Goal: Task Accomplishment & Management: Complete application form

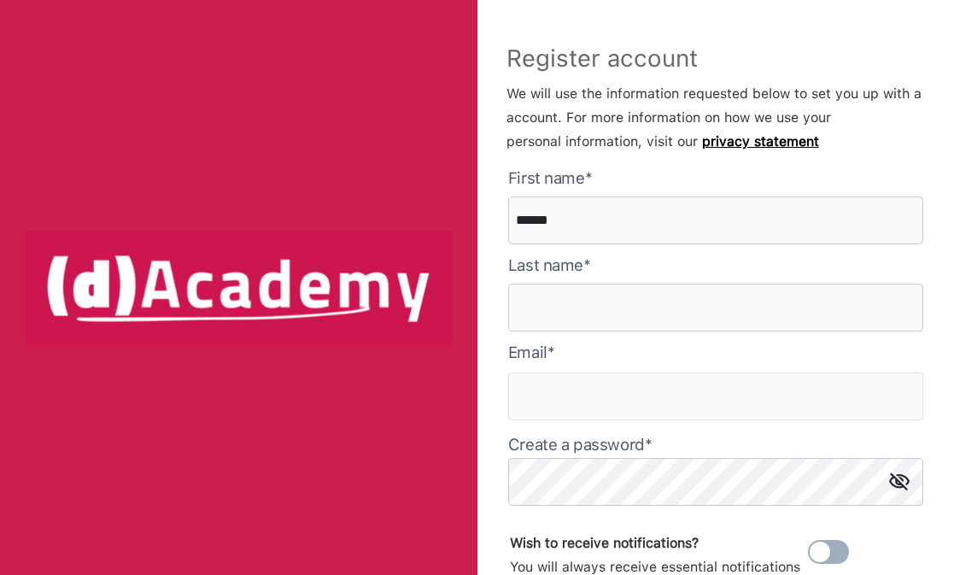
type here "******"
type input "********"
type input "**********"
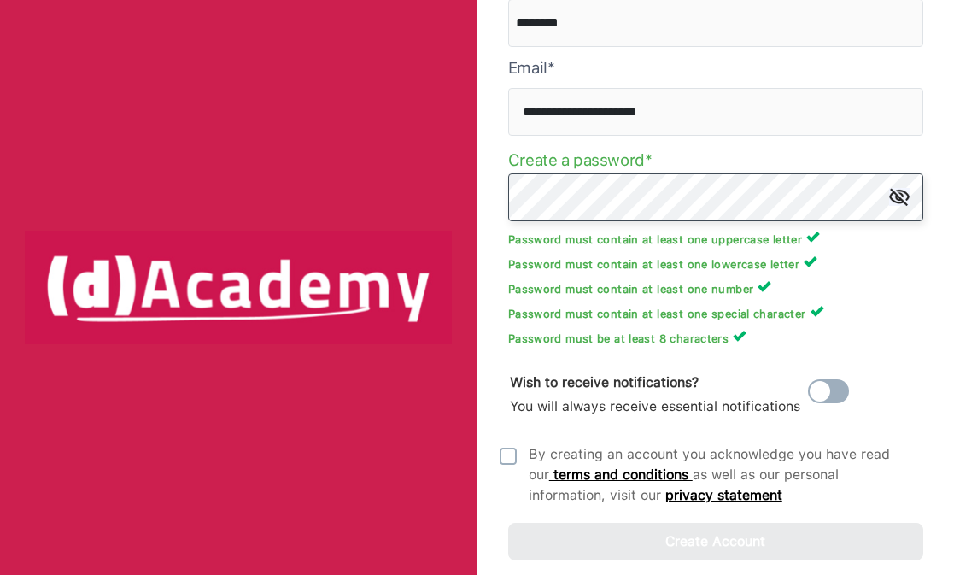
scroll to position [303, 0]
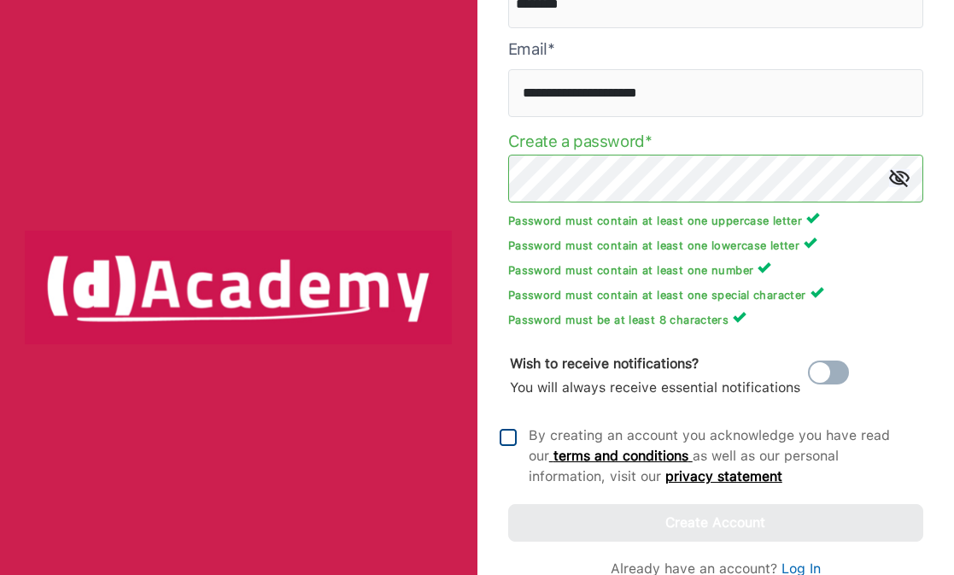
click at [511, 445] on img at bounding box center [508, 437] width 17 height 17
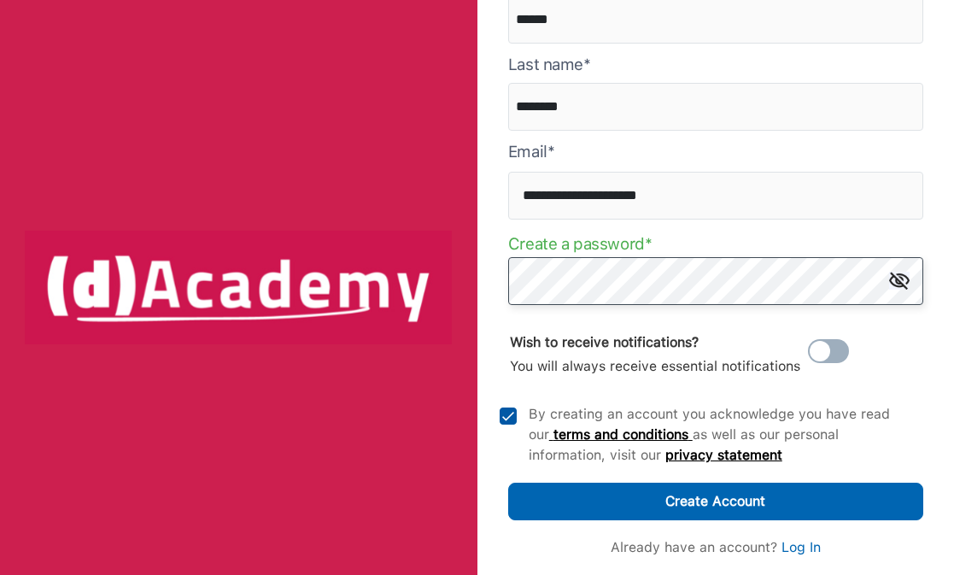
scroll to position [201, 0]
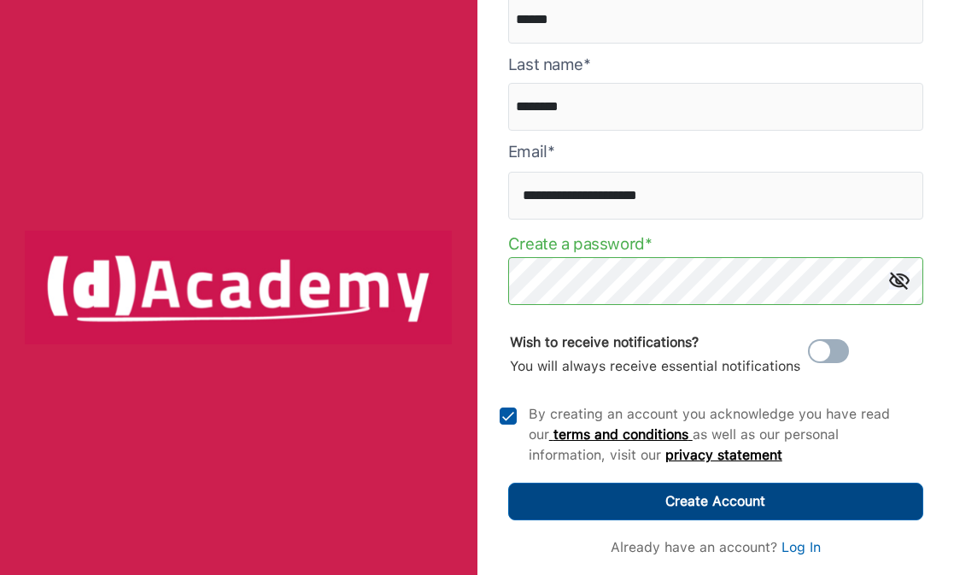
click at [703, 504] on div "Create Account" at bounding box center [715, 501] width 100 height 24
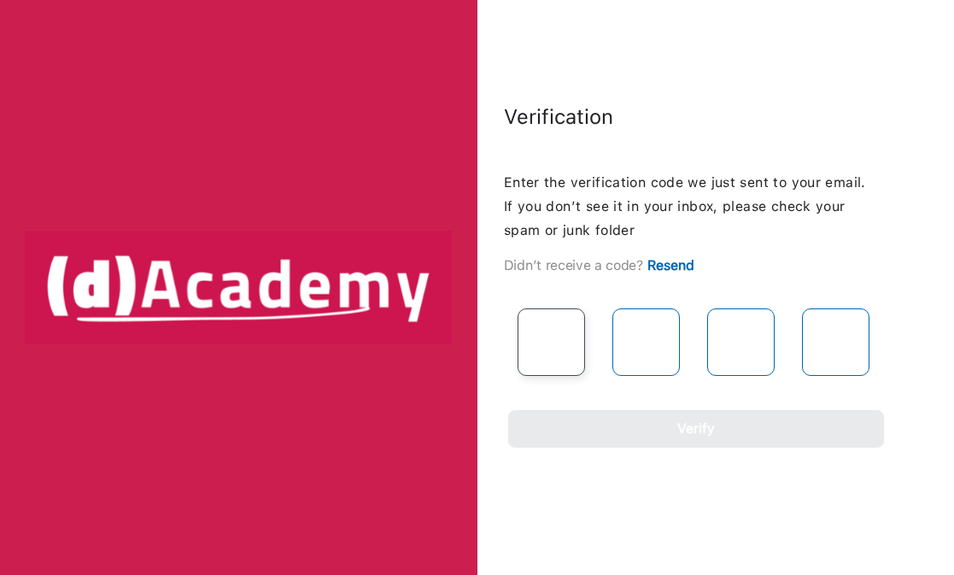
click at [543, 322] on input "text" at bounding box center [551, 341] width 67 height 67
type input "*"
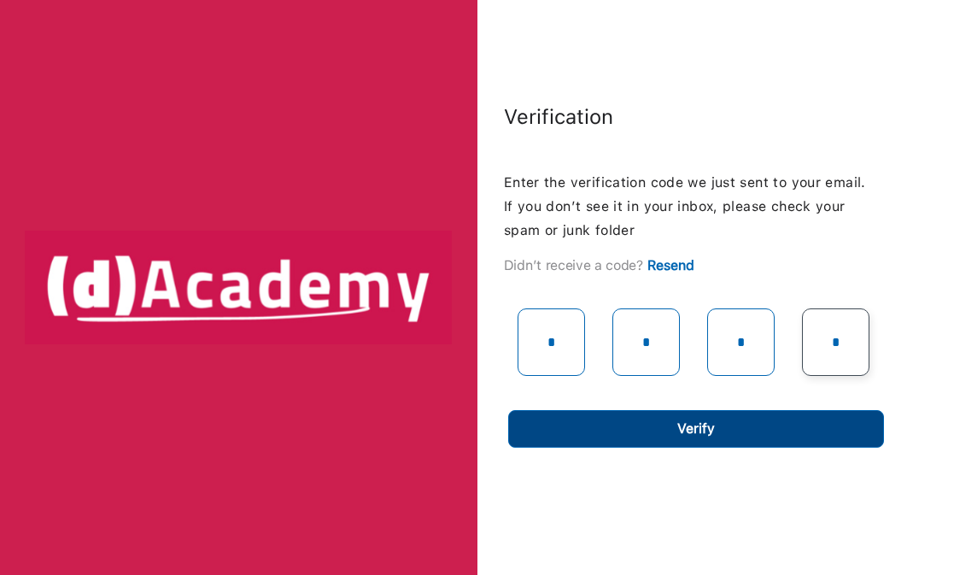
type input "*"
click at [612, 443] on button "Verify" at bounding box center [696, 429] width 376 height 38
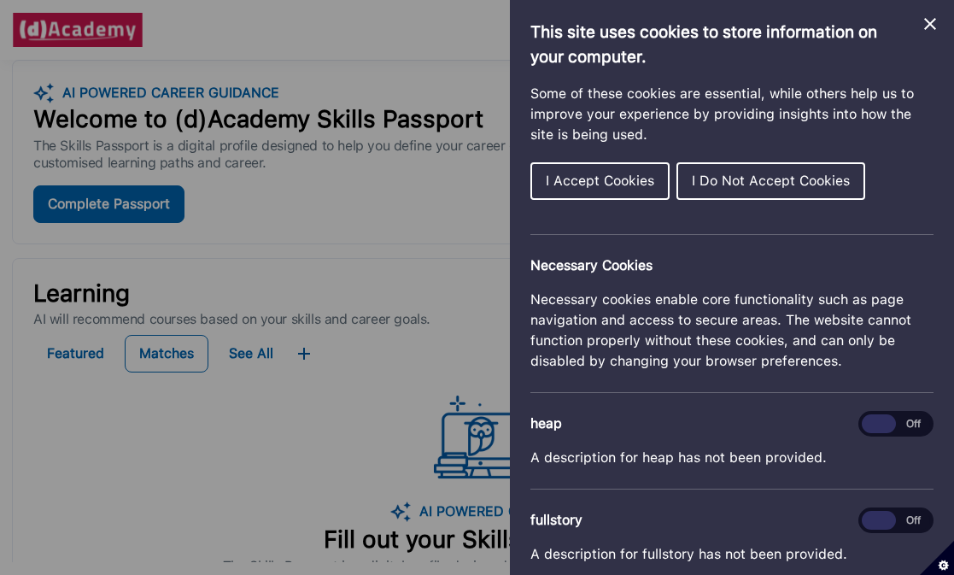
click at [594, 184] on span "I Accept Cookies" at bounding box center [600, 181] width 108 height 16
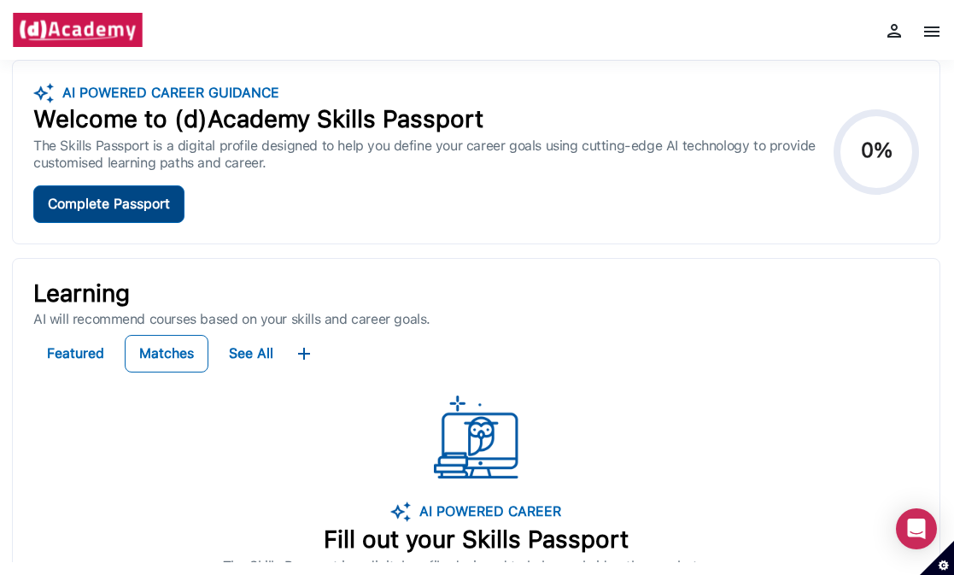
click at [112, 203] on div "Complete Passport" at bounding box center [109, 204] width 122 height 24
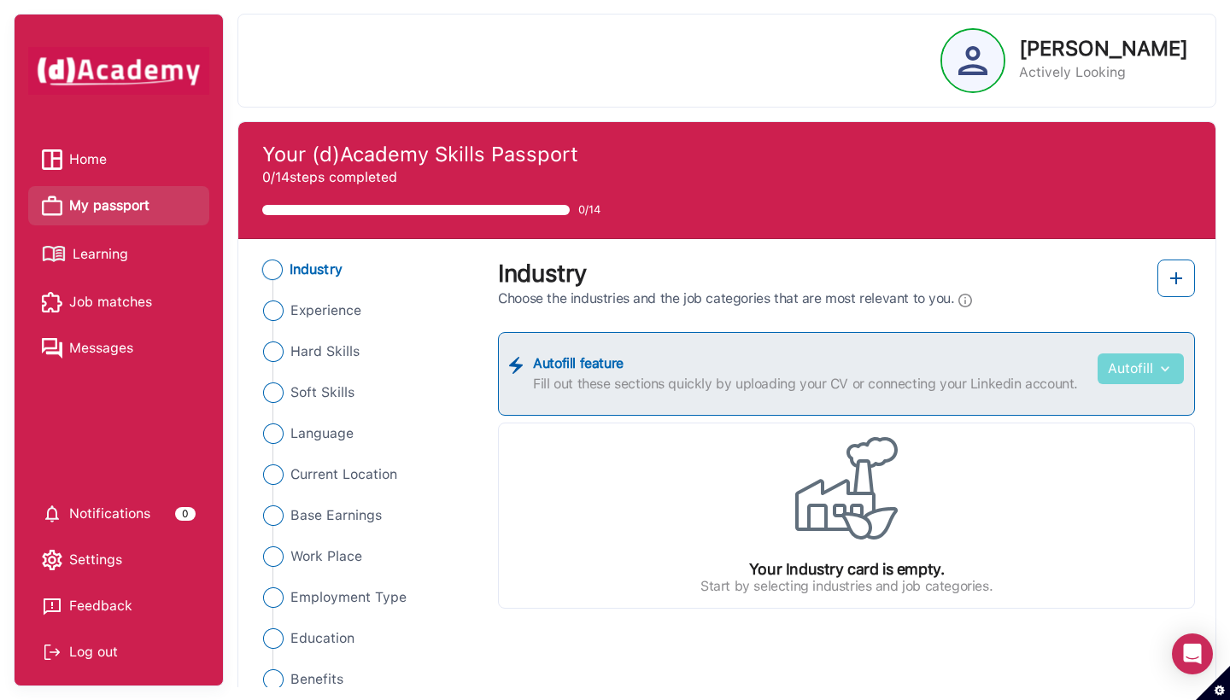
click at [953, 366] on img "button" at bounding box center [1163, 368] width 20 height 17
click at [953, 368] on button "Autofill" at bounding box center [1141, 369] width 86 height 31
click at [953, 403] on link "Upload from CV" at bounding box center [1115, 411] width 135 height 34
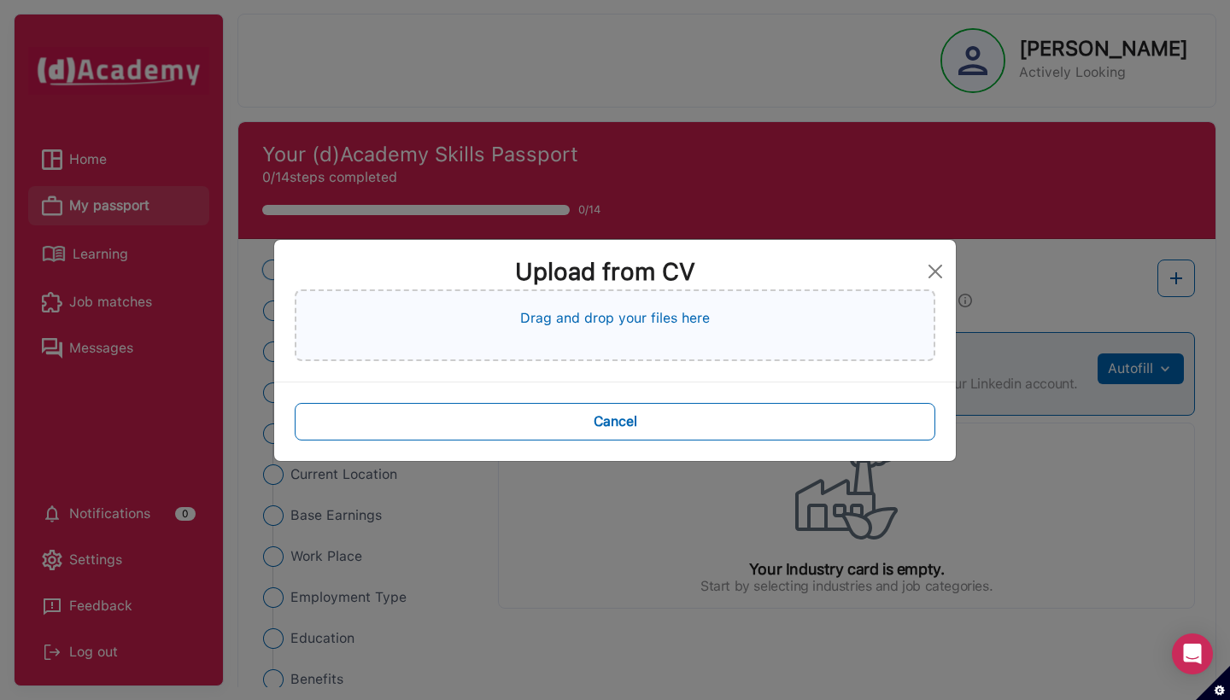
click at [613, 319] on p "Drag and drop your files here" at bounding box center [615, 318] width 190 height 20
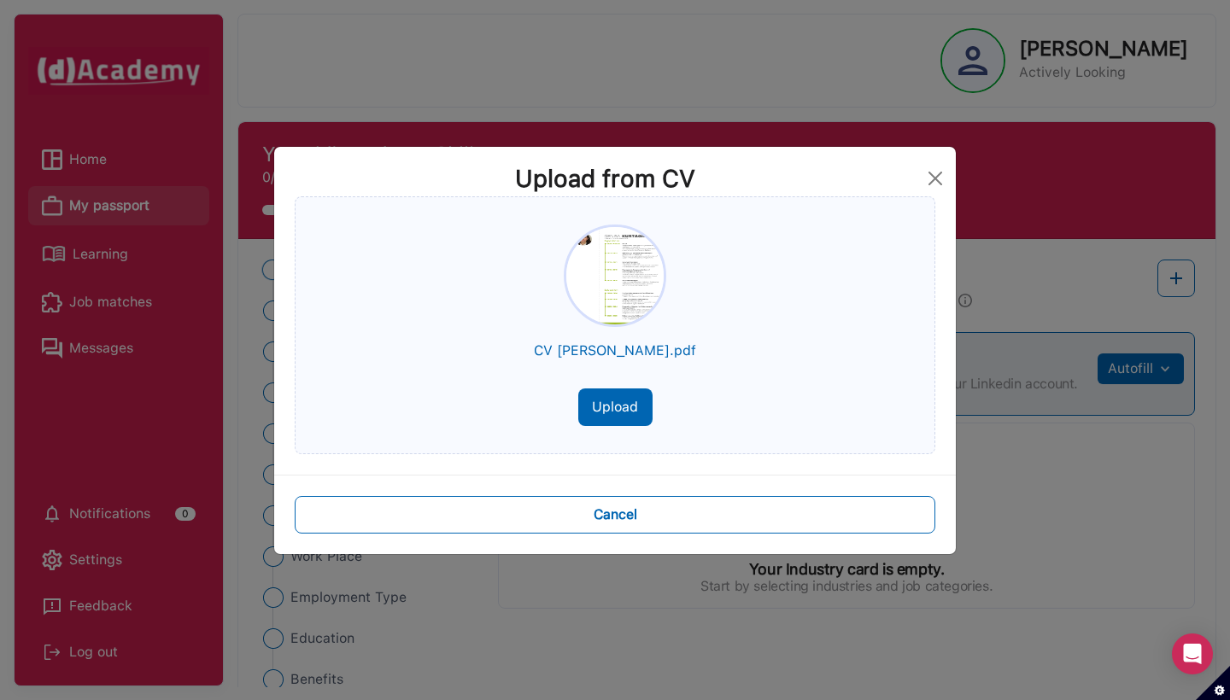
click at [618, 407] on button "Upload" at bounding box center [615, 408] width 74 height 38
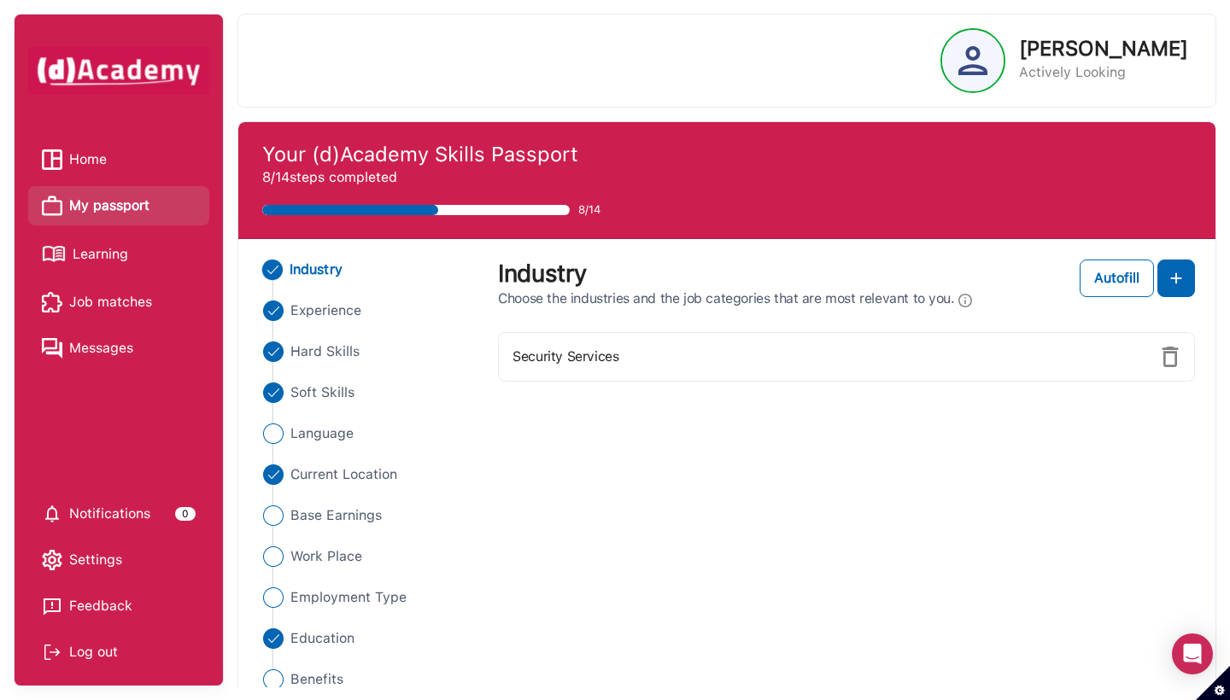
click at [953, 358] on img at bounding box center [1170, 357] width 20 height 20
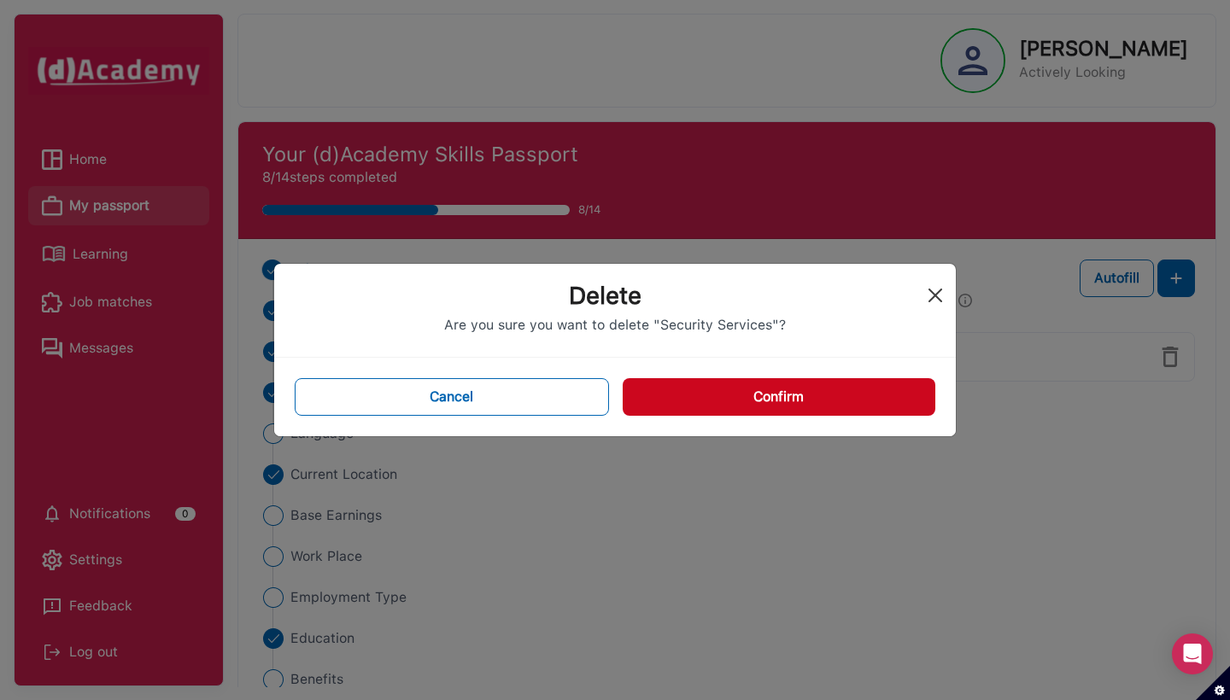
click at [936, 296] on button "Close" at bounding box center [935, 295] width 27 height 27
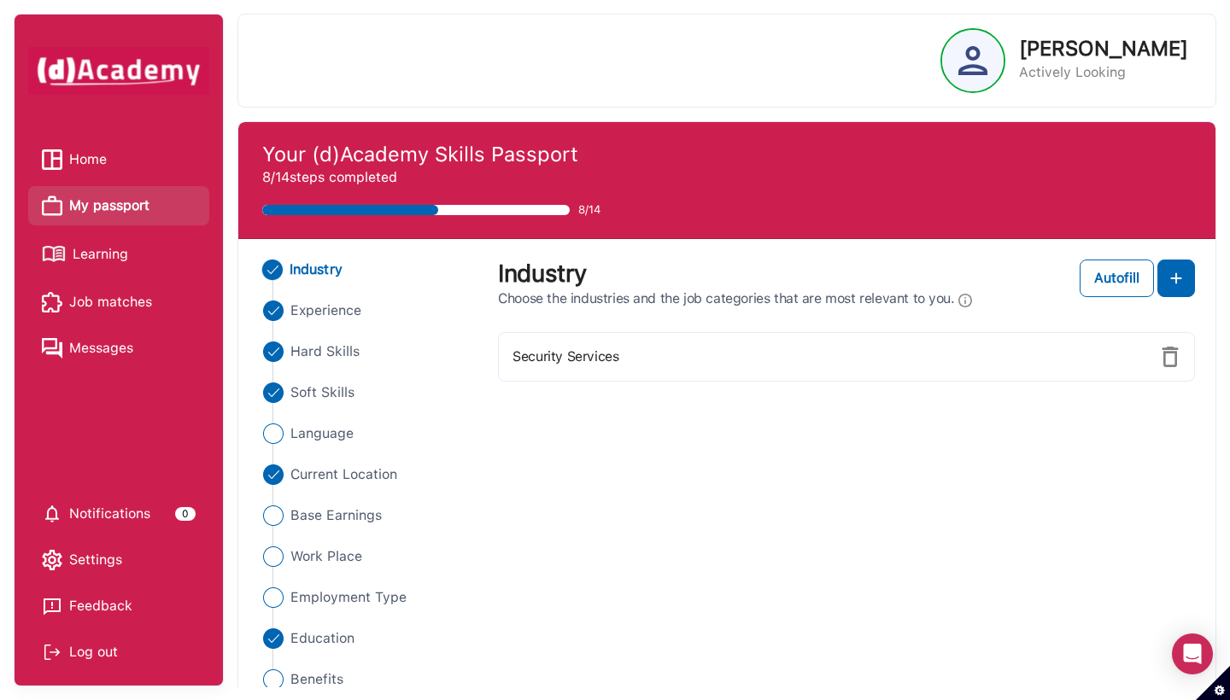
click at [953, 515] on div "Industry Experience Hard Skills Soft Skills Language Current Location Base Earn…" at bounding box center [727, 536] width 957 height 553
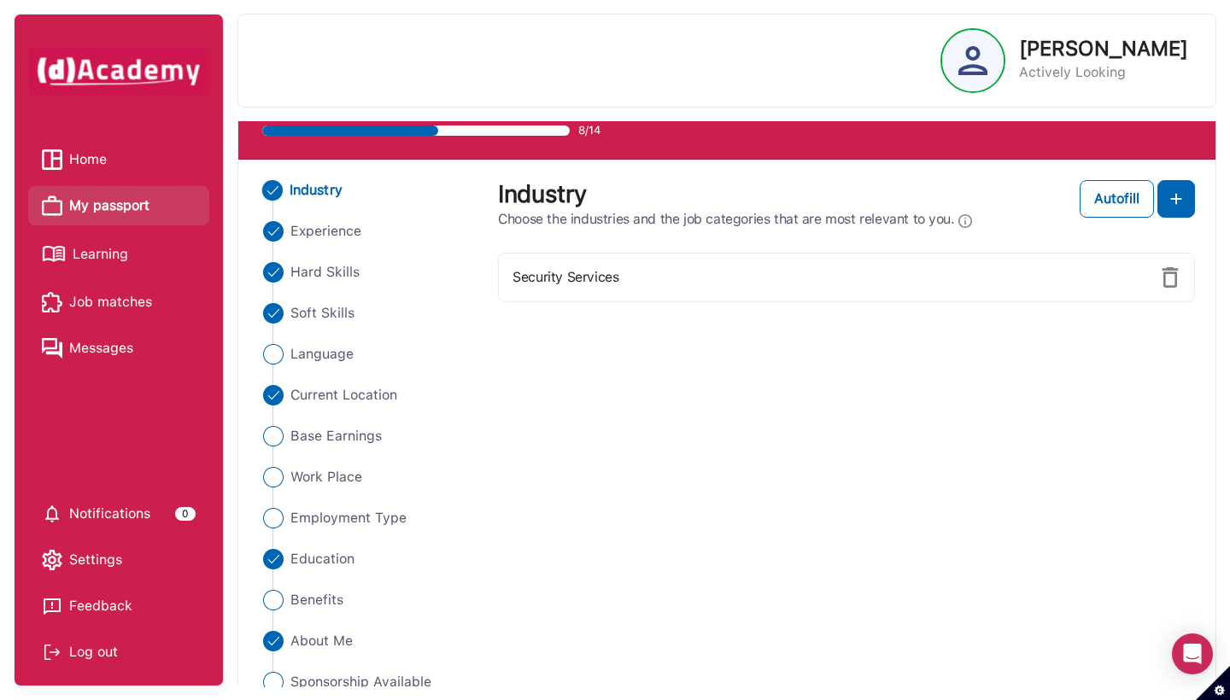
scroll to position [72, 0]
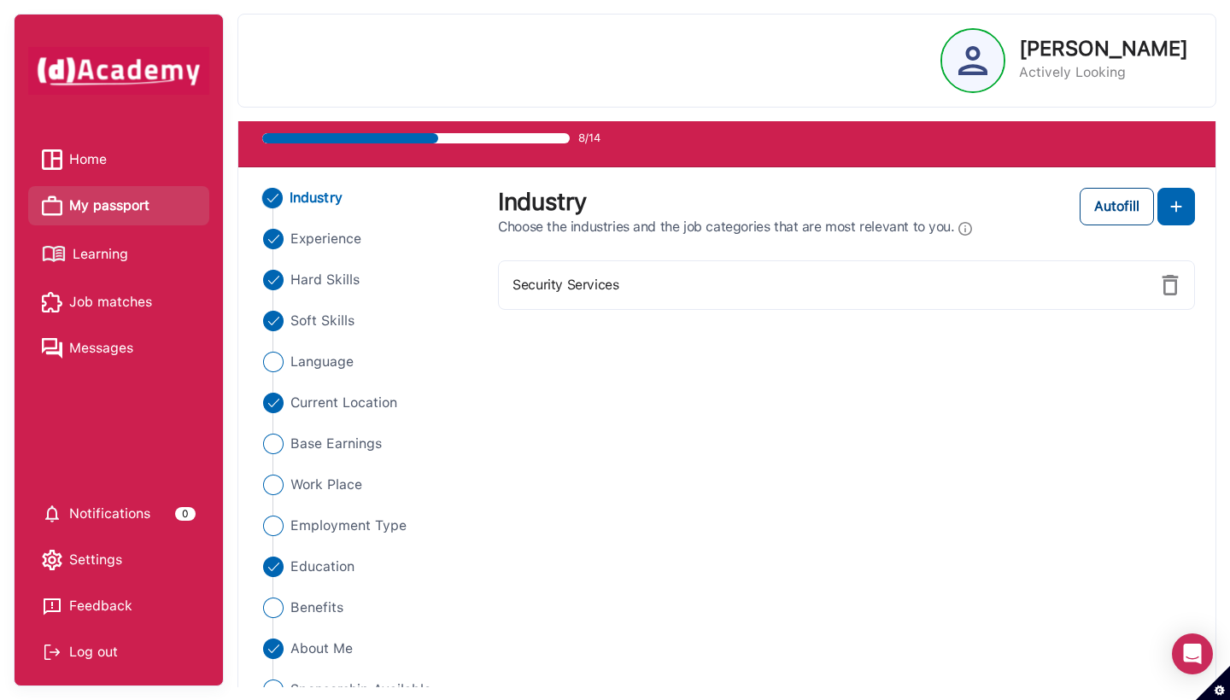
click at [953, 218] on button "Autofill" at bounding box center [1117, 207] width 74 height 38
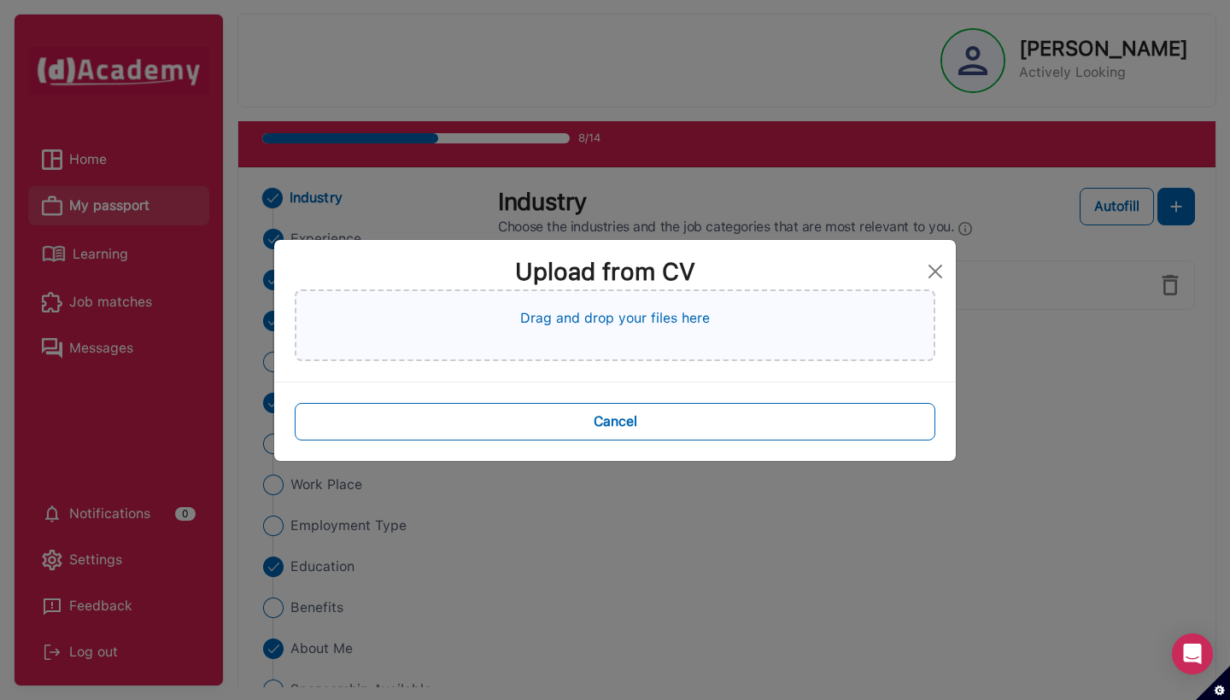
click at [953, 427] on div "Upload from CV Drag and drop your files here Cancel" at bounding box center [615, 350] width 1230 height 700
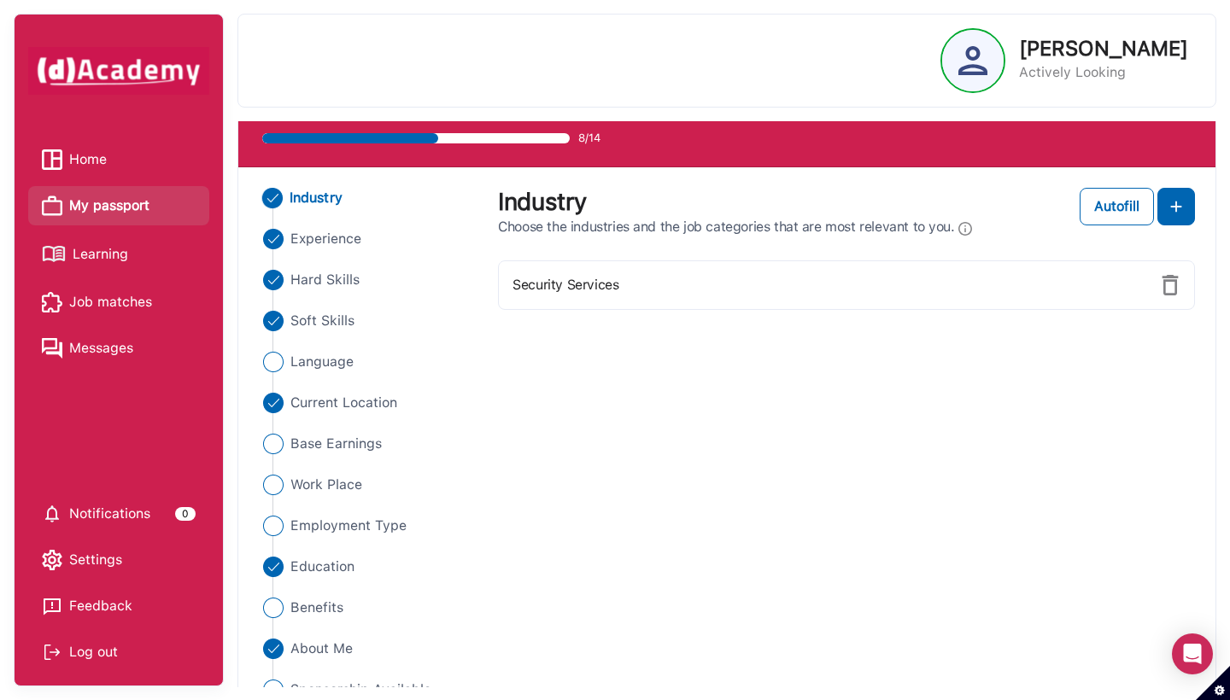
click at [953, 424] on div "Industry Experience Hard Skills Soft Skills Language Current Location Base Earn…" at bounding box center [727, 464] width 957 height 553
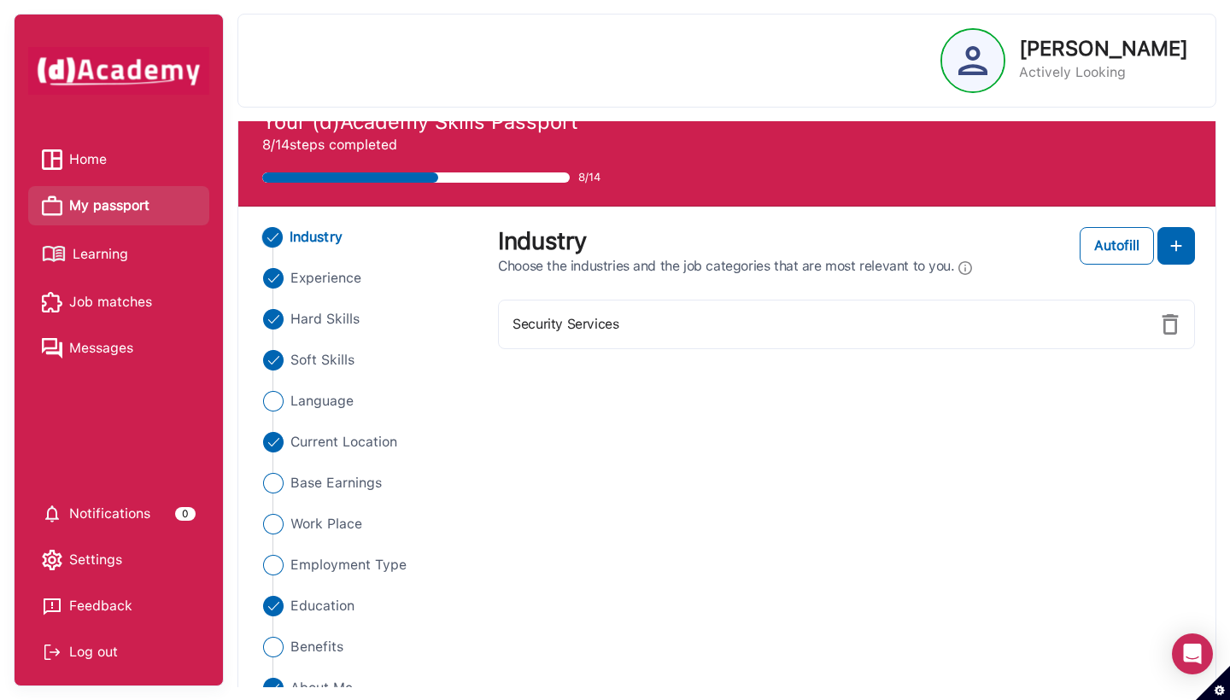
scroll to position [-7, 0]
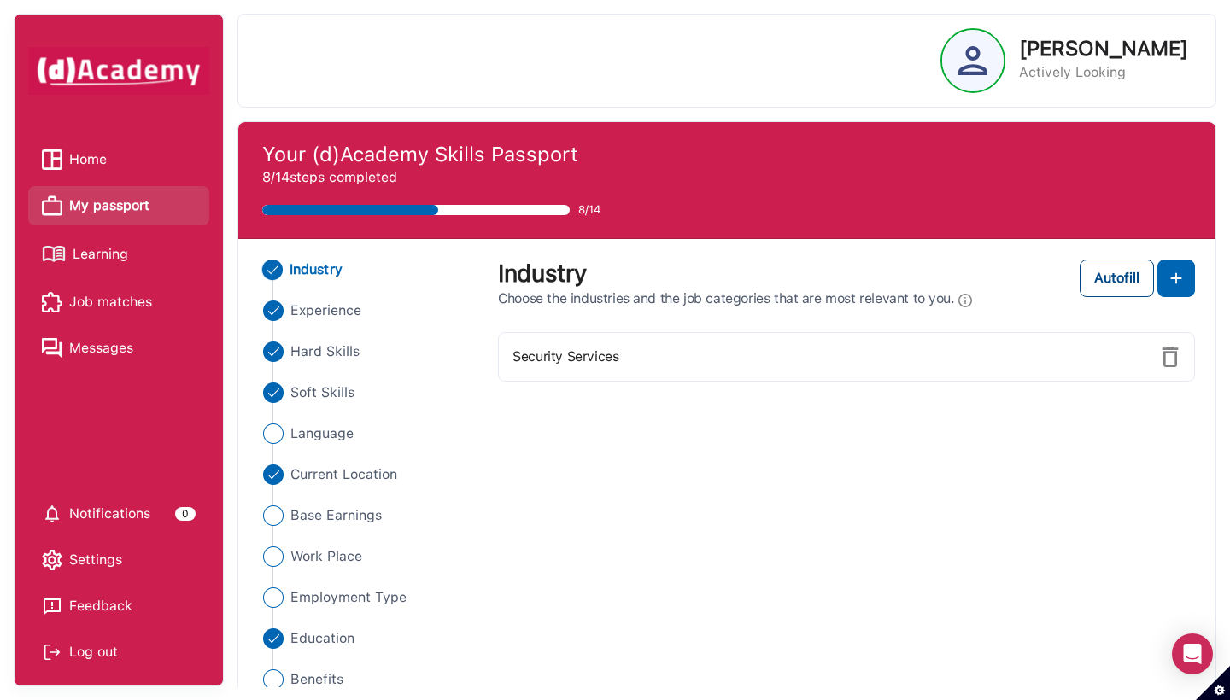
click at [953, 288] on button "Autofill" at bounding box center [1117, 279] width 74 height 38
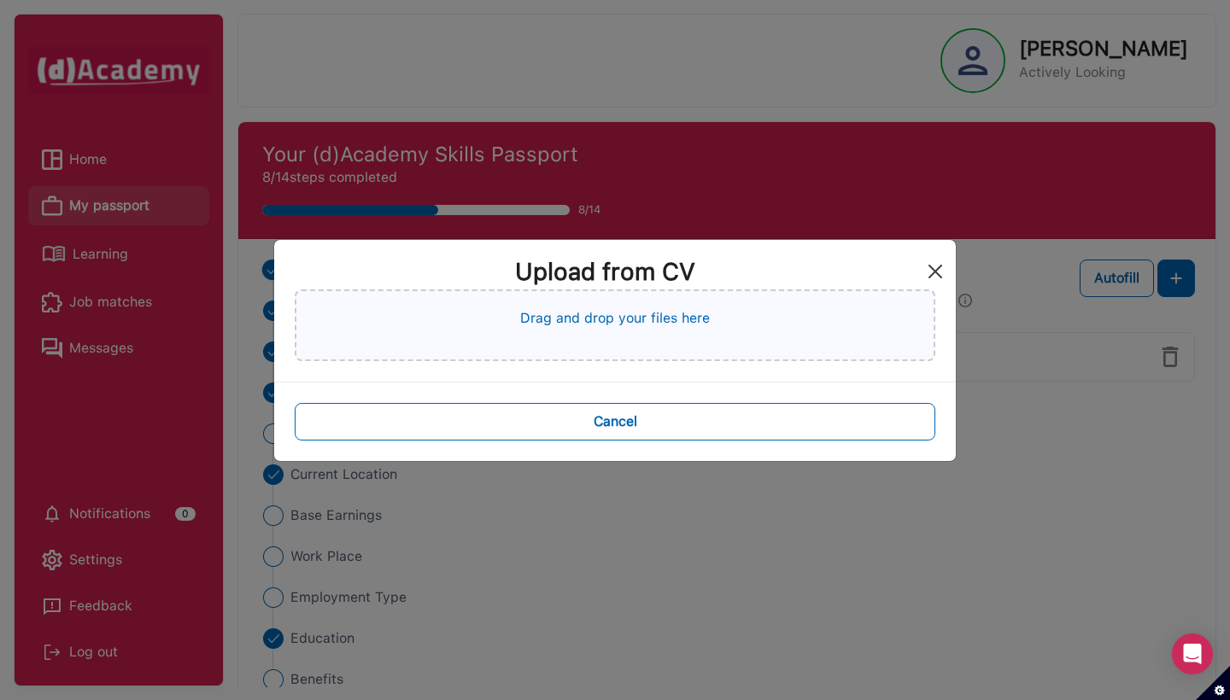
click at [940, 272] on button "Close" at bounding box center [935, 271] width 27 height 27
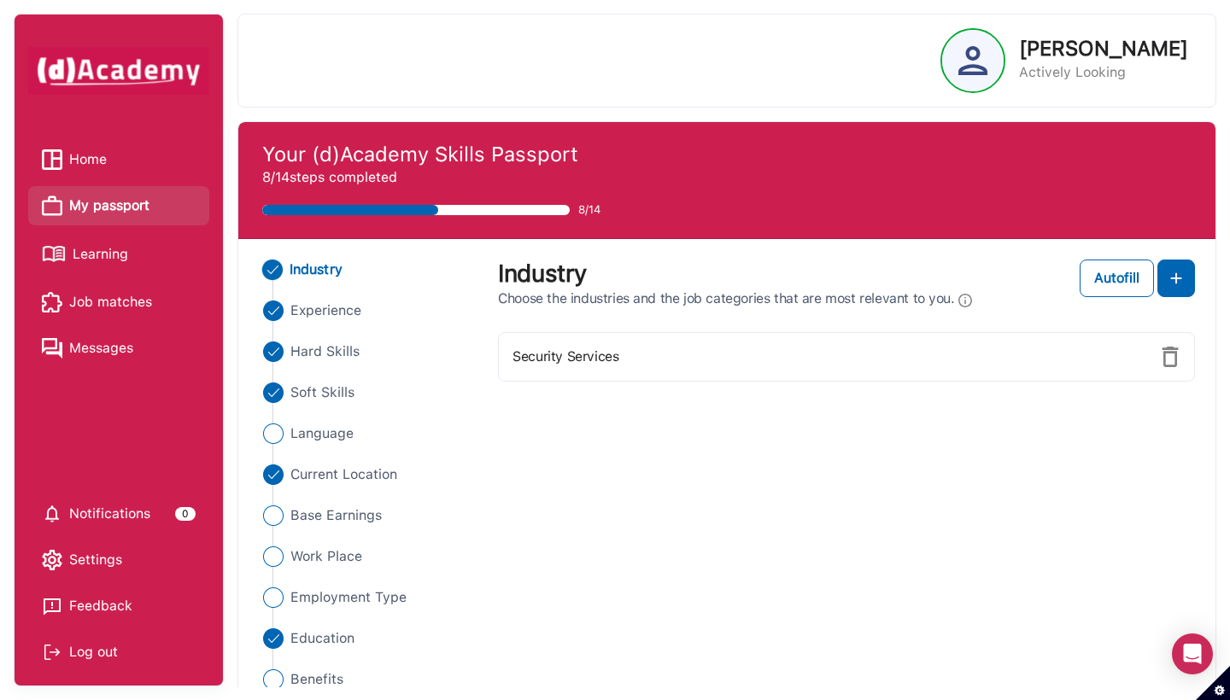
click at [637, 368] on div "Security Services" at bounding box center [846, 357] width 697 height 50
click at [953, 290] on div at bounding box center [615, 350] width 1230 height 700
click at [953, 284] on img at bounding box center [1176, 278] width 20 height 20
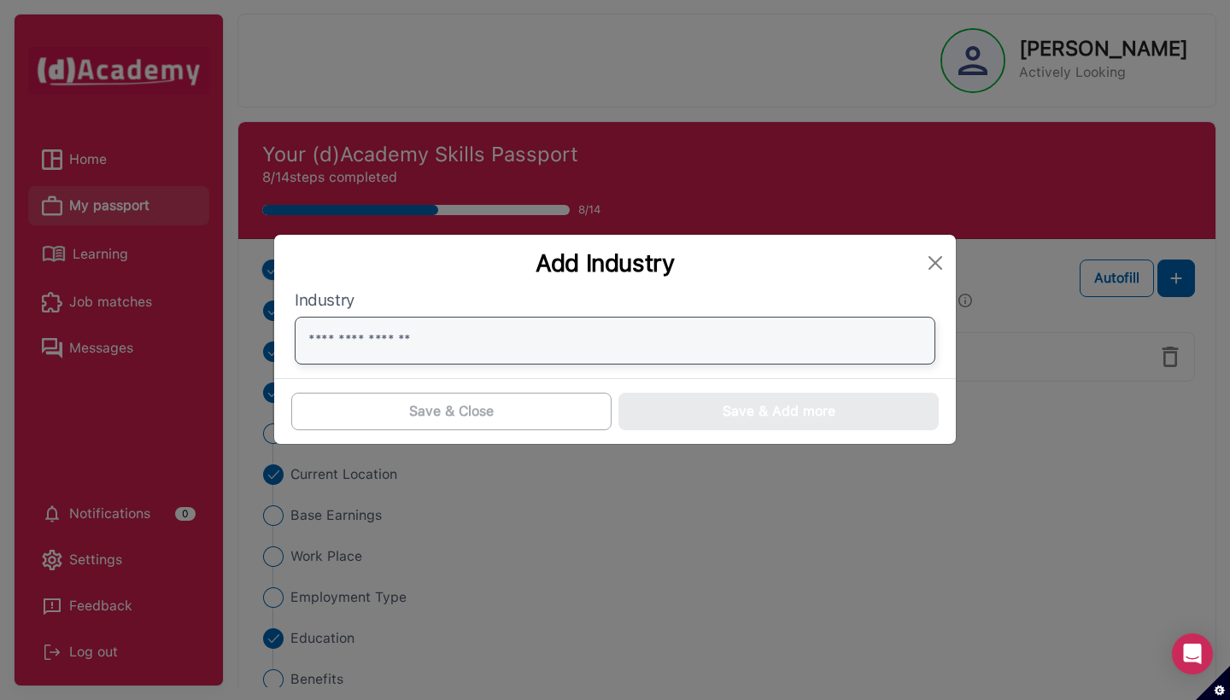
click at [575, 342] on input "text" at bounding box center [615, 341] width 641 height 48
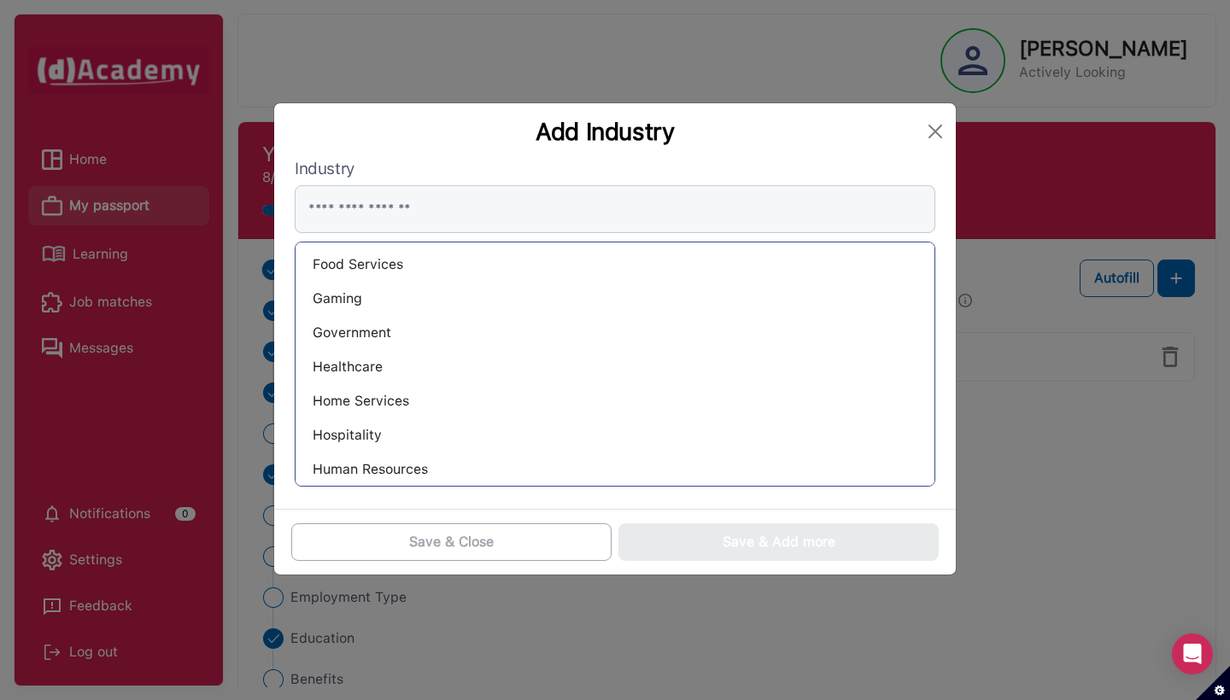
scroll to position [740, 0]
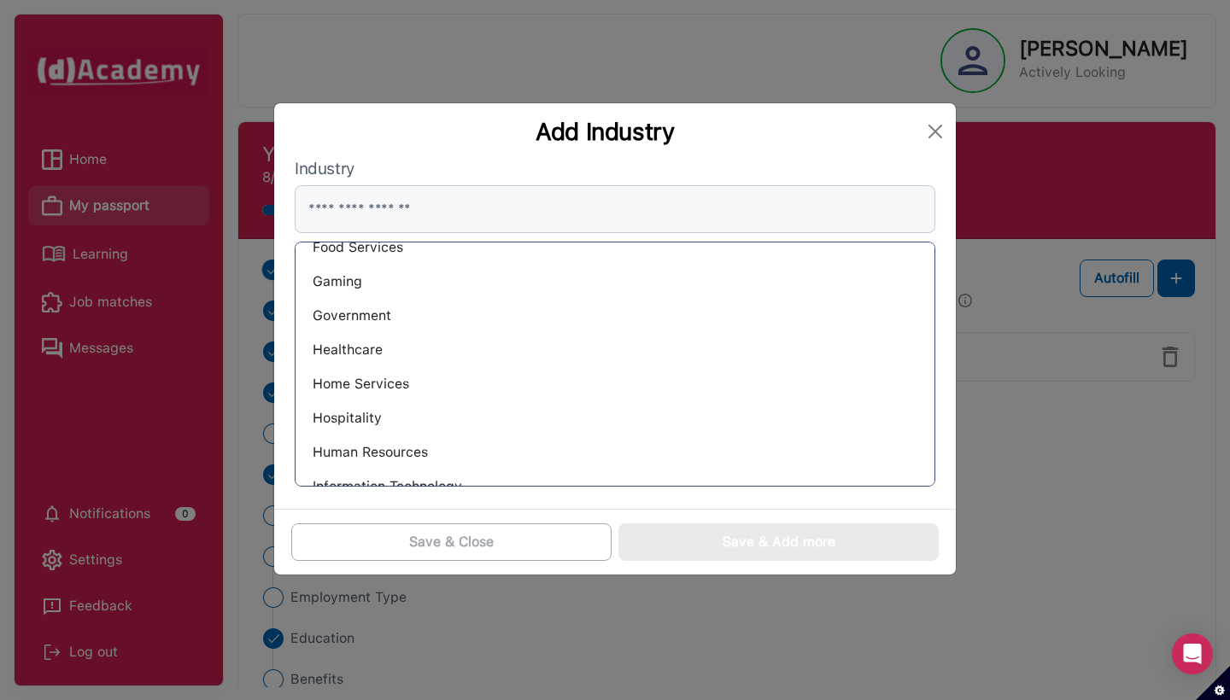
click at [402, 320] on div "Government" at bounding box center [615, 315] width 612 height 27
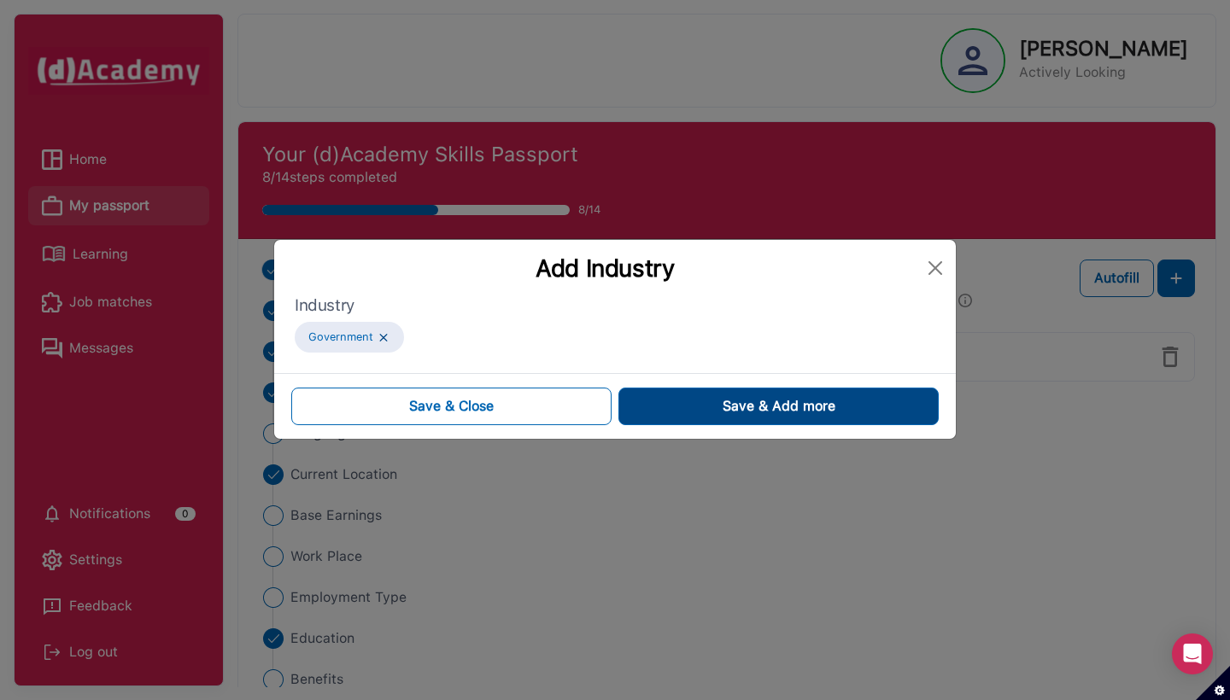
click at [733, 406] on span "Save & Add more" at bounding box center [779, 406] width 113 height 20
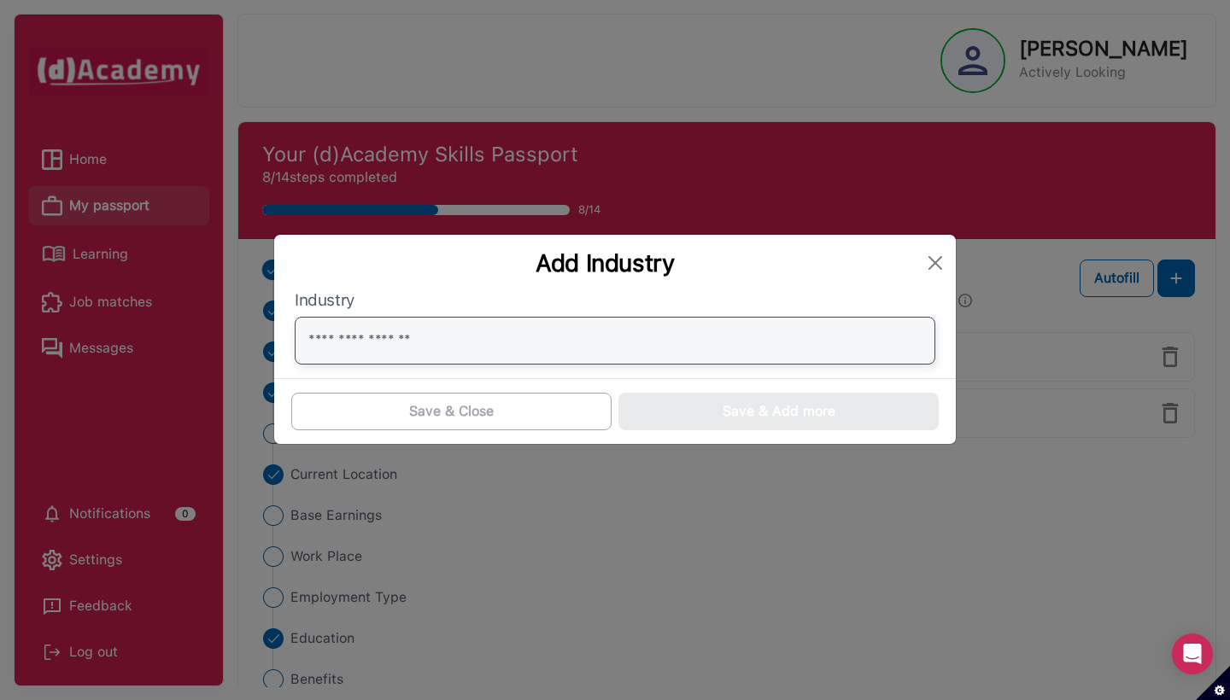
click at [735, 362] on input "text" at bounding box center [615, 341] width 641 height 48
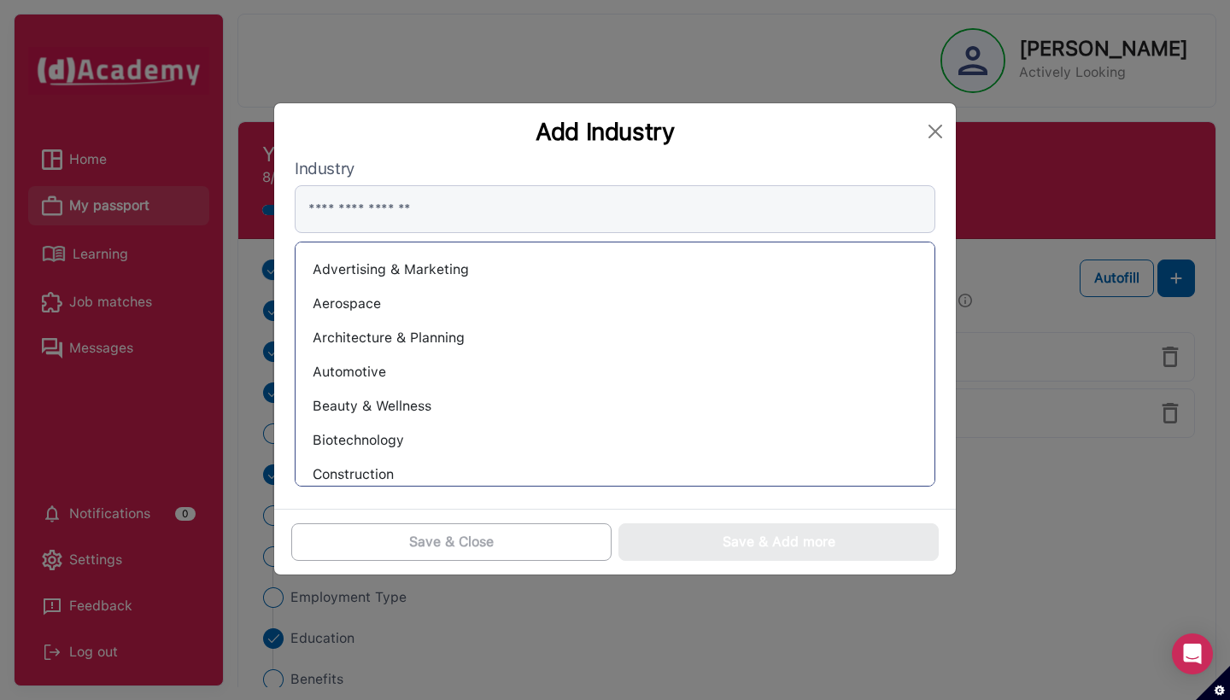
scroll to position [0, 0]
click at [932, 137] on button "Close" at bounding box center [935, 131] width 27 height 27
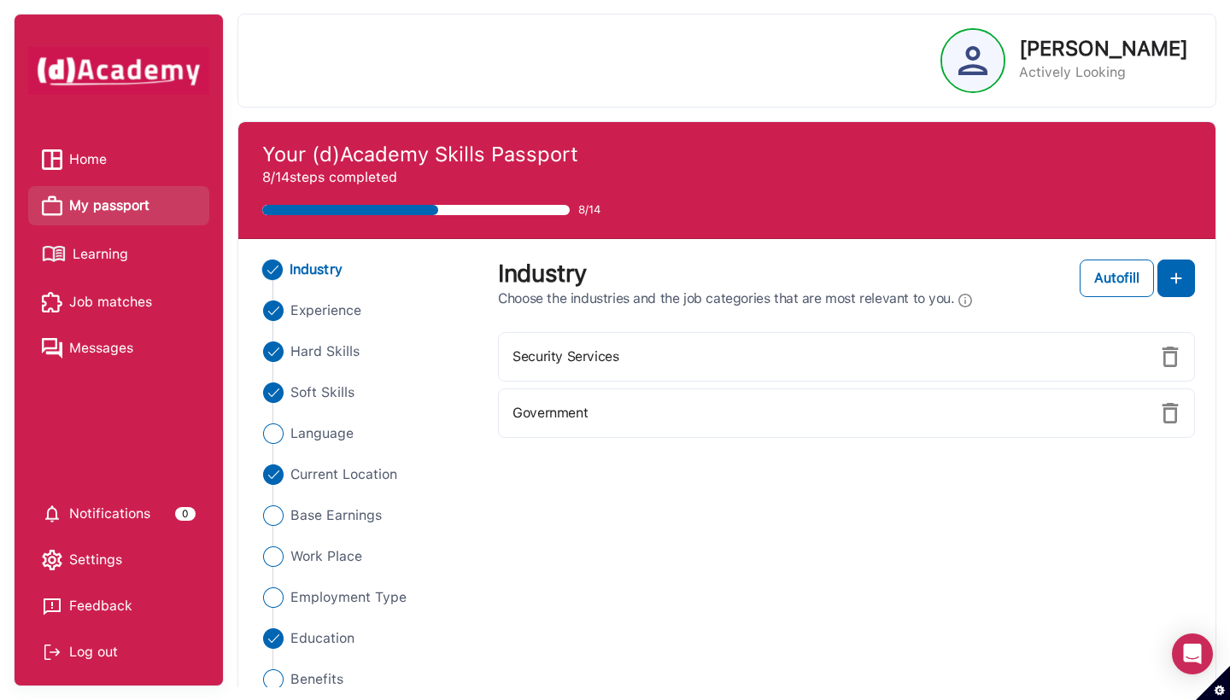
click at [720, 574] on div "Industry Experience Hard Skills Soft Skills Language Current Location Base Earn…" at bounding box center [727, 536] width 957 height 553
click at [555, 208] on div at bounding box center [415, 210] width 307 height 10
click at [953, 524] on div "Industry Experience Hard Skills Soft Skills Language Current Location Base Earn…" at bounding box center [727, 536] width 957 height 553
click at [116, 214] on span "My passport" at bounding box center [109, 206] width 80 height 26
click at [102, 197] on span "My passport" at bounding box center [109, 206] width 80 height 26
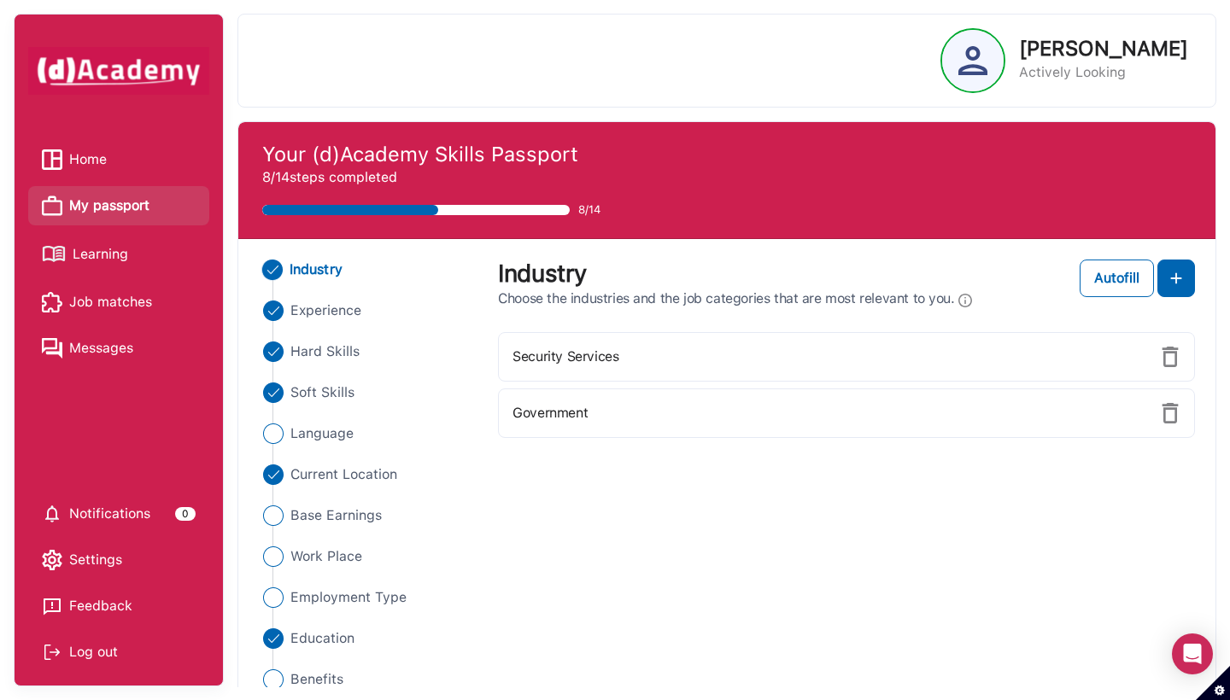
click at [102, 197] on span "My passport" at bounding box center [109, 206] width 80 height 26
click at [88, 253] on span "Learning" at bounding box center [101, 255] width 56 height 26
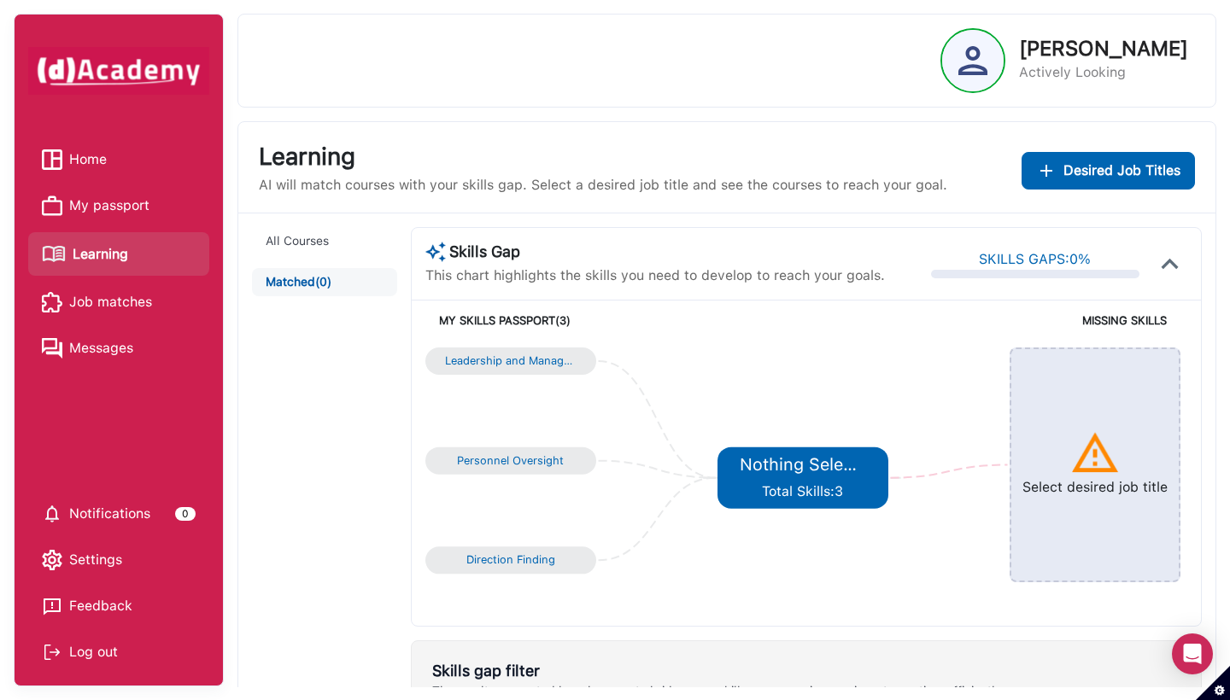
click at [95, 201] on span "My passport" at bounding box center [109, 206] width 80 height 26
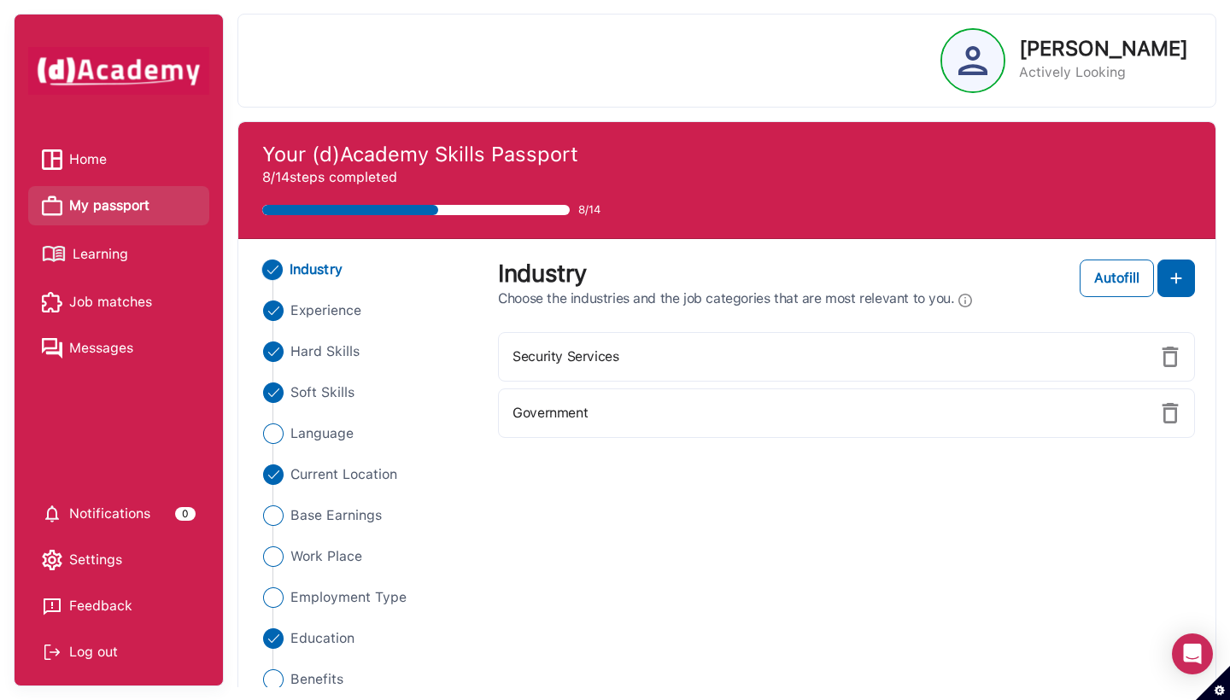
click at [92, 165] on span "Home" at bounding box center [88, 160] width 38 height 26
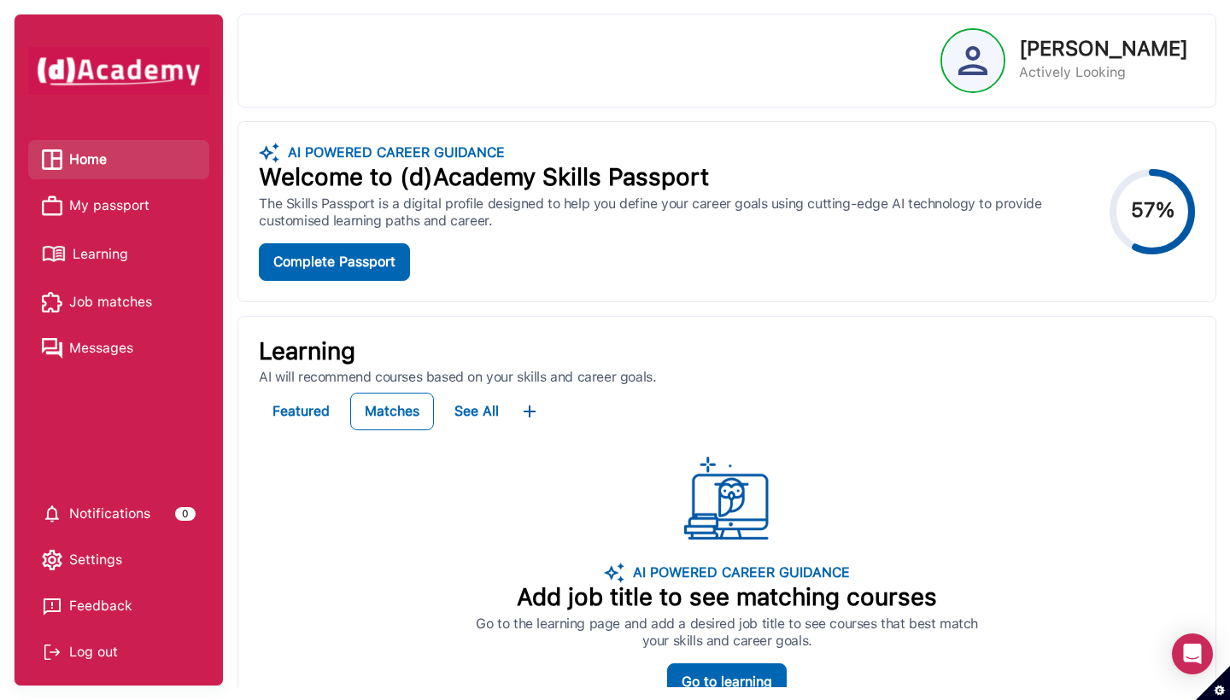
click at [953, 465] on div "AI POWERED CAREER GUIDANCE Add job title to see matching courses Go to the lear…" at bounding box center [727, 579] width 936 height 256
click at [350, 268] on div "Complete Passport" at bounding box center [334, 262] width 122 height 20
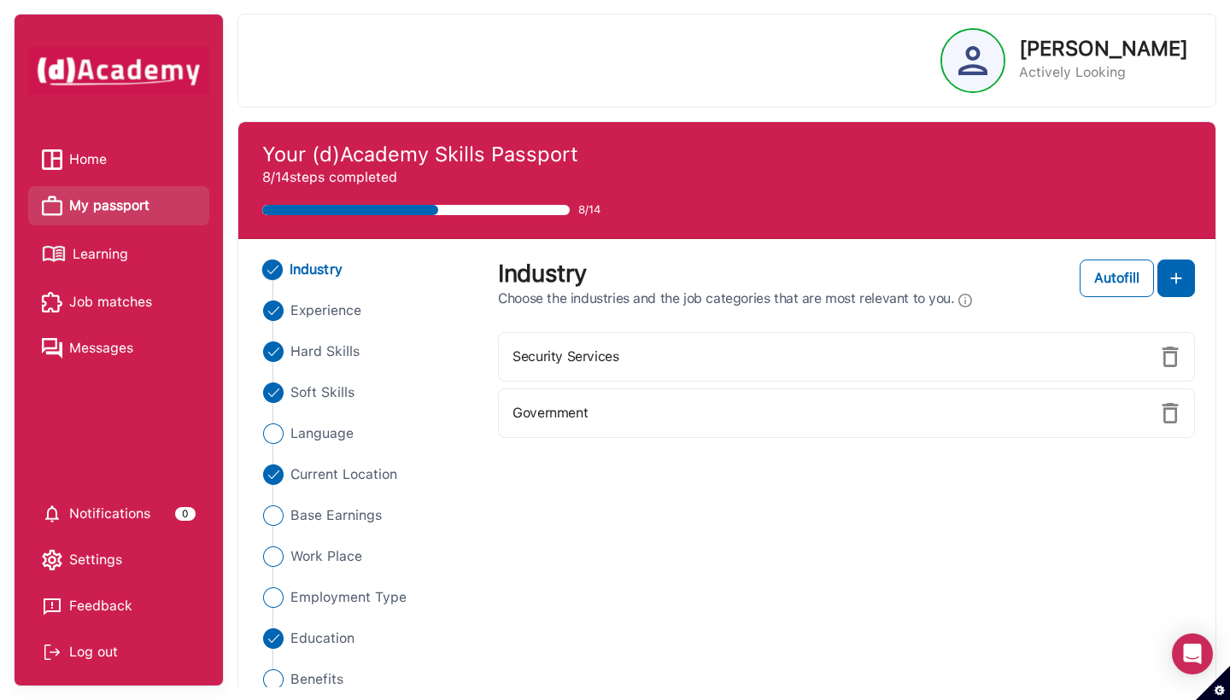
click at [586, 574] on div "Industry Experience Hard Skills Soft Skills Language Current Location Base Earn…" at bounding box center [727, 536] width 957 height 553
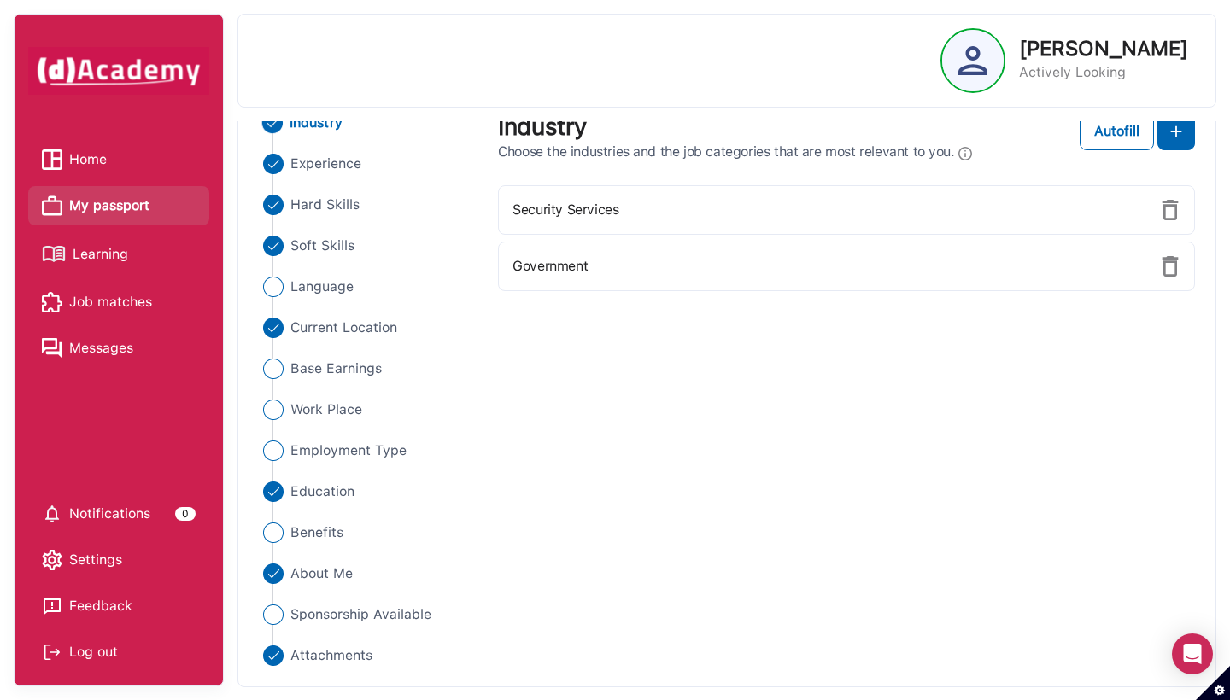
scroll to position [146, 0]
click at [331, 330] on span "Current Location" at bounding box center [344, 329] width 108 height 20
select select "**********"
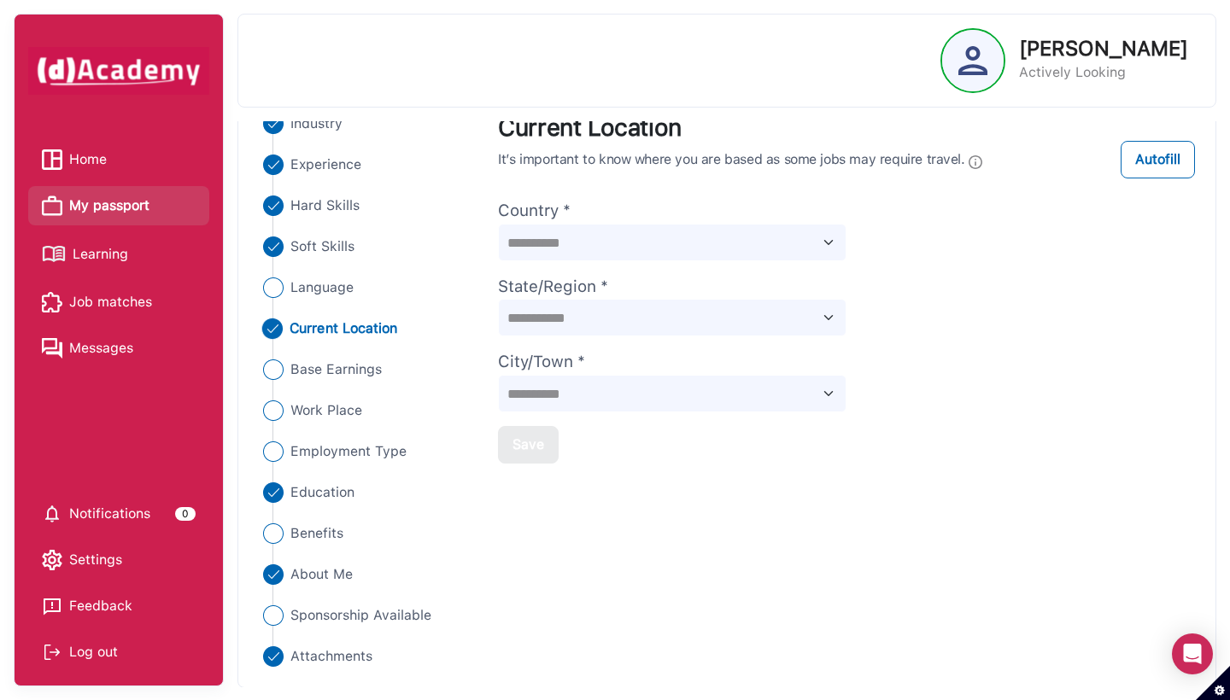
click at [953, 399] on div "**********" at bounding box center [846, 289] width 697 height 350
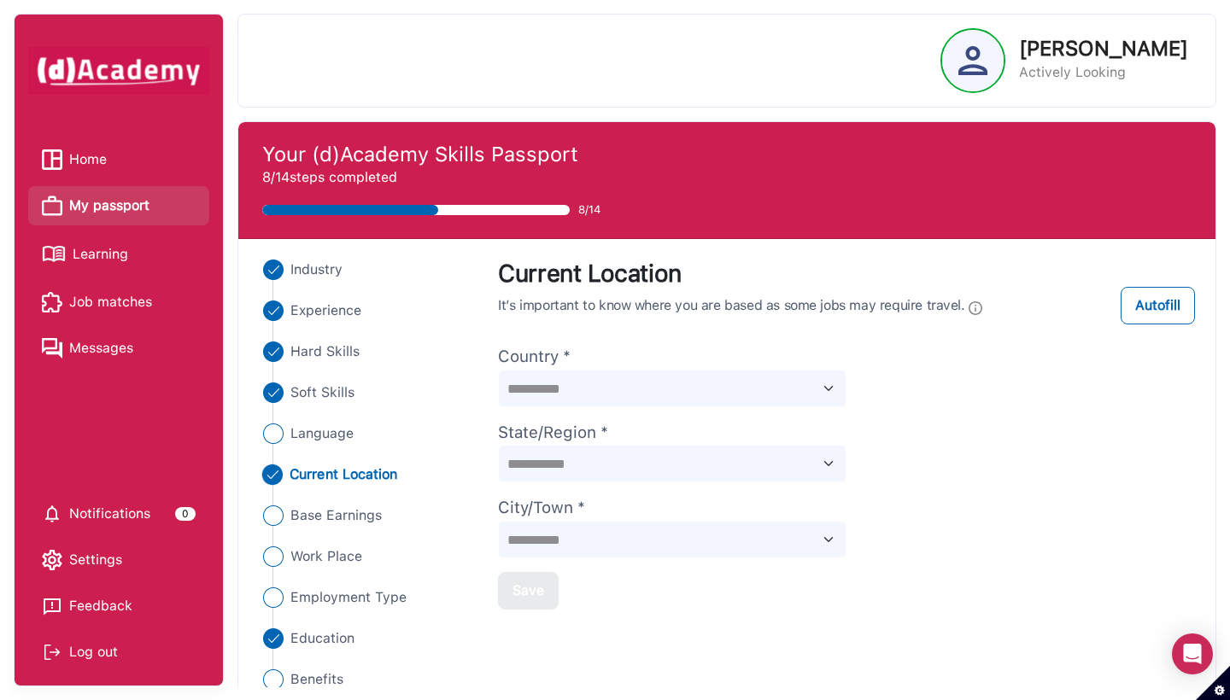
scroll to position [0, 0]
click at [302, 262] on span "Industry" at bounding box center [316, 270] width 53 height 20
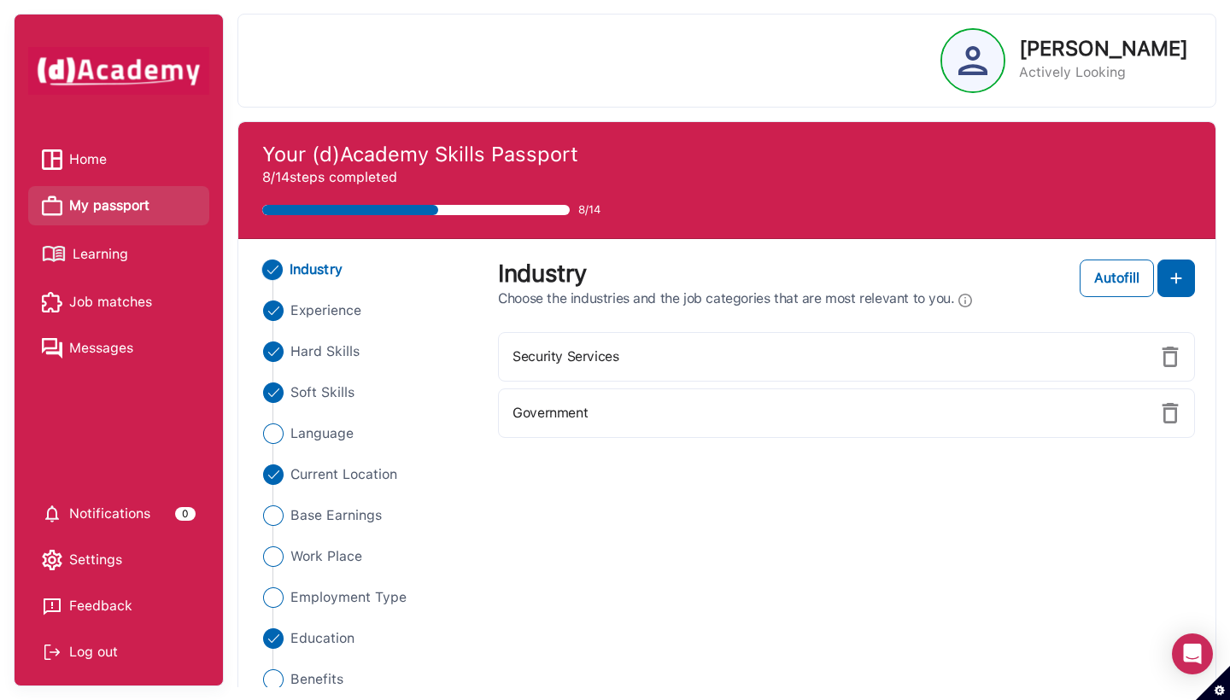
click at [303, 297] on ul "Industry Experience Hard Skills Soft Skills Language Current Location Base Earn…" at bounding box center [368, 536] width 219 height 553
click at [303, 311] on span "Experience" at bounding box center [326, 311] width 72 height 20
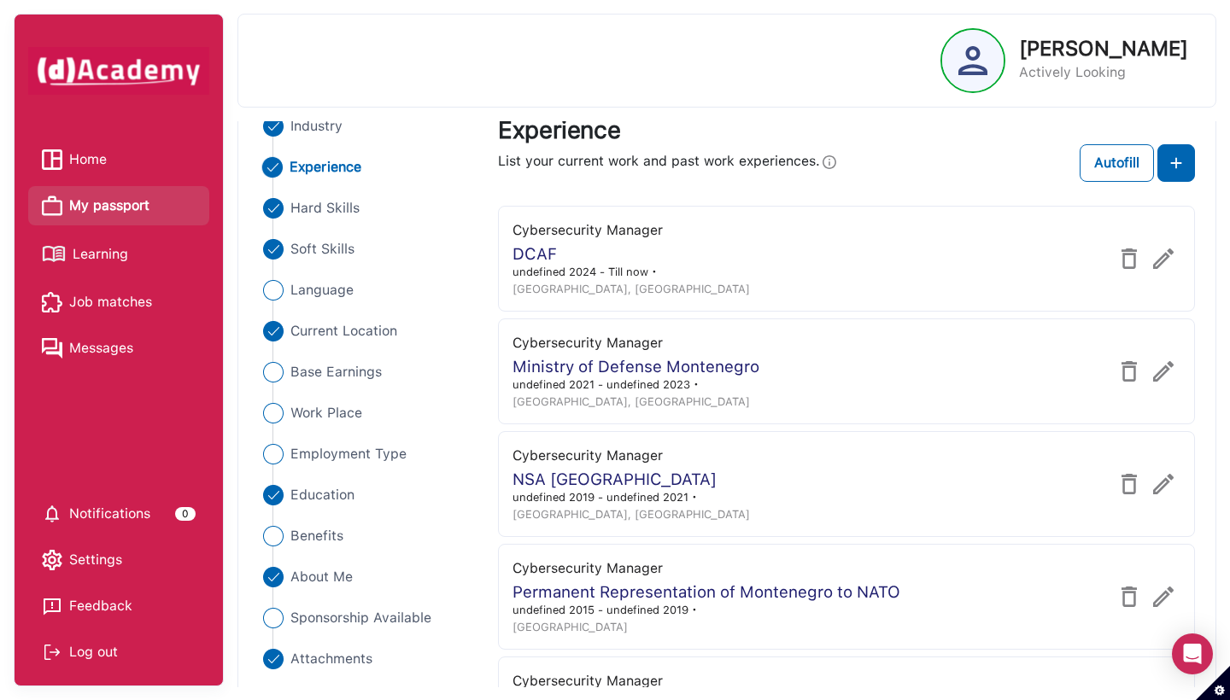
scroll to position [117, 0]
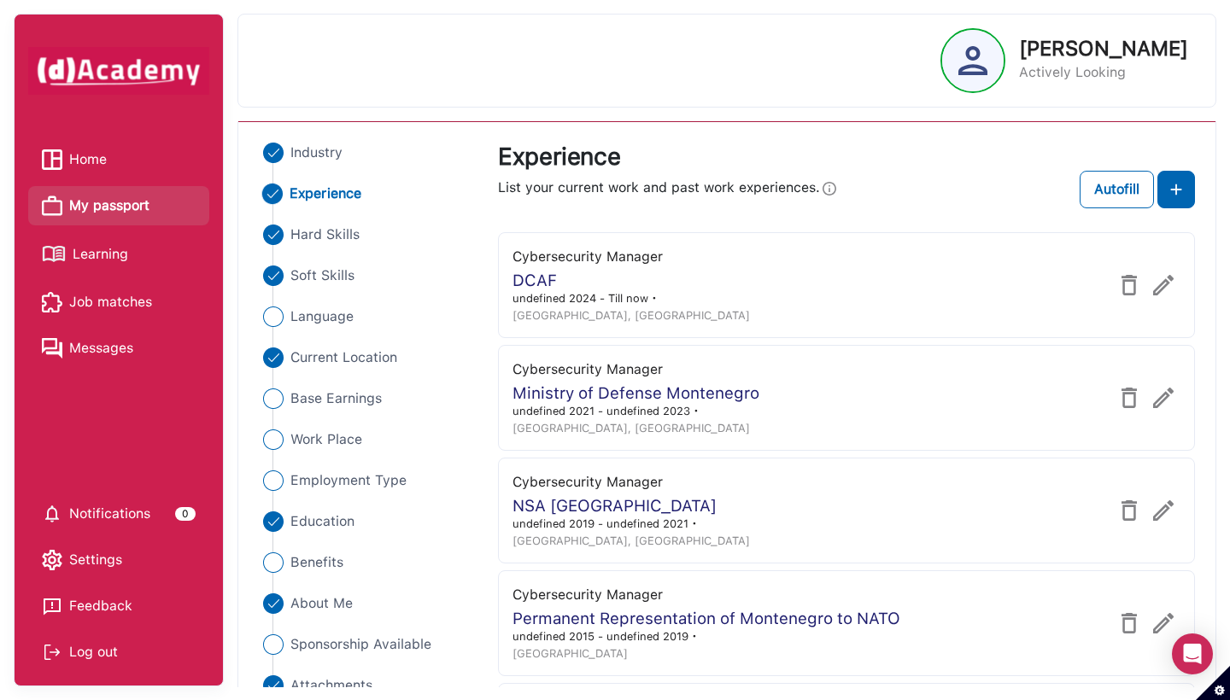
click at [359, 247] on ul "Industry Experience Hard Skills Soft Skills Language Current Location Base Earn…" at bounding box center [368, 419] width 219 height 553
click at [343, 231] on span "Hard Skills" at bounding box center [325, 235] width 70 height 20
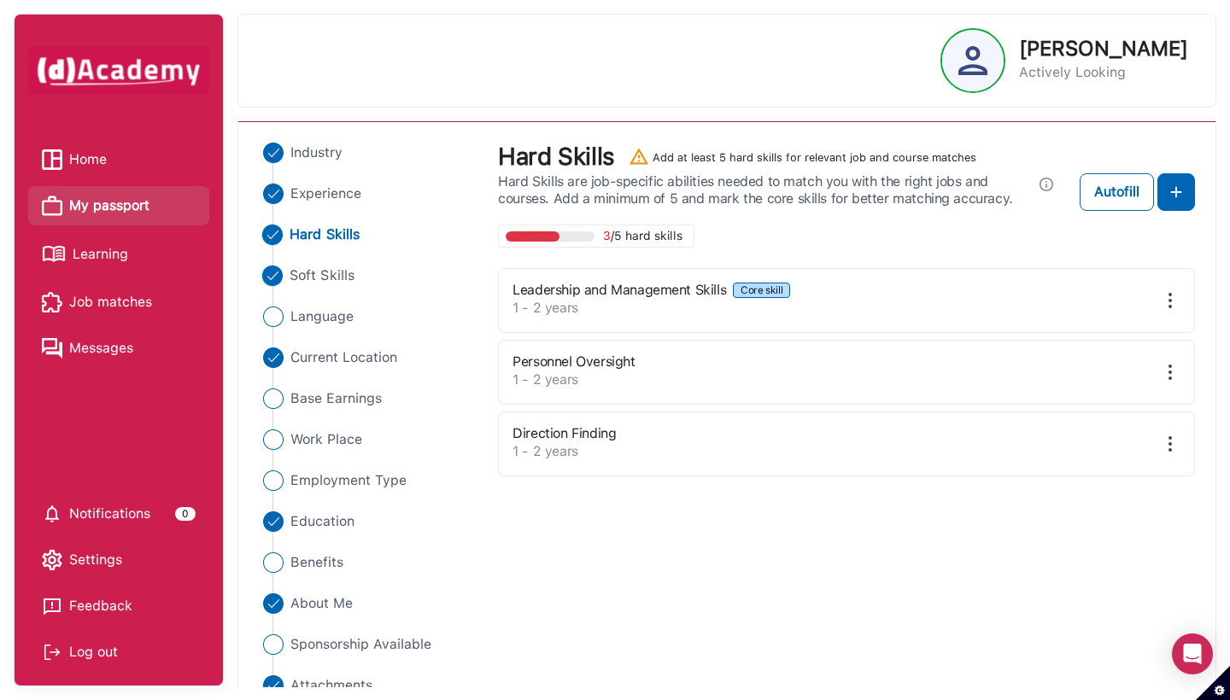
click at [314, 280] on span "Soft Skills" at bounding box center [322, 276] width 65 height 20
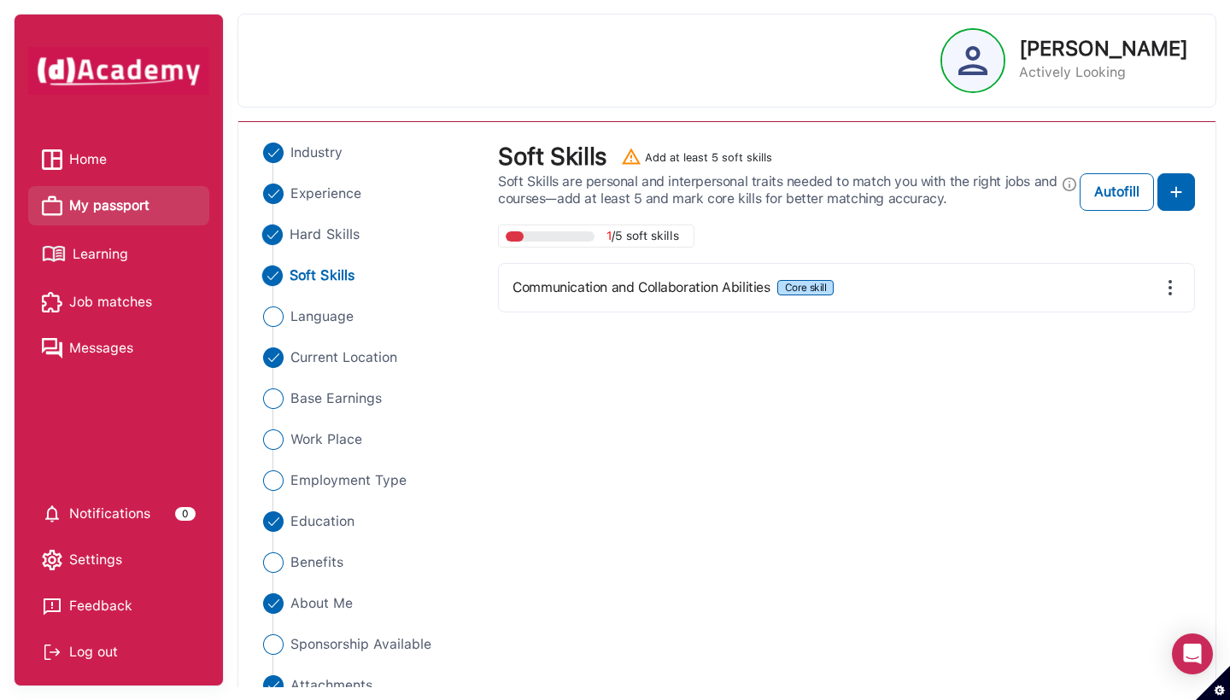
click at [301, 240] on span "Hard Skills" at bounding box center [325, 235] width 70 height 20
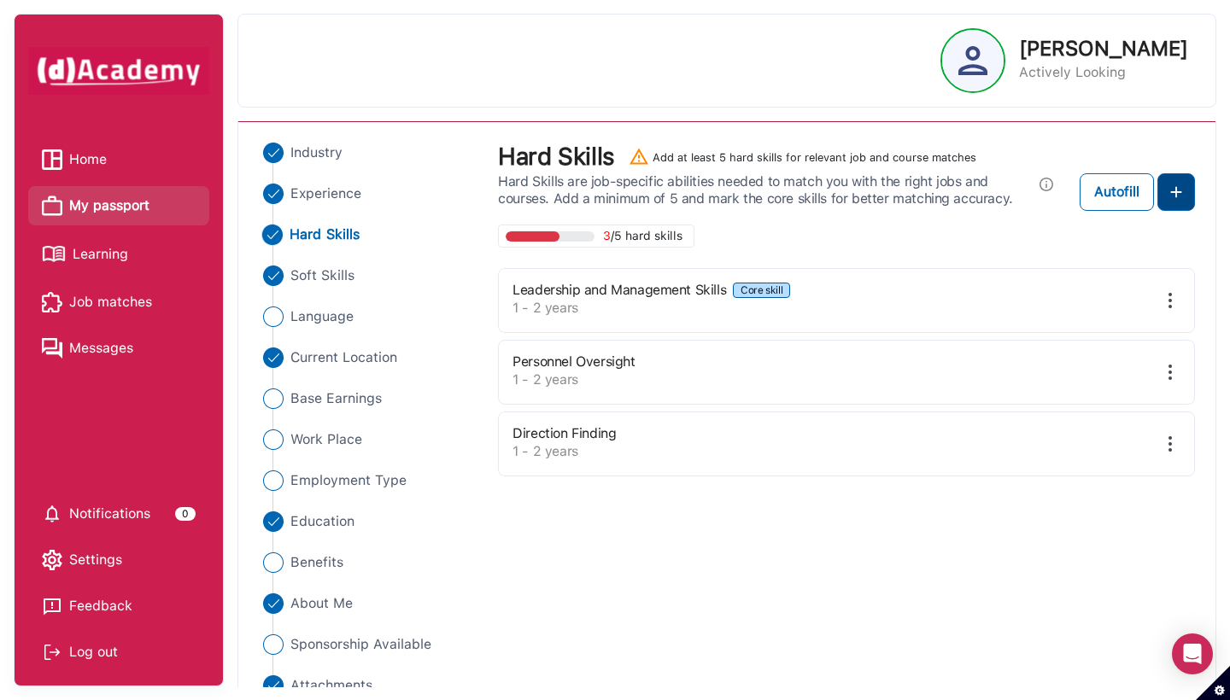
click at [953, 202] on button at bounding box center [1176, 192] width 38 height 38
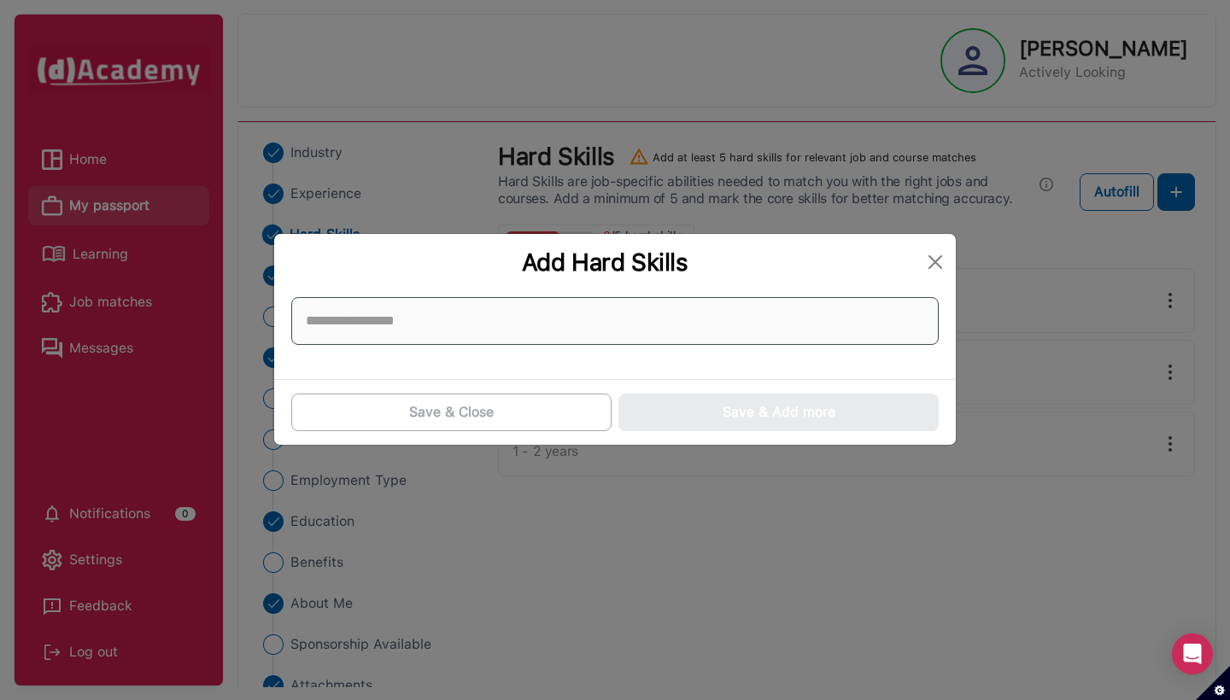
click at [584, 344] on input at bounding box center [614, 321] width 647 height 48
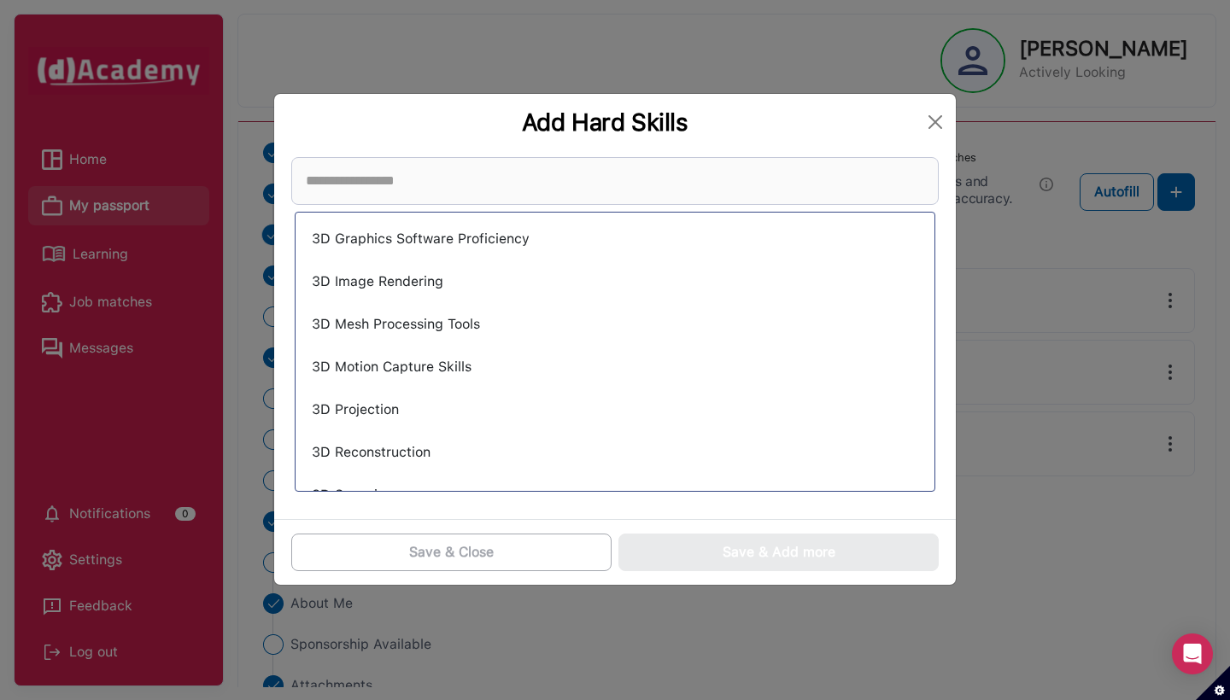
scroll to position [1756, 0]
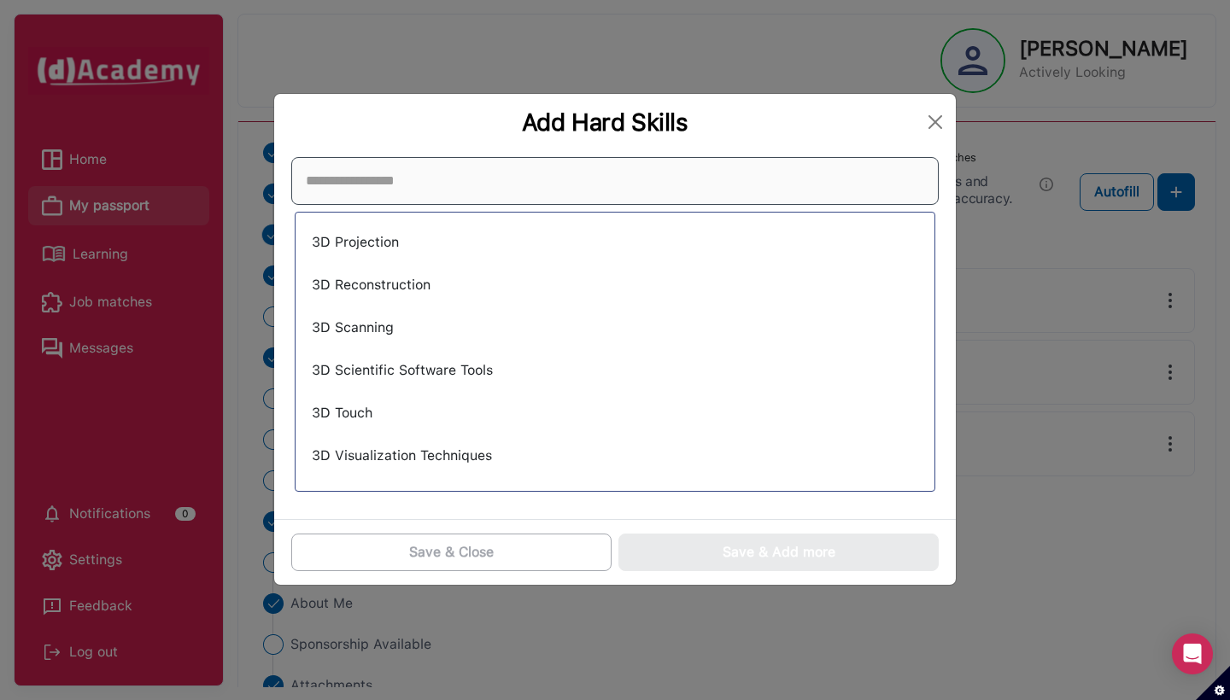
click at [620, 184] on input at bounding box center [614, 181] width 647 height 48
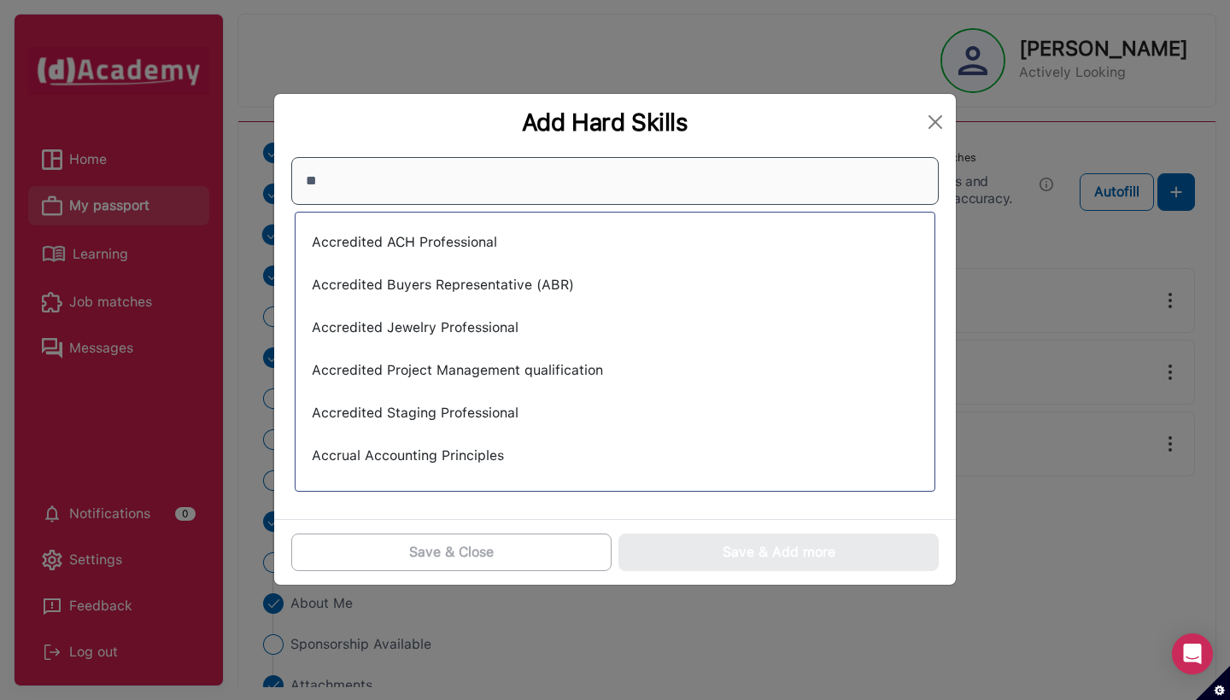
scroll to position [17, 0]
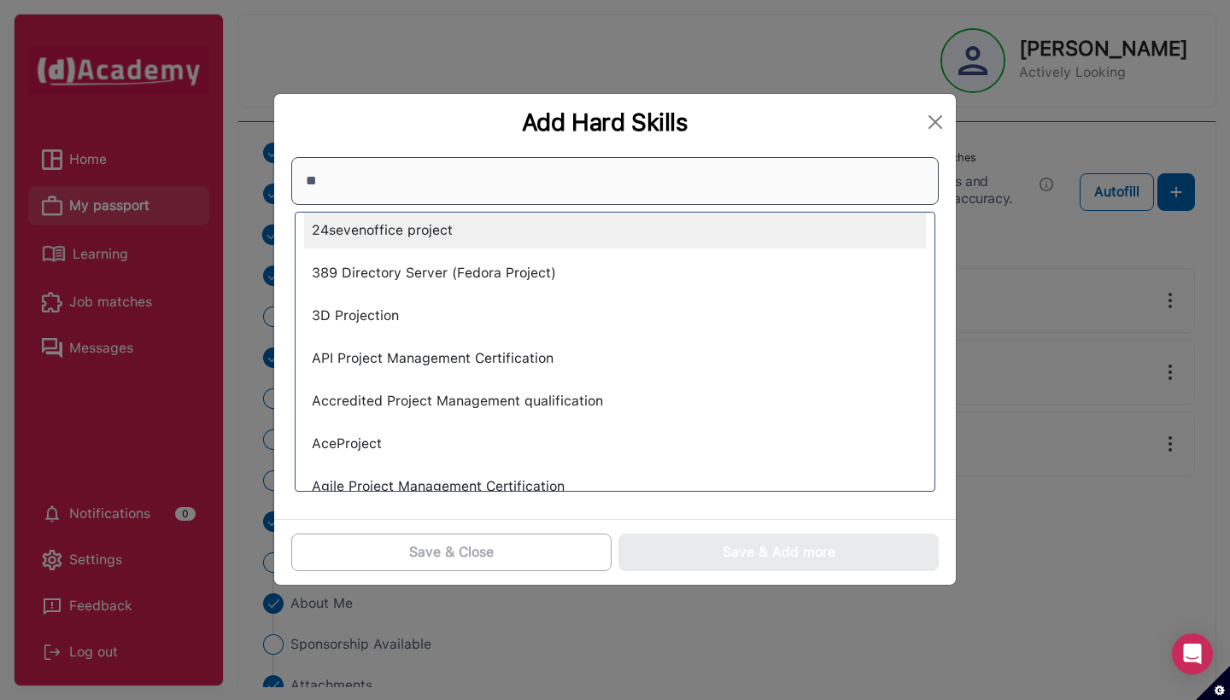
type input "*"
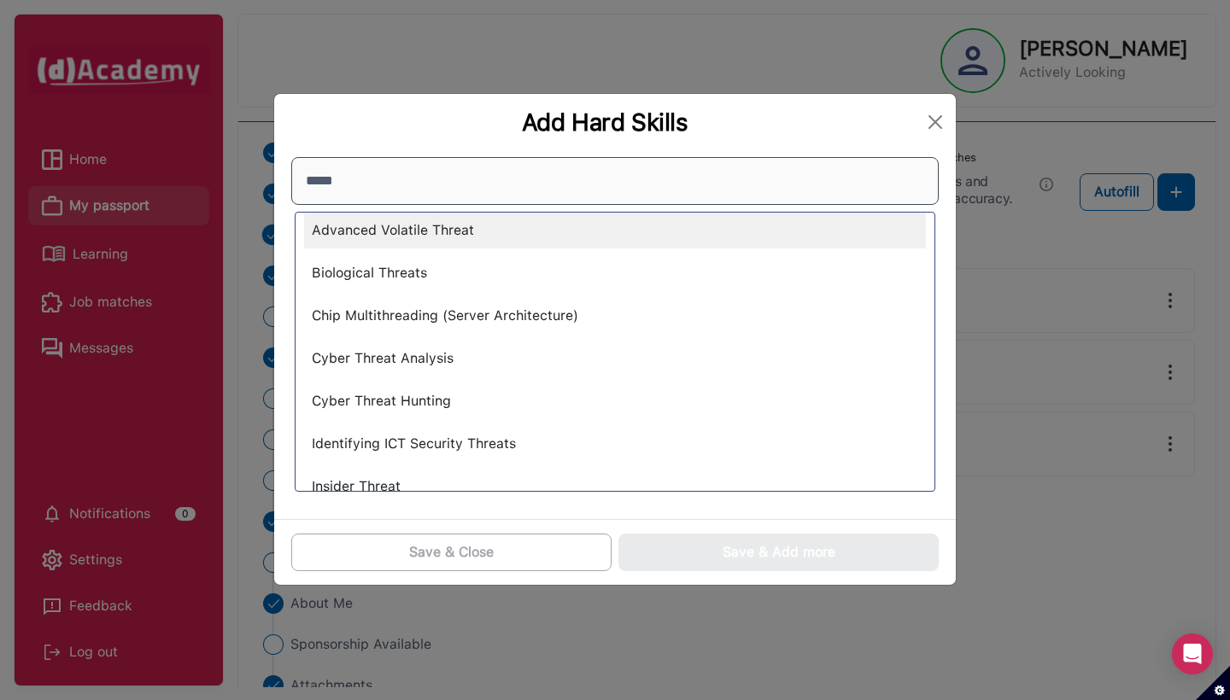
type input "******"
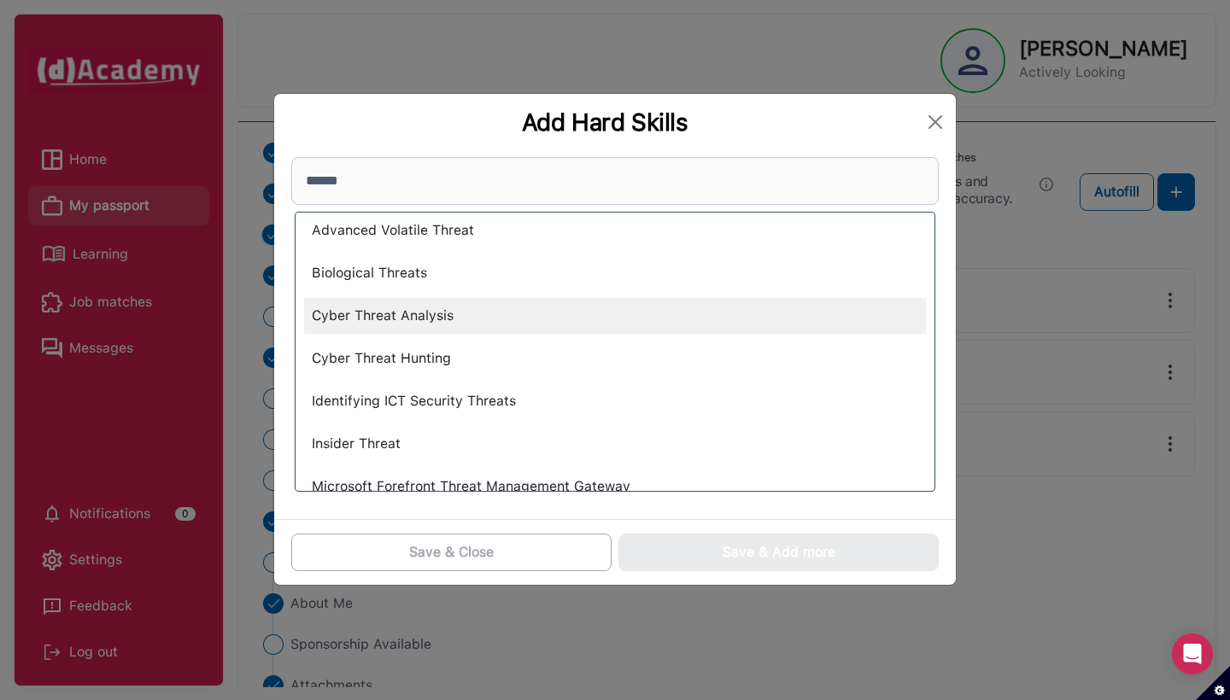
click at [433, 330] on div "Cyber Threat Analysis" at bounding box center [615, 316] width 622 height 36
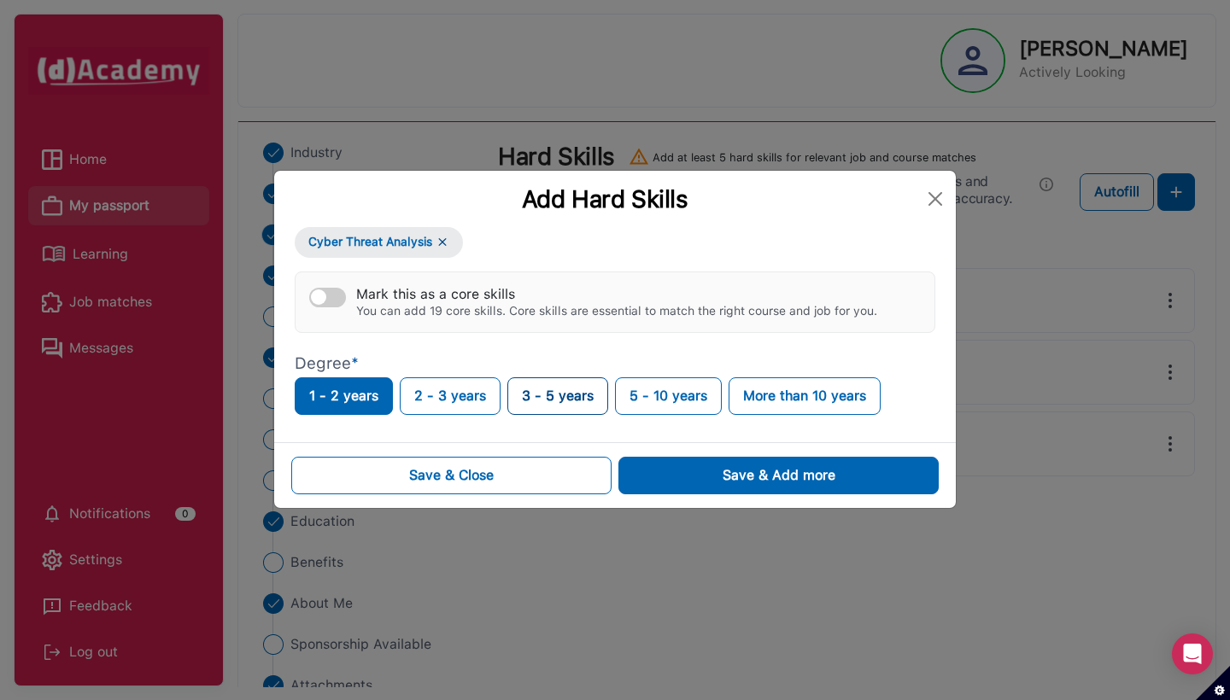
click at [532, 393] on button "3 - 5 years" at bounding box center [557, 397] width 101 height 38
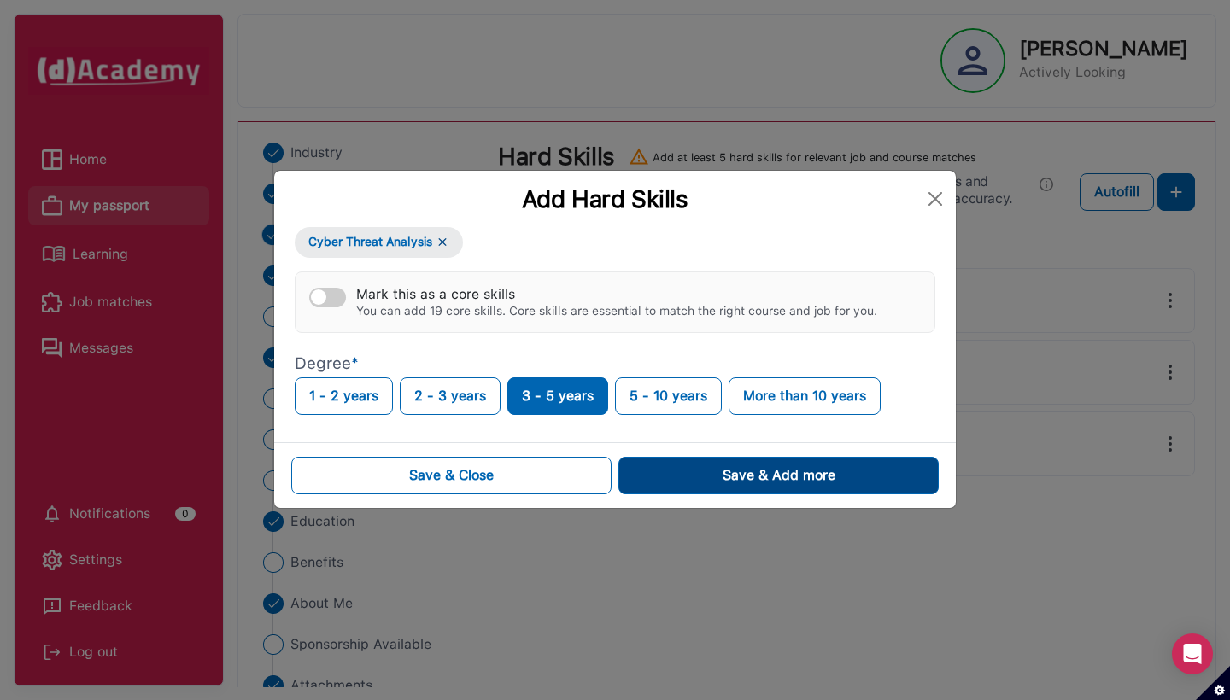
click at [688, 470] on button "Save & Add more" at bounding box center [778, 476] width 320 height 38
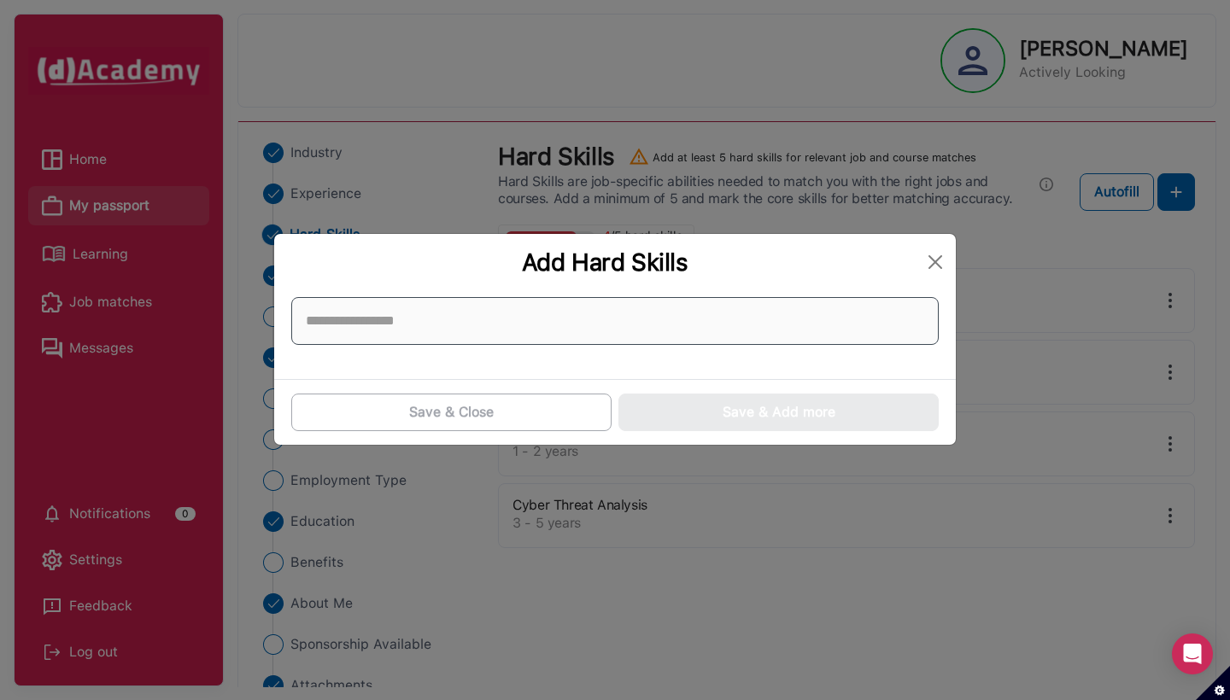
click at [658, 332] on input at bounding box center [614, 321] width 647 height 48
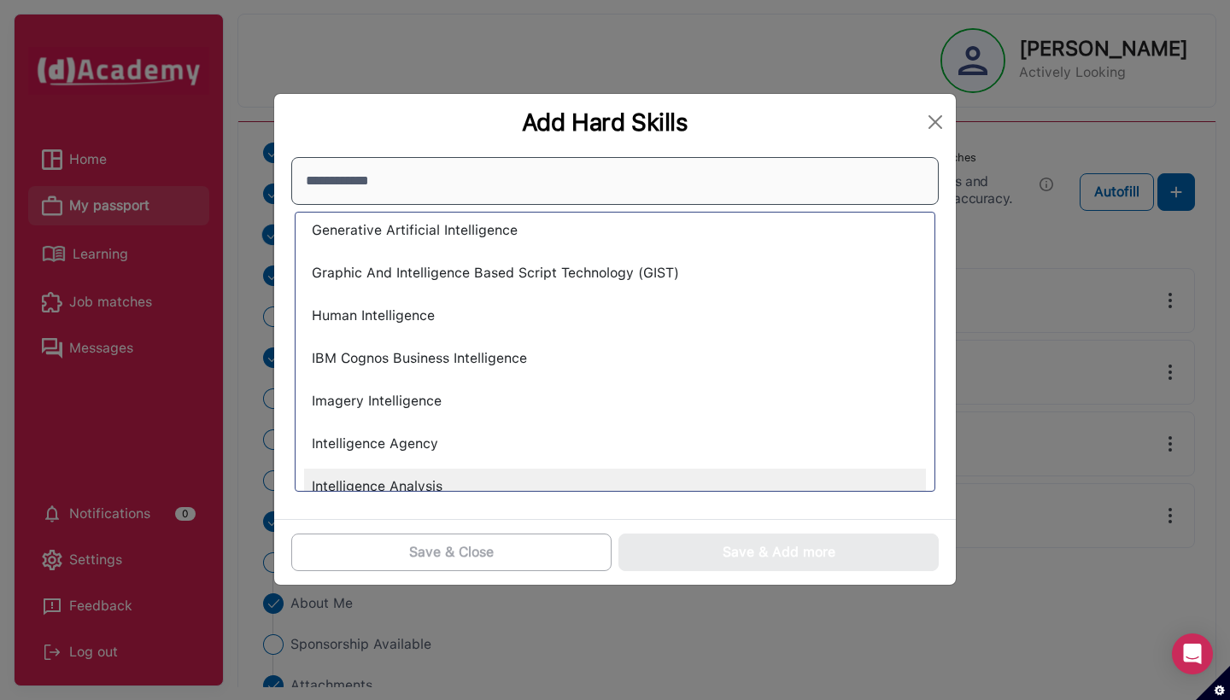
scroll to position [1290, 0]
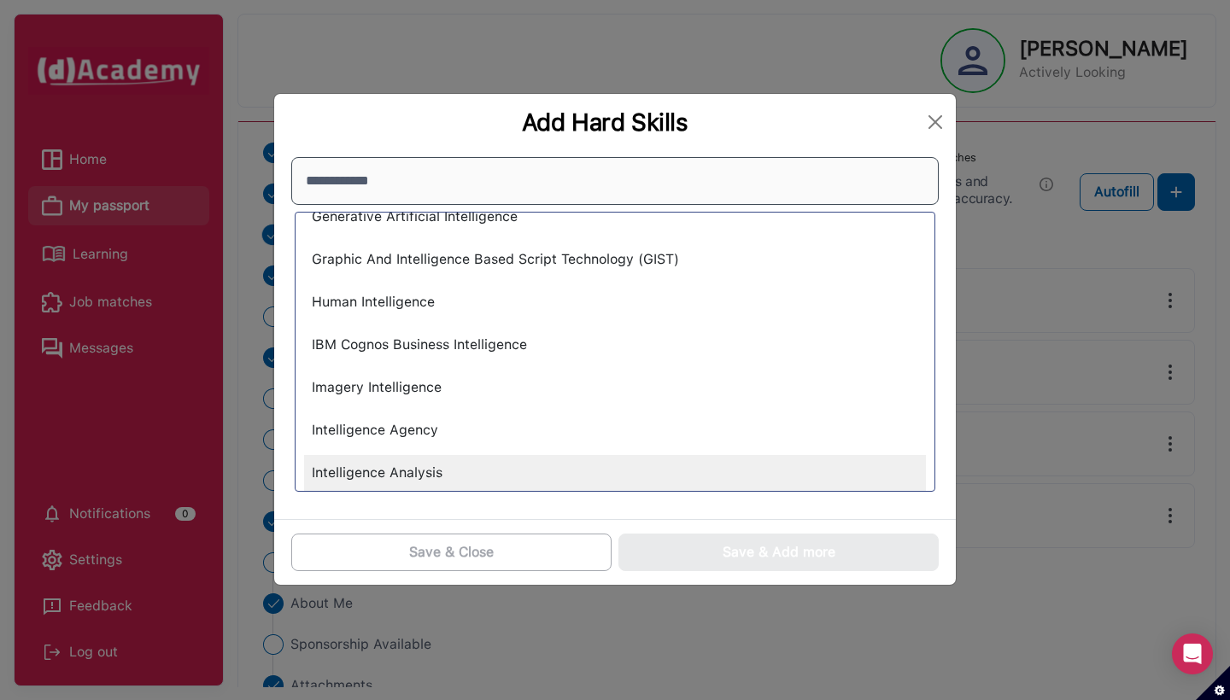
type input "**********"
click at [370, 477] on div "Intelligence Analysis" at bounding box center [615, 473] width 622 height 36
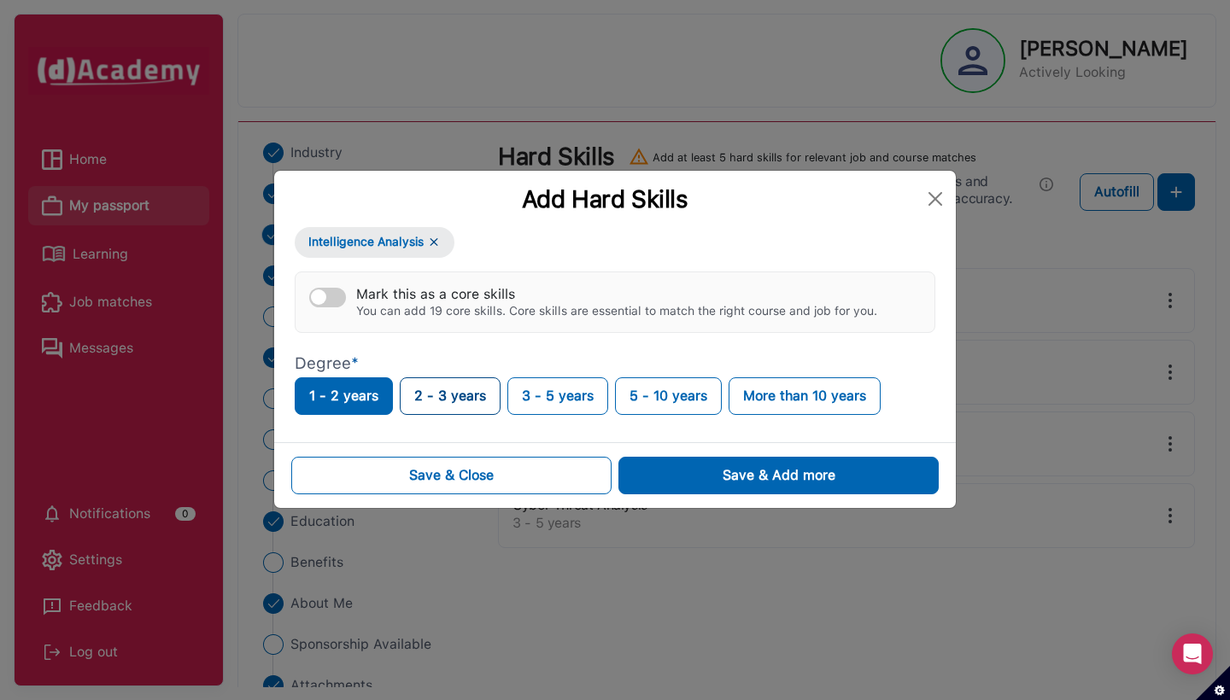
click at [473, 406] on button "2 - 3 years" at bounding box center [450, 397] width 101 height 38
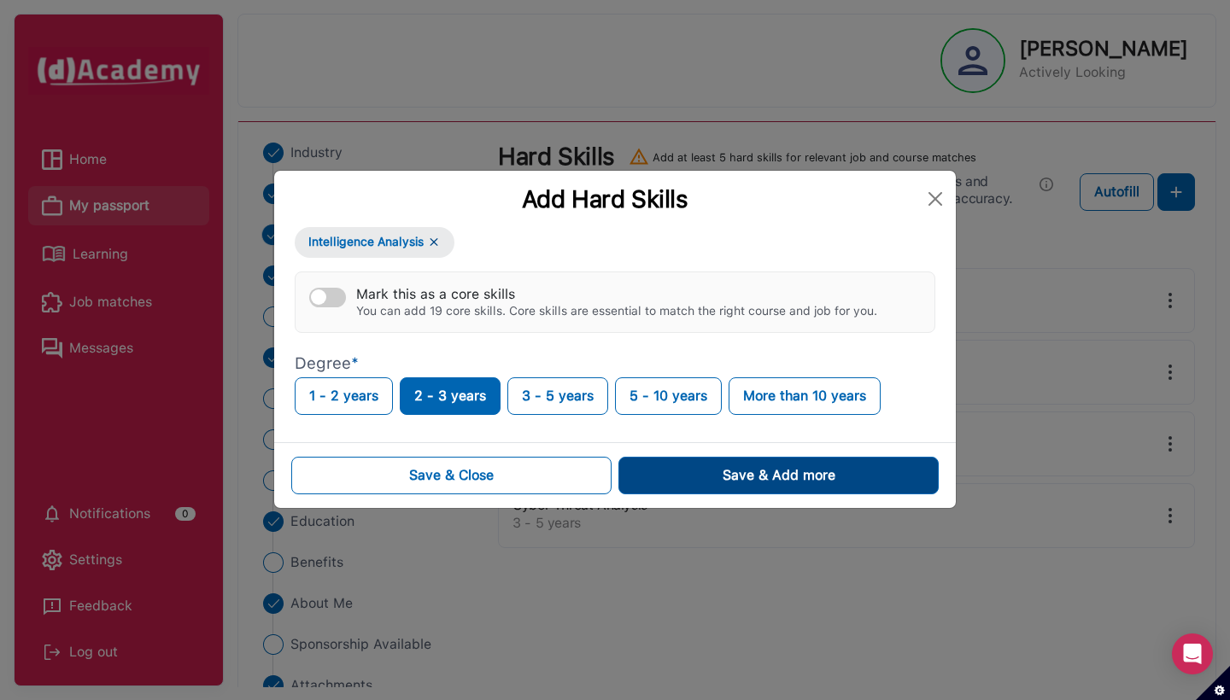
click at [682, 474] on button "Save & Add more" at bounding box center [778, 476] width 320 height 38
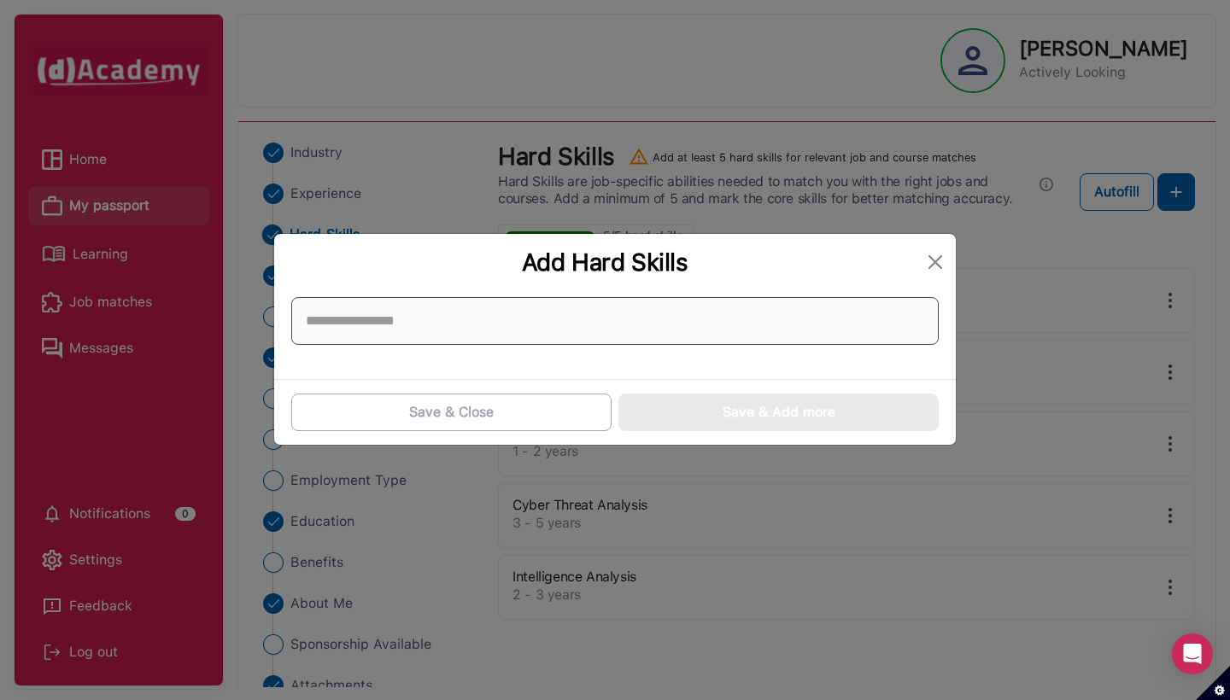
click at [647, 333] on input at bounding box center [614, 321] width 647 height 48
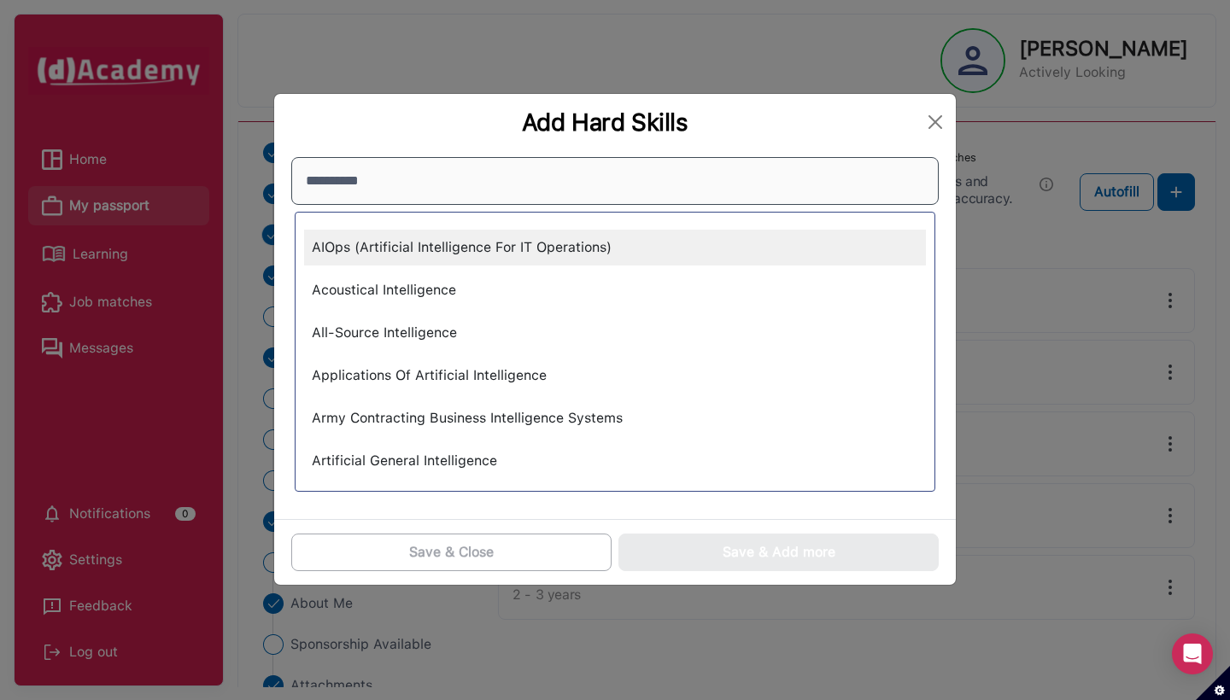
type input "**********"
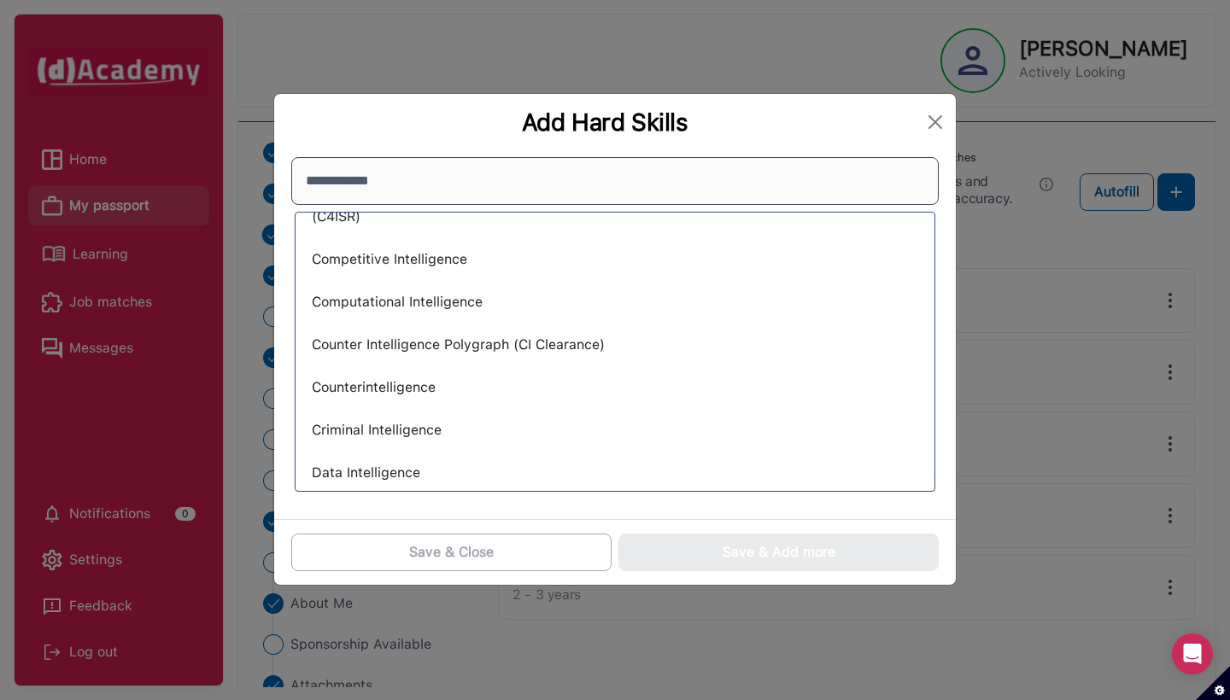
scroll to position [777, 0]
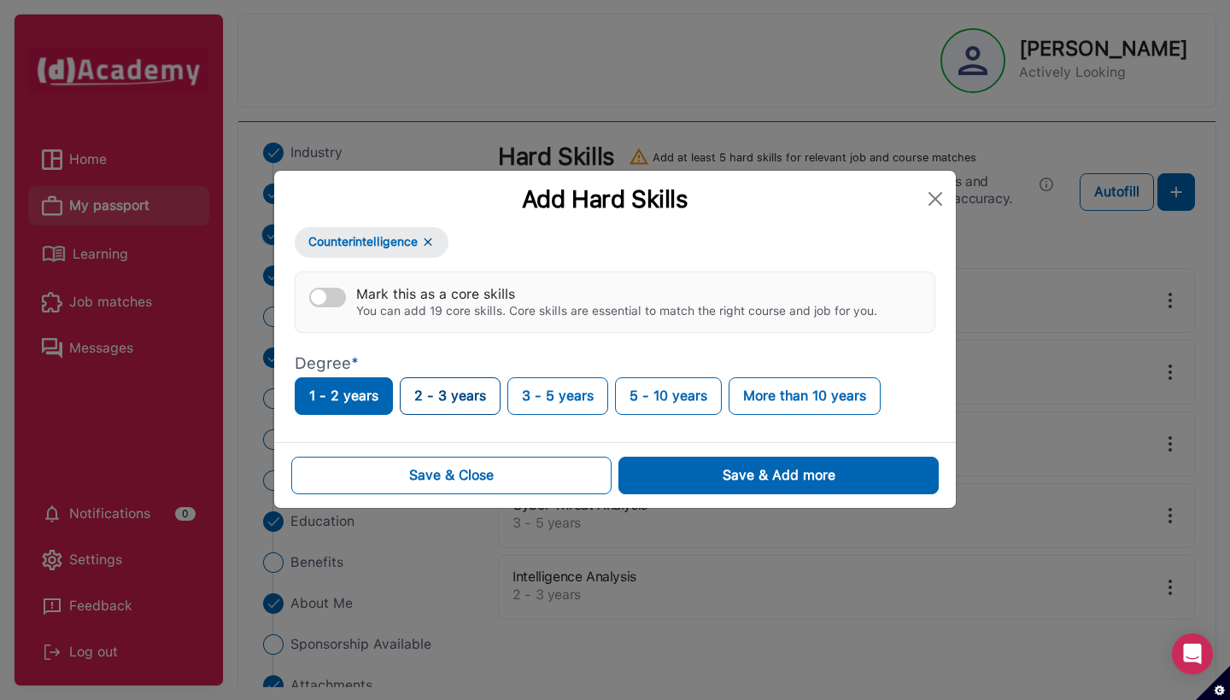
click at [475, 389] on button "2 - 3 years" at bounding box center [450, 397] width 101 height 38
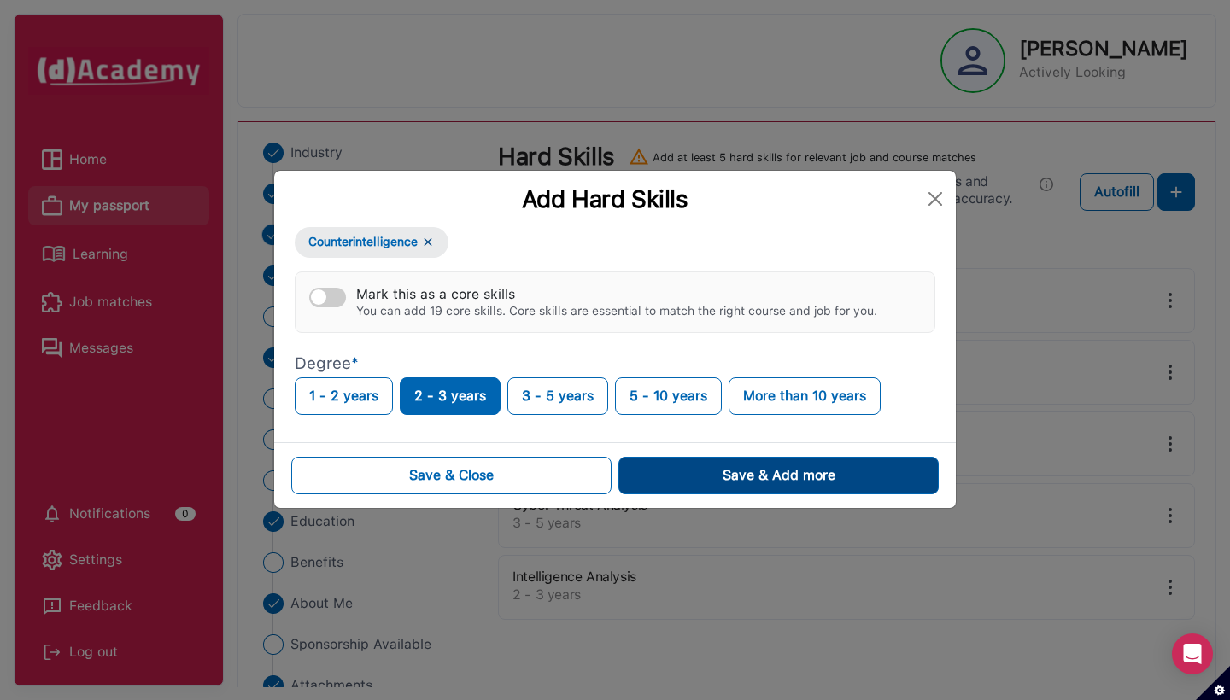
click at [702, 478] on button "Save & Add more" at bounding box center [778, 476] width 320 height 38
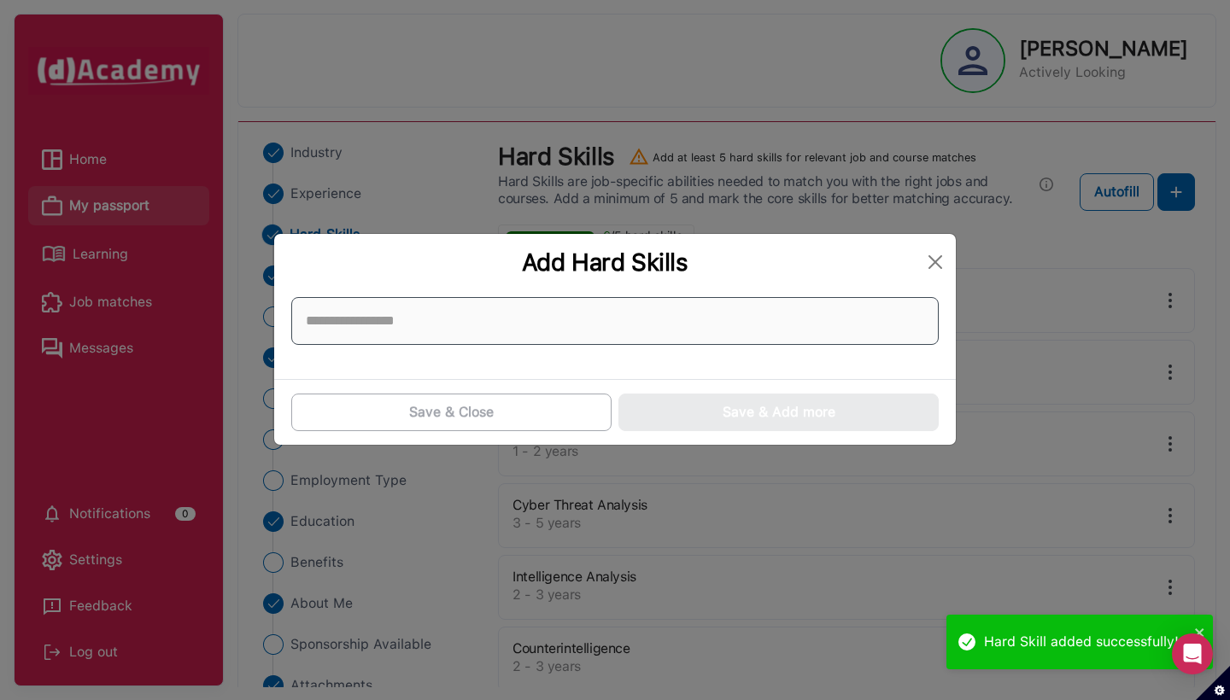
click at [653, 327] on input at bounding box center [614, 321] width 647 height 48
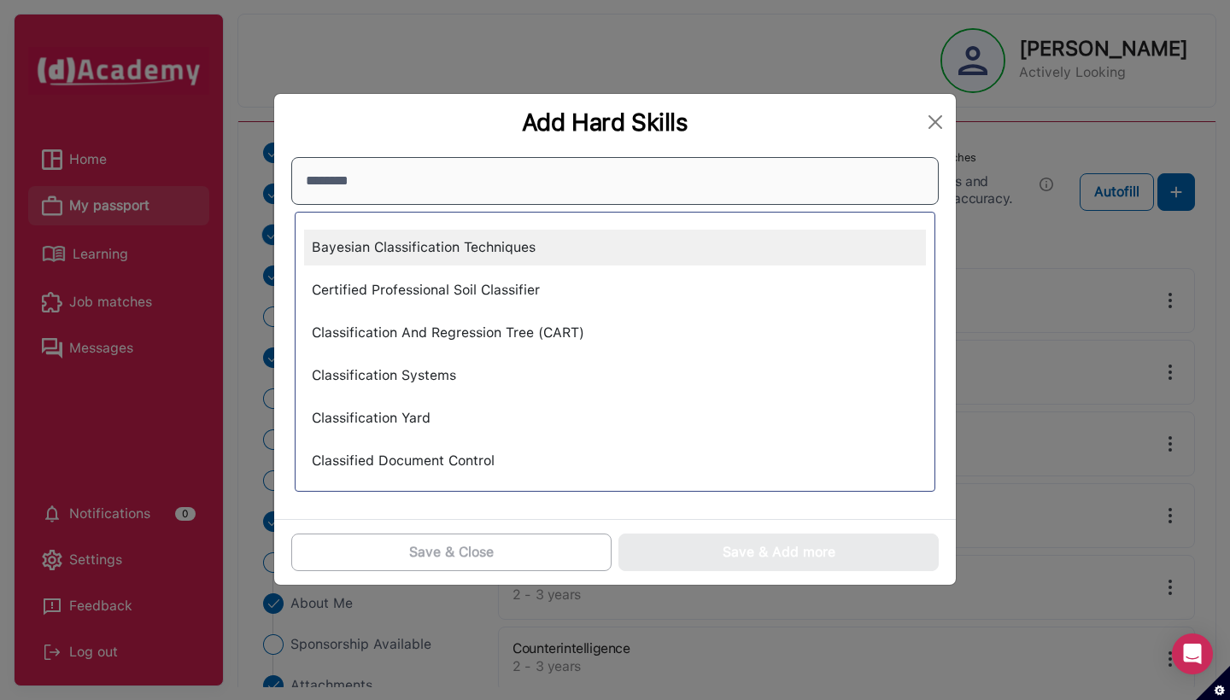
type input "*********"
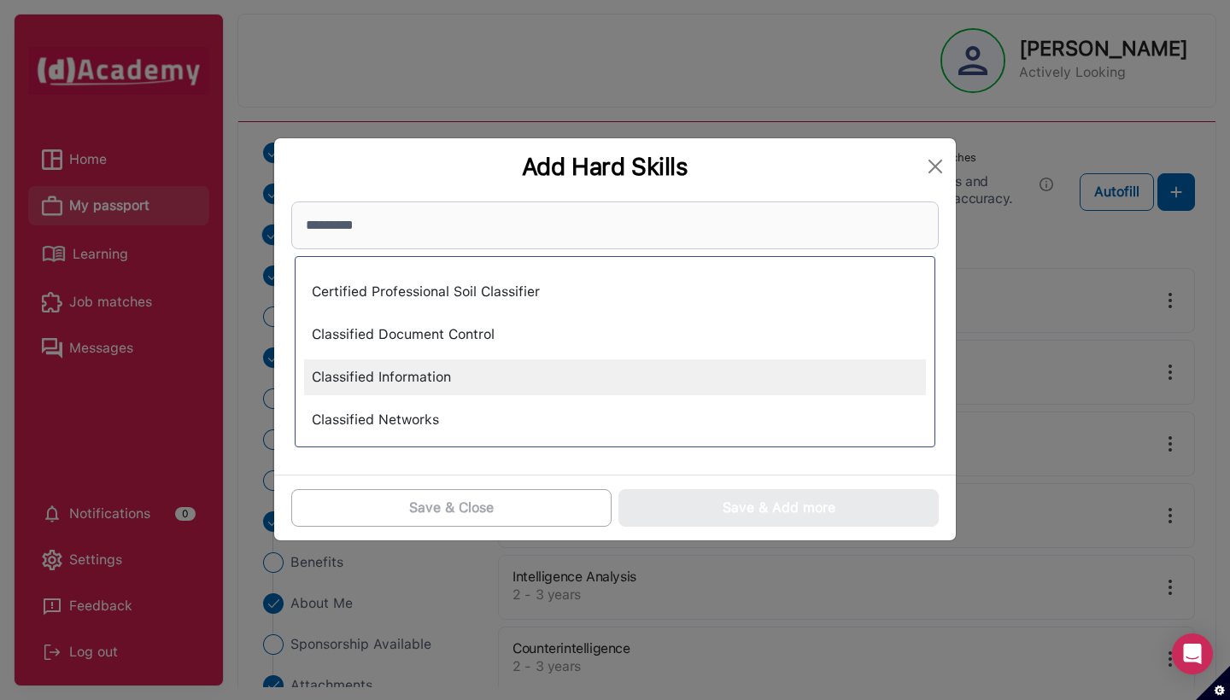
click at [560, 367] on div "Classified Information" at bounding box center [615, 378] width 622 height 36
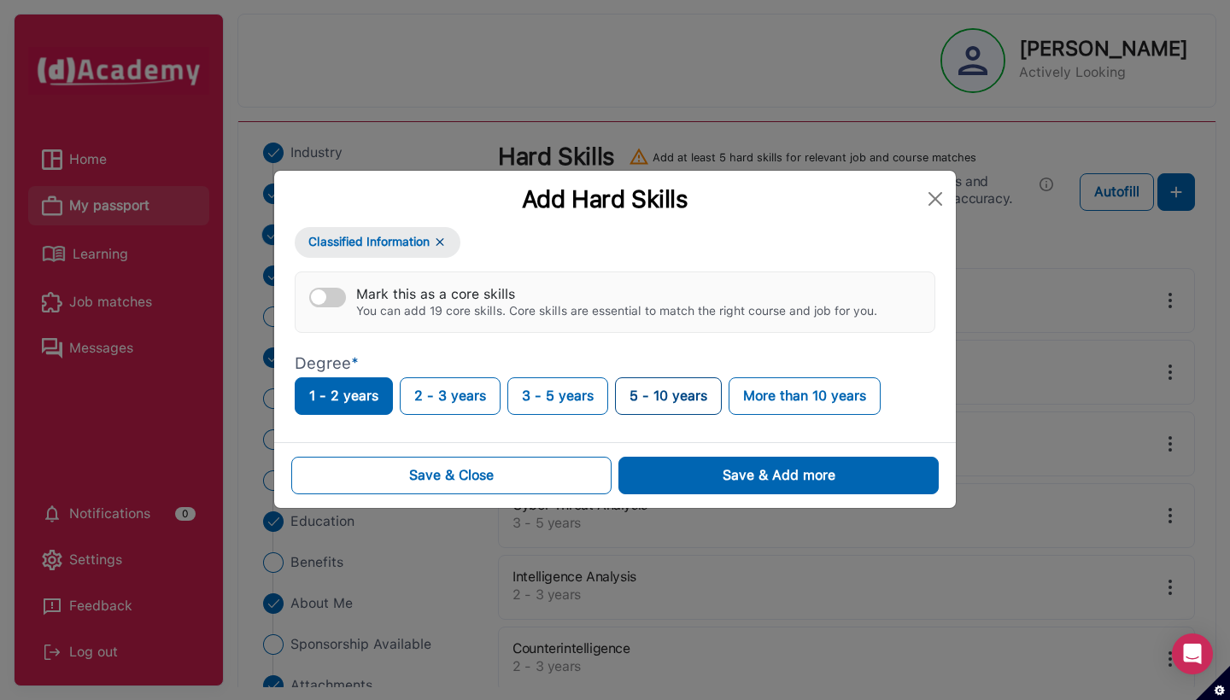
click at [665, 401] on button "5 - 10 years" at bounding box center [668, 397] width 107 height 38
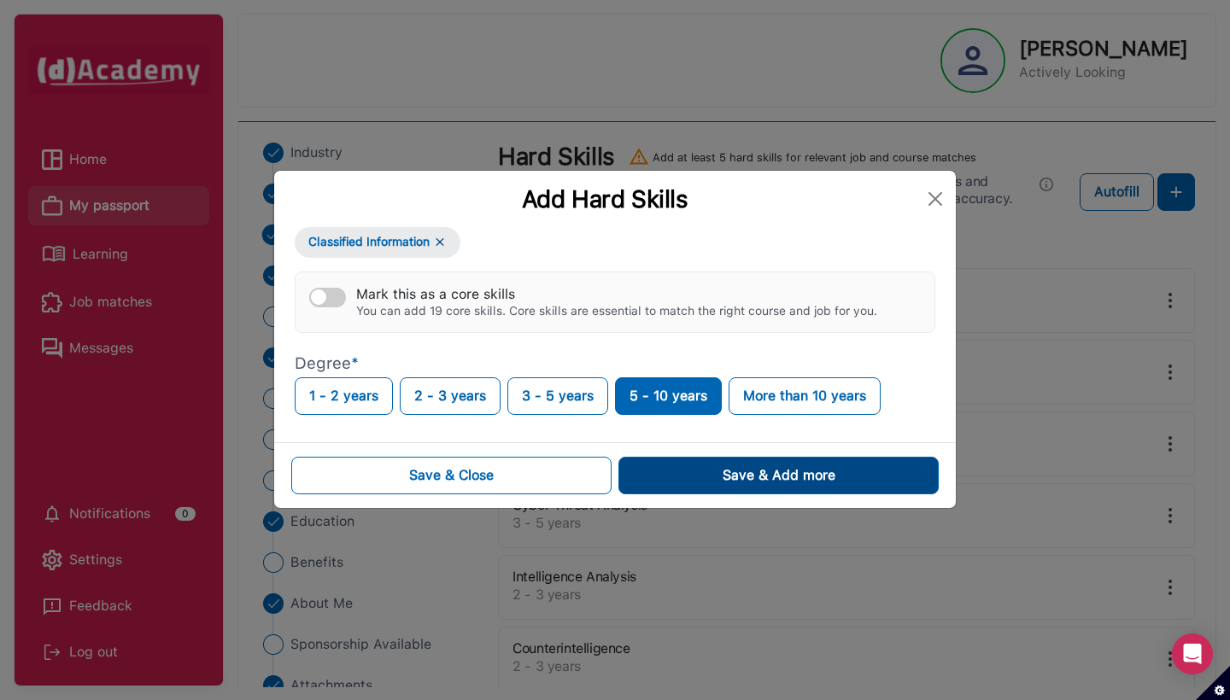
click at [674, 478] on button "Save & Add more" at bounding box center [778, 476] width 320 height 38
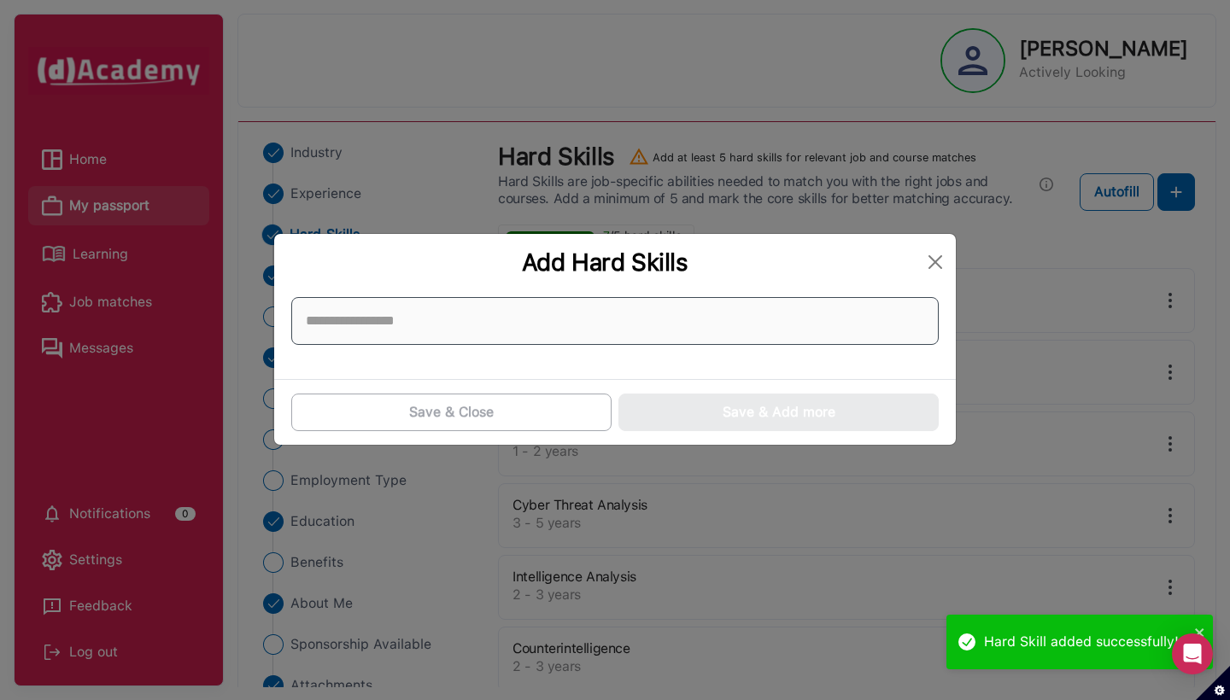
click at [547, 318] on input at bounding box center [614, 321] width 647 height 48
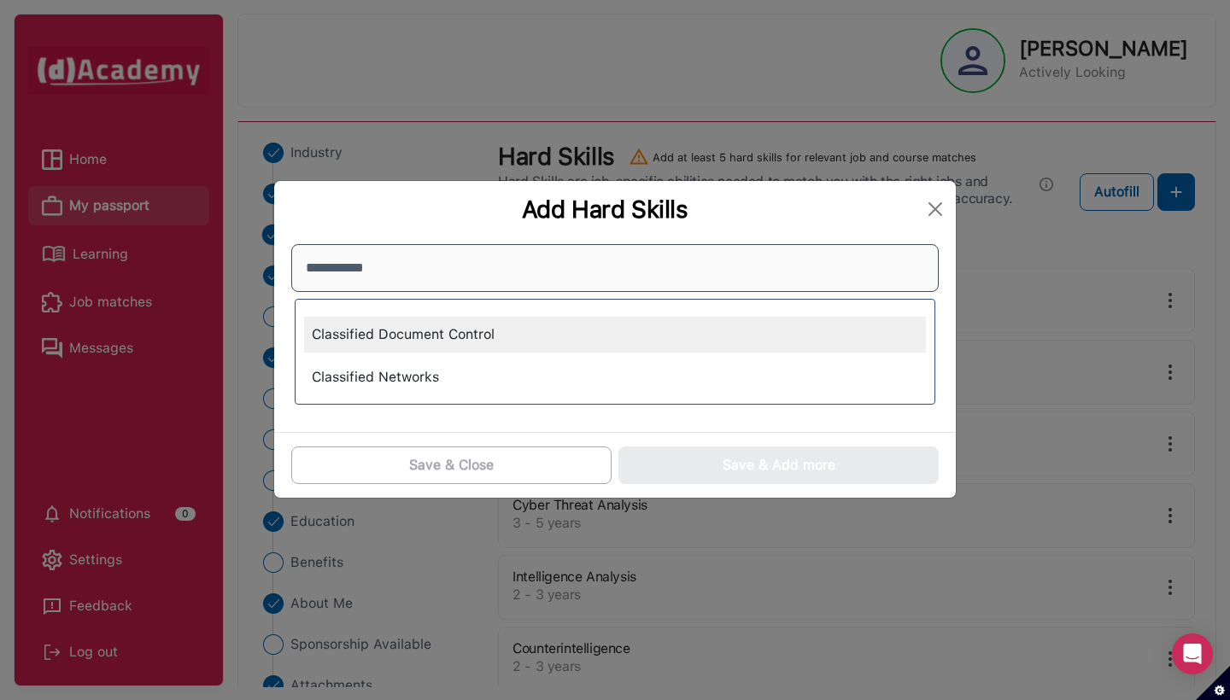
type input "**********"
click at [393, 345] on div "Classified Document Control" at bounding box center [615, 335] width 622 height 36
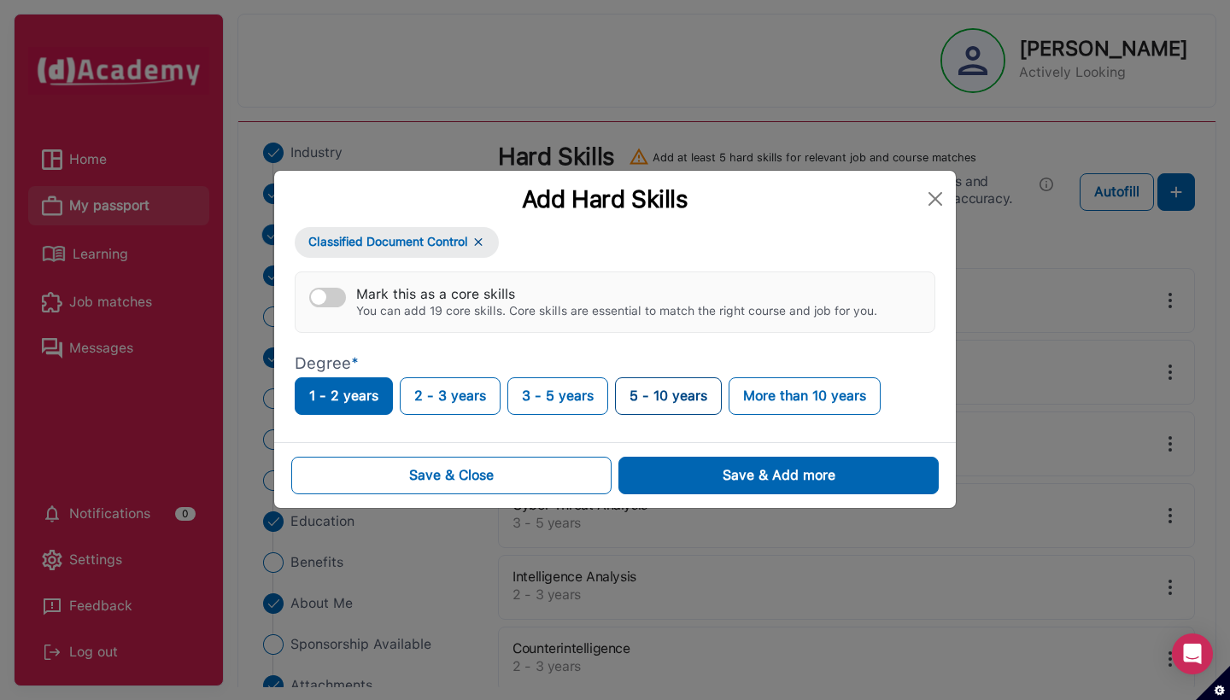
click at [706, 407] on button "5 - 10 years" at bounding box center [668, 397] width 107 height 38
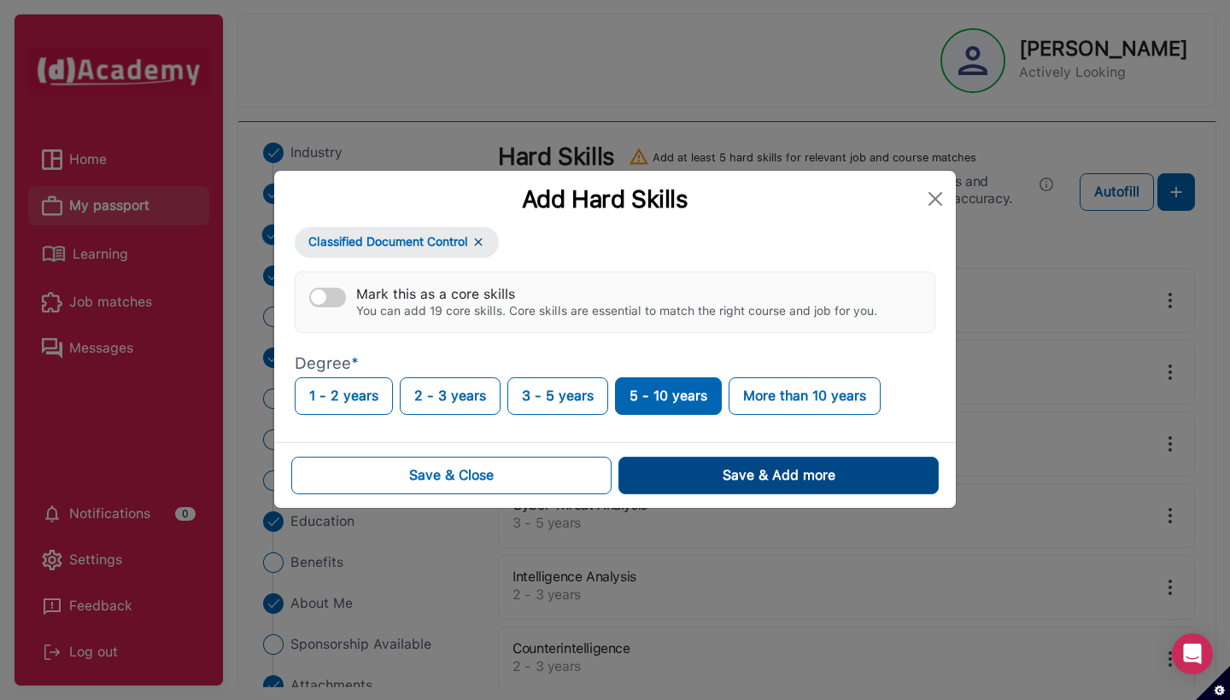
click at [700, 471] on button "Save & Add more" at bounding box center [778, 476] width 320 height 38
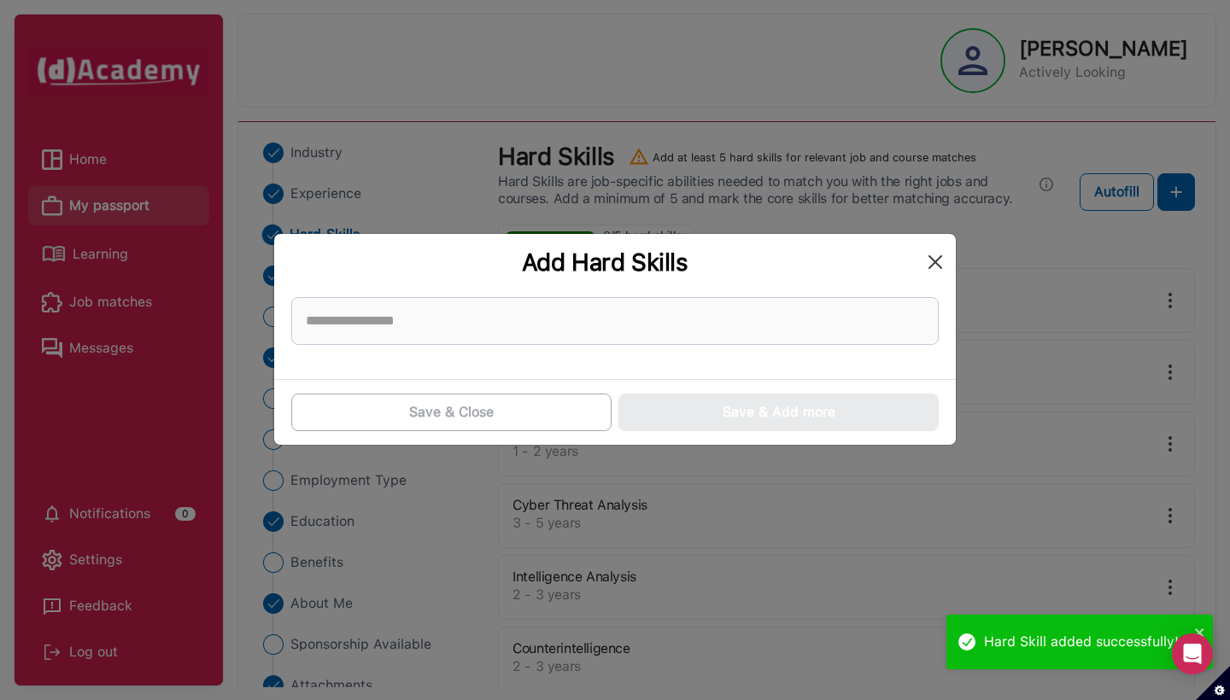
click at [940, 266] on button "Close" at bounding box center [935, 262] width 27 height 27
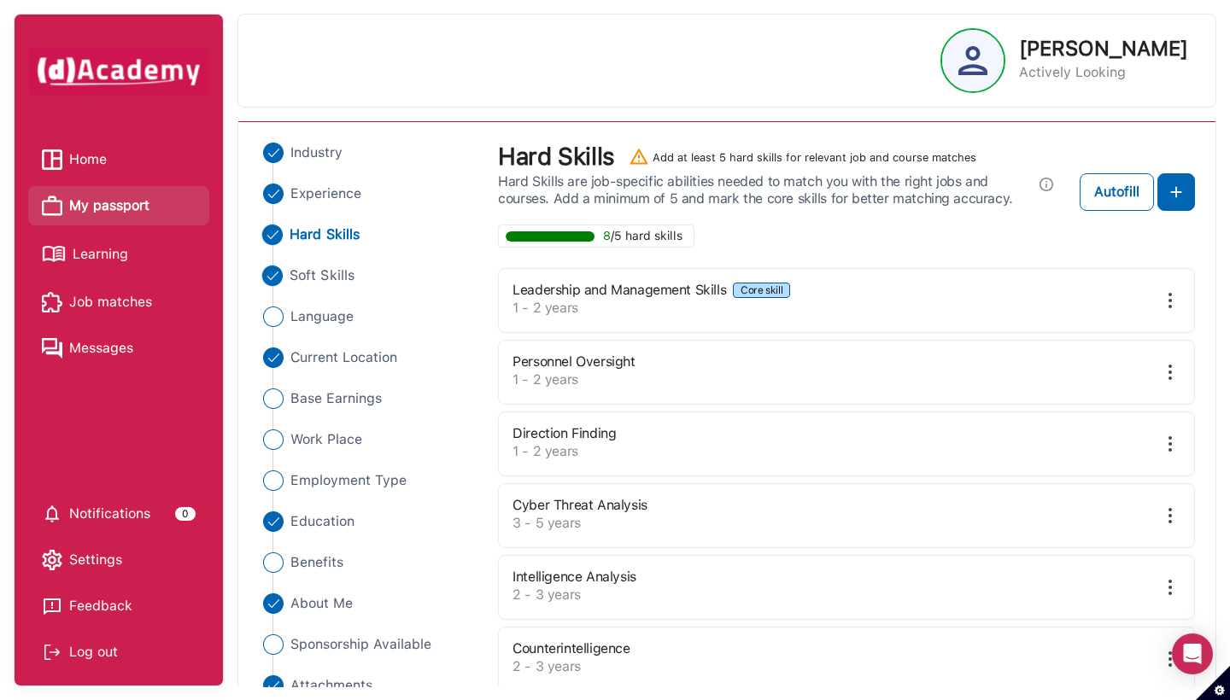
click at [286, 280] on Skills "Soft Skills" at bounding box center [368, 276] width 220 height 20
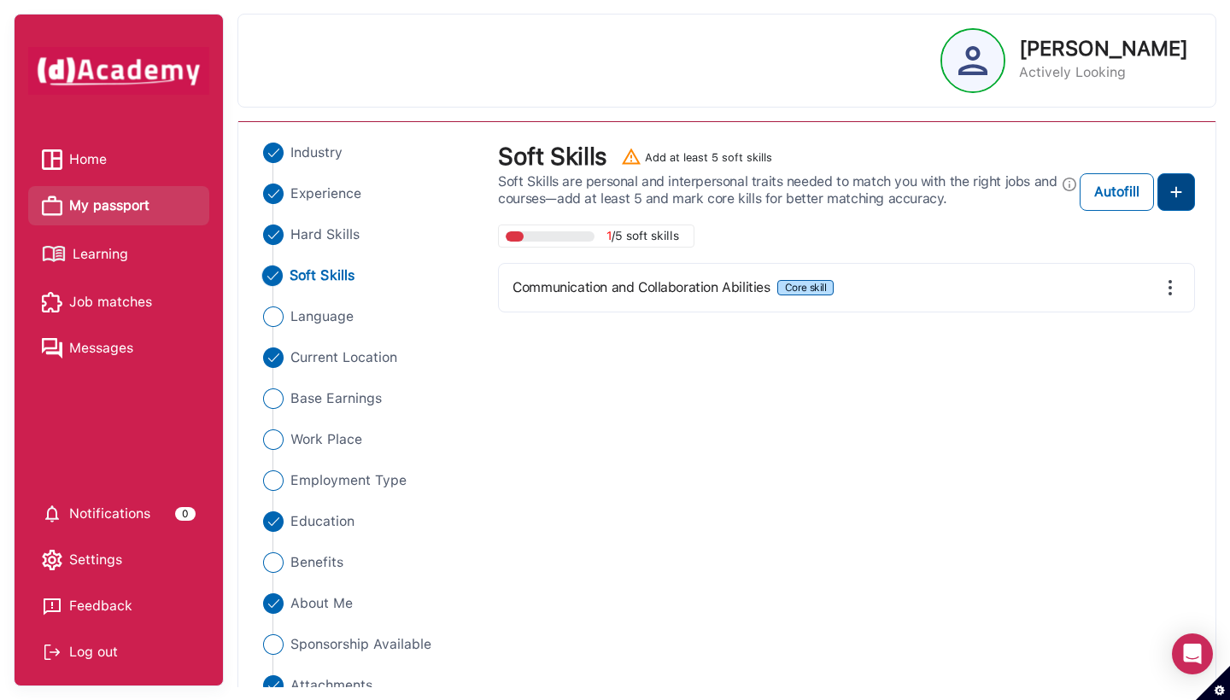
click at [953, 197] on img at bounding box center [1176, 192] width 20 height 20
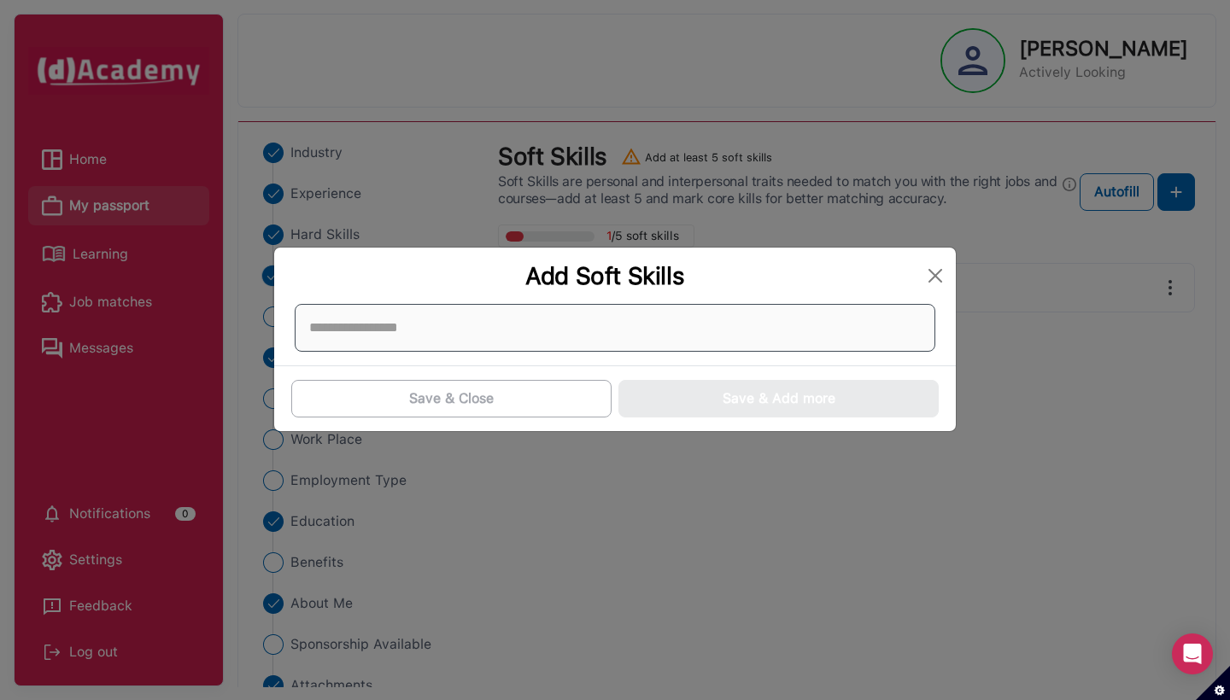
click at [574, 320] on div at bounding box center [615, 328] width 641 height 48
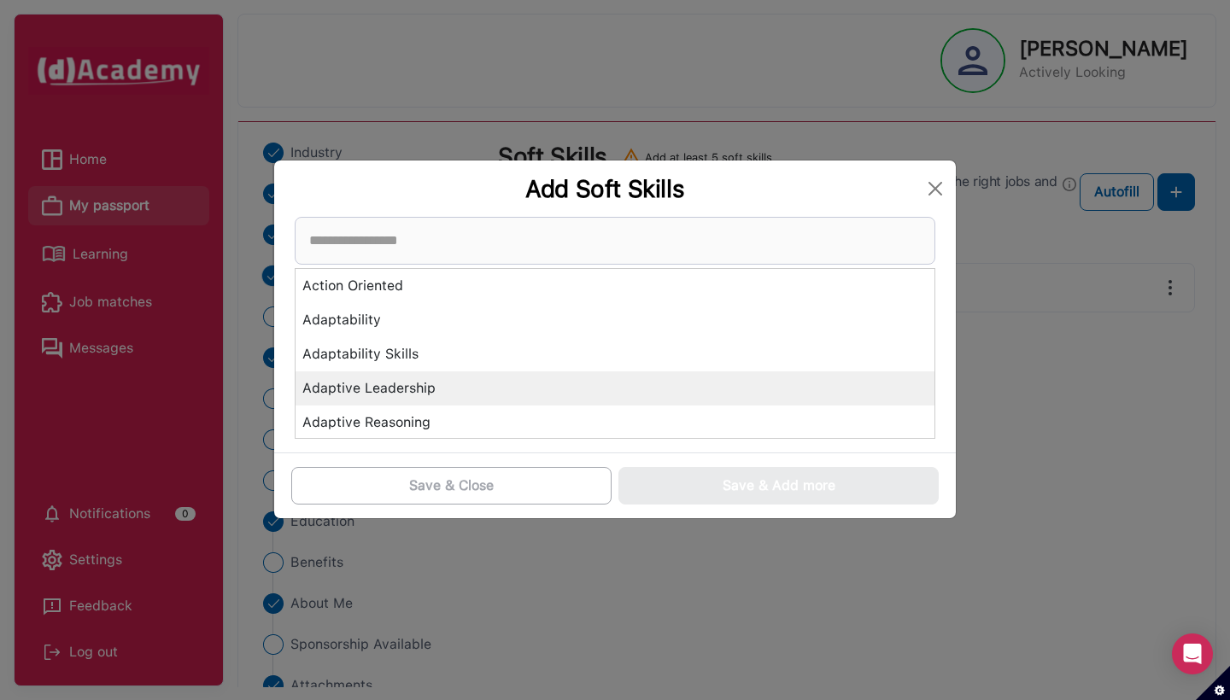
click at [488, 374] on div "Adaptive Leadership" at bounding box center [615, 389] width 639 height 34
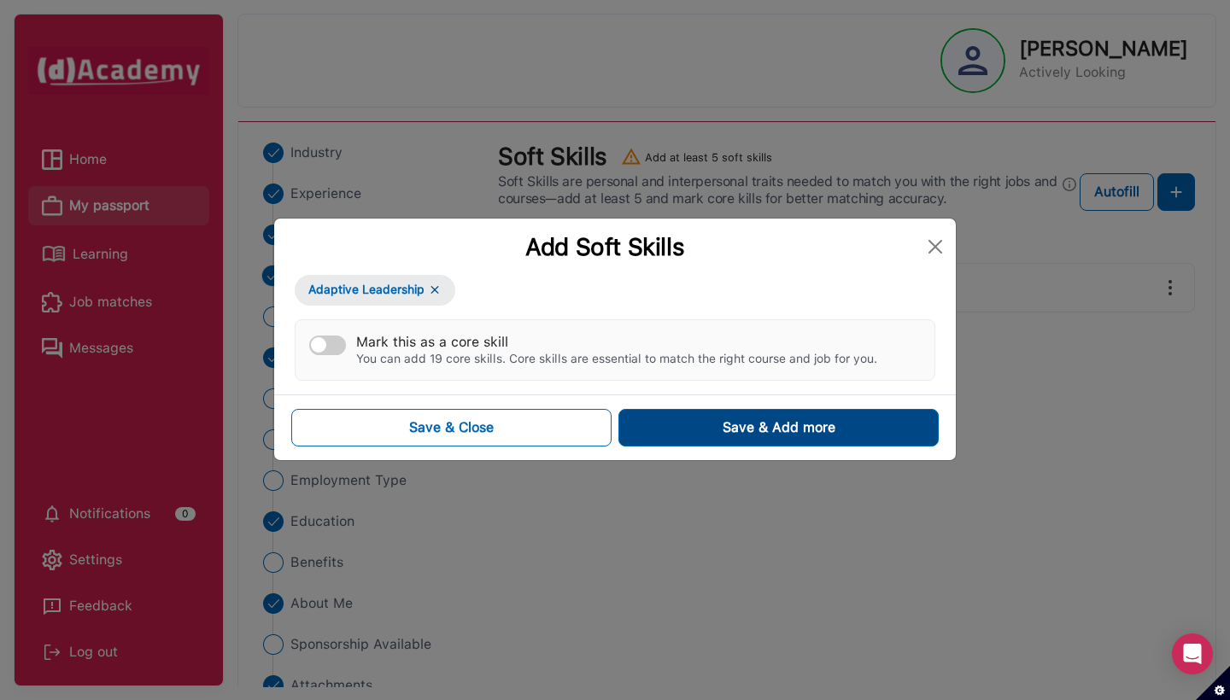
click at [684, 421] on button "Save & Add more" at bounding box center [778, 428] width 320 height 38
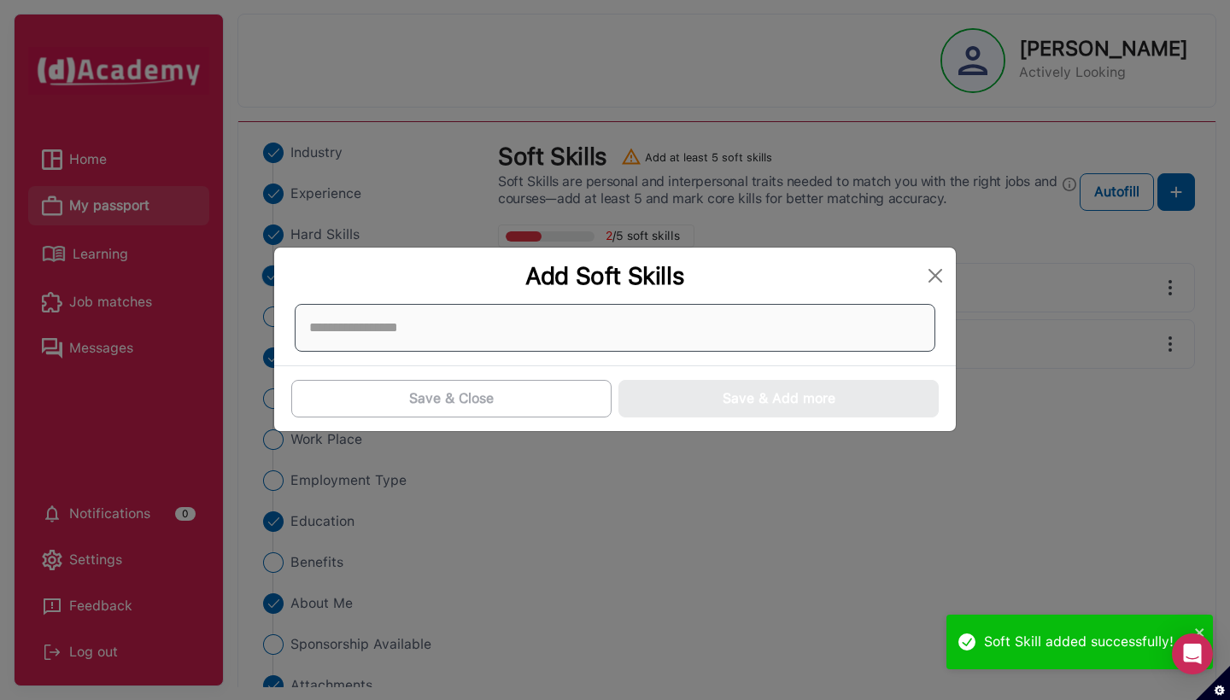
click at [659, 333] on div at bounding box center [615, 328] width 641 height 48
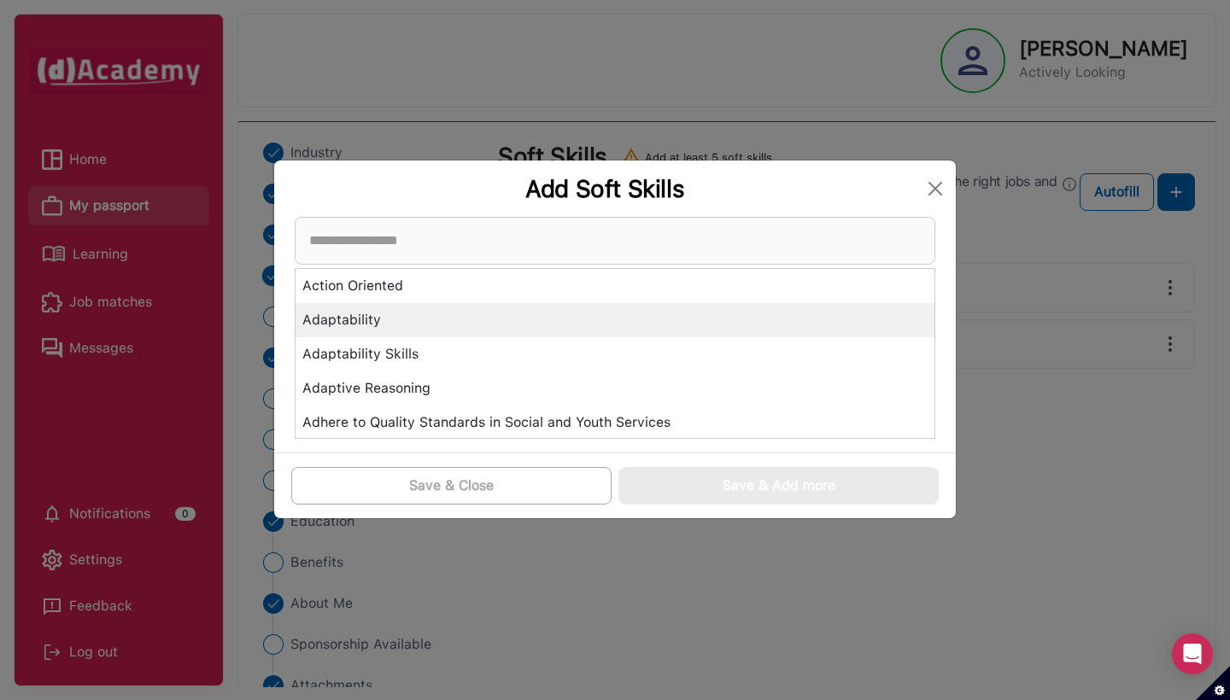
click at [335, 319] on div "Adaptability" at bounding box center [615, 320] width 639 height 34
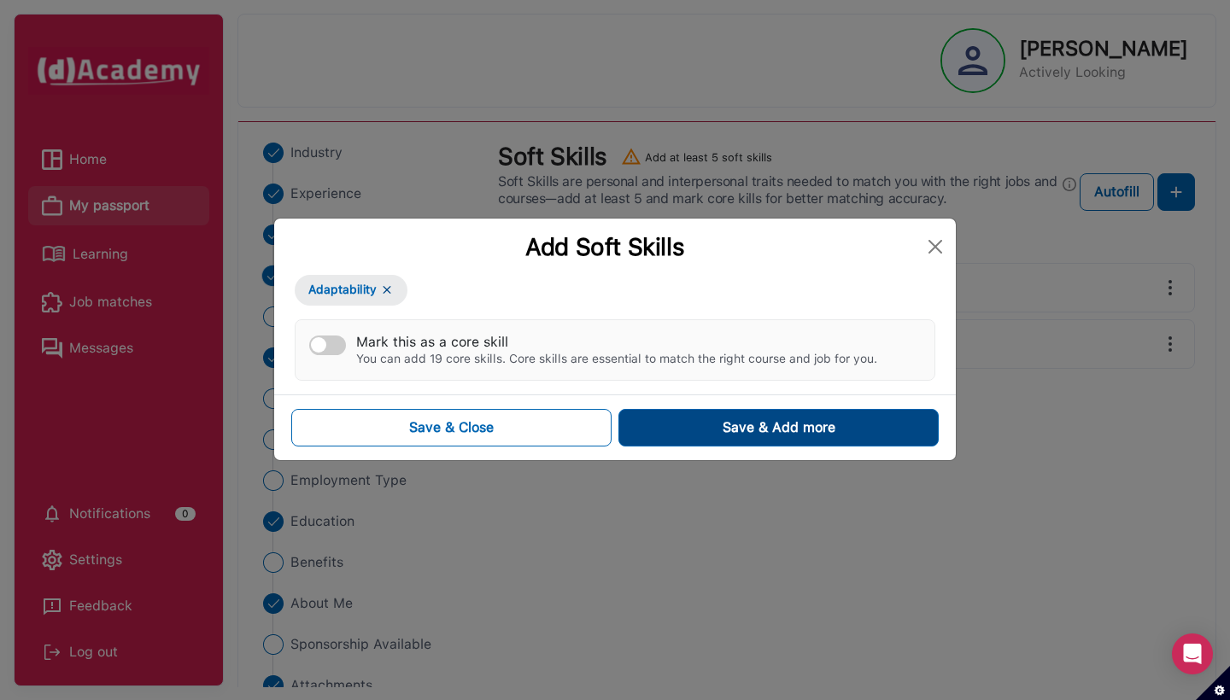
click at [660, 427] on button "Save & Add more" at bounding box center [778, 428] width 320 height 38
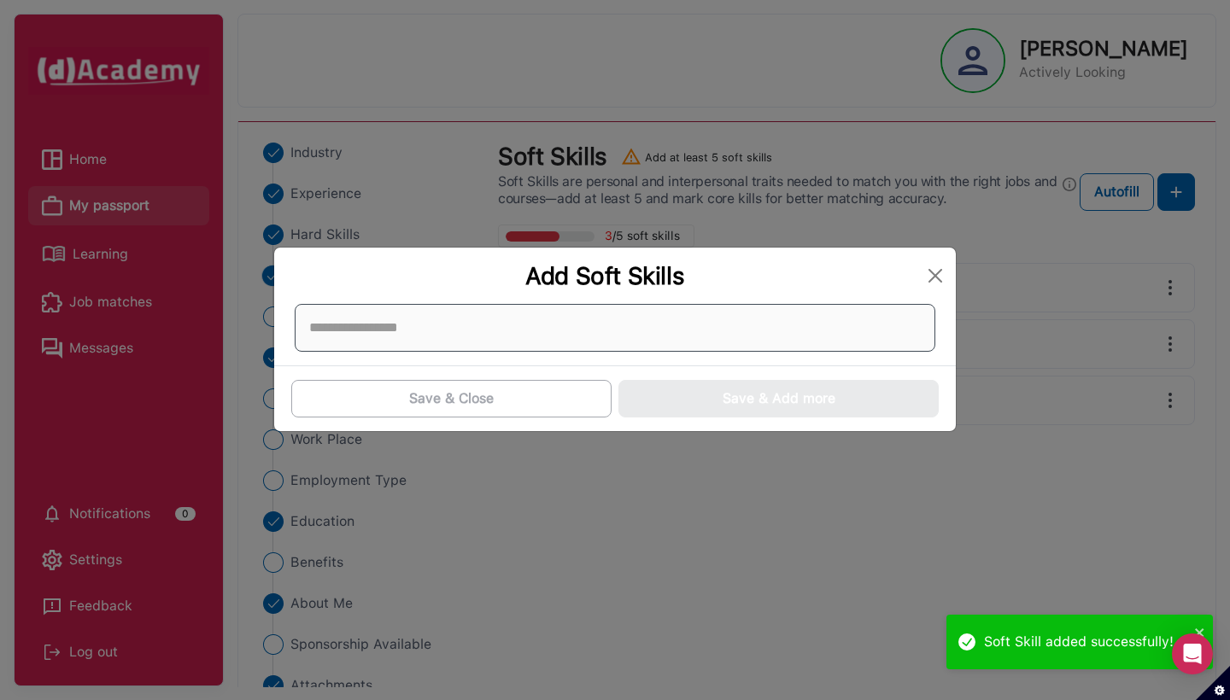
click at [823, 331] on div at bounding box center [615, 328] width 641 height 48
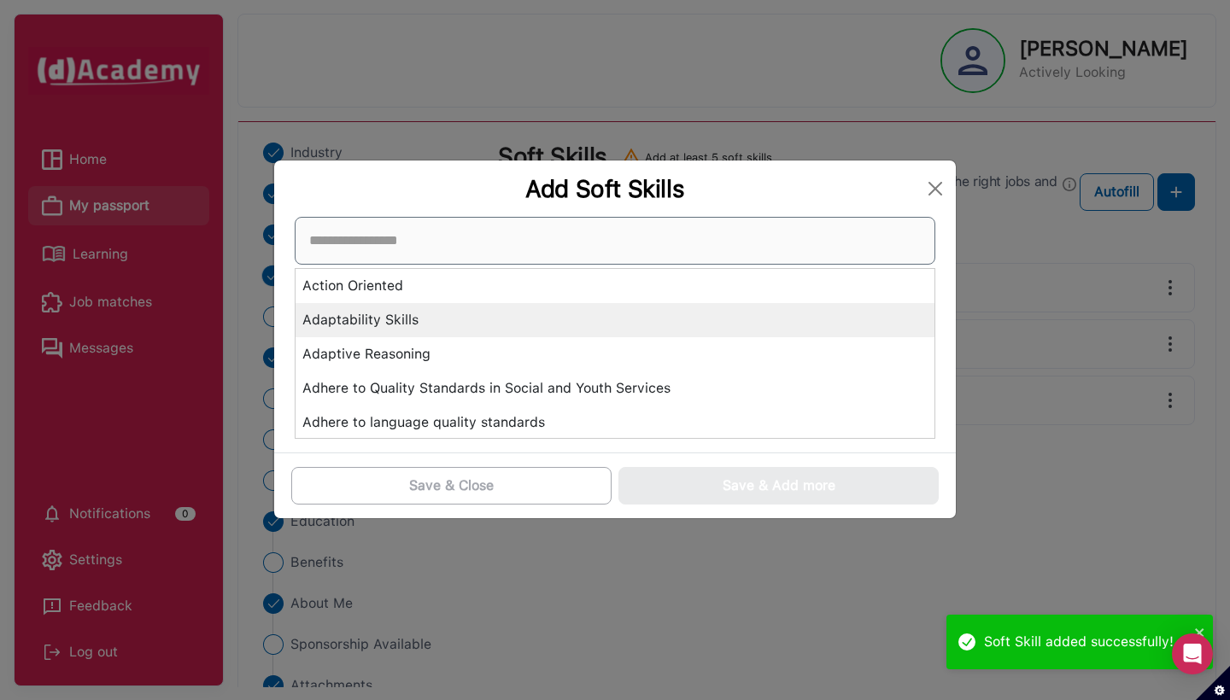
click at [823, 331] on div "Adaptability Skills" at bounding box center [615, 320] width 639 height 34
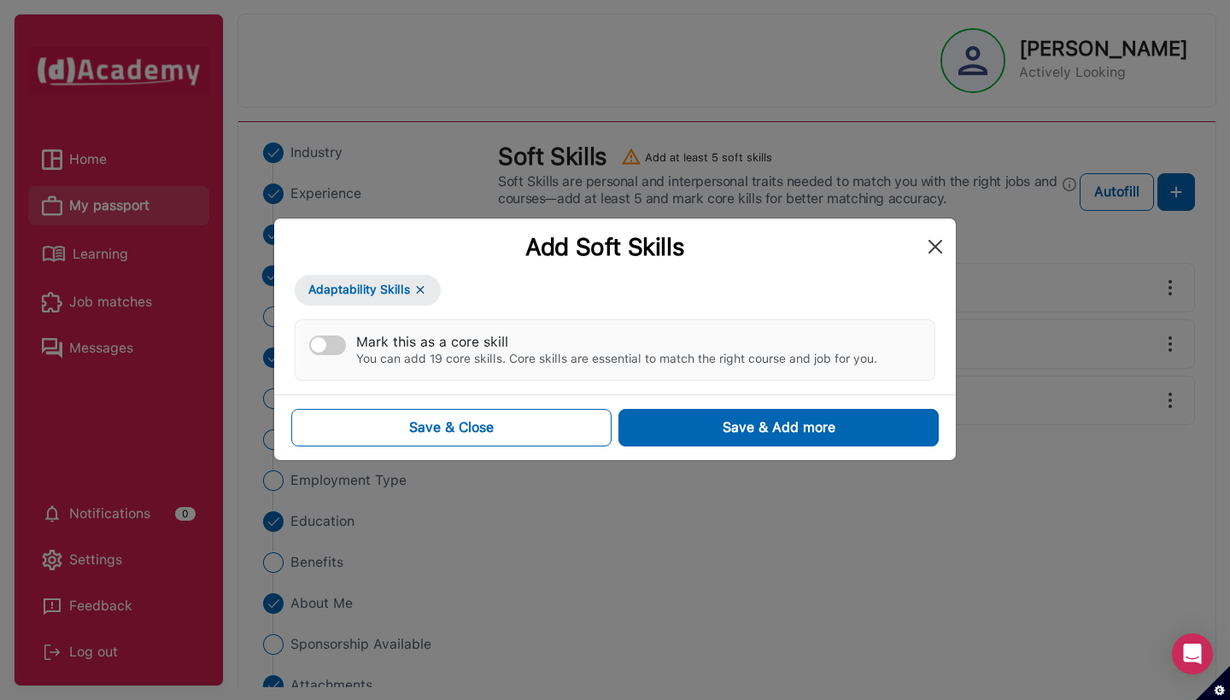
click at [946, 245] on button "Close" at bounding box center [935, 246] width 27 height 27
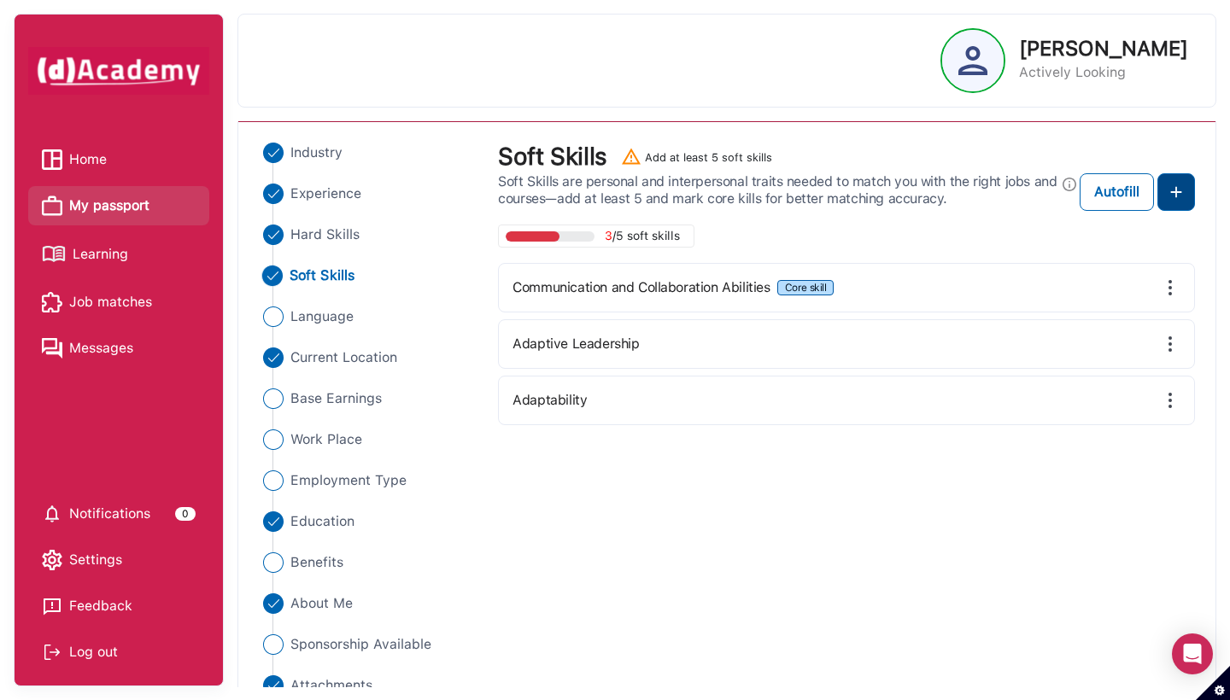
click at [953, 193] on img at bounding box center [1176, 192] width 20 height 20
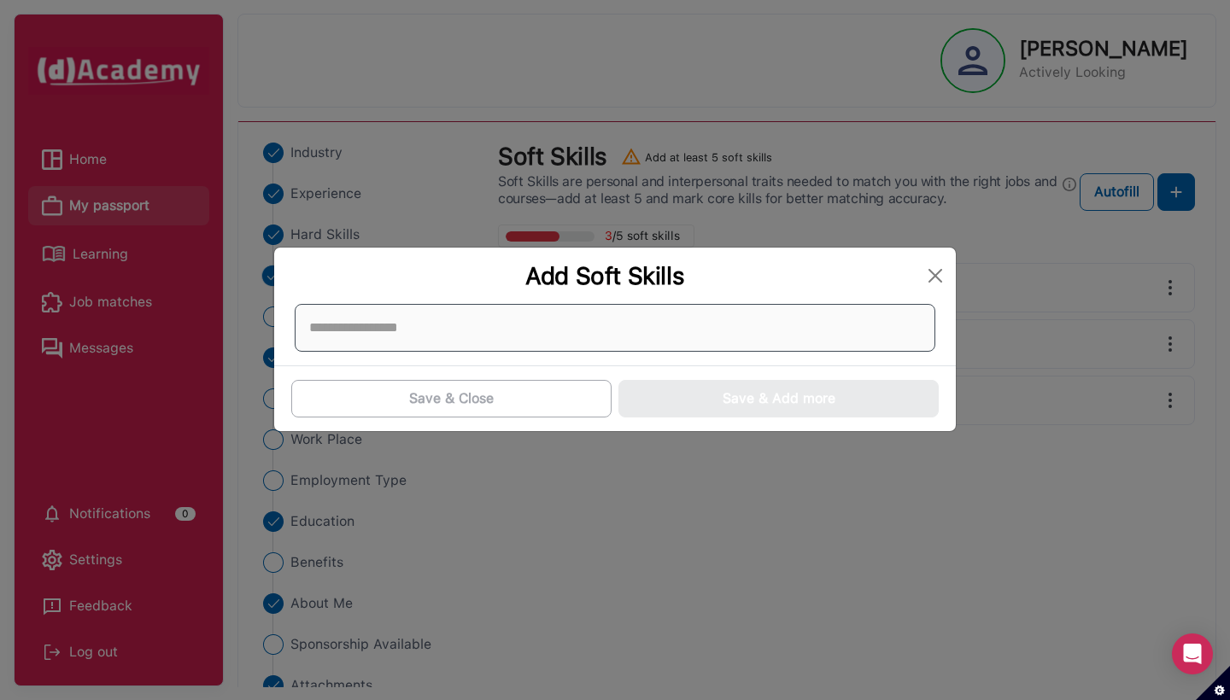
click at [828, 316] on div at bounding box center [615, 328] width 641 height 48
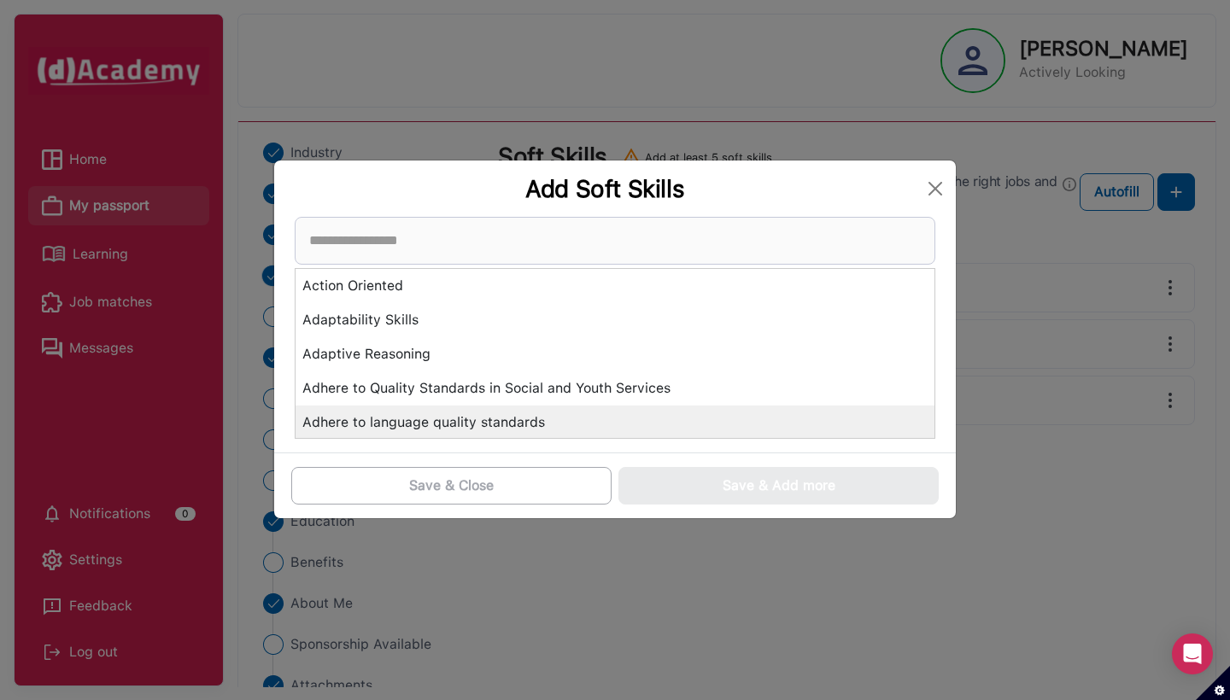
click at [508, 411] on div "Adhere to language quality standards" at bounding box center [615, 423] width 639 height 34
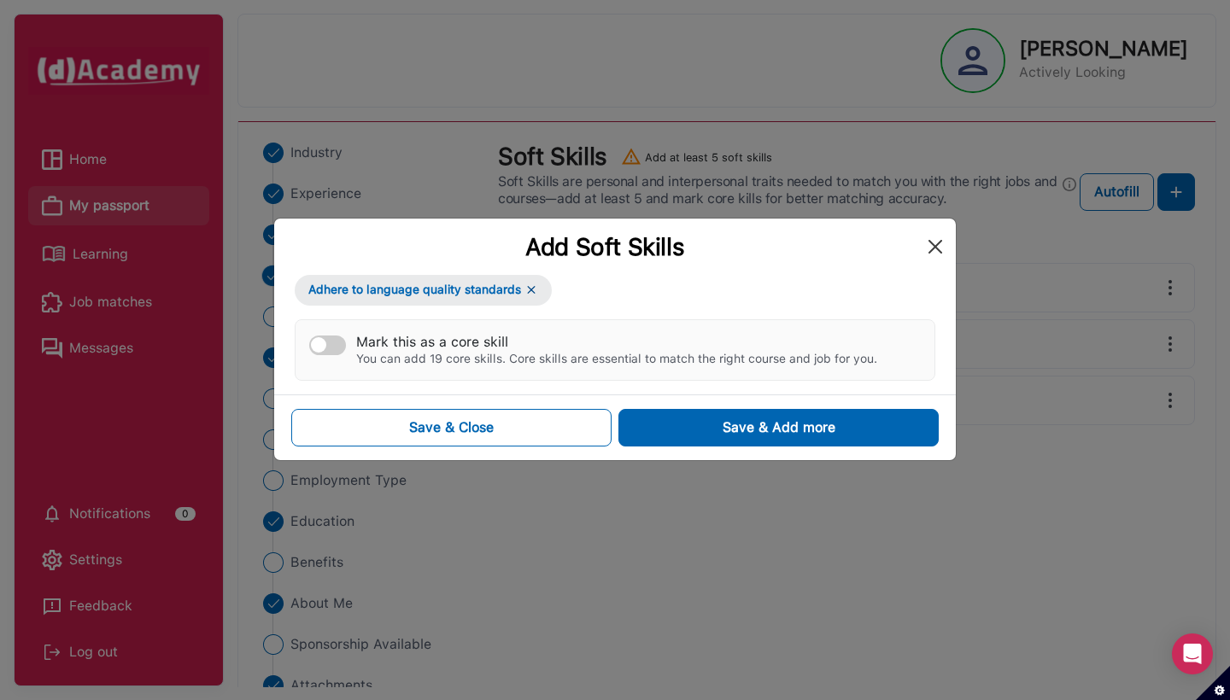
click at [935, 244] on button "Close" at bounding box center [935, 246] width 27 height 27
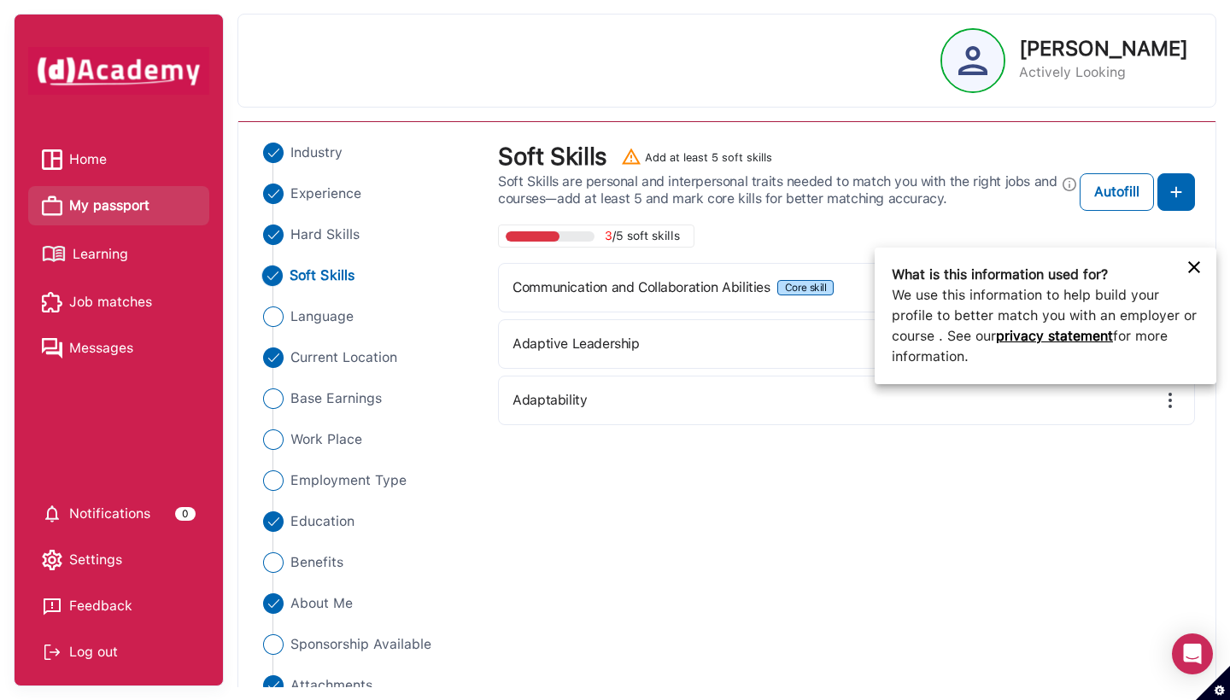
click at [953, 184] on div at bounding box center [615, 350] width 1230 height 700
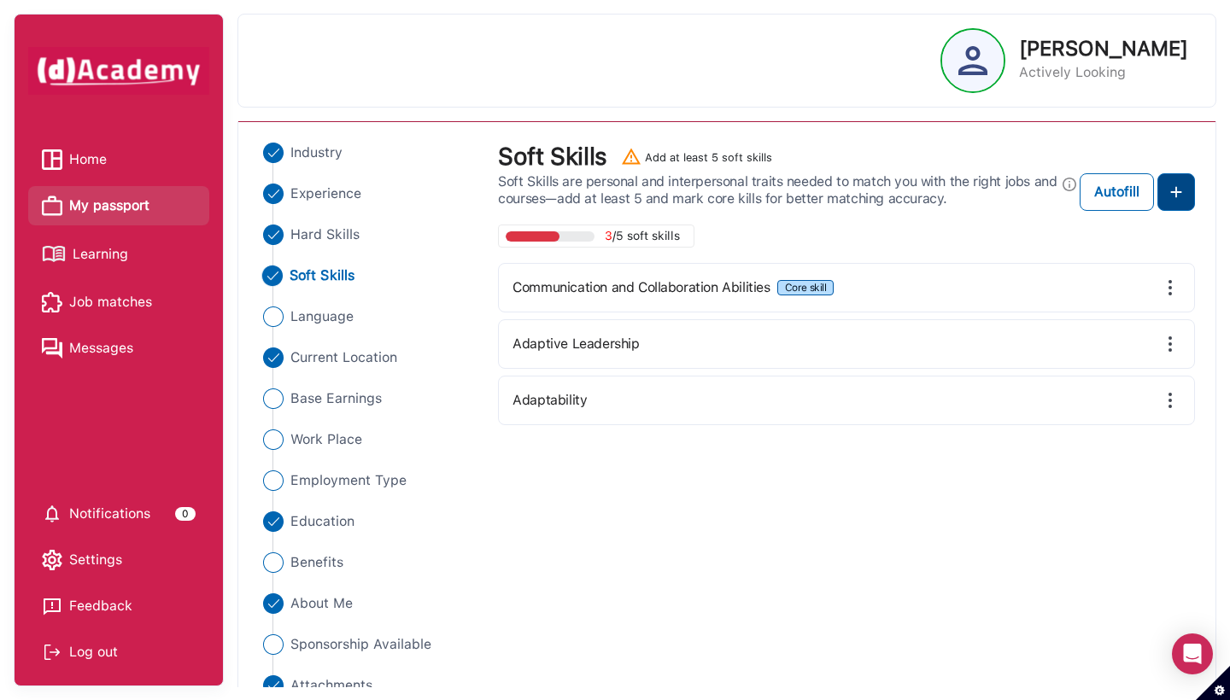
click at [953, 196] on img at bounding box center [1176, 192] width 20 height 20
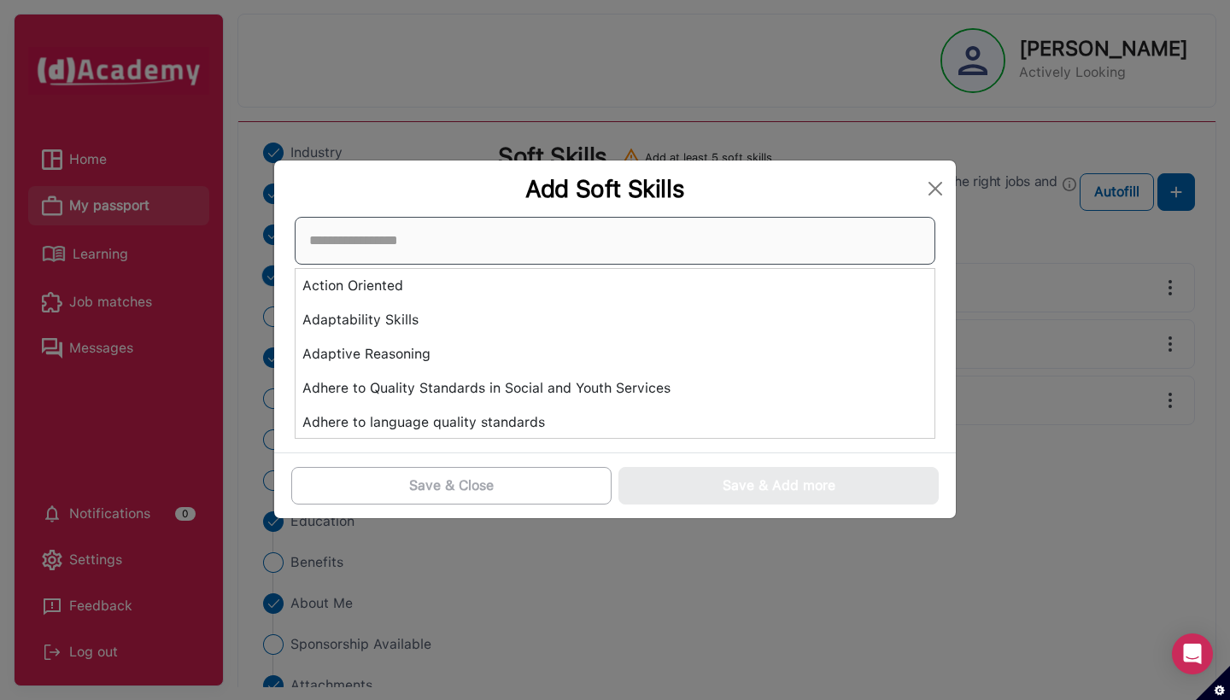
click at [588, 335] on div "Action Oriented Adaptability Skills Adaptive Reasoning Adhere to Quality Standa…" at bounding box center [615, 328] width 641 height 222
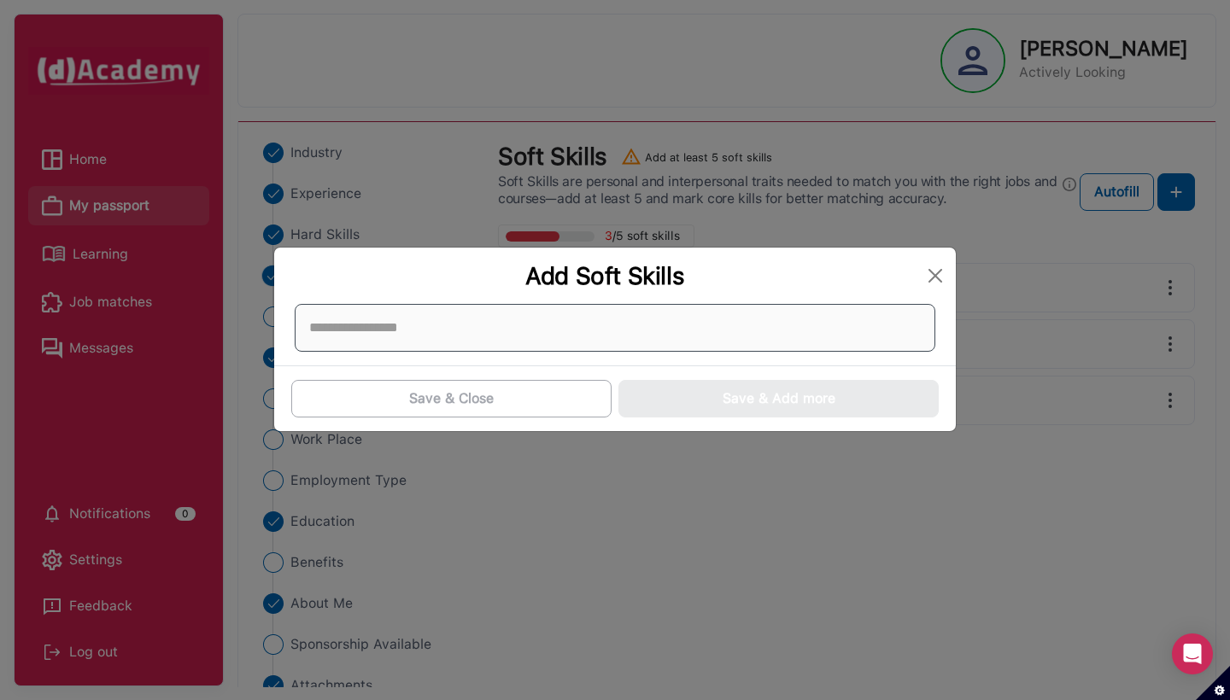
click at [588, 335] on div at bounding box center [615, 328] width 641 height 48
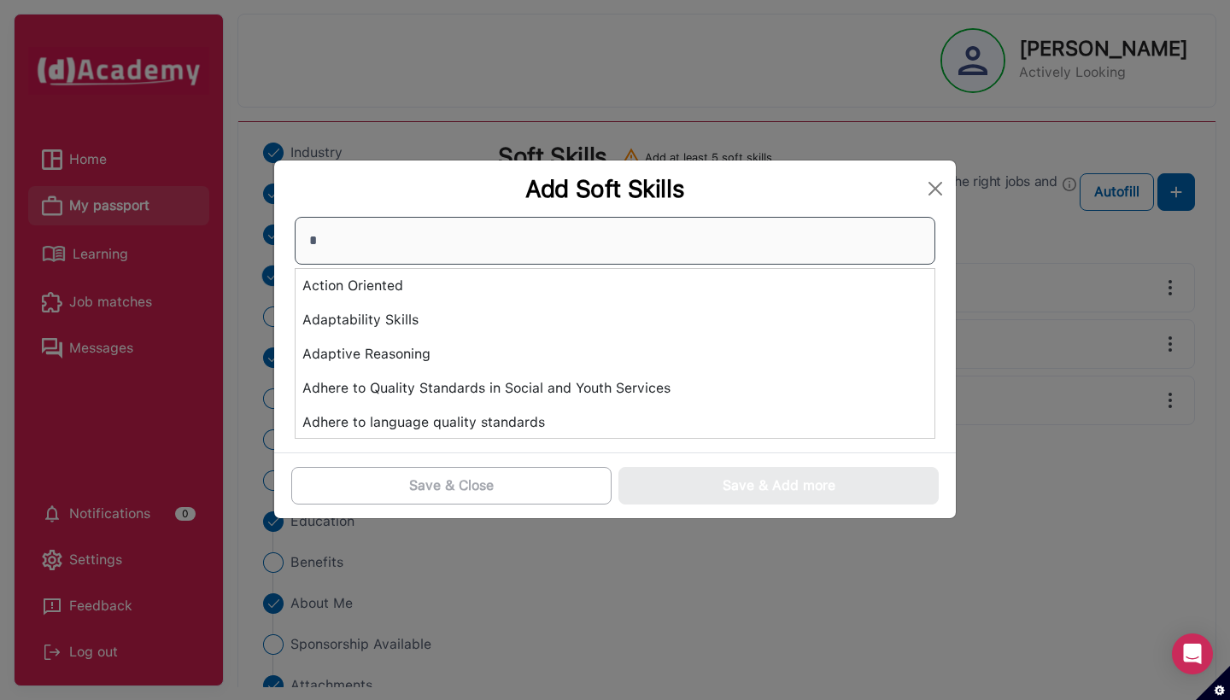
type input "**"
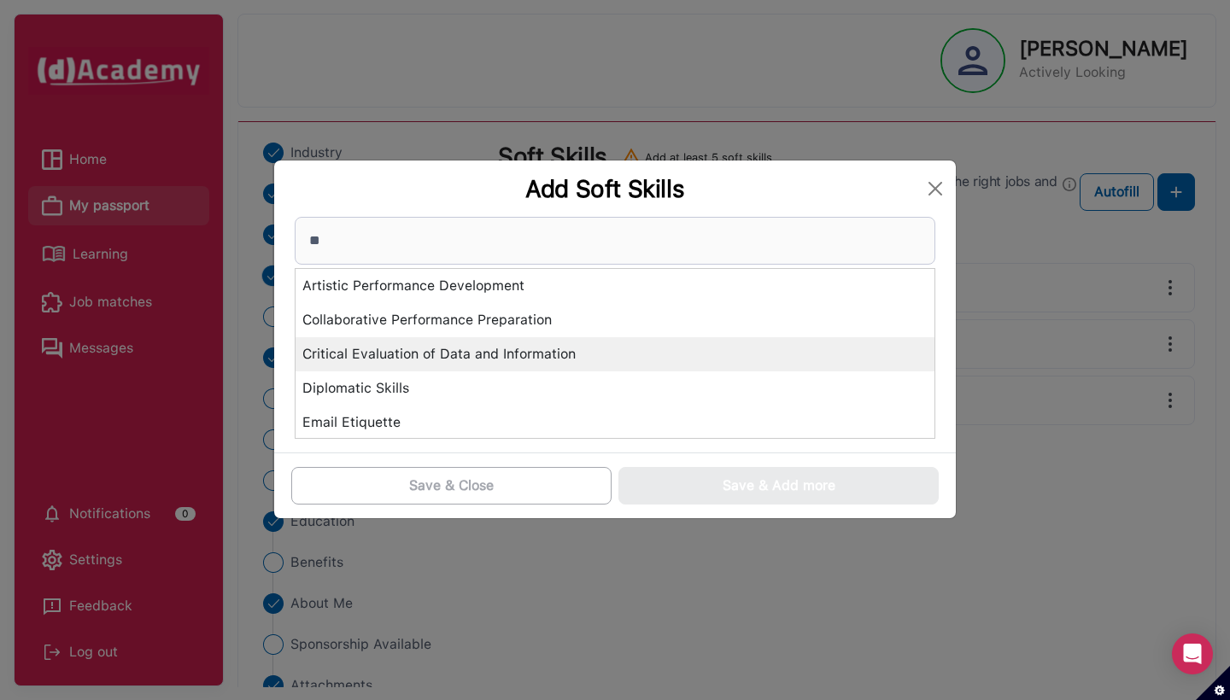
click at [583, 363] on div "Critical Evaluation of Data and Information" at bounding box center [615, 354] width 639 height 34
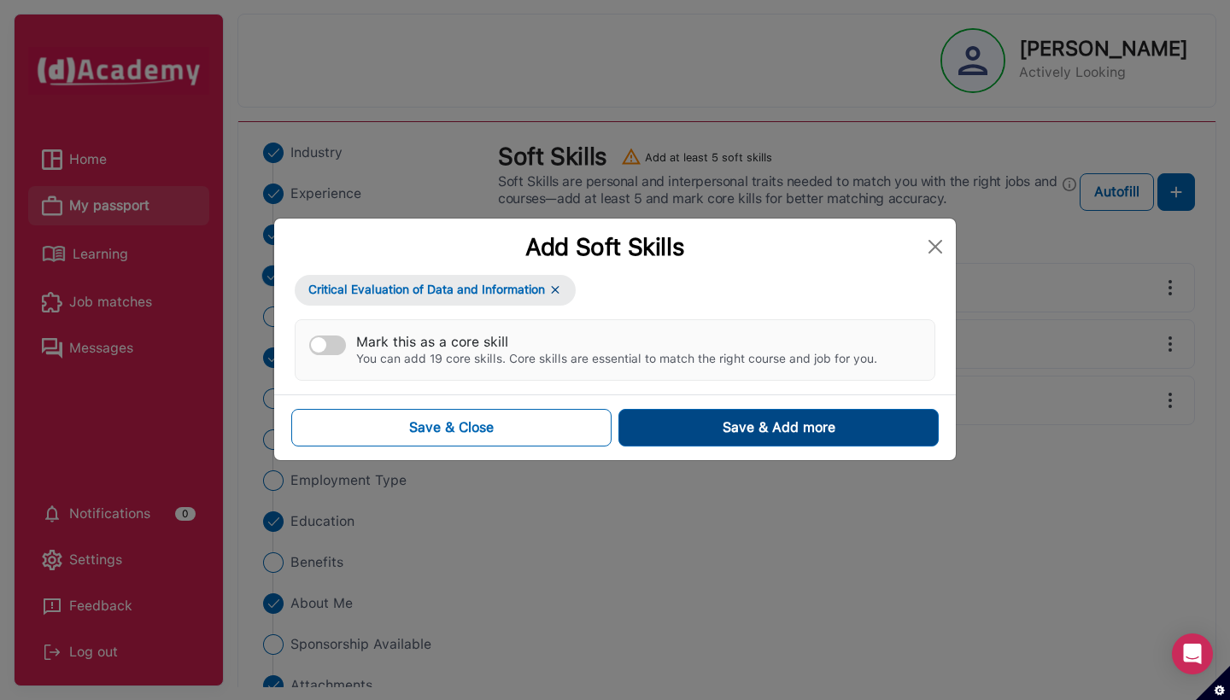
click at [691, 424] on button "Save & Add more" at bounding box center [778, 428] width 320 height 38
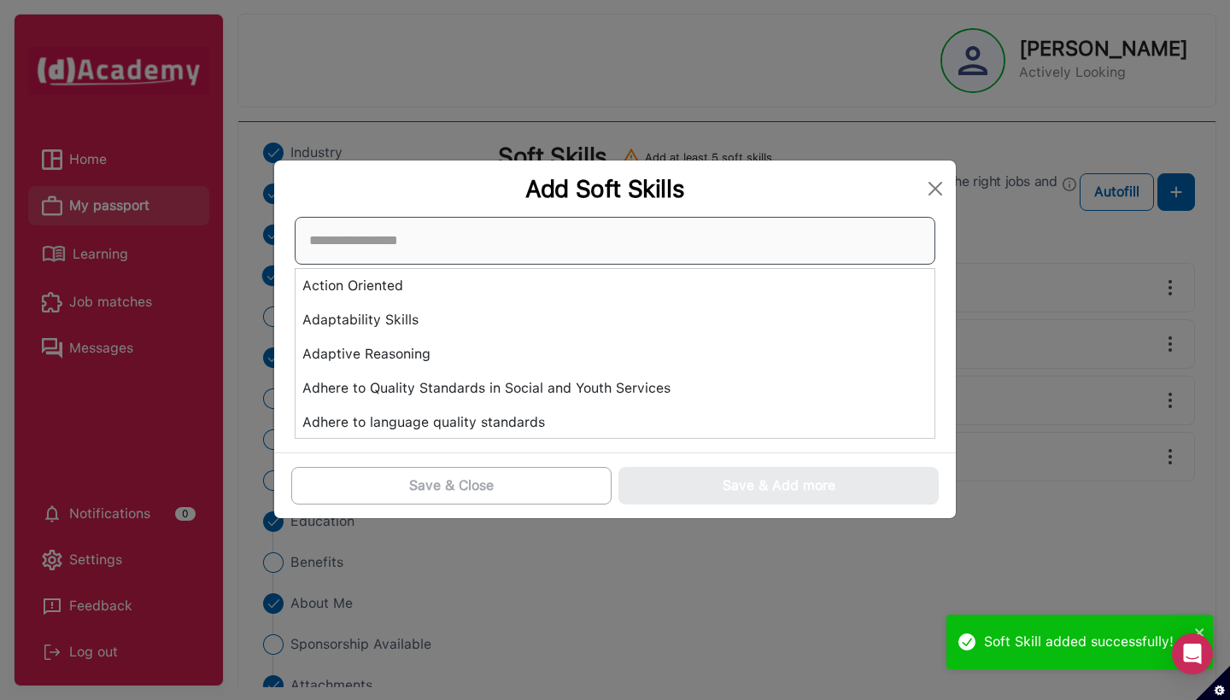
click at [726, 331] on div "Action Oriented Adaptability Skills Adaptive Reasoning Adhere to Quality Standa…" at bounding box center [615, 328] width 641 height 222
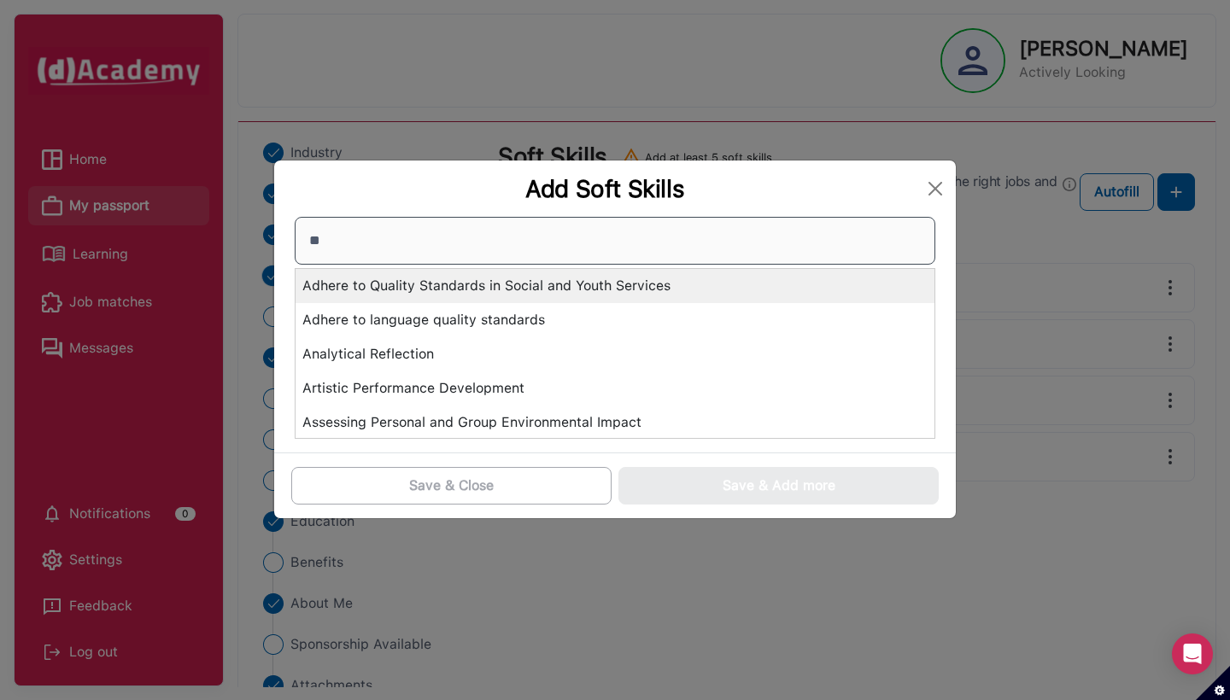
type input "***"
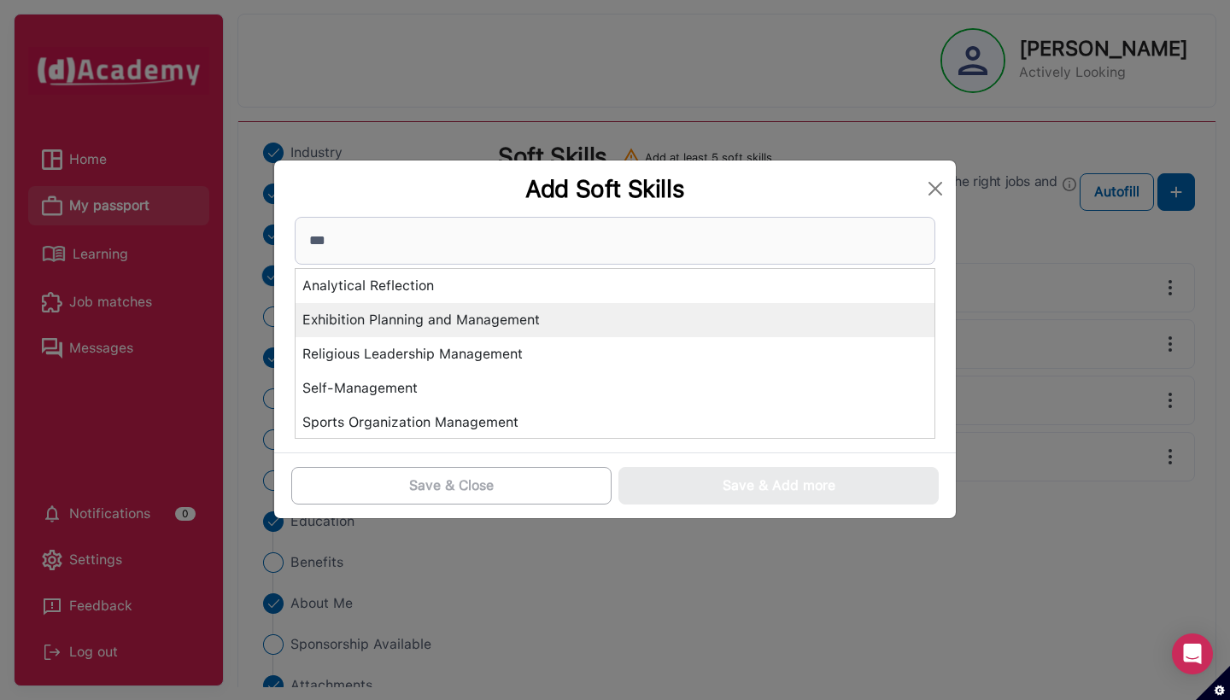
click at [578, 307] on div "Exhibition Planning and Management" at bounding box center [615, 320] width 639 height 34
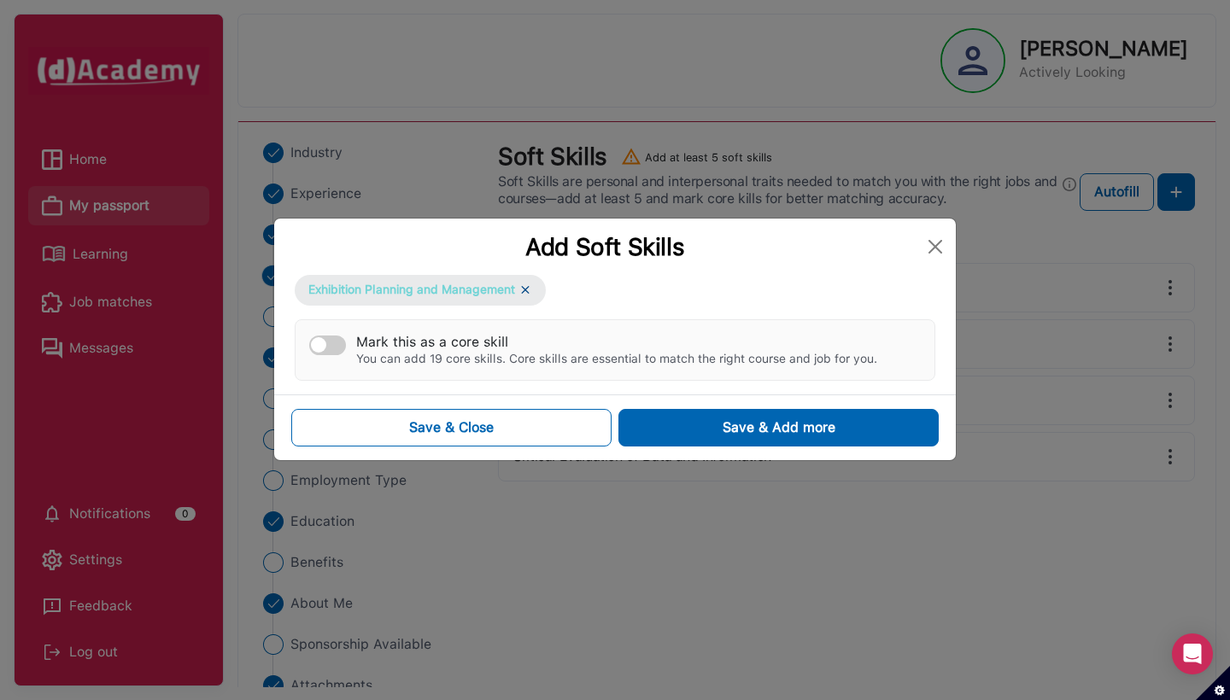
click at [532, 297] on img at bounding box center [525, 290] width 14 height 15
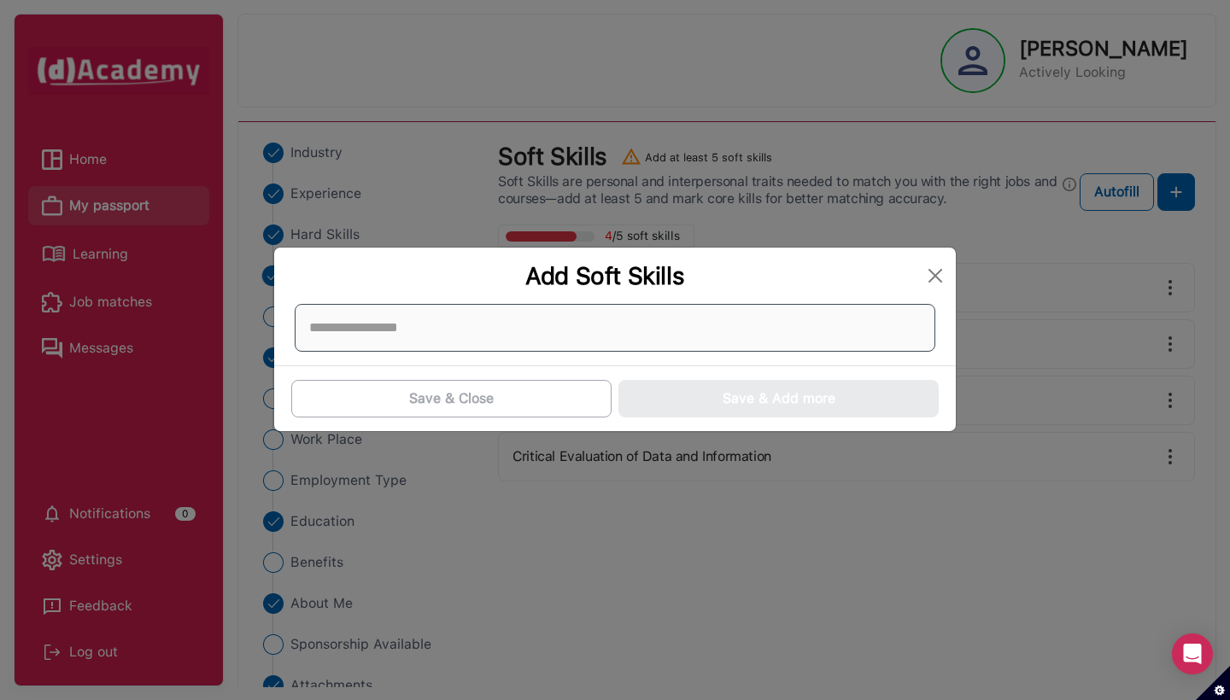
click at [517, 336] on div at bounding box center [615, 328] width 641 height 48
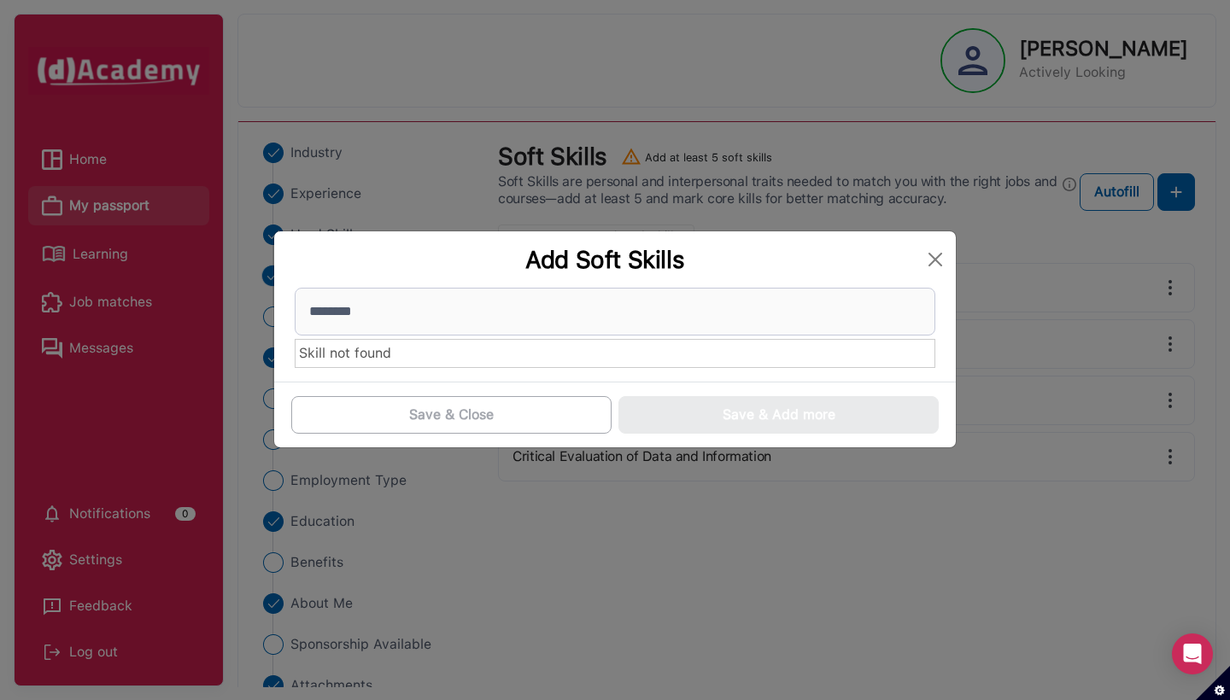
drag, startPoint x: 517, startPoint y: 336, endPoint x: 465, endPoint y: 274, distance: 80.6
click at [465, 274] on div "Add Soft Skills" at bounding box center [615, 259] width 682 height 56
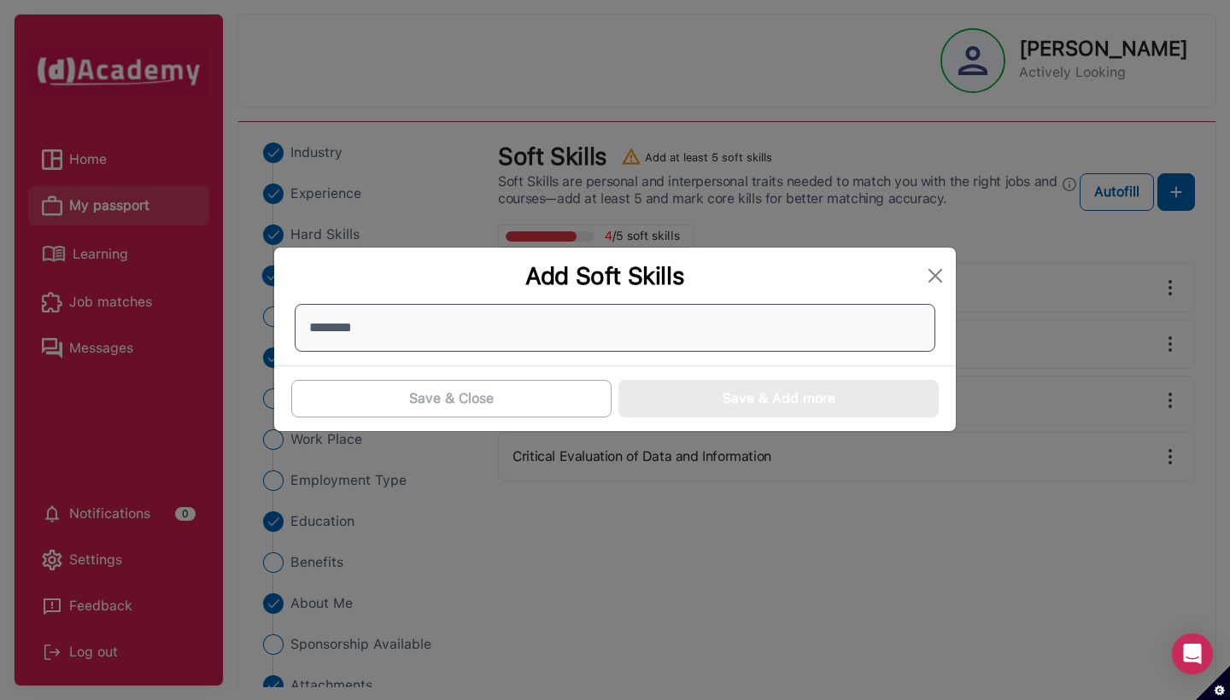
click at [372, 331] on input "********" at bounding box center [615, 328] width 641 height 48
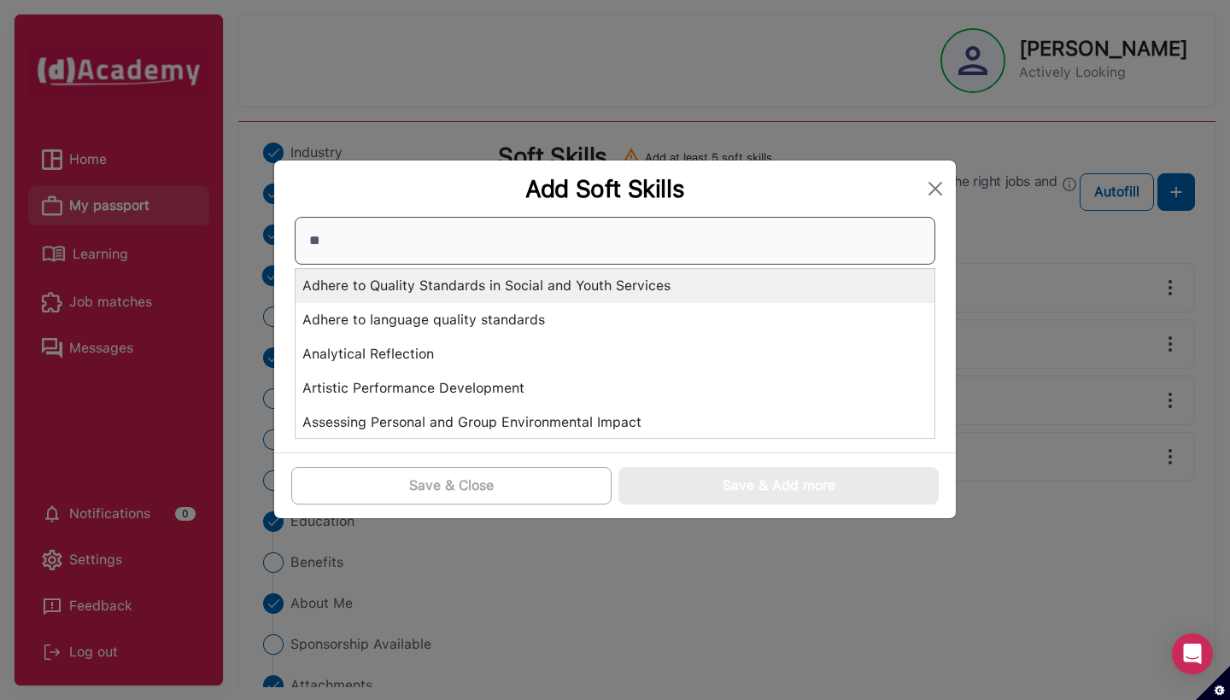
type input "*"
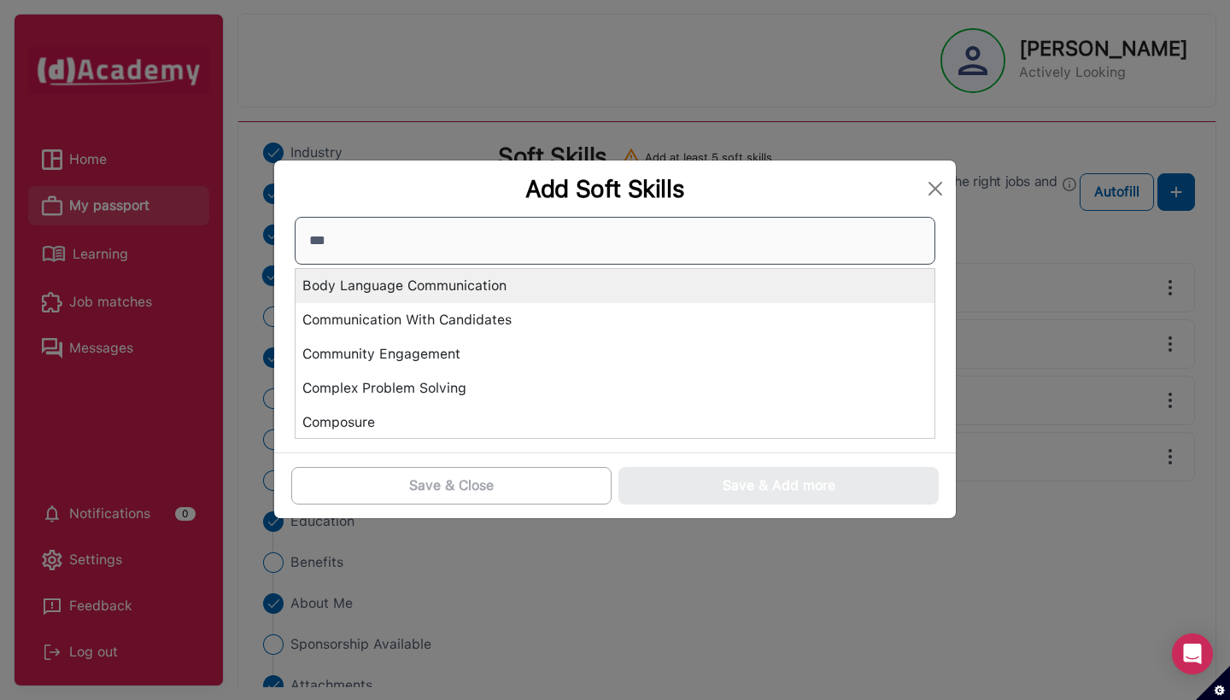
type input "****"
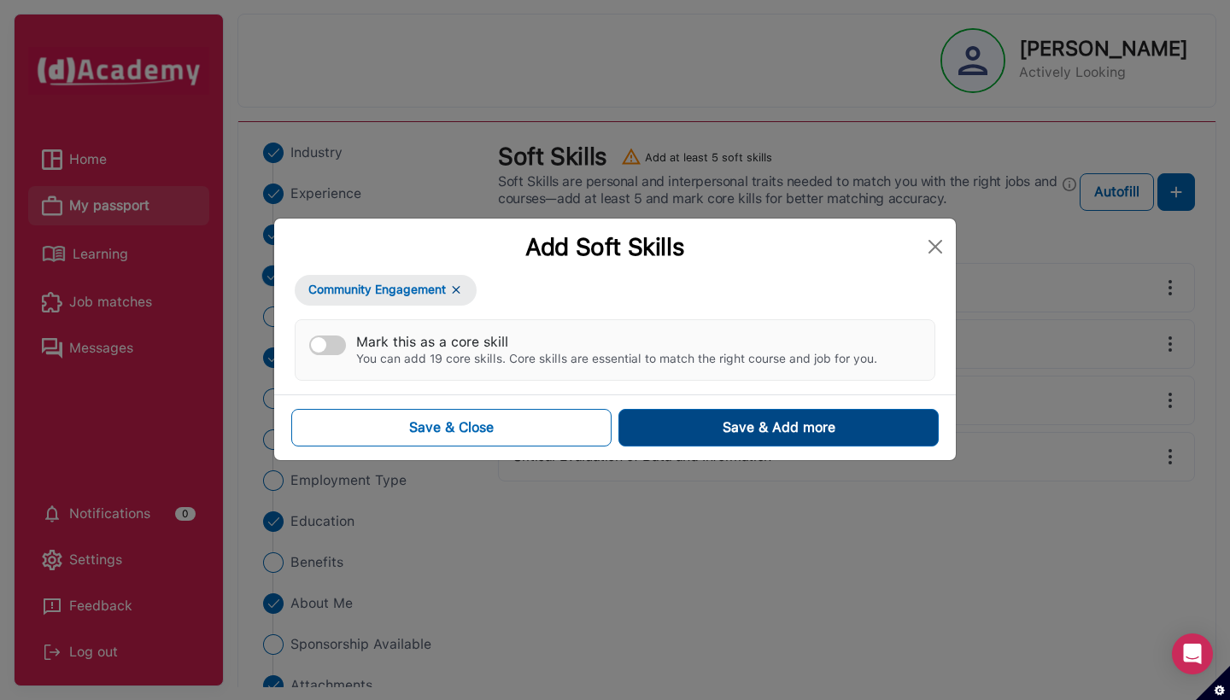
click at [763, 418] on div "Save & Add more" at bounding box center [779, 428] width 113 height 20
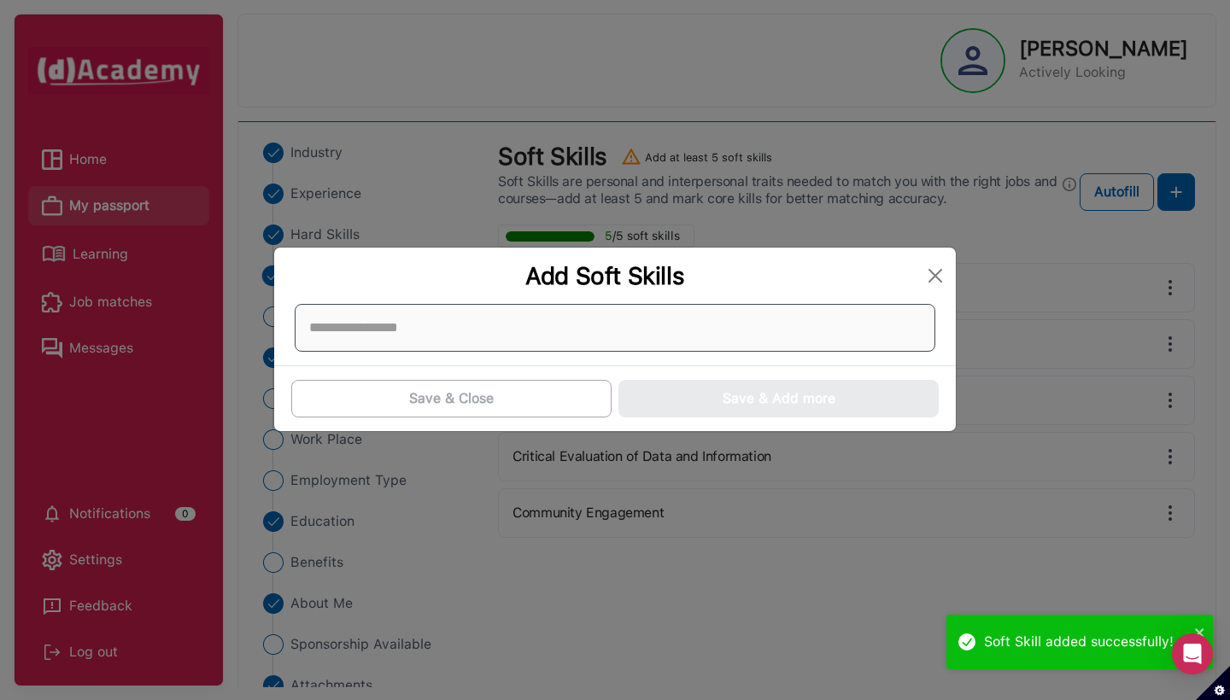
click at [749, 335] on div at bounding box center [615, 328] width 641 height 48
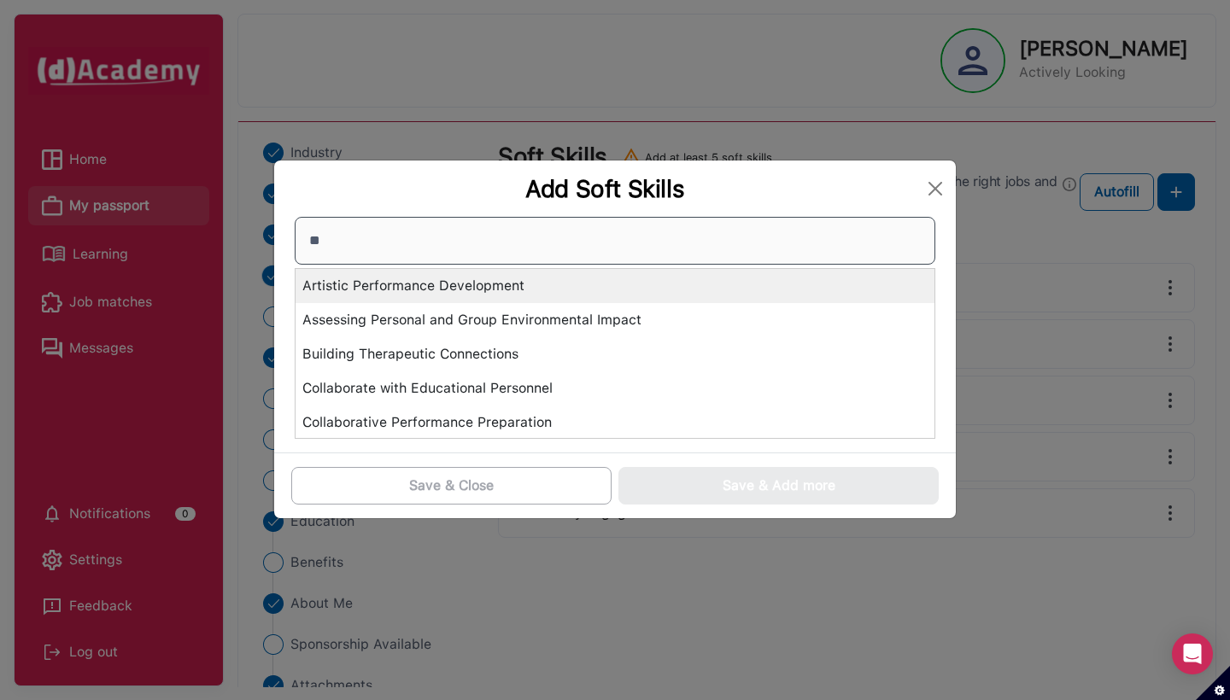
type input "*"
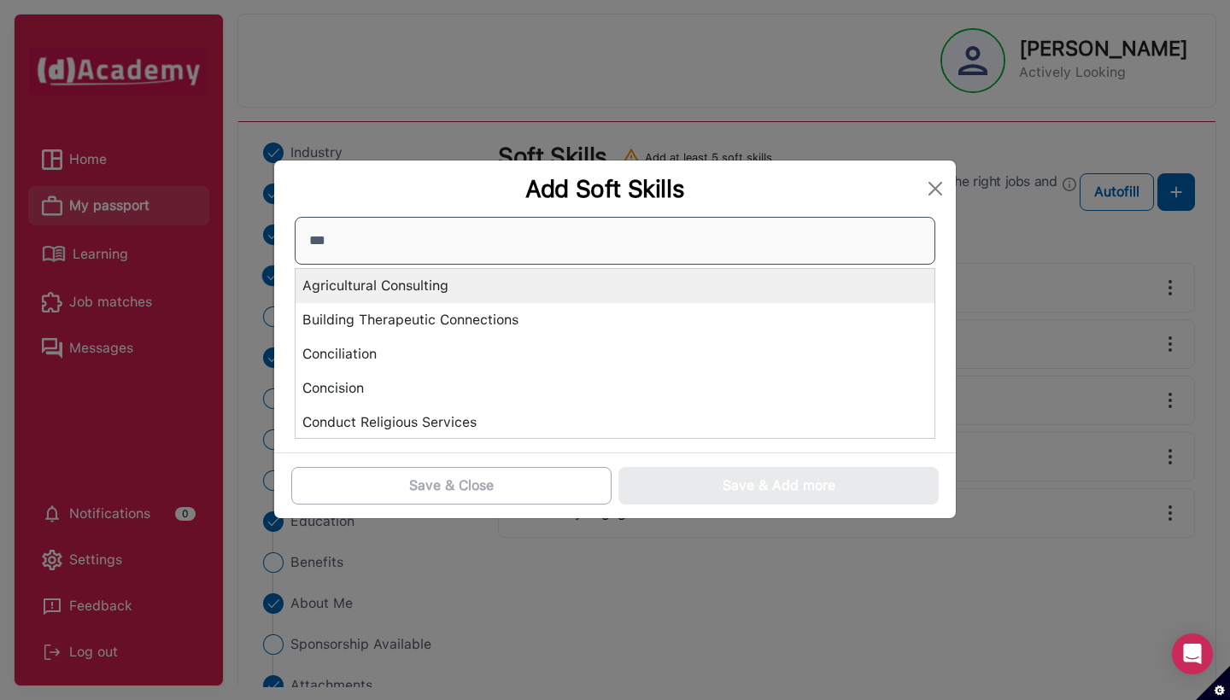
type input "****"
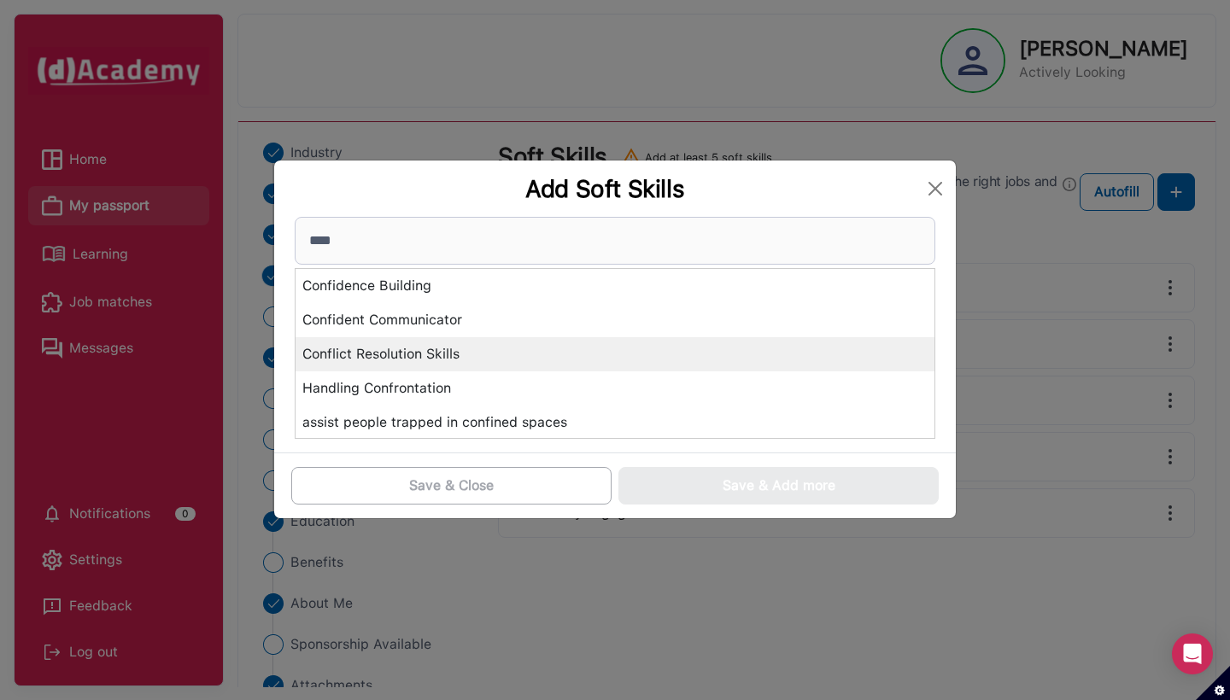
click at [689, 366] on div "Conflict Resolution Skills" at bounding box center [615, 354] width 639 height 34
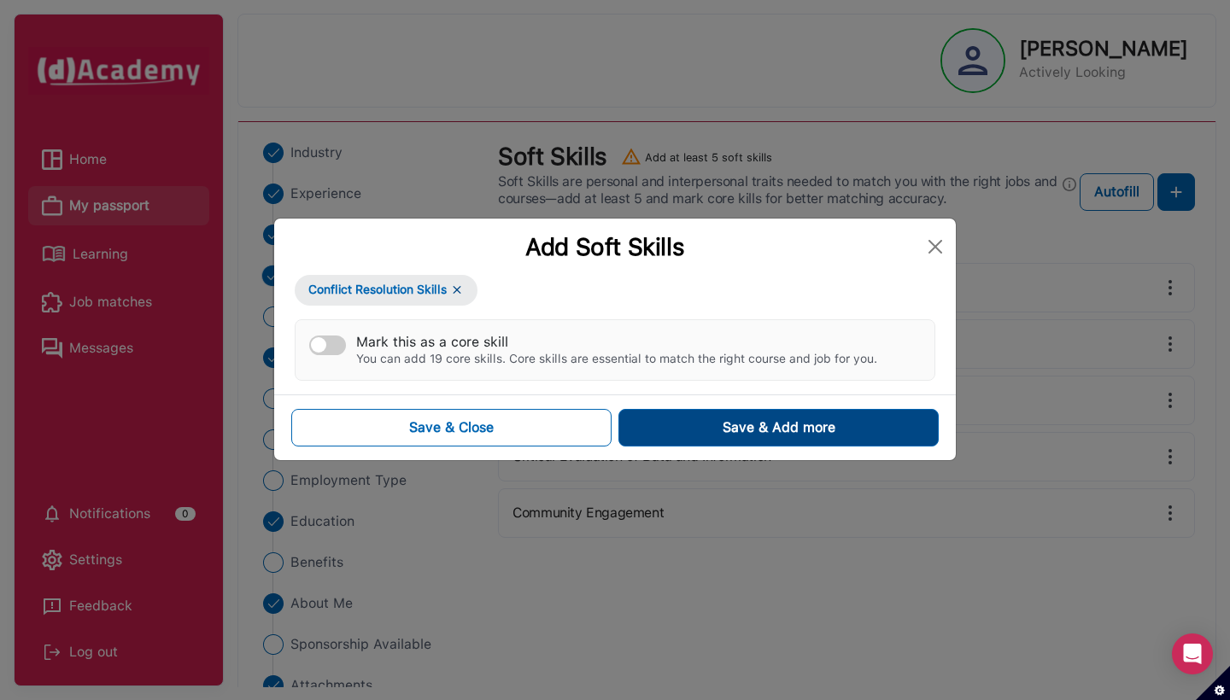
click at [723, 428] on div "Save & Add more" at bounding box center [779, 428] width 113 height 20
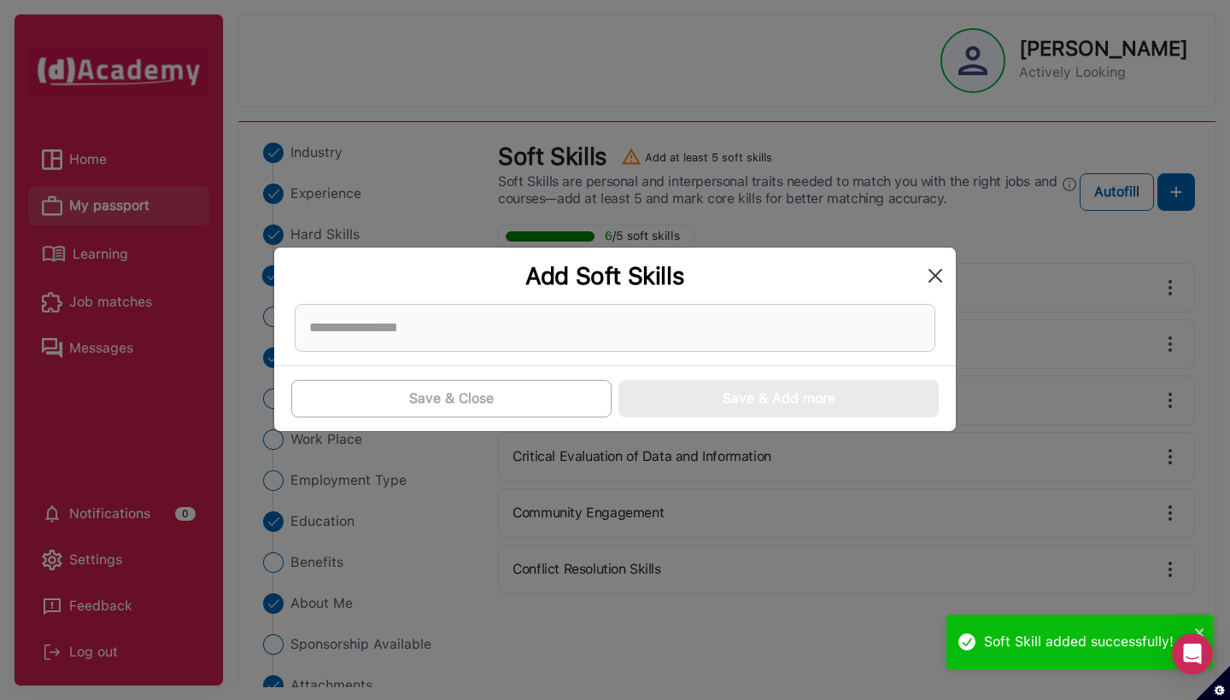
click at [924, 275] on button "Close" at bounding box center [935, 275] width 27 height 27
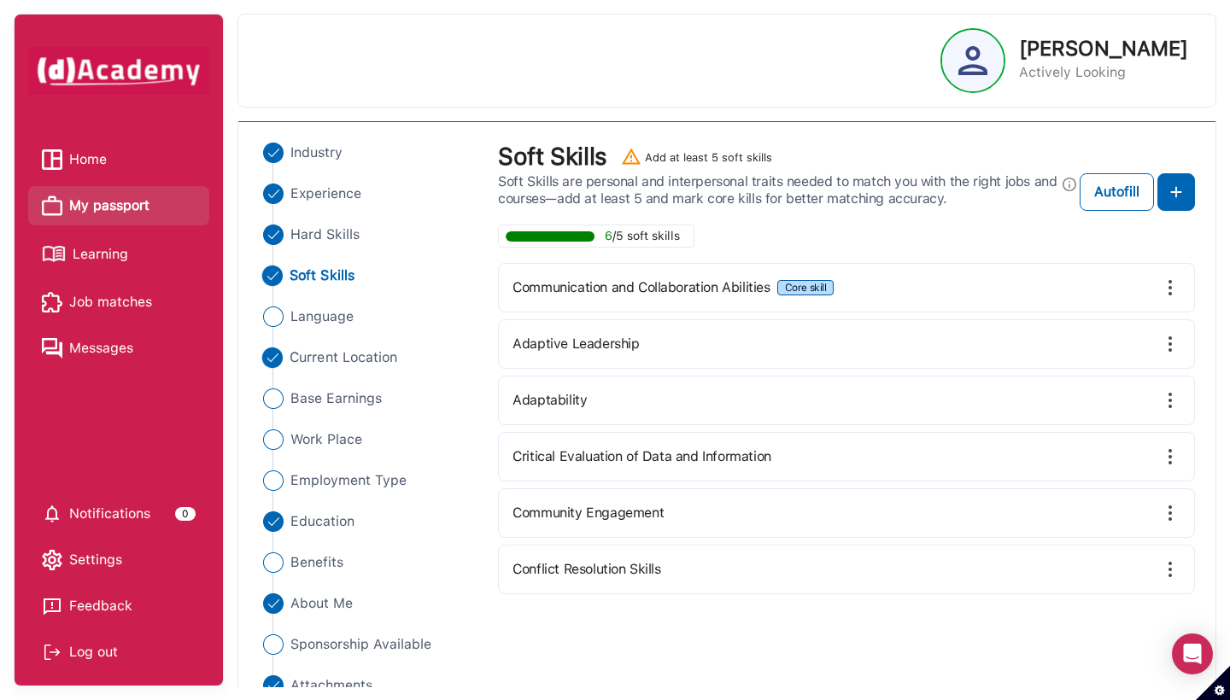
click at [298, 354] on span "Current Location" at bounding box center [344, 358] width 108 height 20
select select "**********"
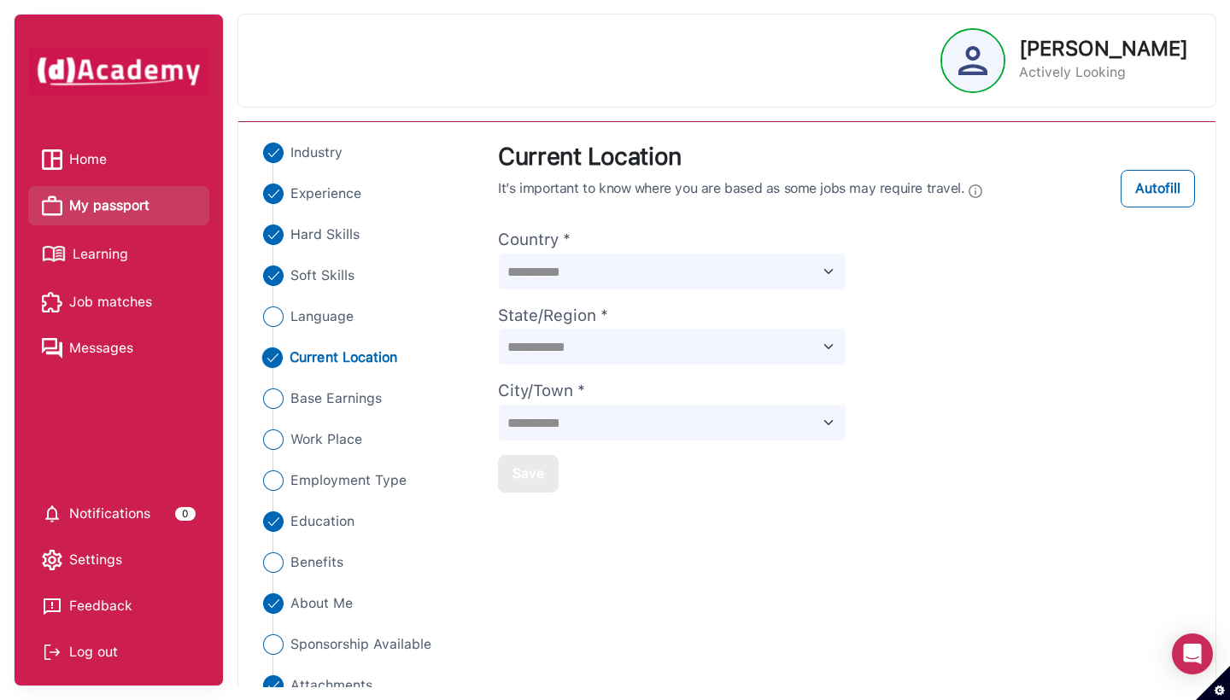
click at [953, 349] on div "**********" at bounding box center [846, 318] width 697 height 350
click at [312, 321] on span "Language" at bounding box center [322, 317] width 64 height 20
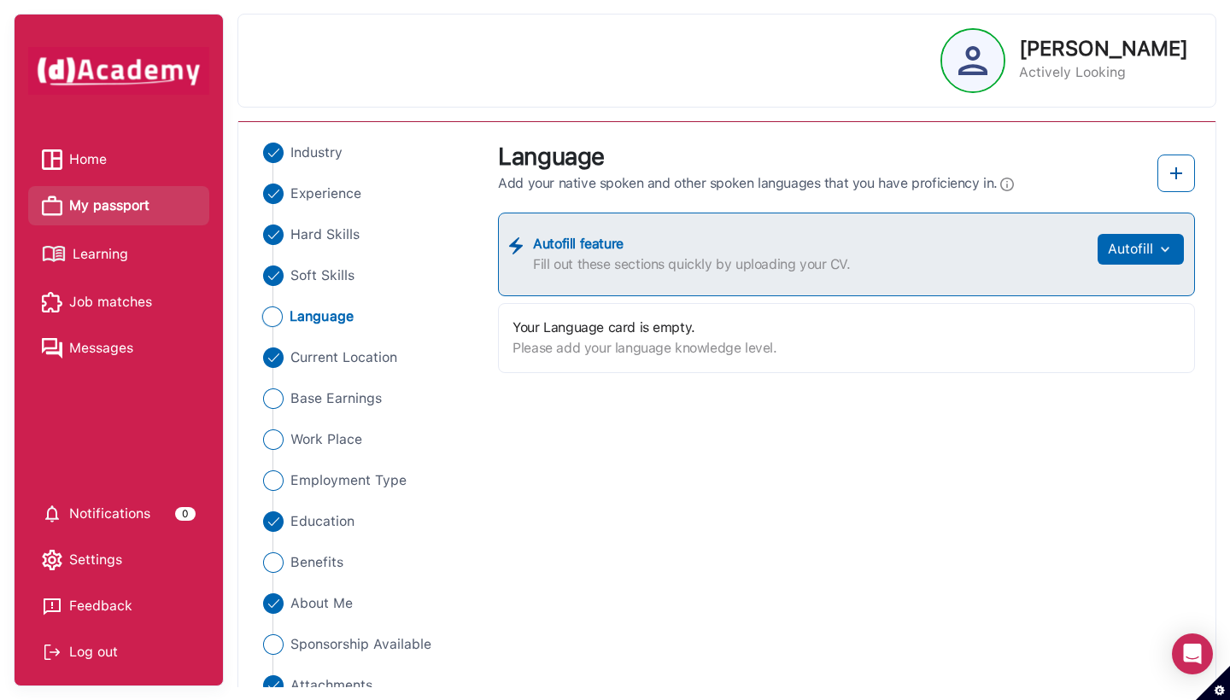
click at [451, 418] on ul "Industry Experience Hard Skills Soft Skills Language Current Location Base Earn…" at bounding box center [368, 419] width 219 height 553
click at [673, 505] on div "Industry Experience Hard Skills Soft Skills Language Current Location Base Earn…" at bounding box center [727, 419] width 957 height 553
click at [302, 525] on span "Education" at bounding box center [322, 522] width 65 height 20
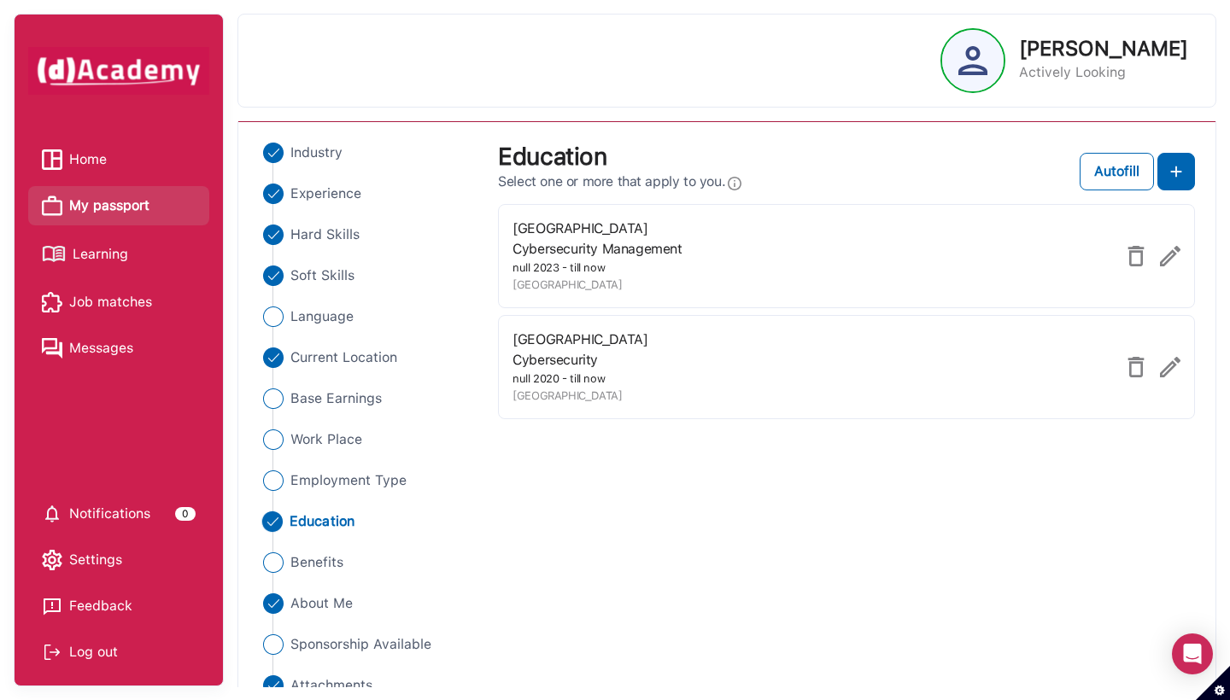
click at [718, 574] on div "Industry Experience Hard Skills Soft Skills Language Current Location Base Earn…" at bounding box center [727, 419] width 957 height 553
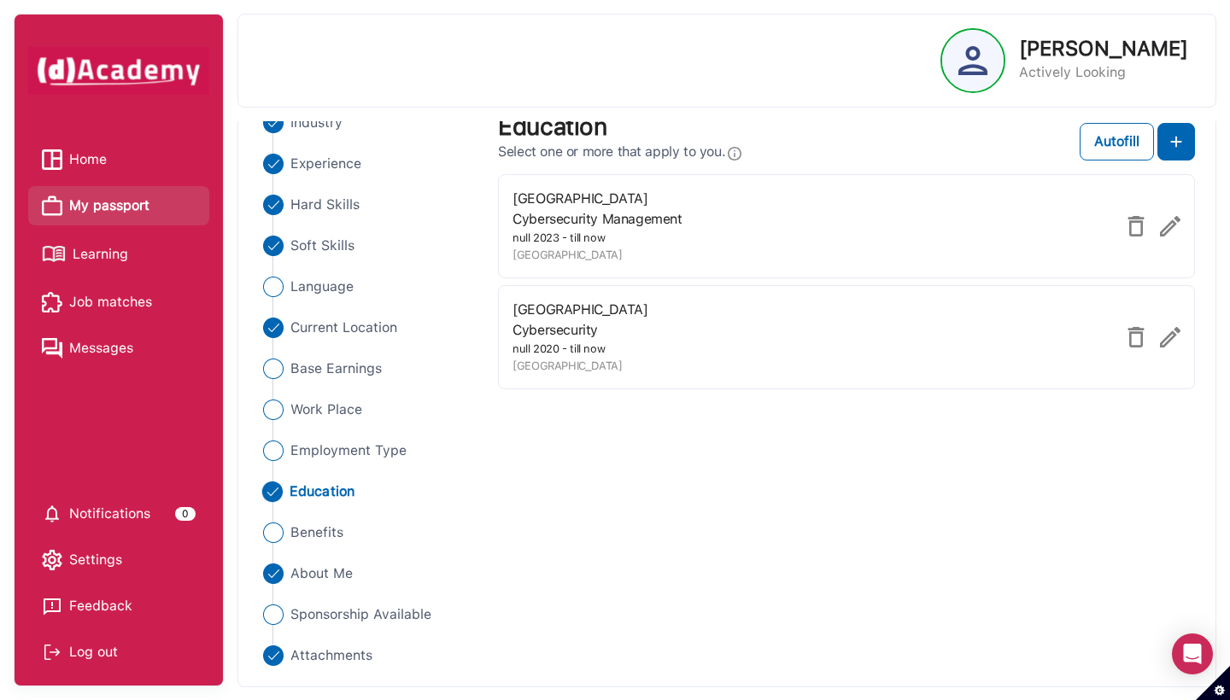
scroll to position [146, 0]
click at [298, 572] on span "About Me" at bounding box center [321, 575] width 63 height 20
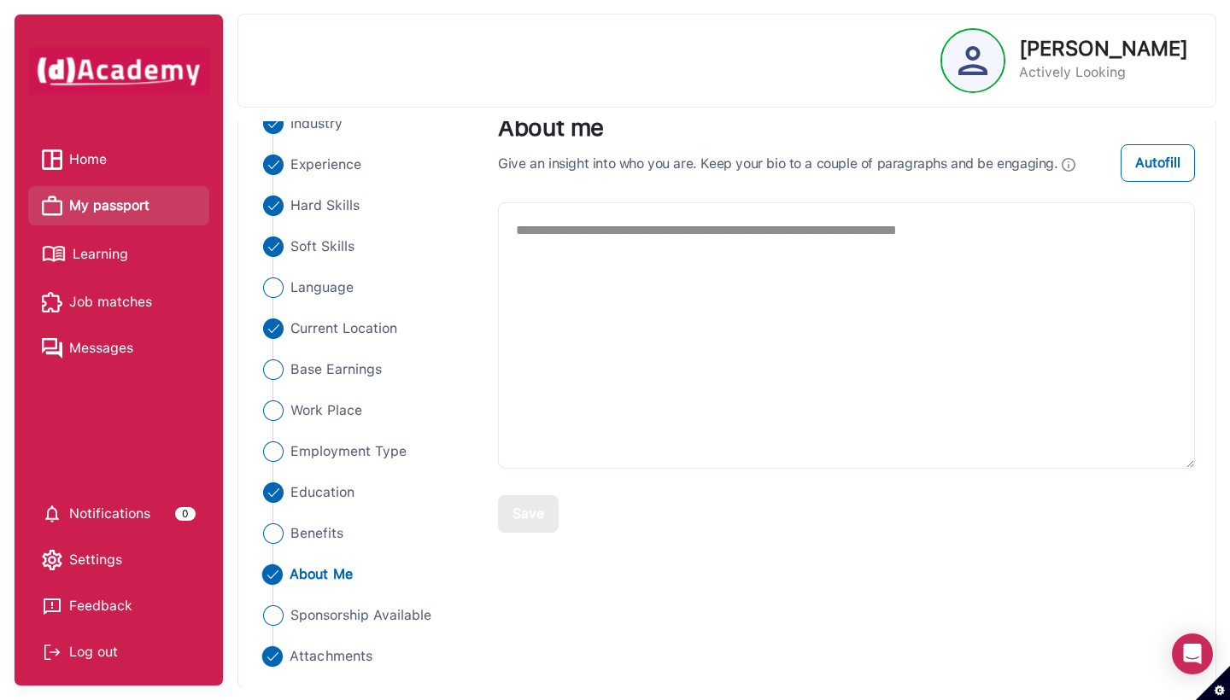
click at [314, 574] on span "Attachments" at bounding box center [331, 657] width 83 height 20
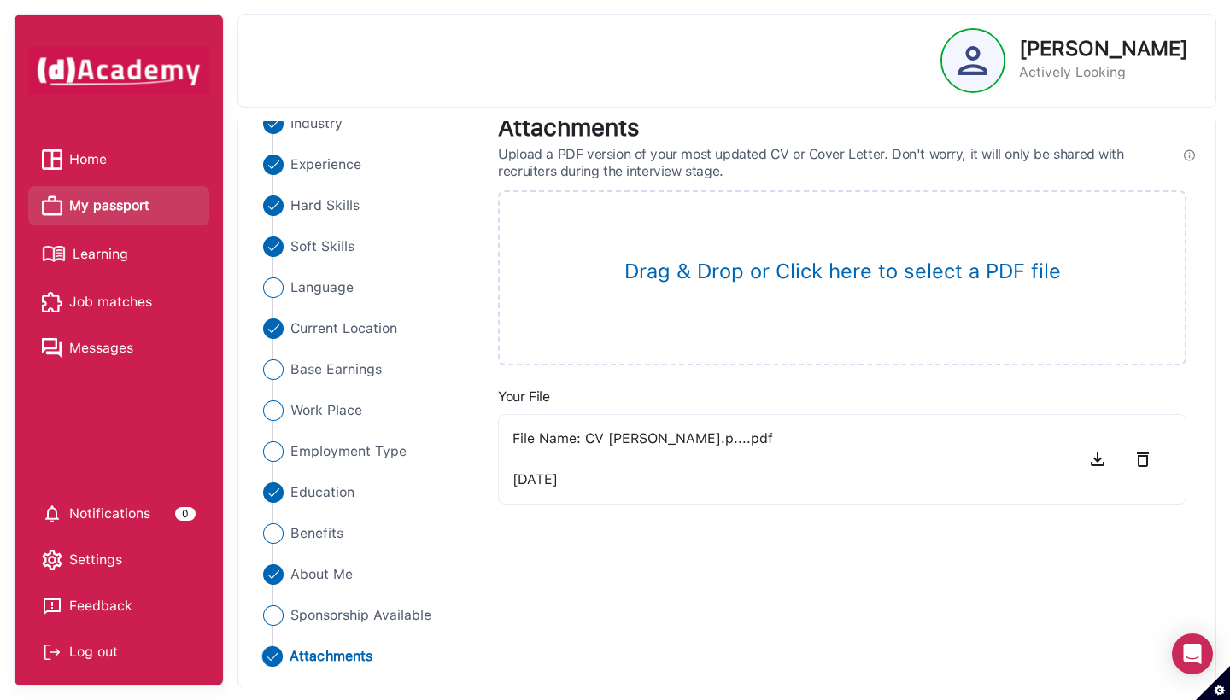
click at [595, 574] on div "Industry Experience Hard Skills Soft Skills Language Current Location Base Earn…" at bounding box center [727, 390] width 957 height 553
click at [793, 574] on div "Industry Experience Hard Skills Soft Skills Language Current Location Base Earn…" at bounding box center [727, 390] width 957 height 553
click at [153, 311] on link "Job matches" at bounding box center [119, 303] width 154 height 26
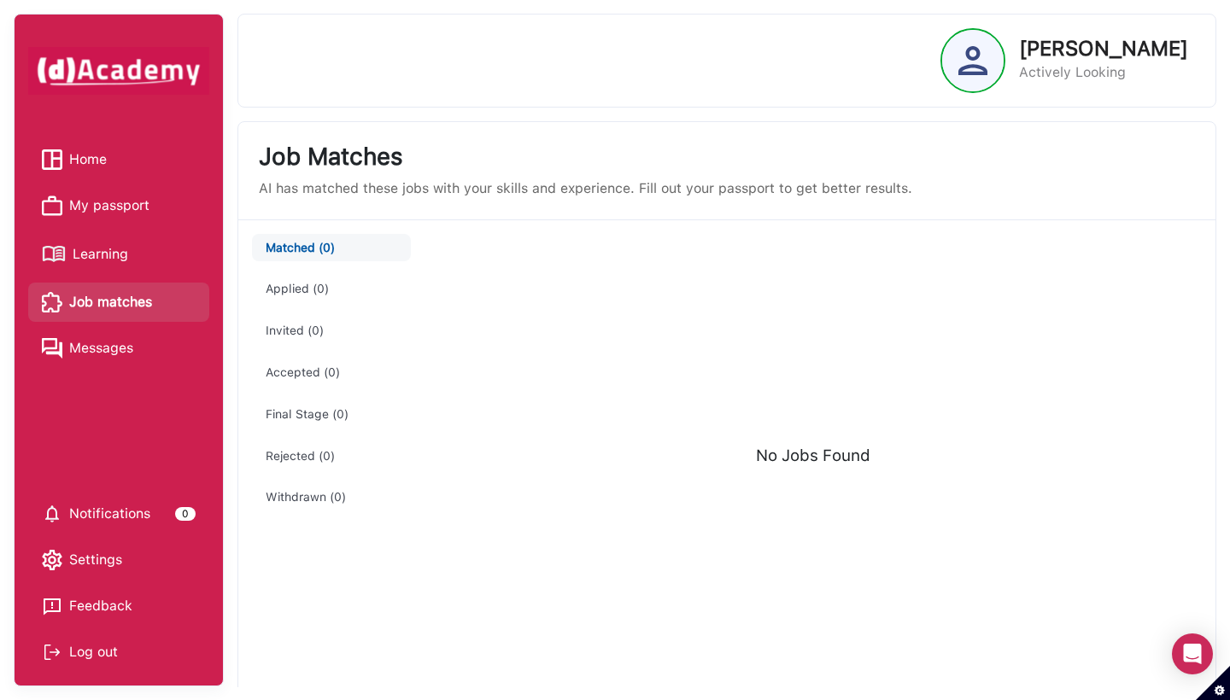
click at [109, 216] on span "My passport" at bounding box center [109, 206] width 80 height 26
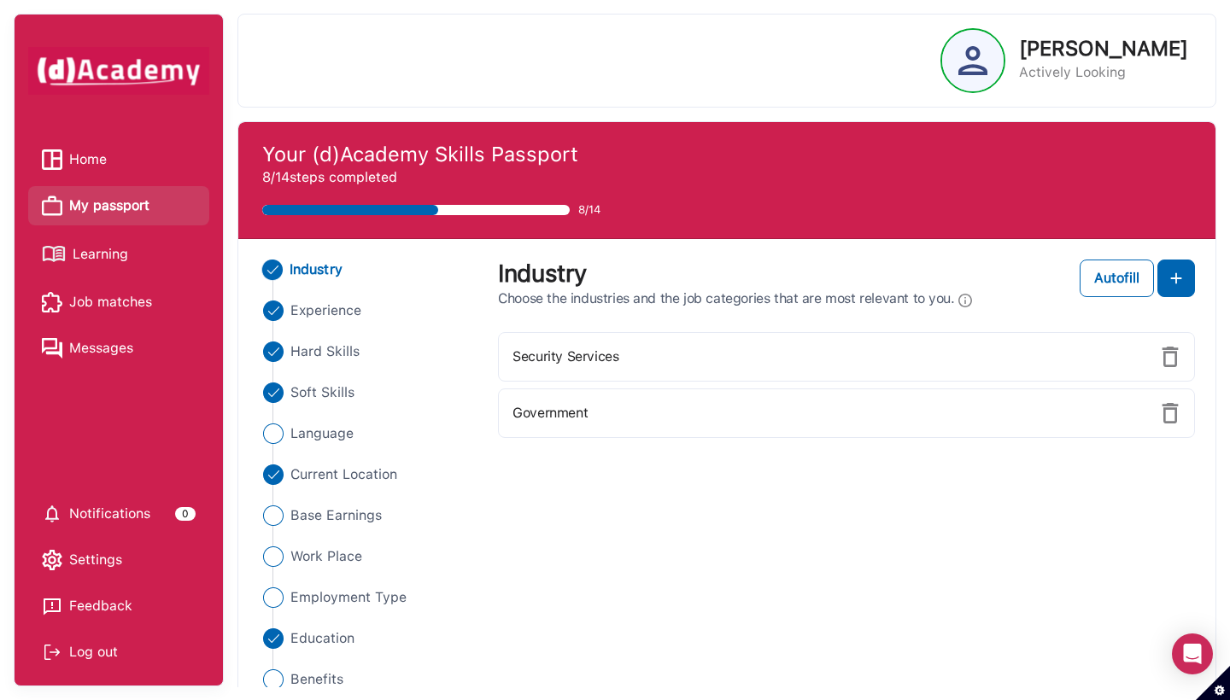
click at [79, 161] on span "Home" at bounding box center [88, 160] width 38 height 26
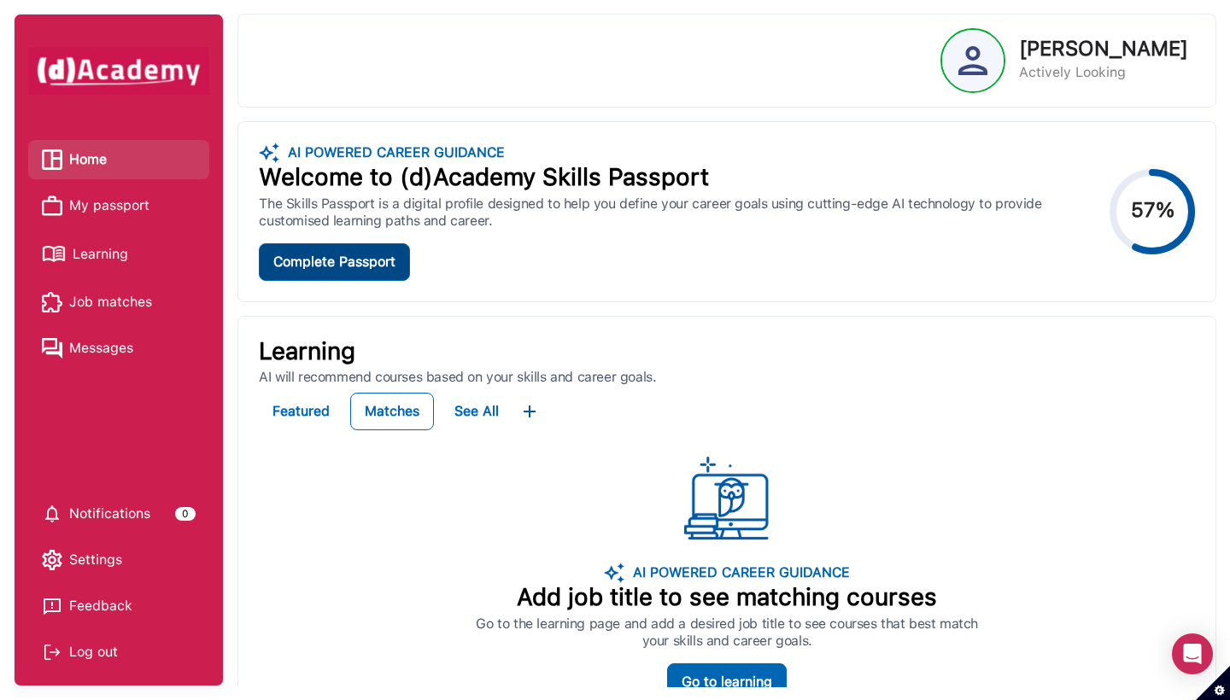
click at [369, 271] on div "Complete Passport" at bounding box center [334, 262] width 122 height 20
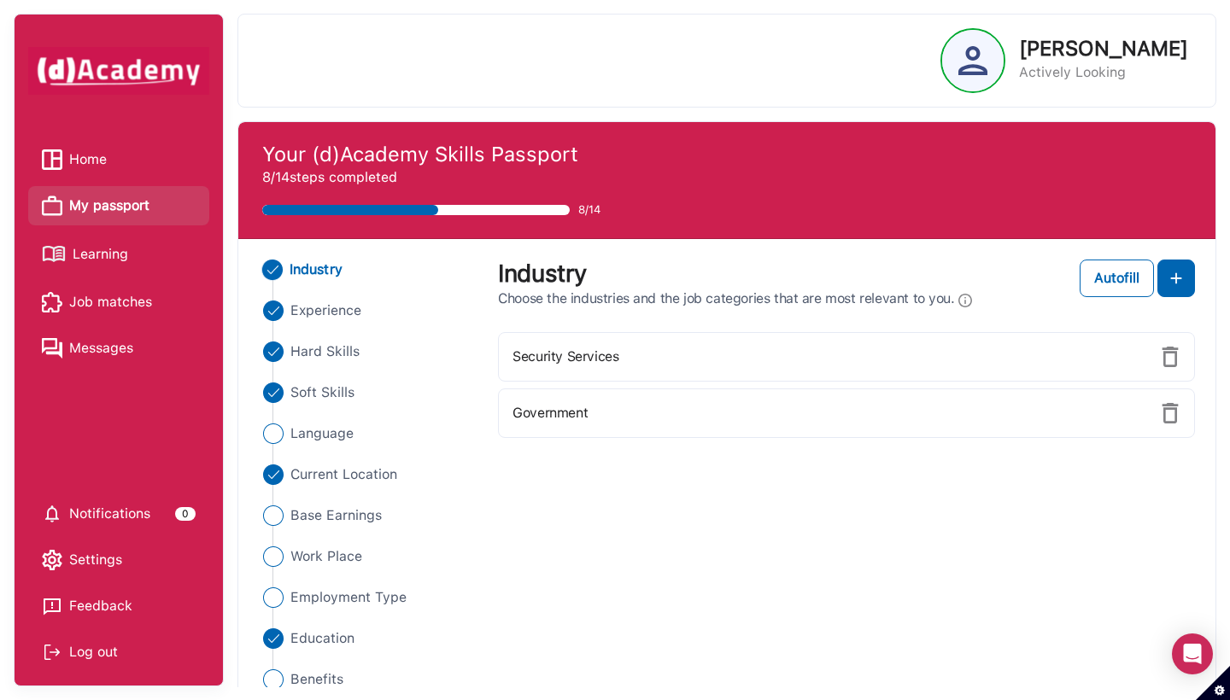
click at [651, 361] on div "Security Services" at bounding box center [846, 357] width 697 height 50
click at [953, 287] on img at bounding box center [1176, 278] width 20 height 20
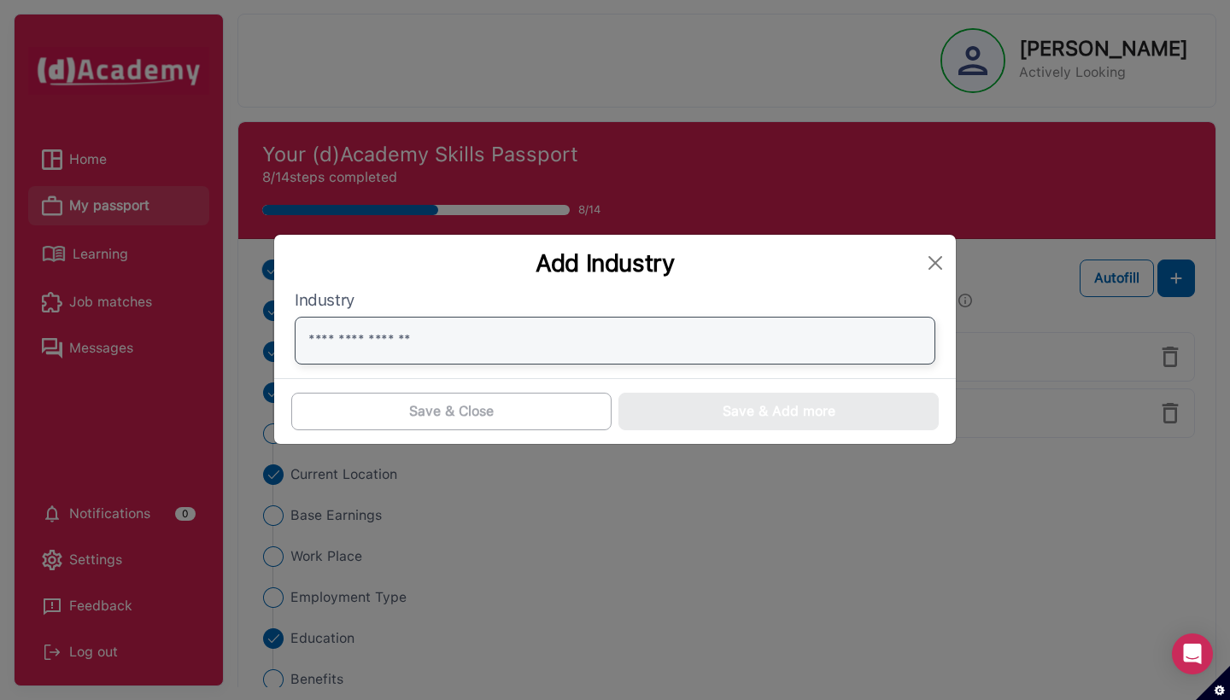
click at [574, 360] on input "text" at bounding box center [615, 341] width 641 height 48
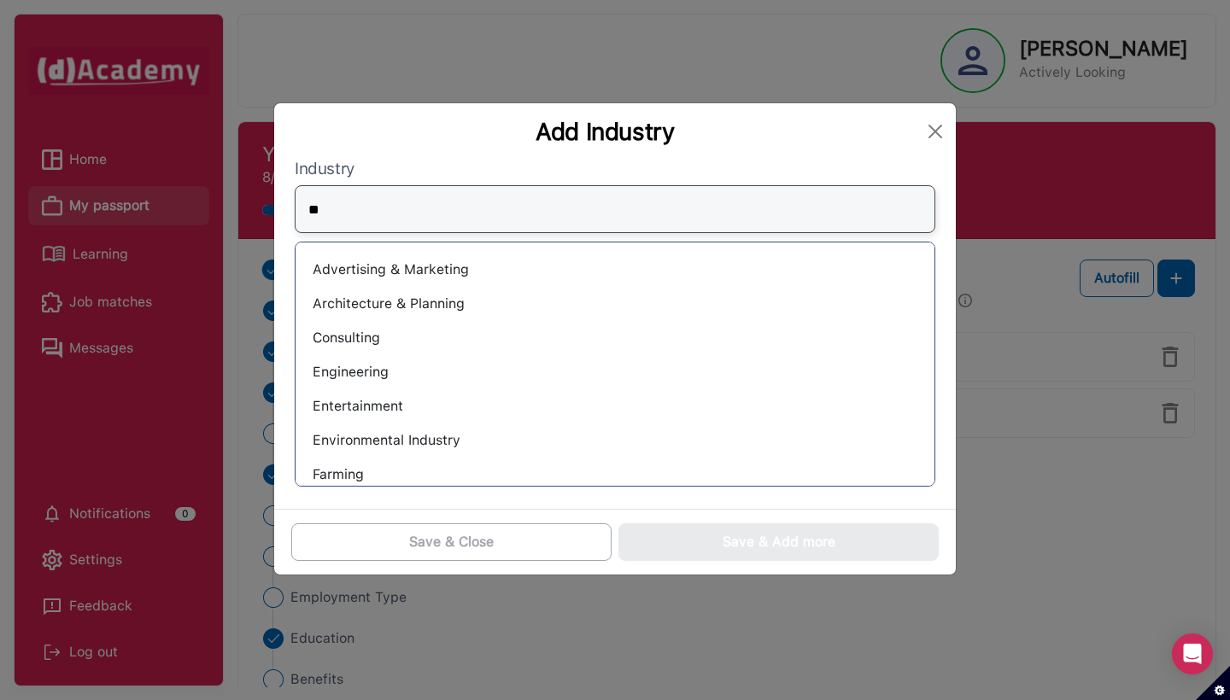
type input "*"
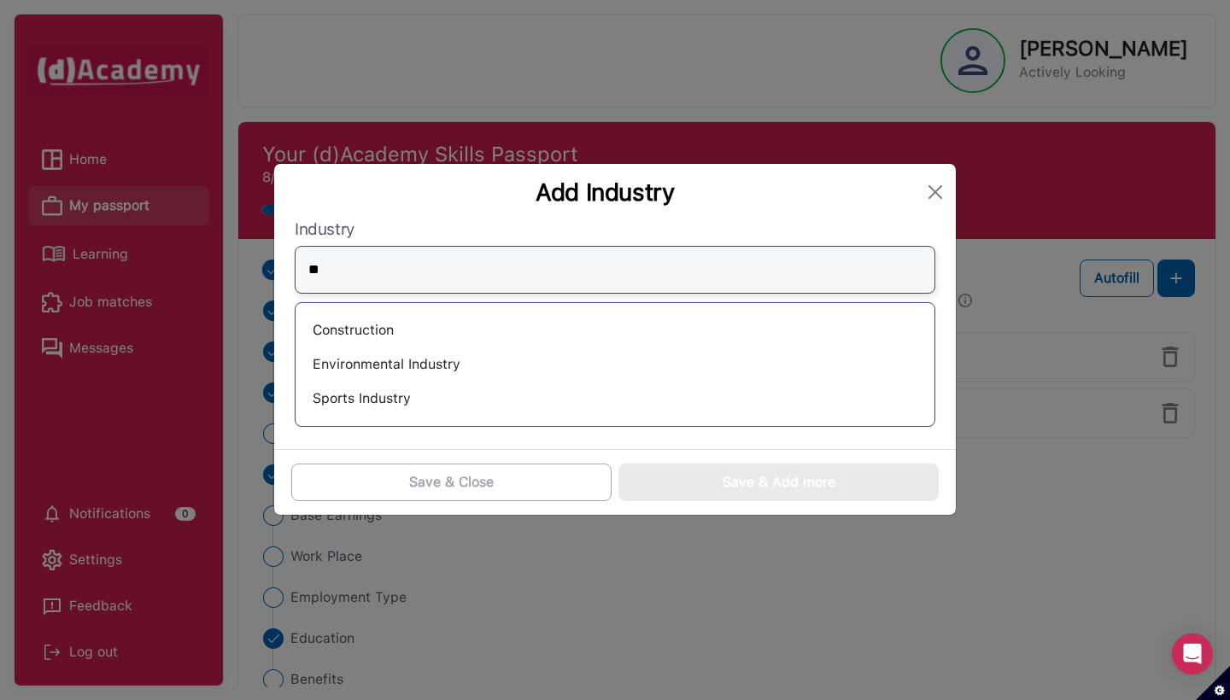
type input "*"
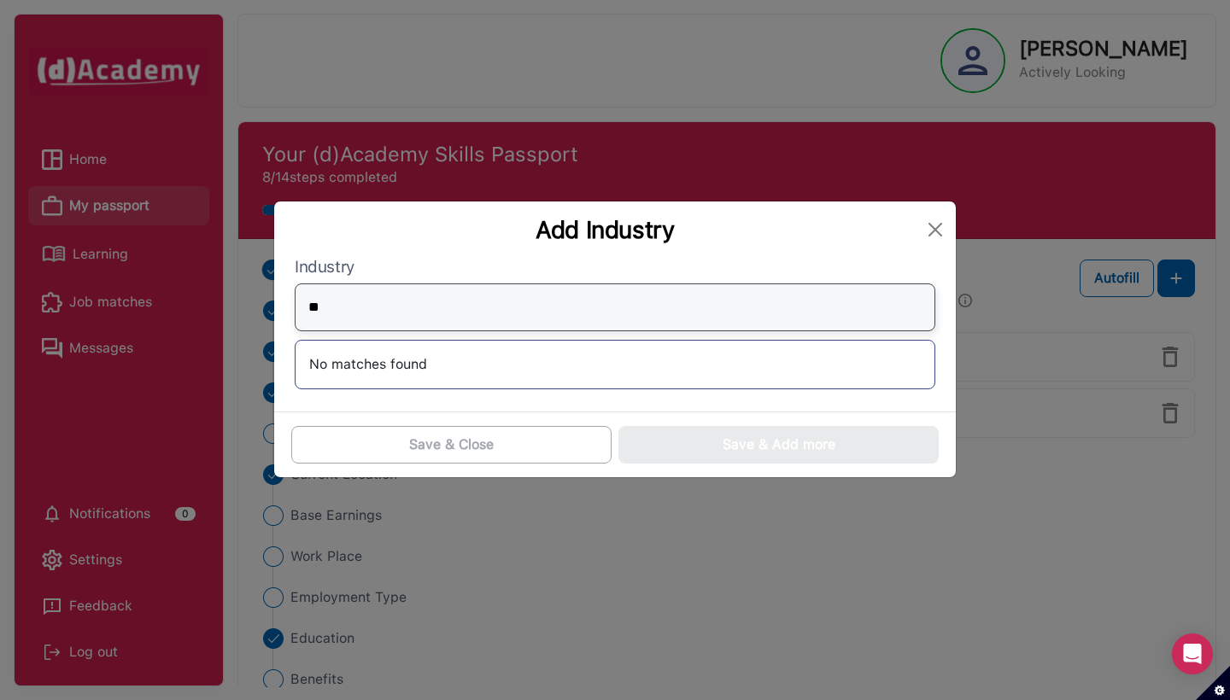
type input "*"
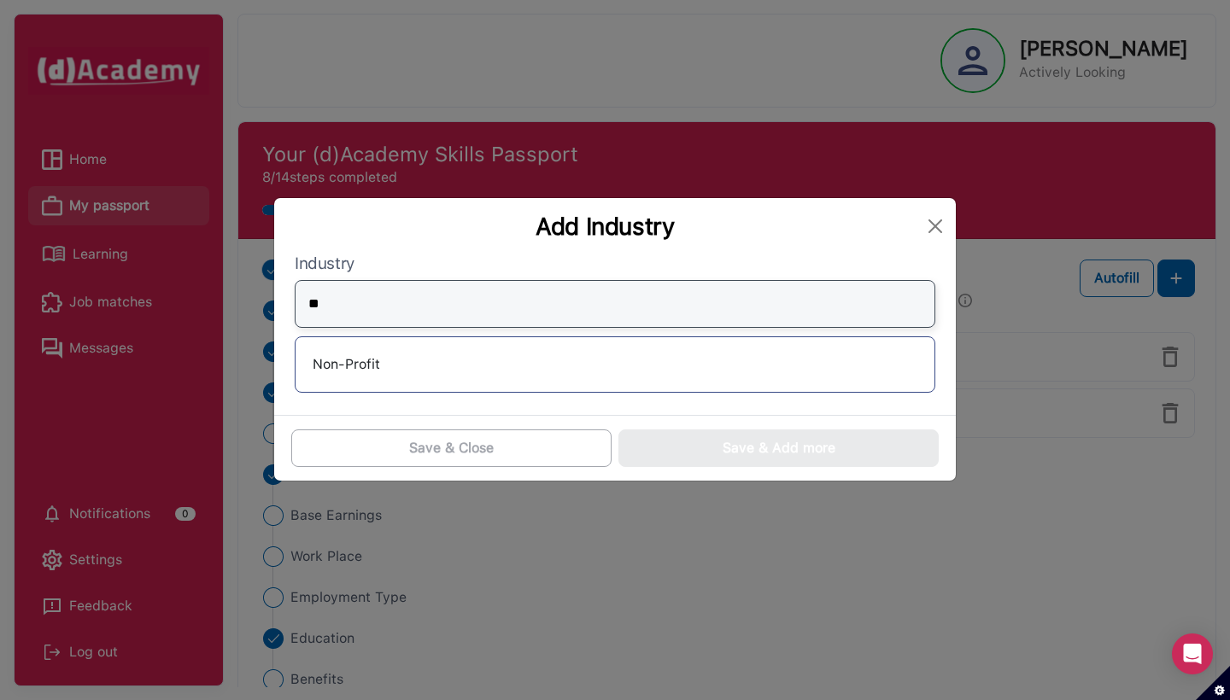
type input "*"
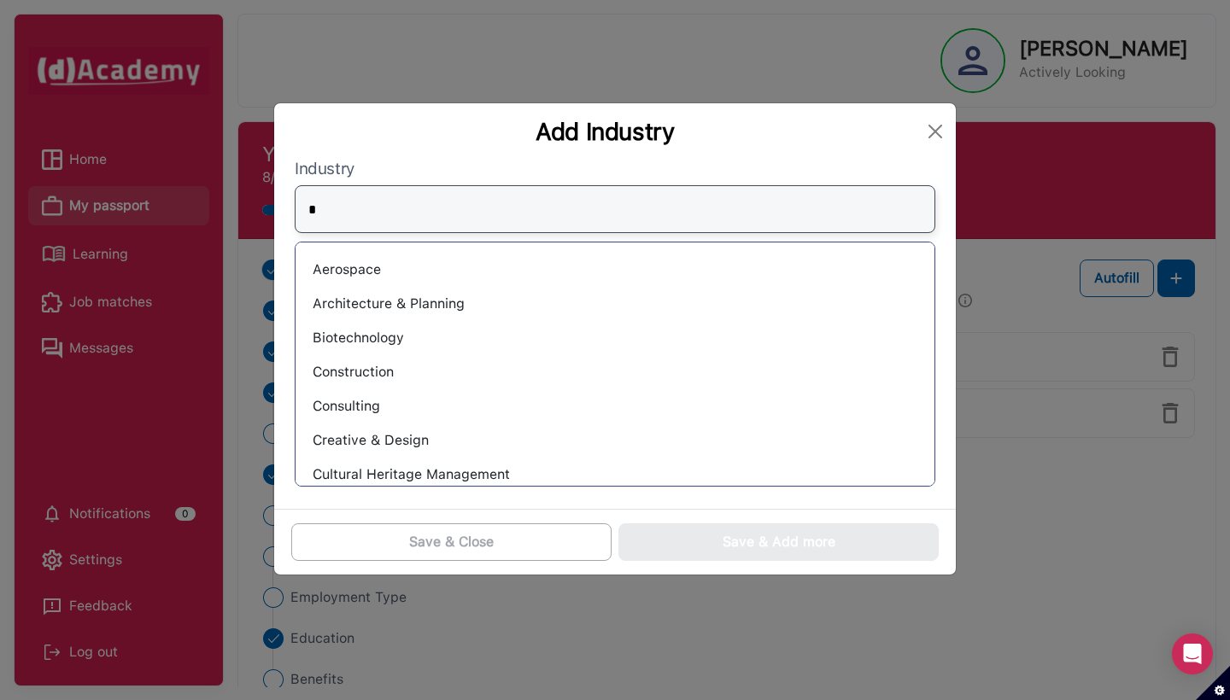
type input "**"
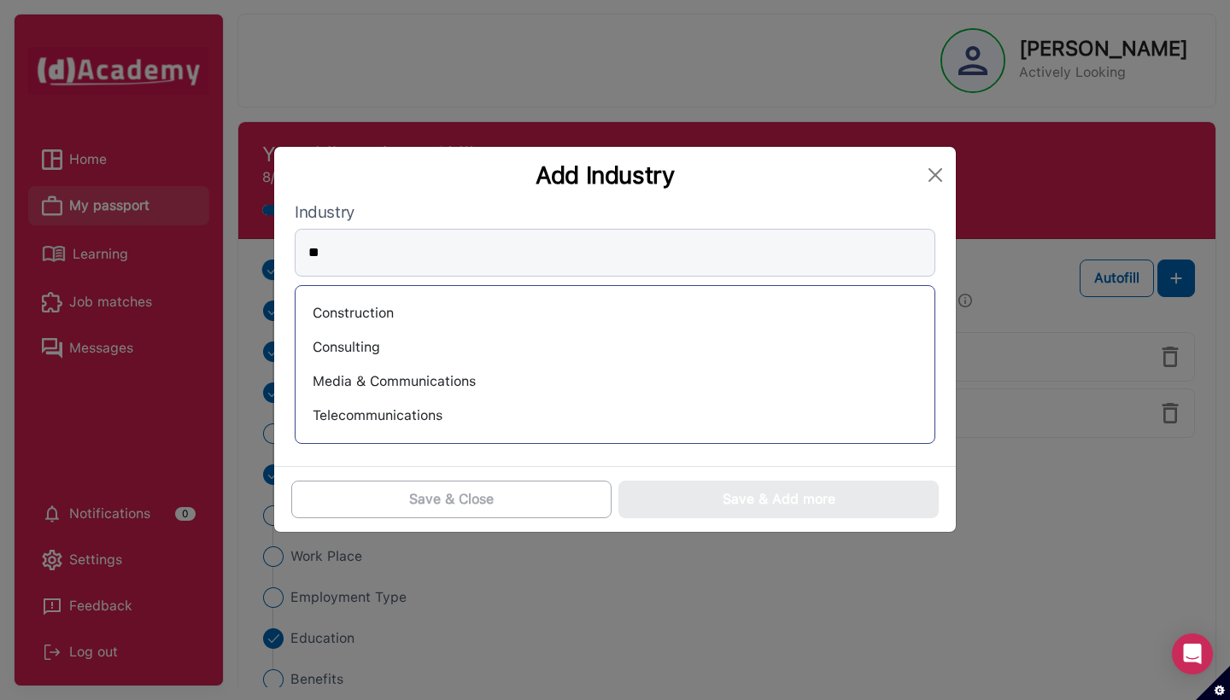
click at [392, 348] on div "Consulting" at bounding box center [615, 347] width 612 height 27
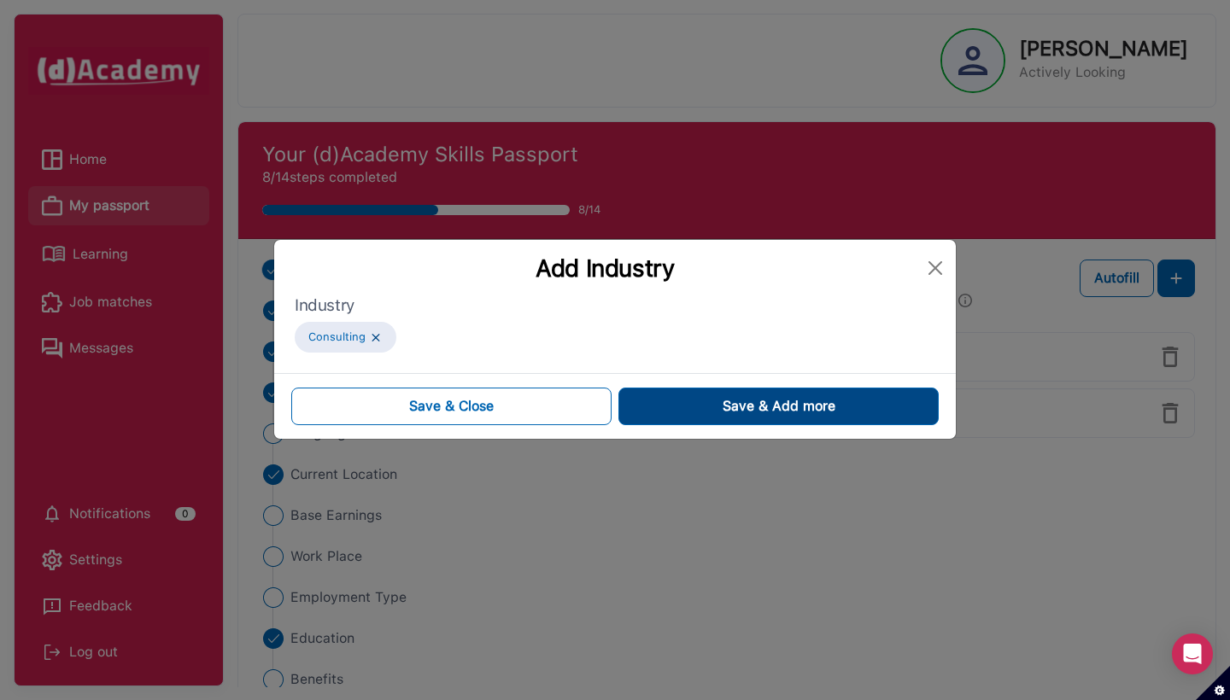
click at [810, 408] on span "Save & Add more" at bounding box center [779, 406] width 113 height 20
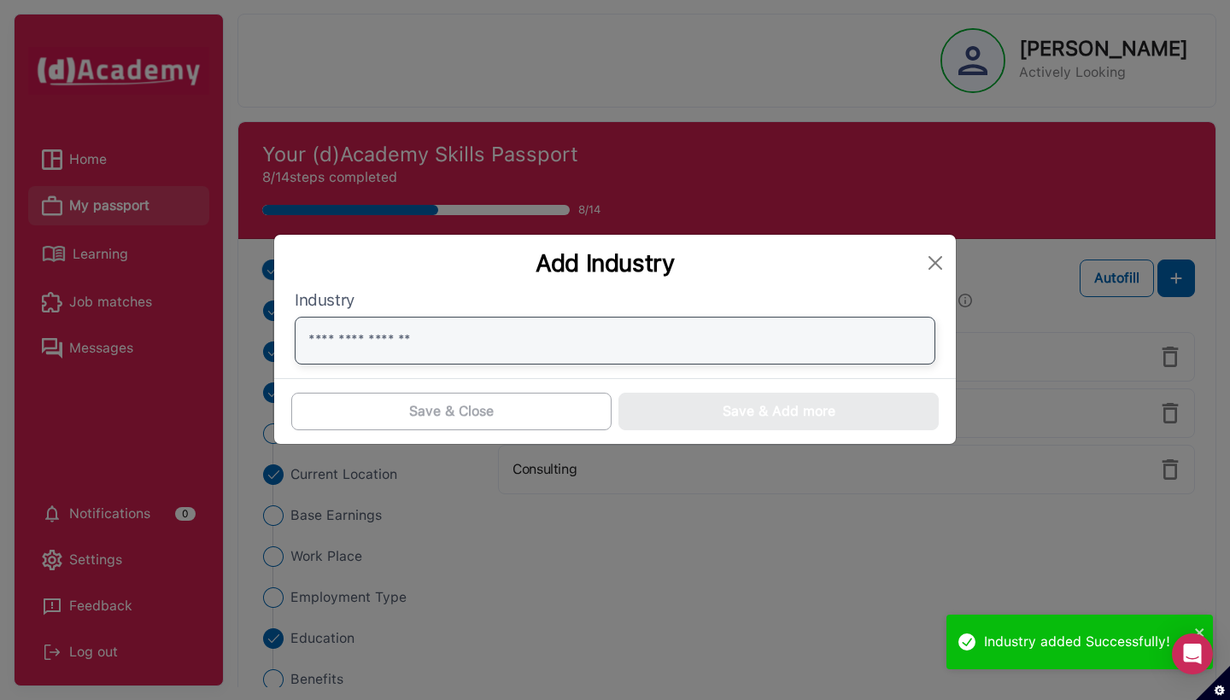
click at [715, 337] on input "text" at bounding box center [615, 341] width 641 height 48
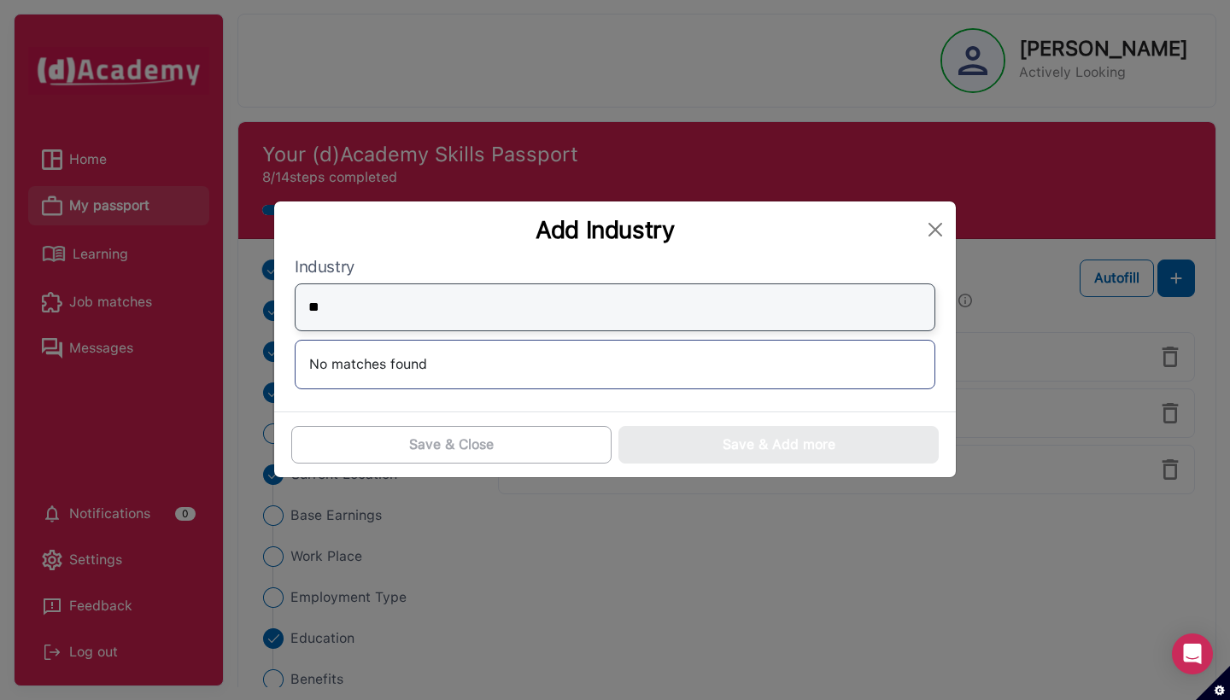
type input "*"
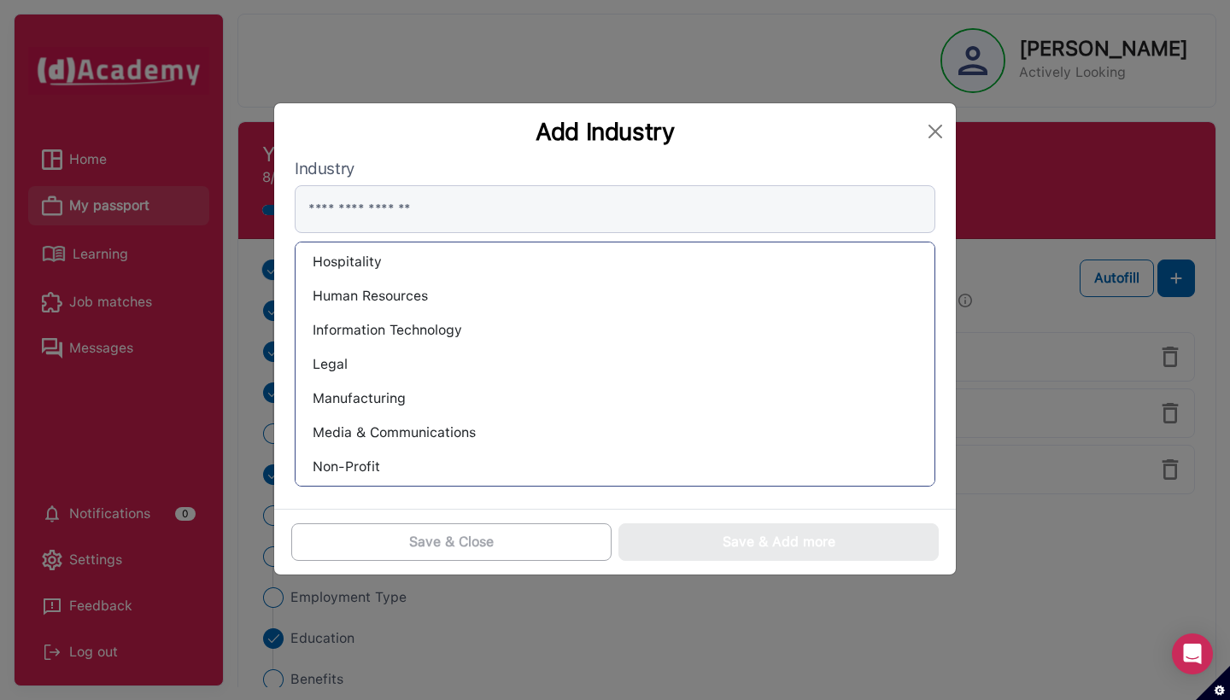
scroll to position [843, 0]
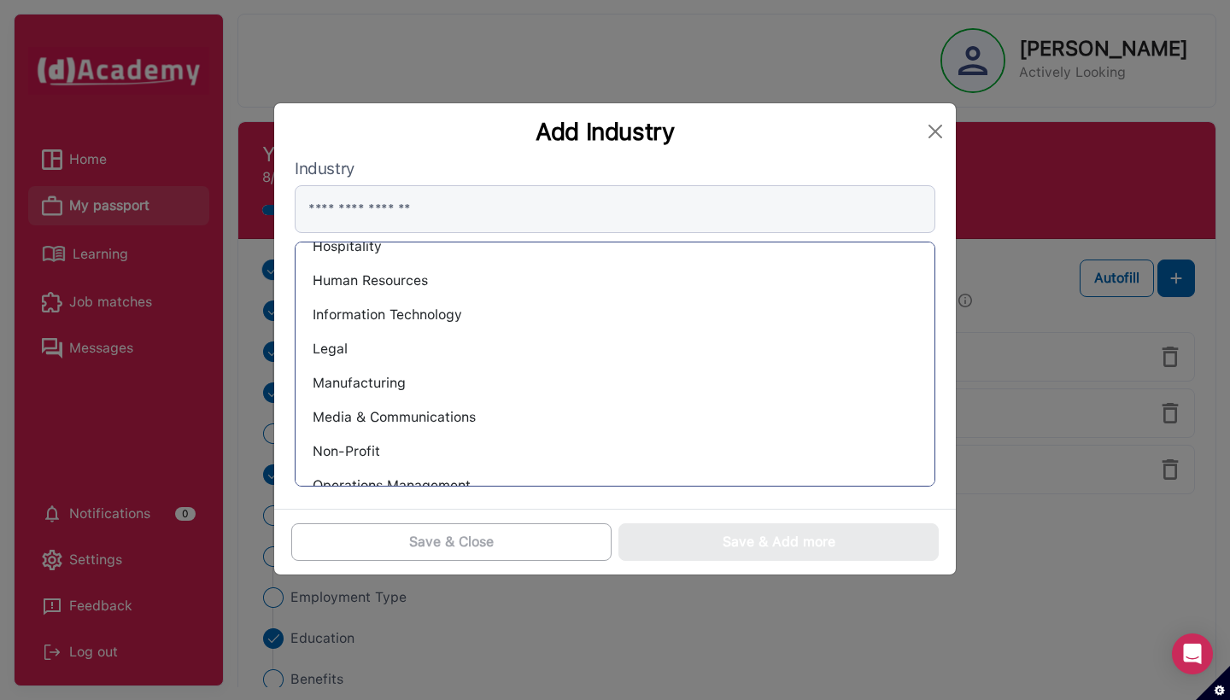
click at [562, 326] on div "Information Technology" at bounding box center [615, 315] width 612 height 27
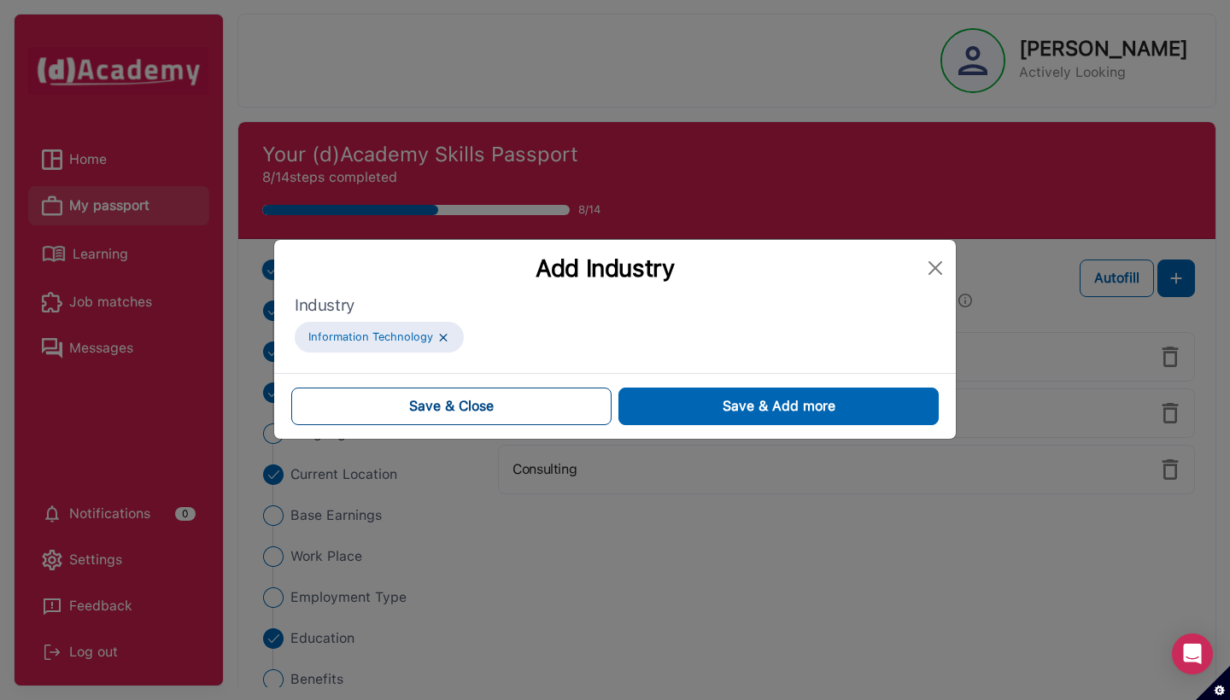
click at [487, 406] on span "Save & Close" at bounding box center [451, 406] width 85 height 20
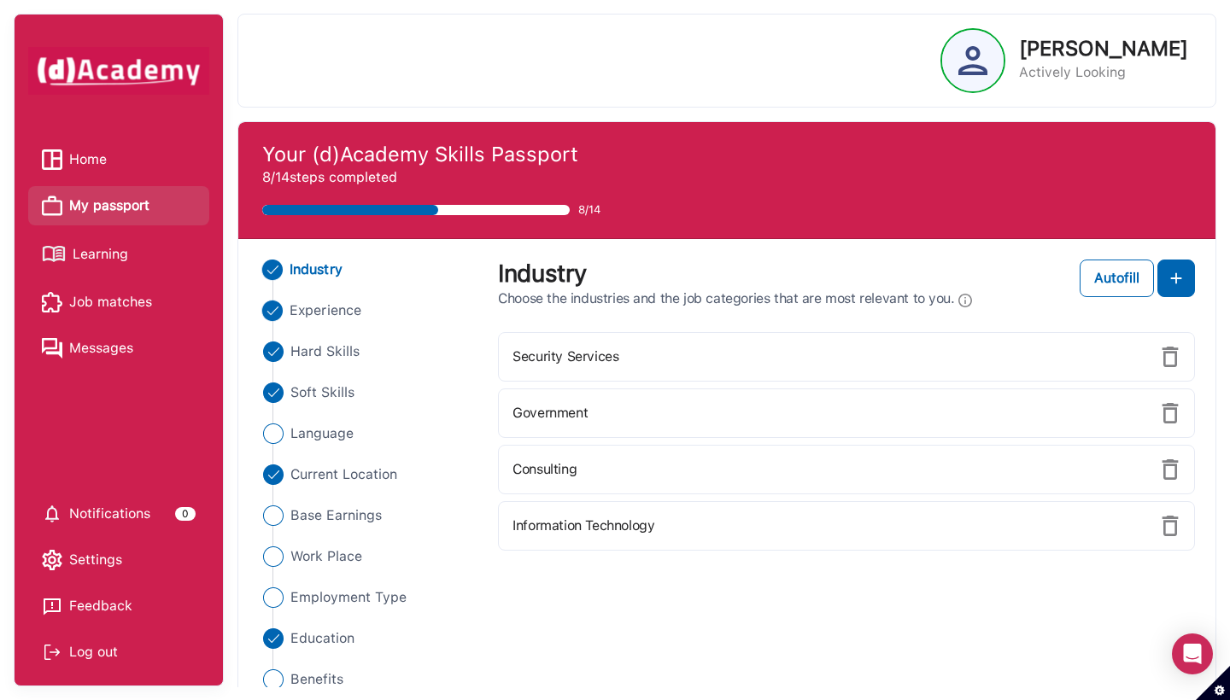
click at [331, 311] on span "Experience" at bounding box center [326, 311] width 72 height 20
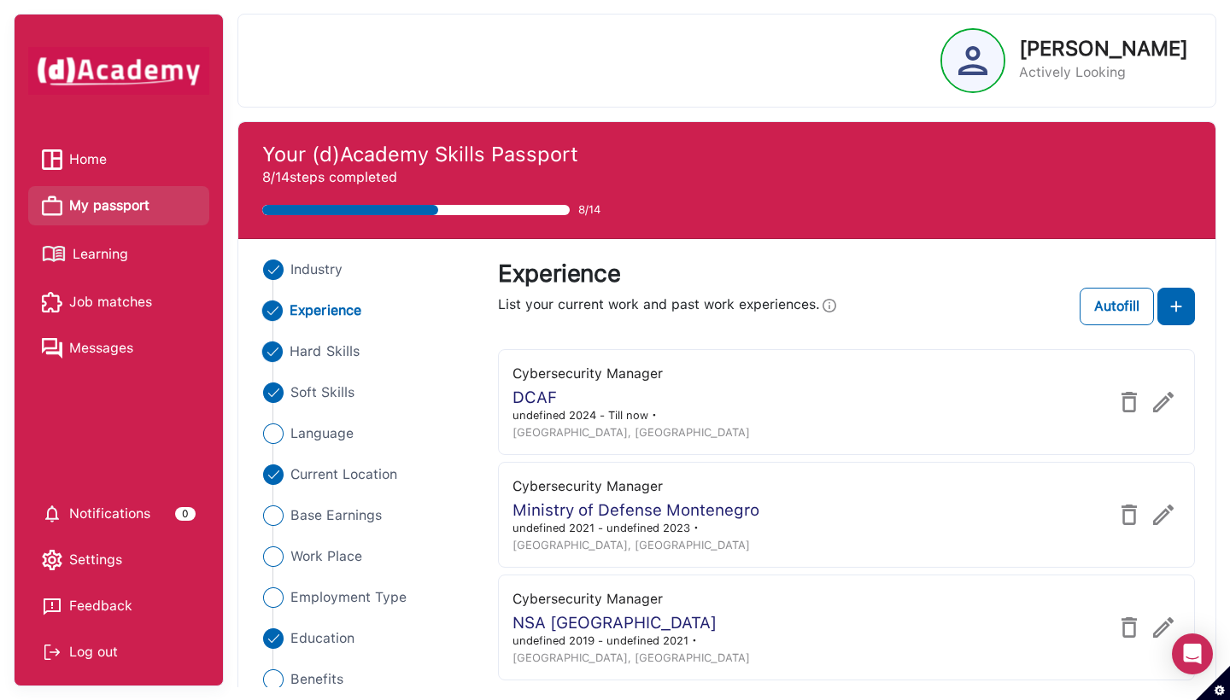
click at [320, 343] on span "Hard Skills" at bounding box center [325, 352] width 70 height 20
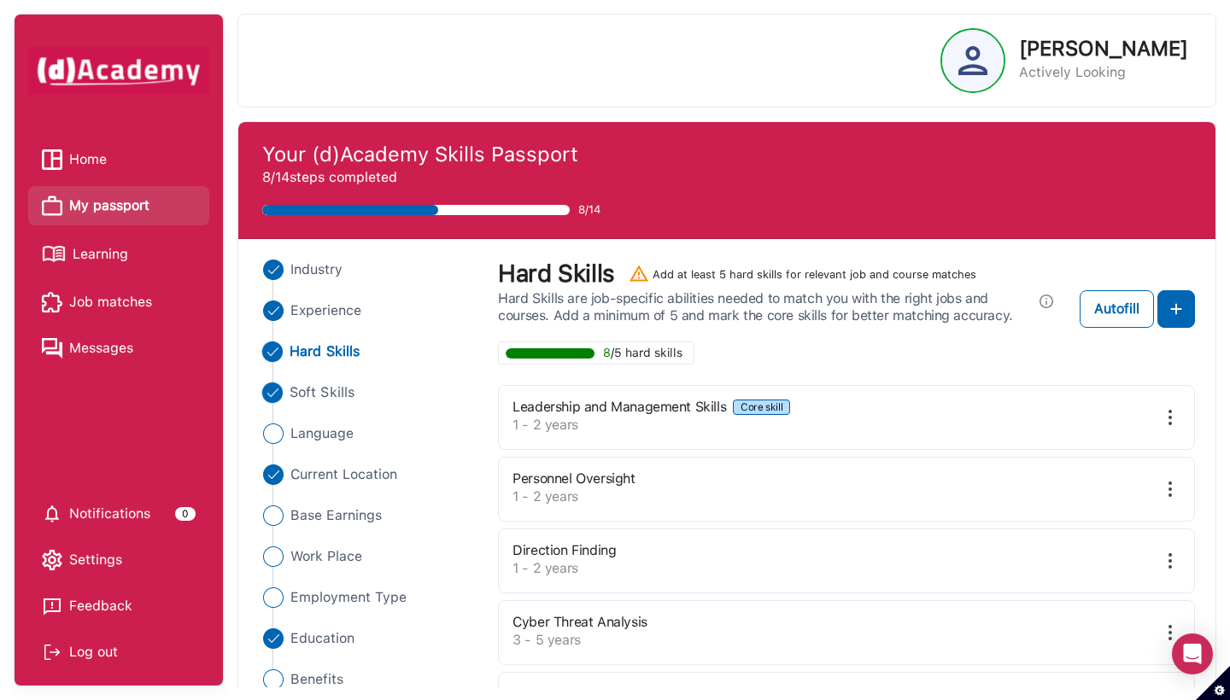
click at [318, 383] on span "Soft Skills" at bounding box center [322, 393] width 65 height 20
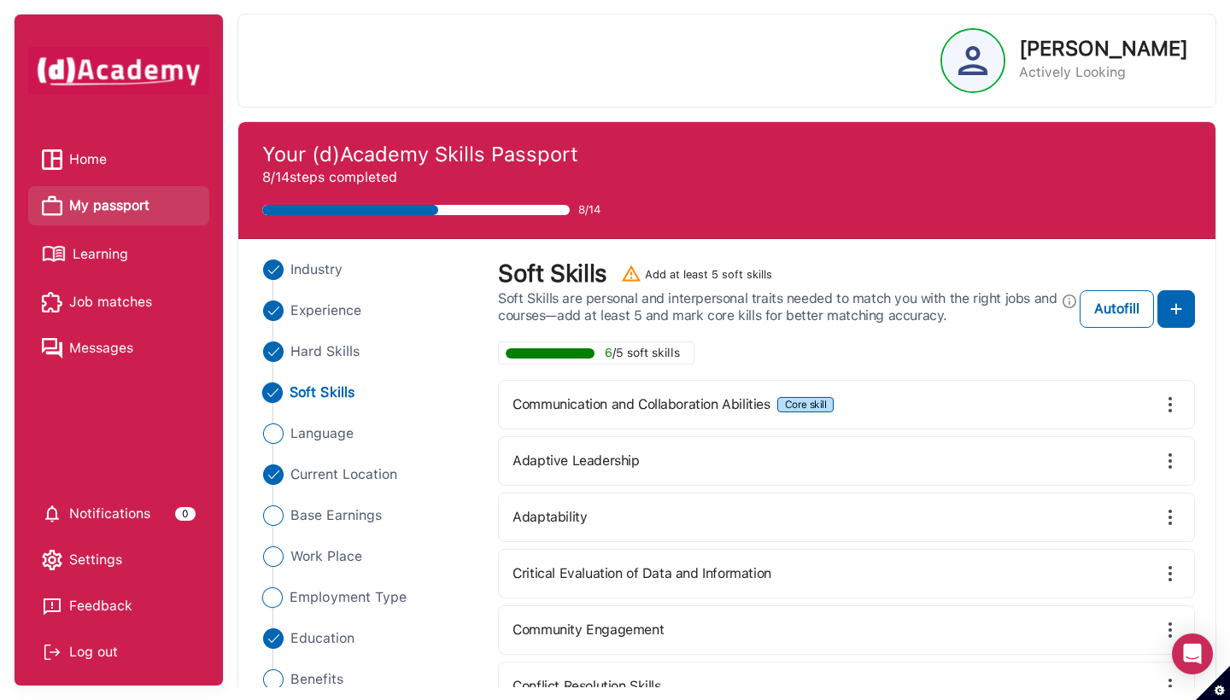
click at [309, 574] on span "Employment Type" at bounding box center [348, 598] width 117 height 20
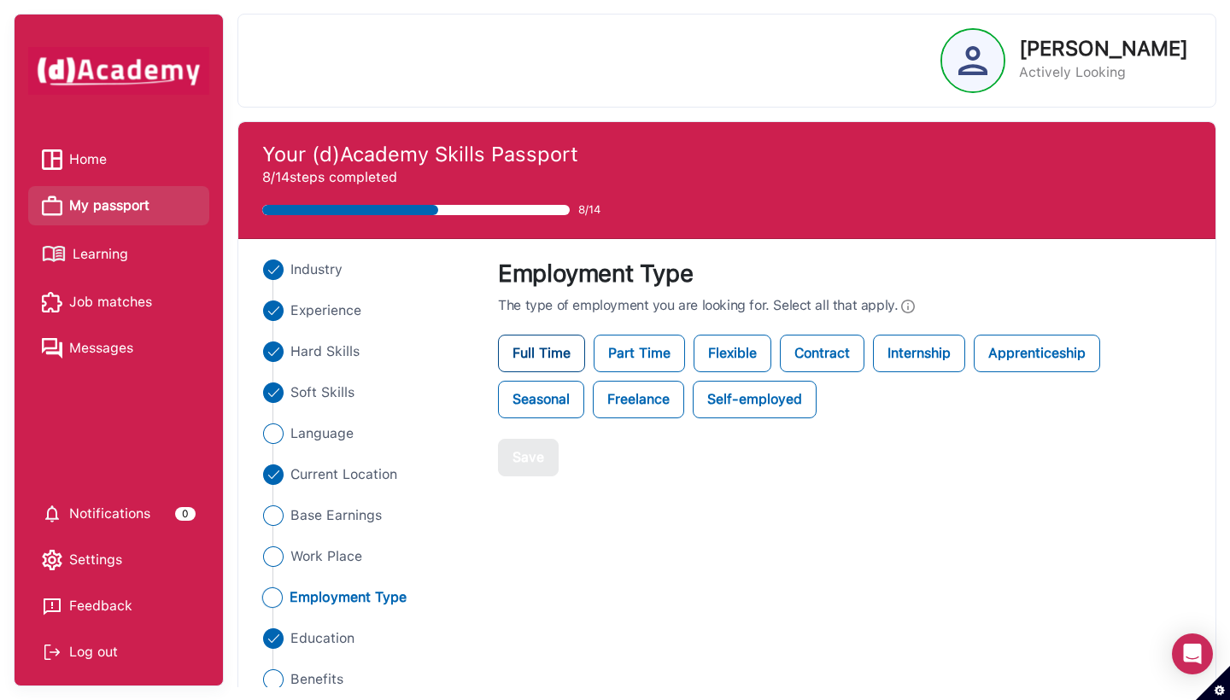
click at [572, 354] on label "Full Time" at bounding box center [541, 354] width 87 height 38
click at [627, 354] on label "Part Time" at bounding box center [639, 354] width 91 height 38
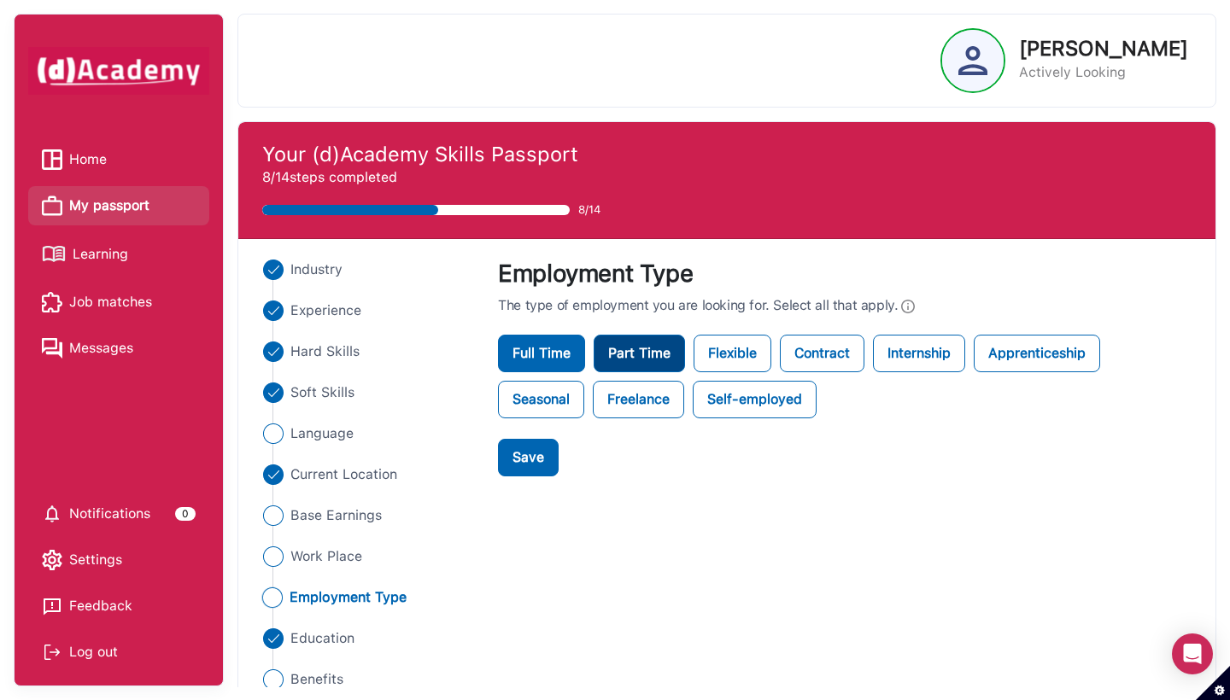
click at [642, 355] on label "Part Time" at bounding box center [639, 354] width 91 height 38
click at [719, 346] on label "Flexible" at bounding box center [733, 354] width 78 height 38
click at [533, 468] on button "Save" at bounding box center [528, 458] width 61 height 38
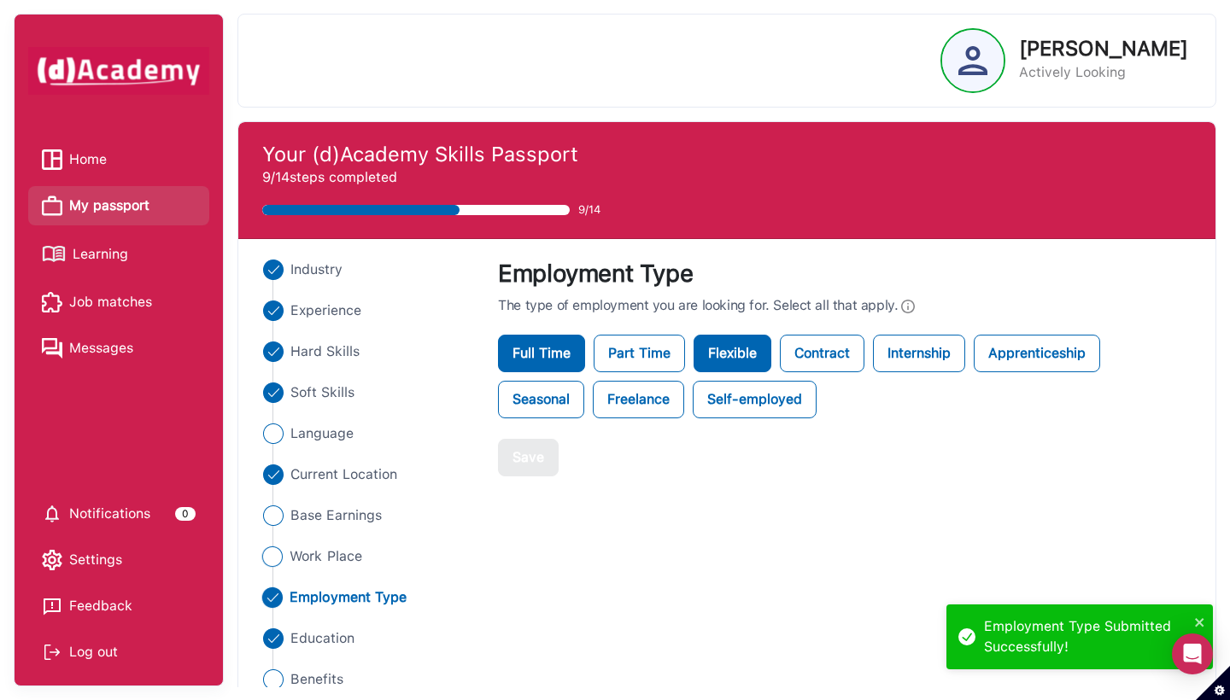
click at [337, 556] on span "Work Place" at bounding box center [326, 557] width 73 height 20
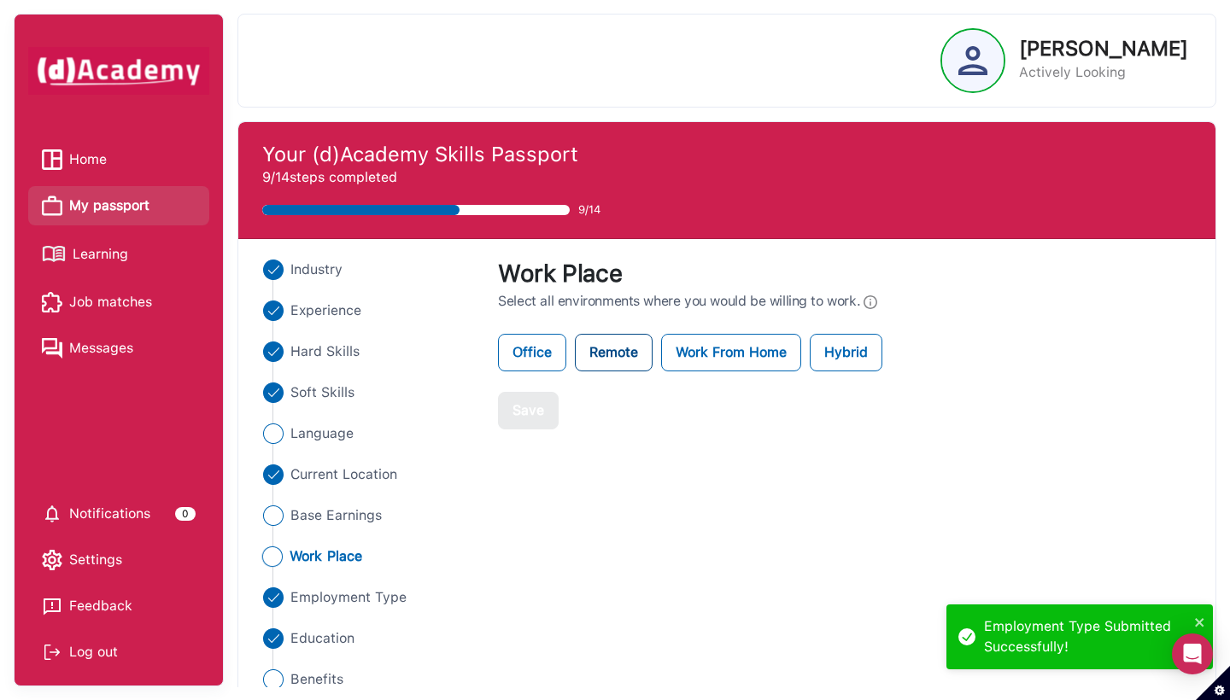
click at [630, 347] on label "Remote" at bounding box center [614, 353] width 78 height 38
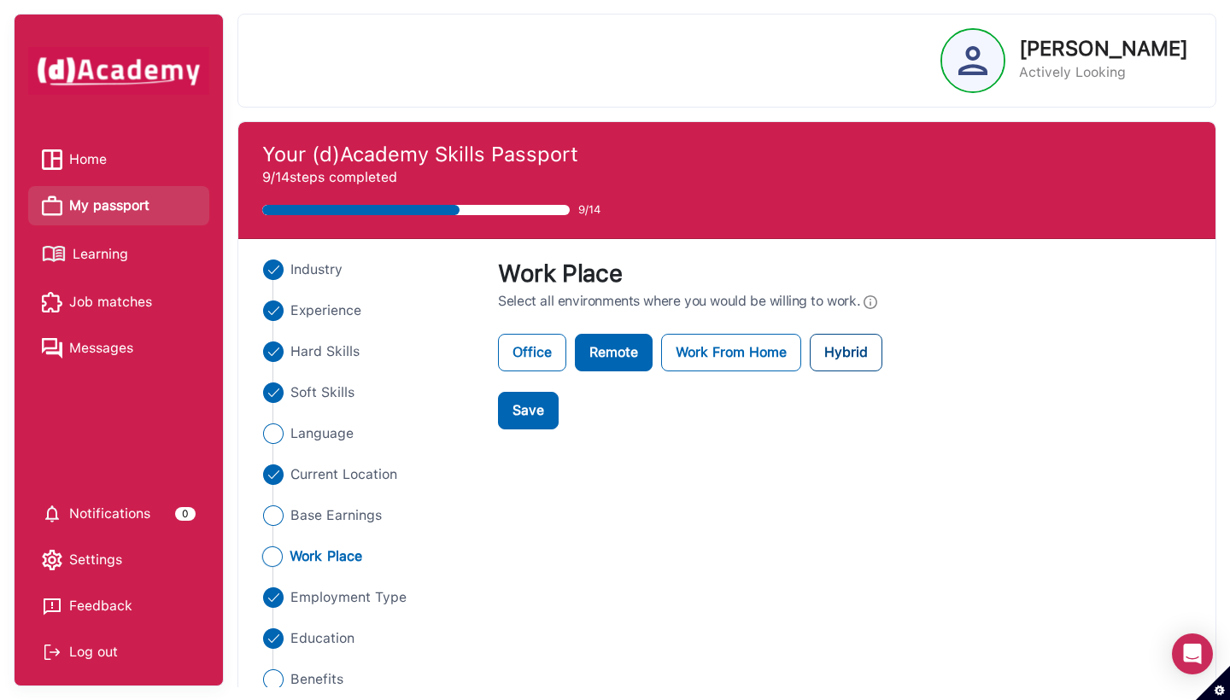
click at [882, 354] on label "Hybrid" at bounding box center [846, 353] width 73 height 38
click at [524, 418] on div "Save" at bounding box center [528, 411] width 32 height 20
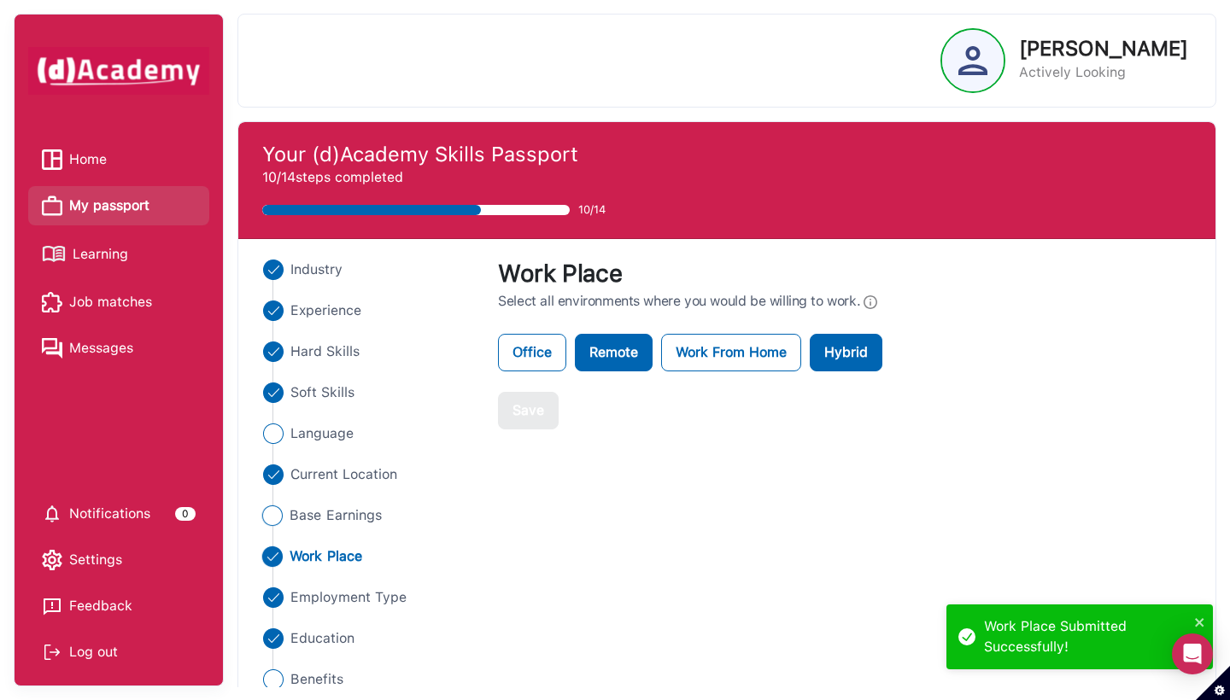
click at [295, 519] on span "Base Earnings" at bounding box center [336, 516] width 92 height 20
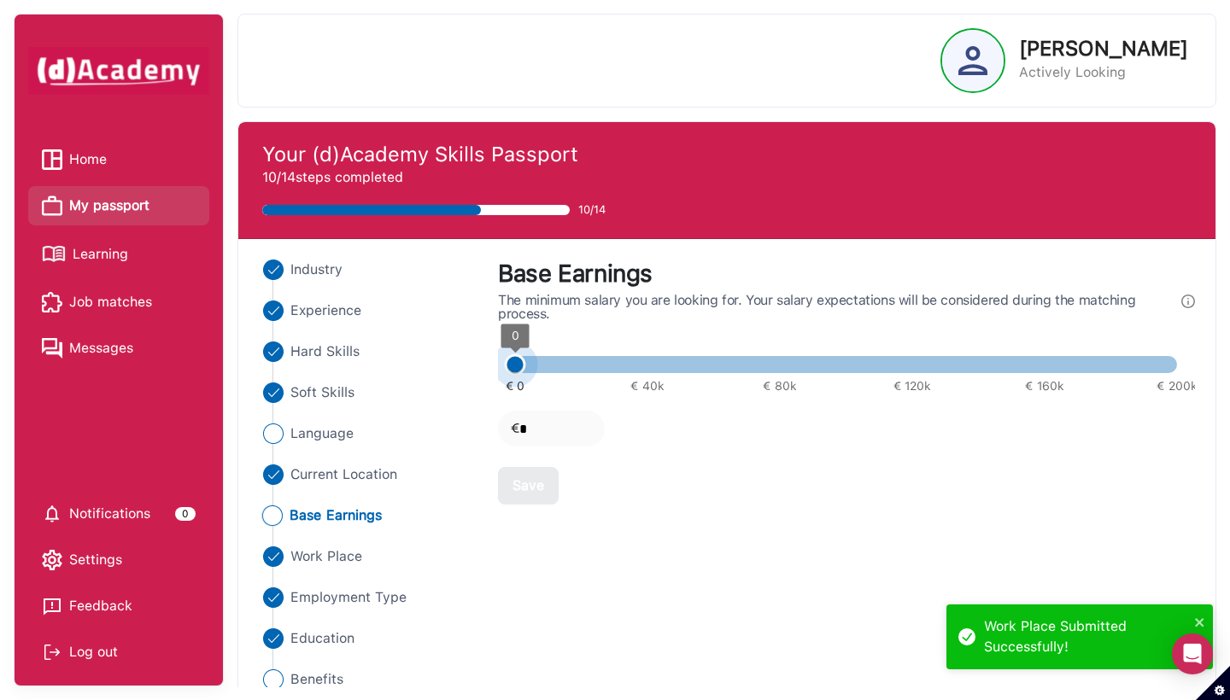
type input "****"
type input "*****"
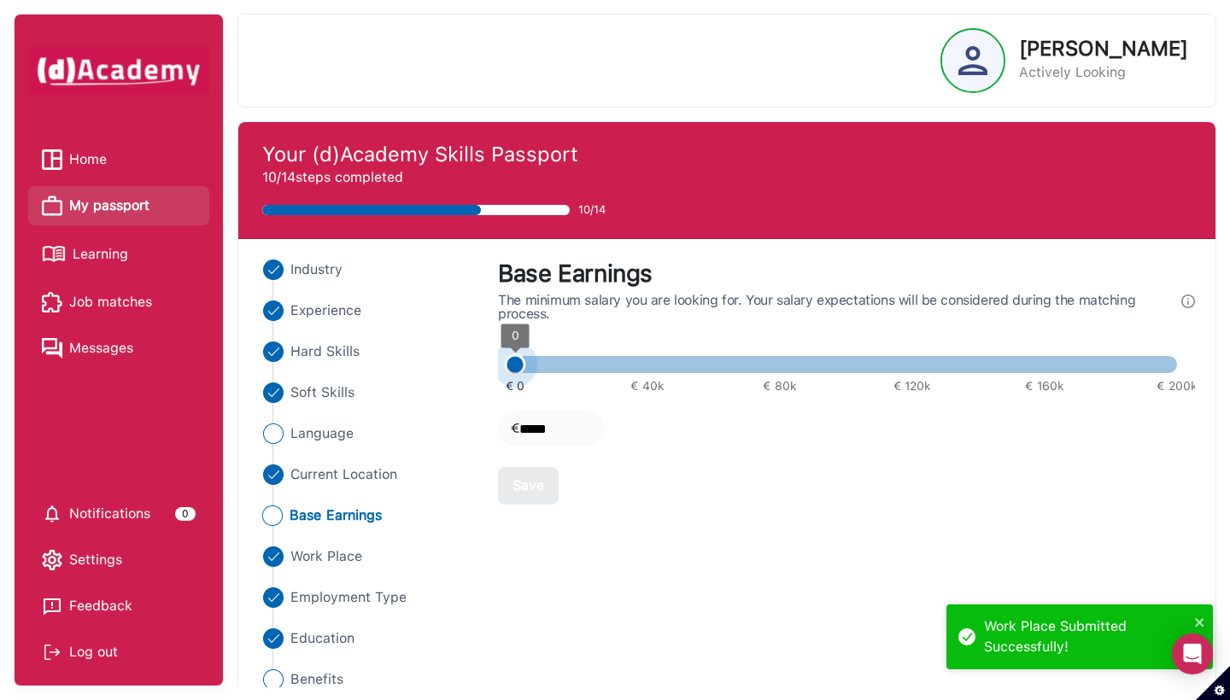
type input "*****"
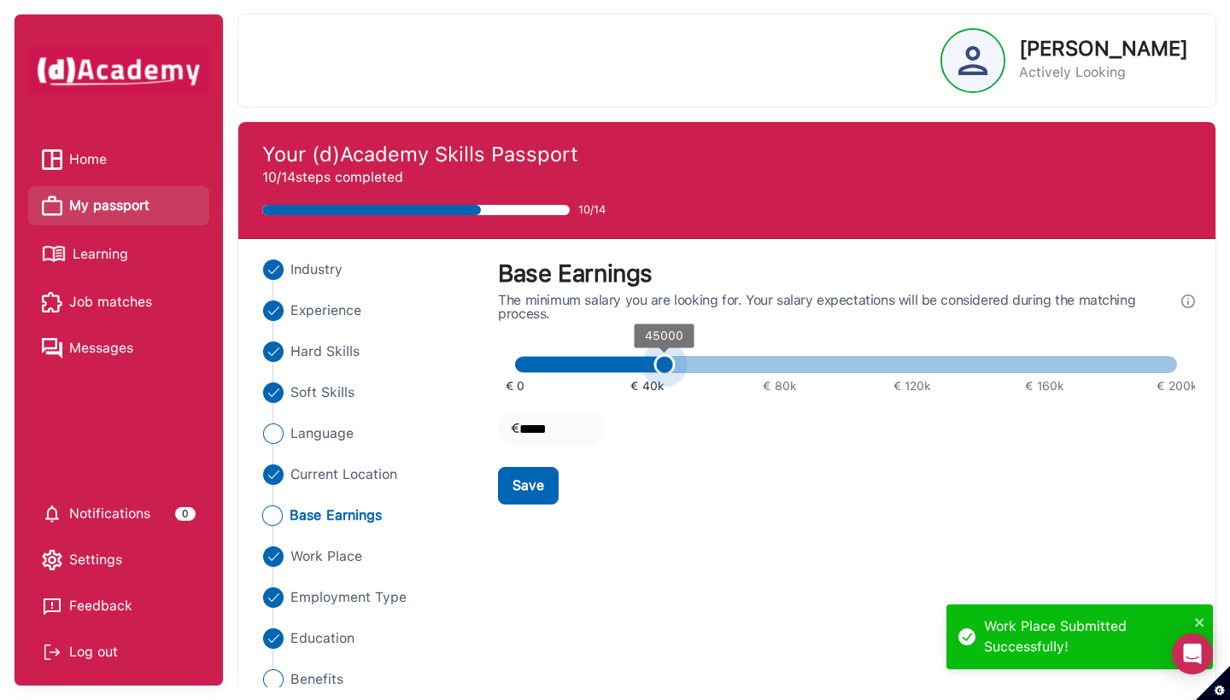
type input "*****"
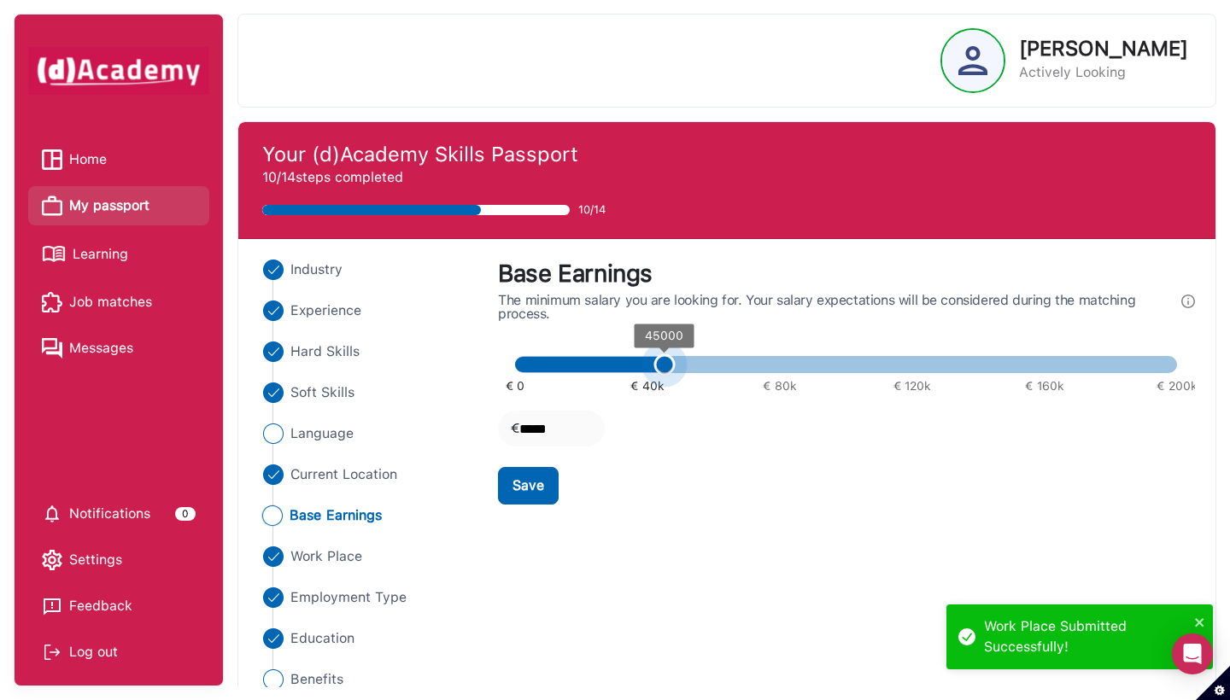
type input "*****"
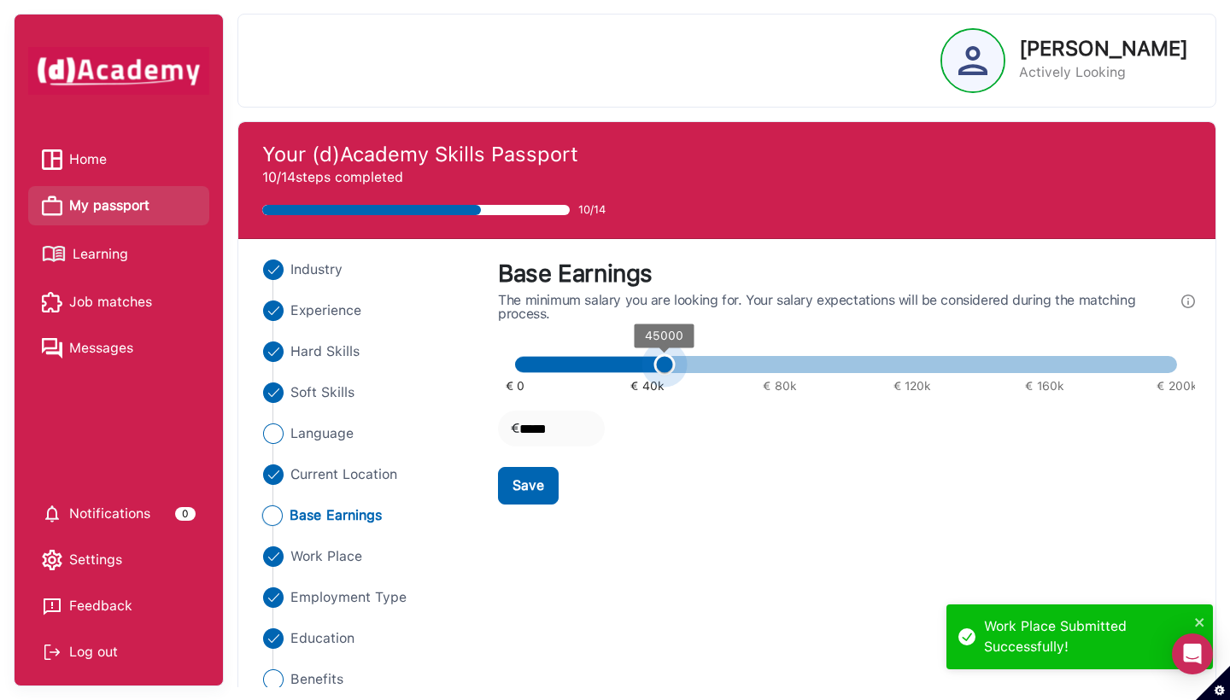
type input "*****"
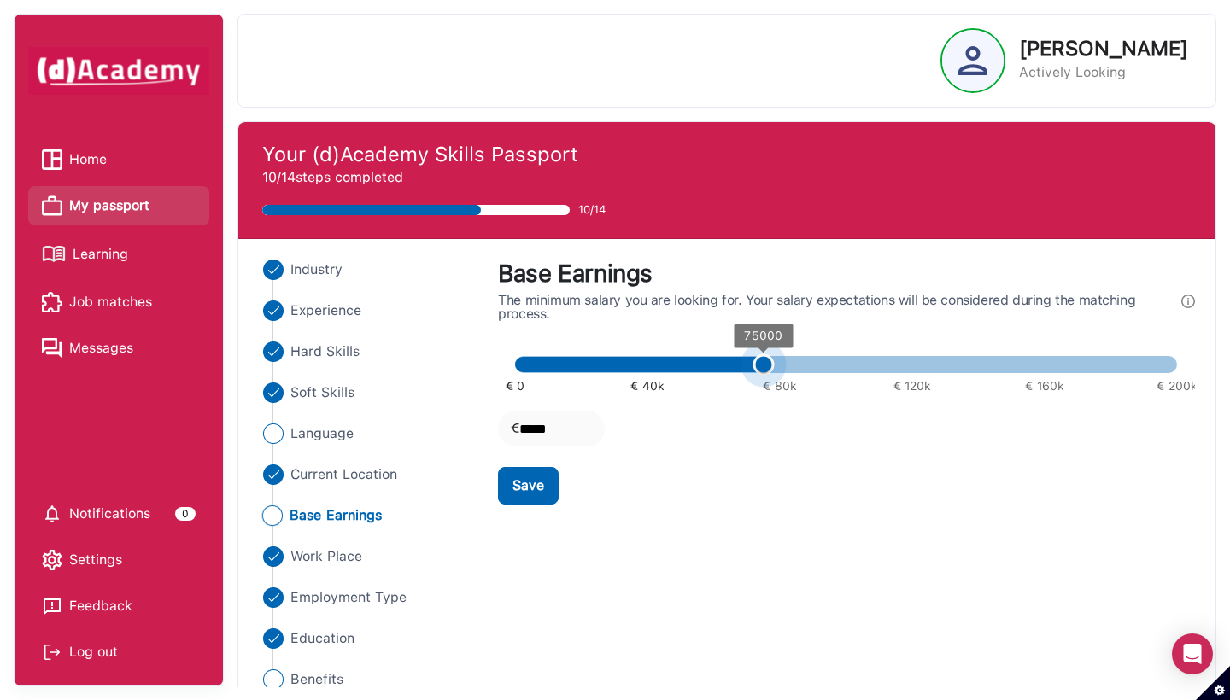
type input "*****"
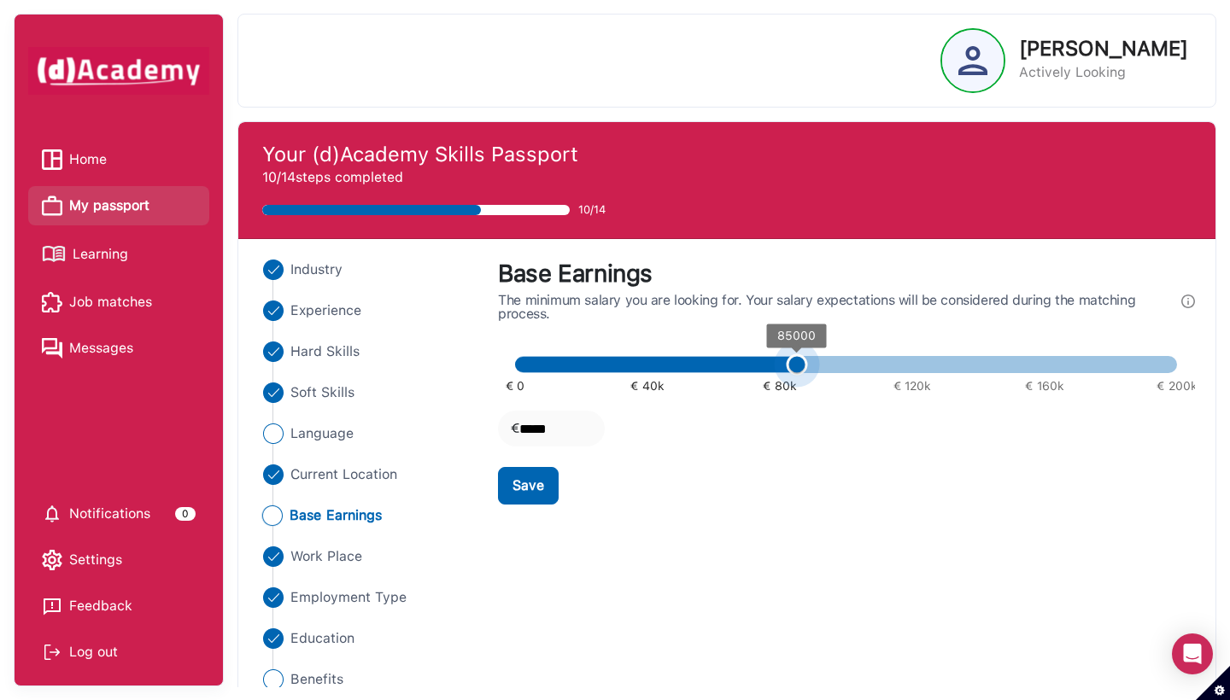
type input "*****"
type input "******"
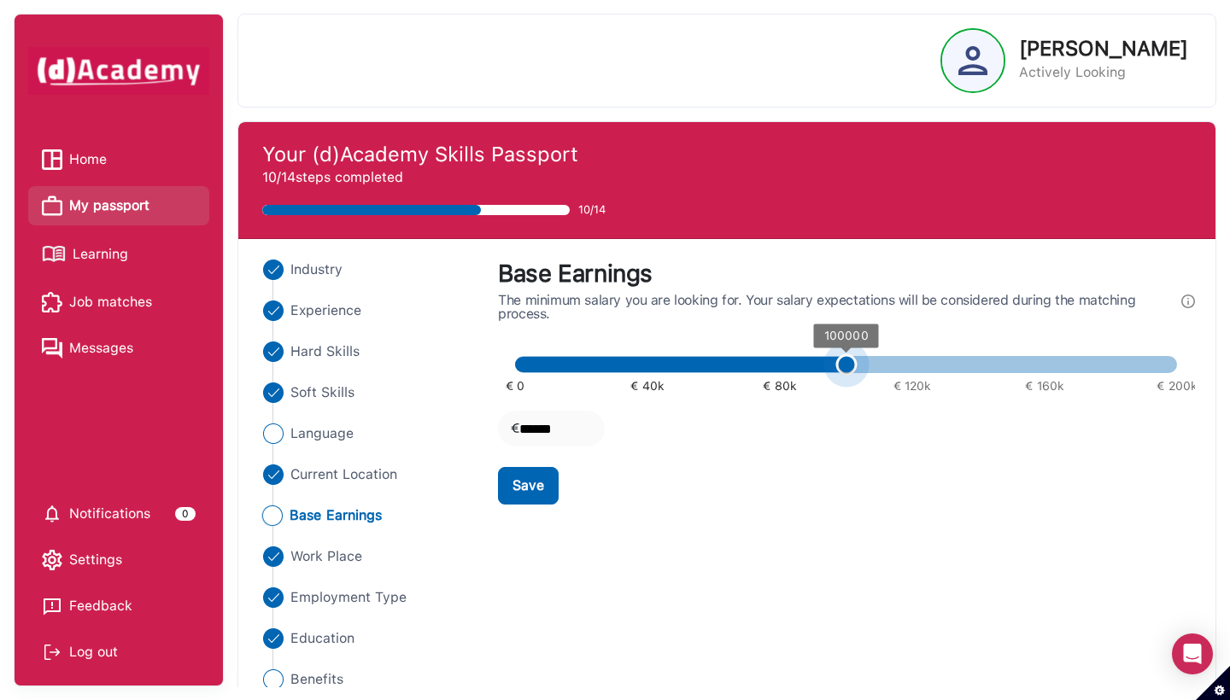
type input "******"
drag, startPoint x: 520, startPoint y: 372, endPoint x: 858, endPoint y: 363, distance: 337.5
click at [858, 363] on span "105000" at bounding box center [862, 364] width 21 height 21
click at [533, 484] on div "Save" at bounding box center [528, 486] width 32 height 20
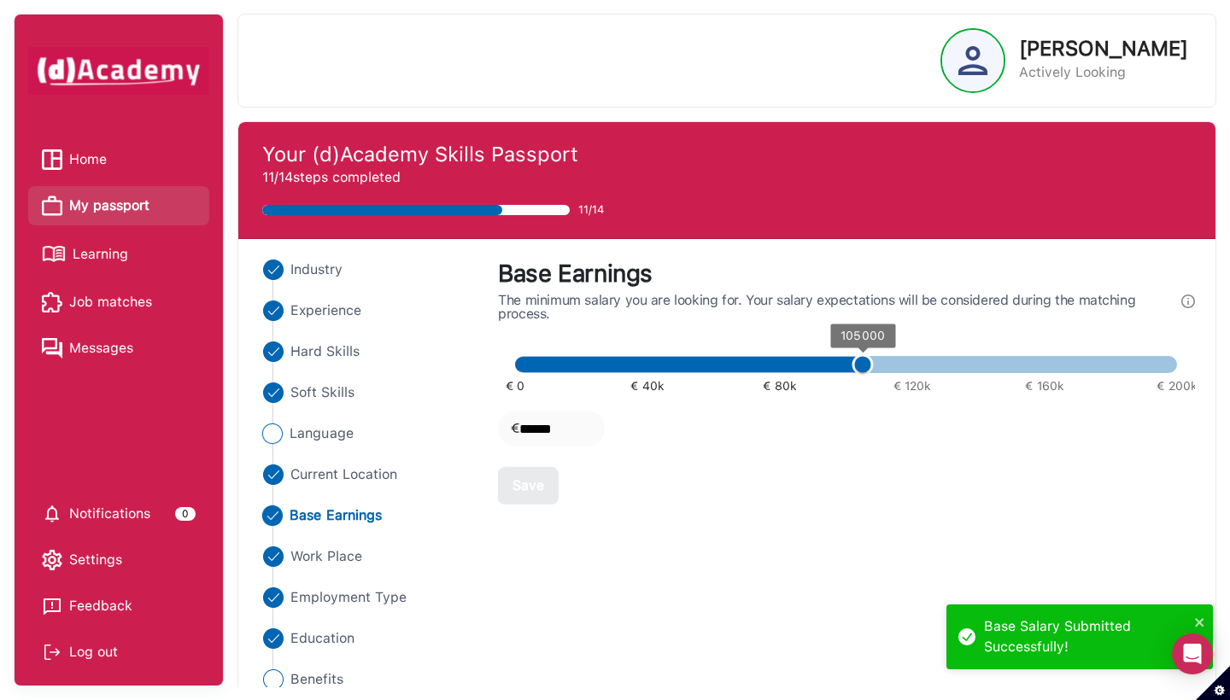
click at [300, 436] on span "Language" at bounding box center [322, 434] width 64 height 20
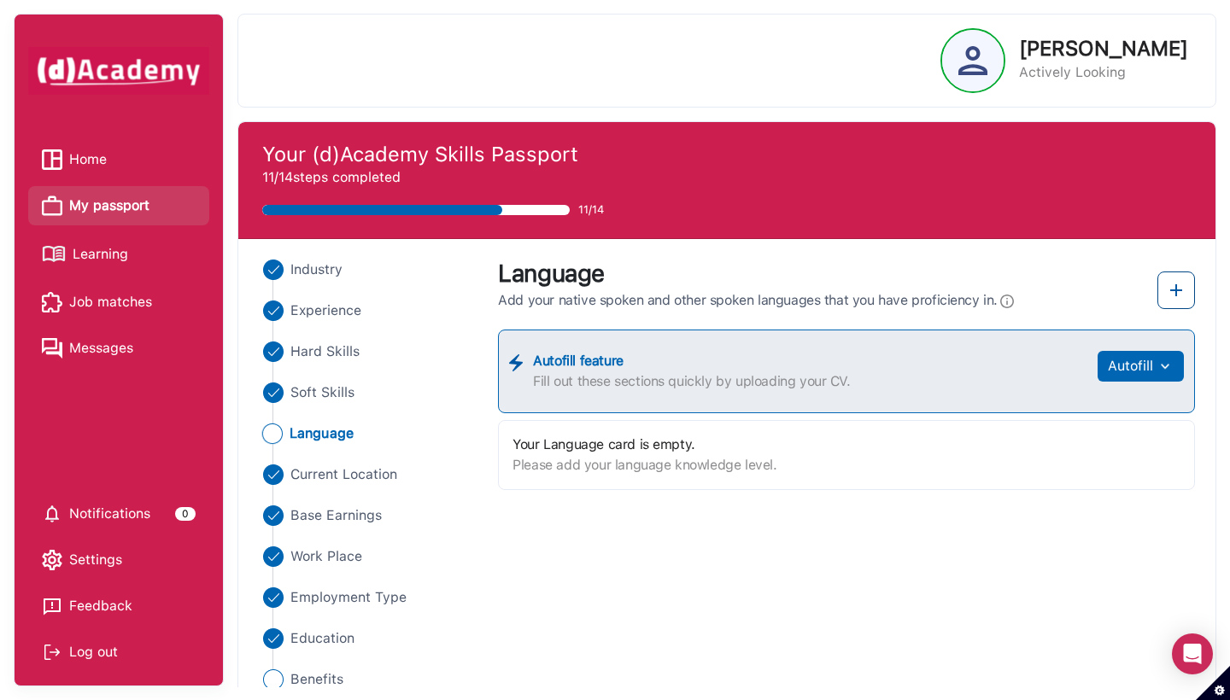
click at [953, 290] on img at bounding box center [1176, 290] width 20 height 20
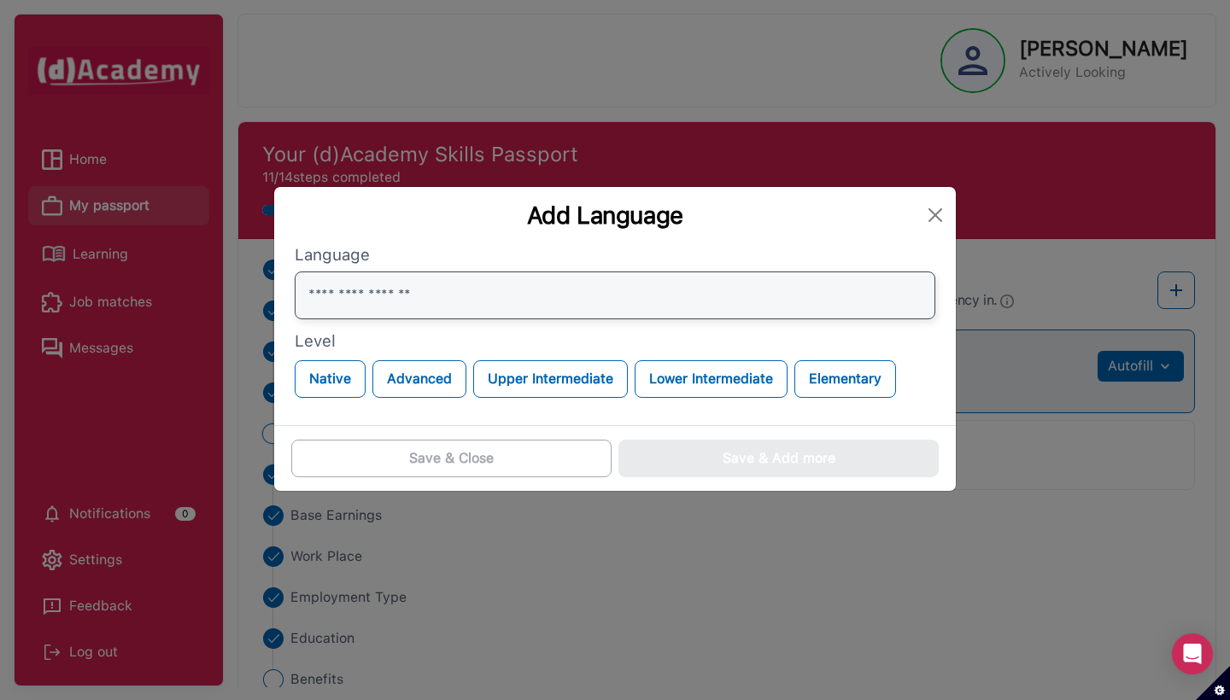
click at [394, 283] on input "text" at bounding box center [615, 296] width 641 height 48
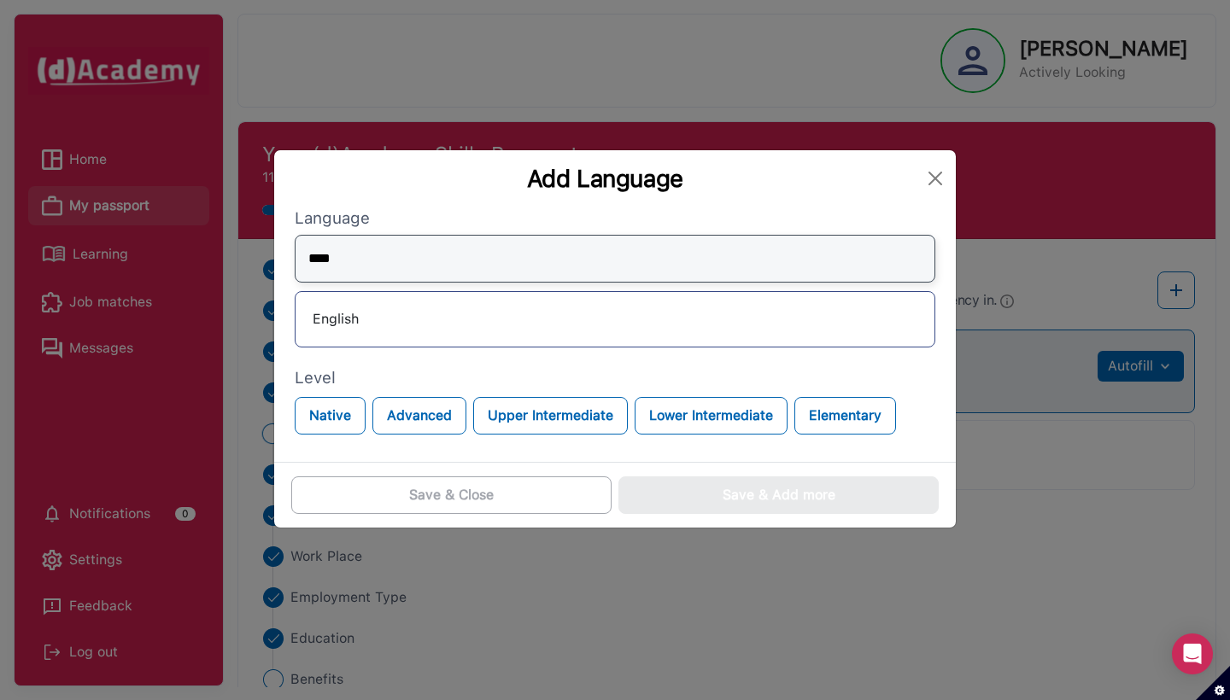
type input "****"
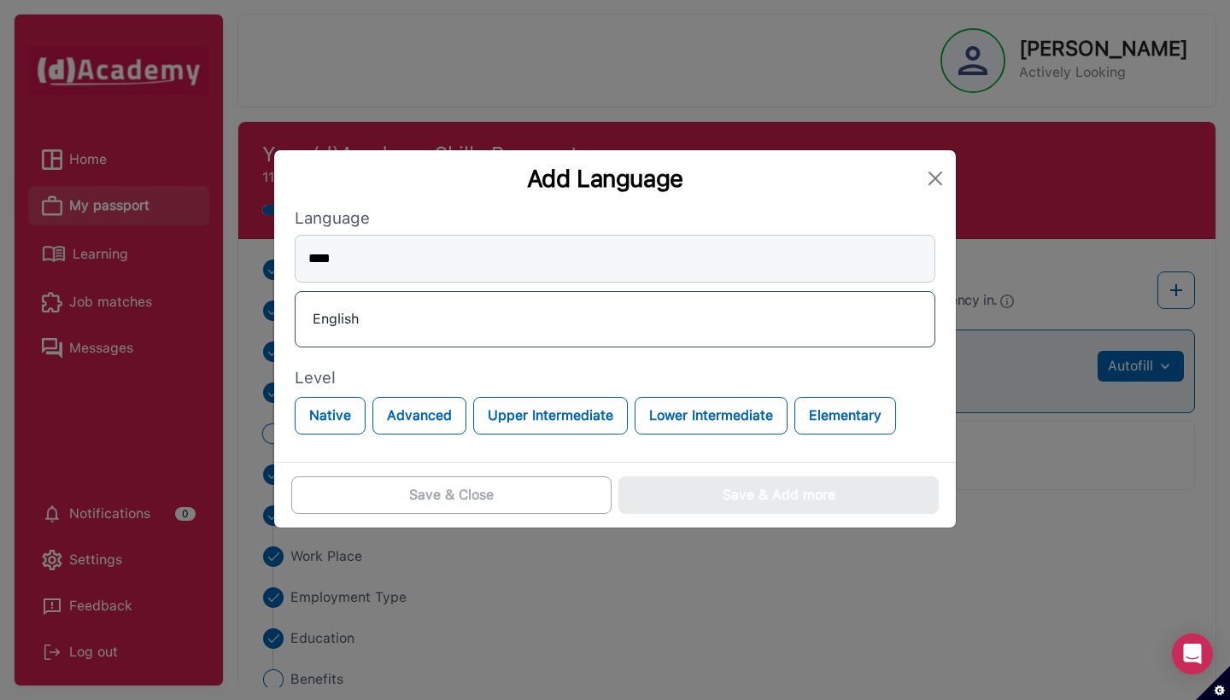
click at [369, 306] on div "English" at bounding box center [615, 319] width 612 height 27
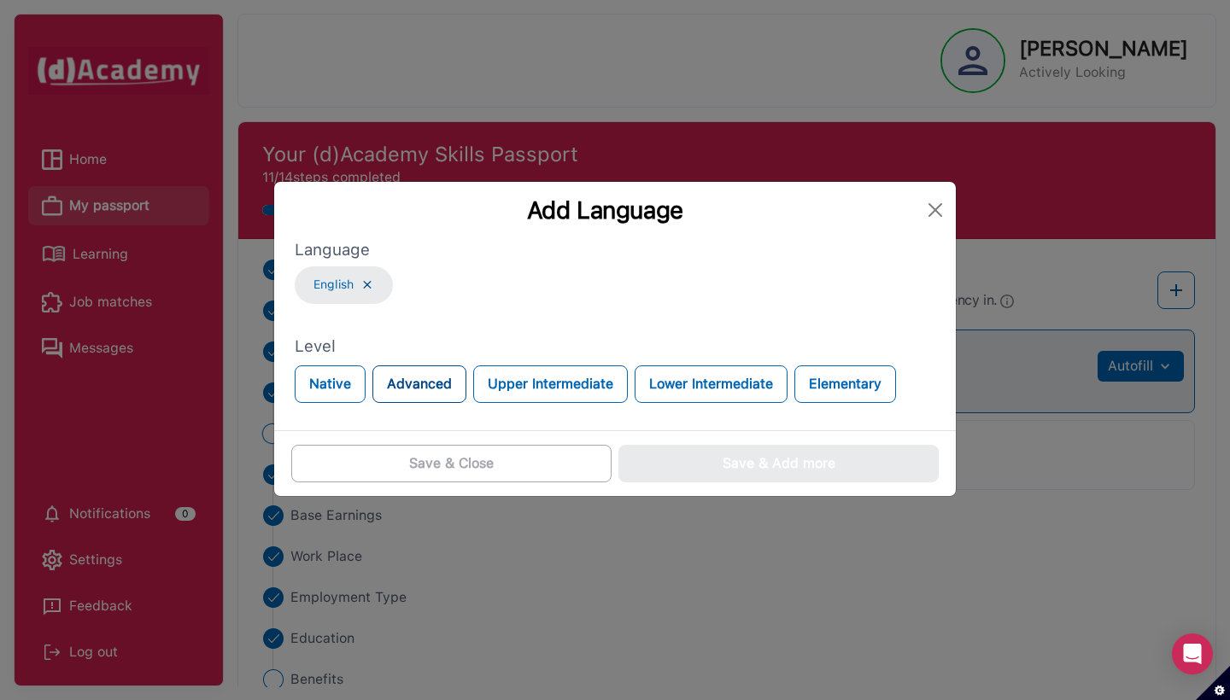
click at [442, 366] on button "Advanced" at bounding box center [419, 385] width 94 height 38
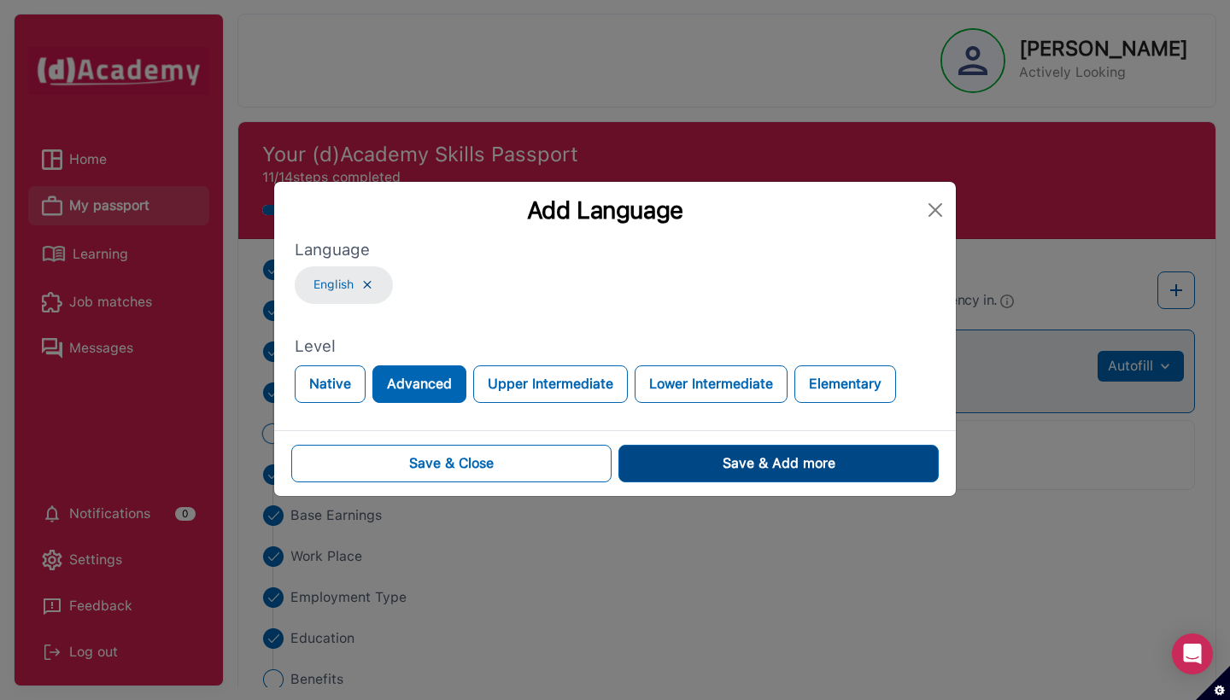
click at [777, 474] on div "Save & Add more" at bounding box center [779, 464] width 113 height 20
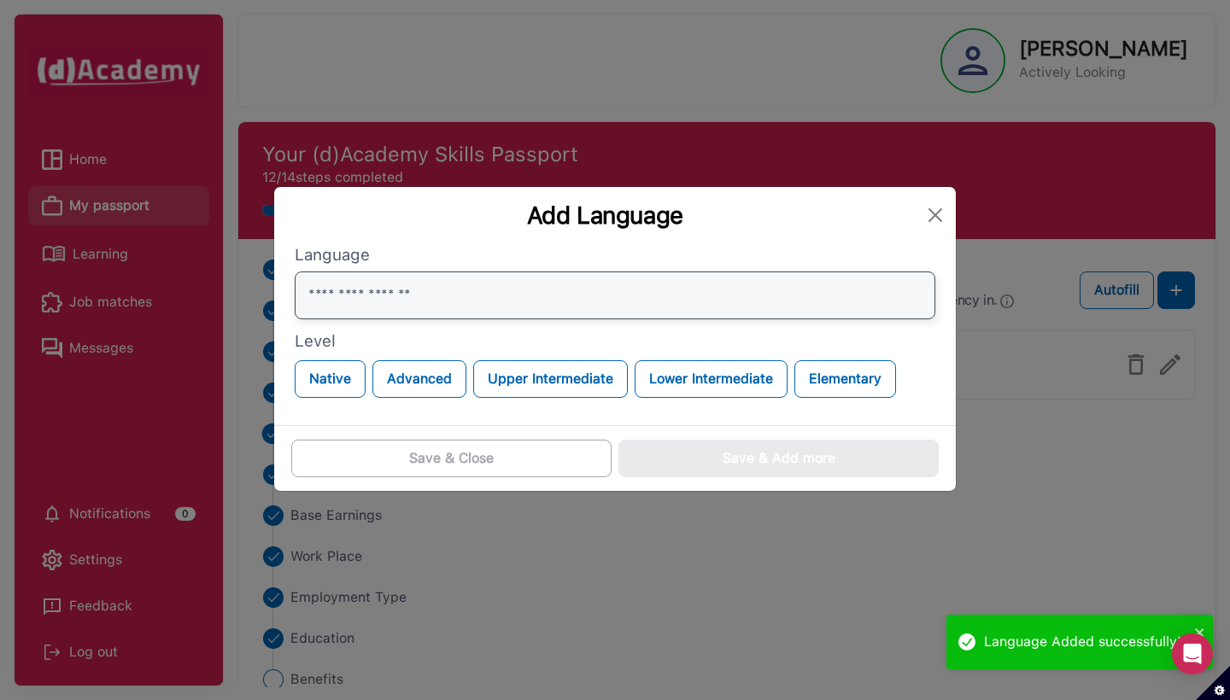
click at [566, 291] on input "text" at bounding box center [615, 296] width 641 height 48
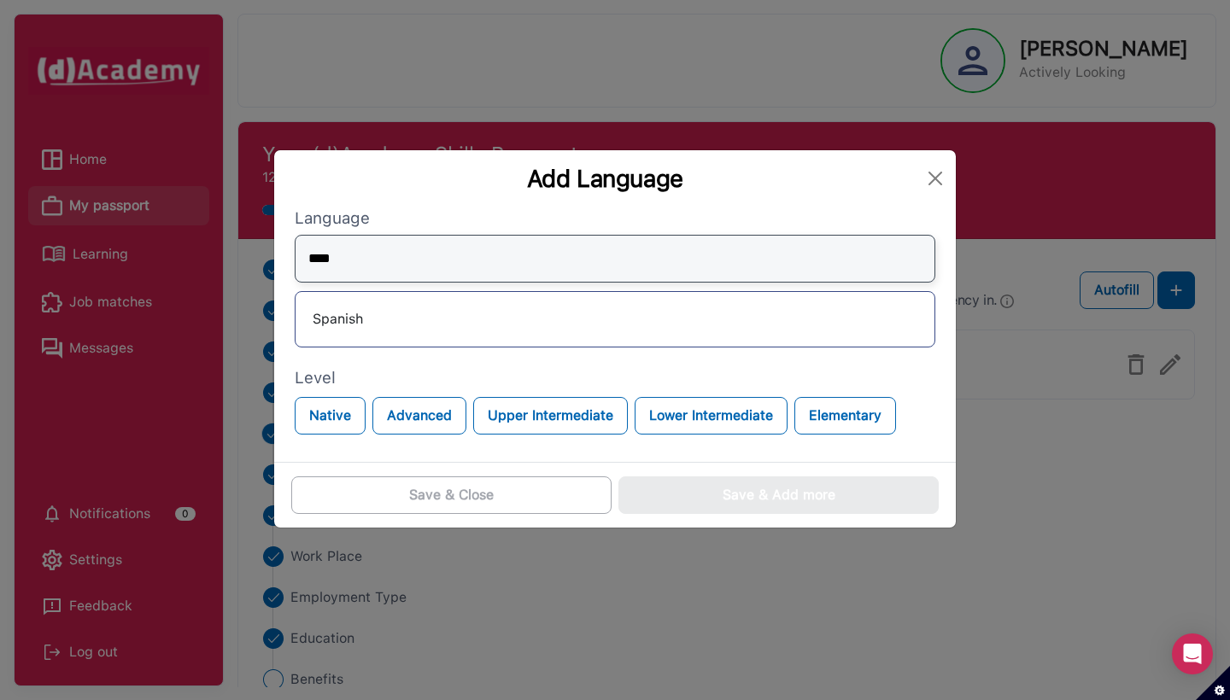
type input "****"
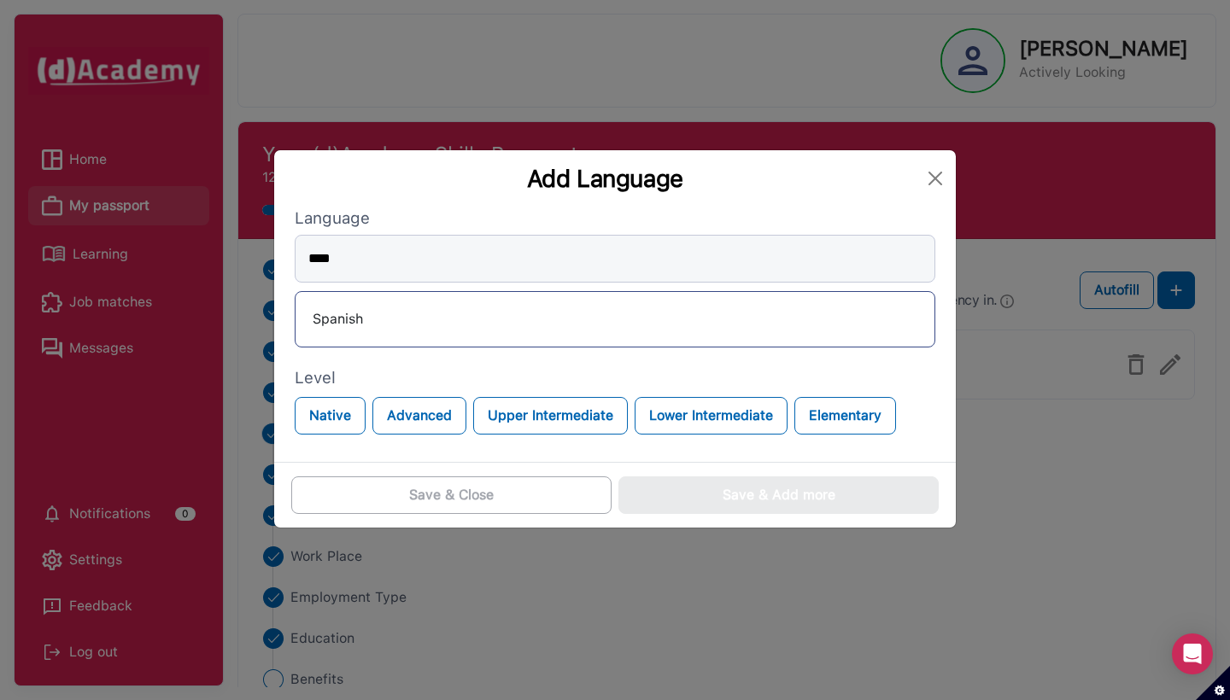
click at [372, 306] on div "Spanish" at bounding box center [615, 319] width 612 height 27
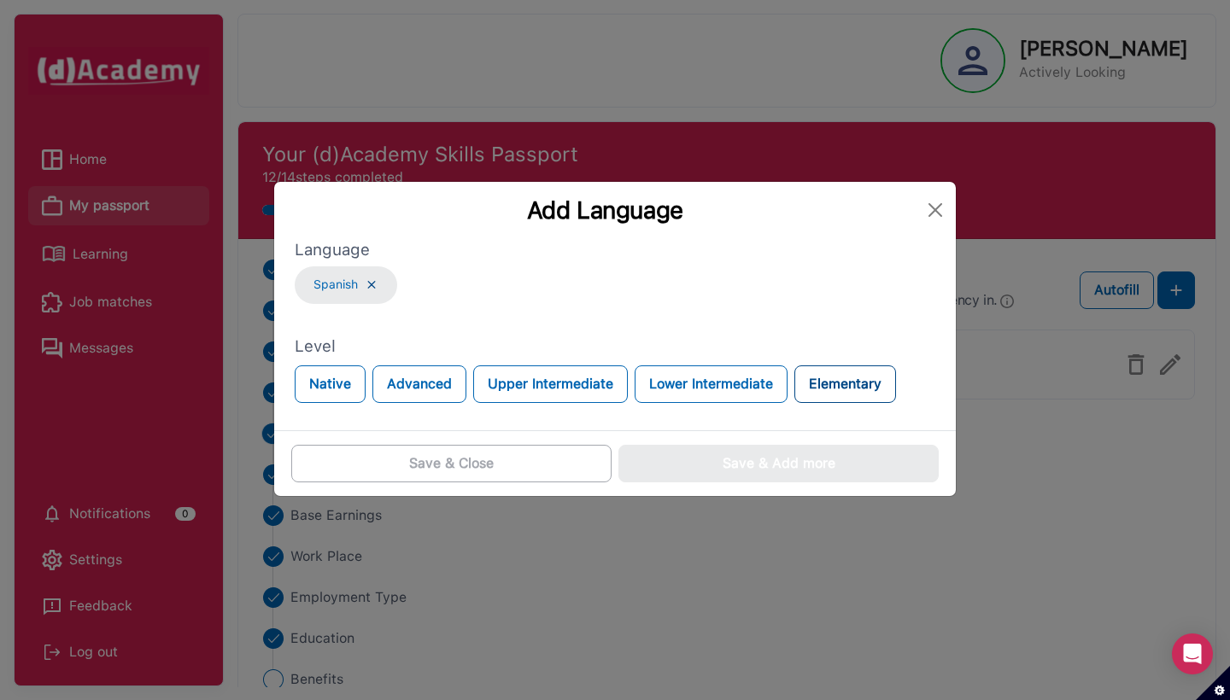
click at [794, 403] on button "Elementary" at bounding box center [845, 385] width 102 height 38
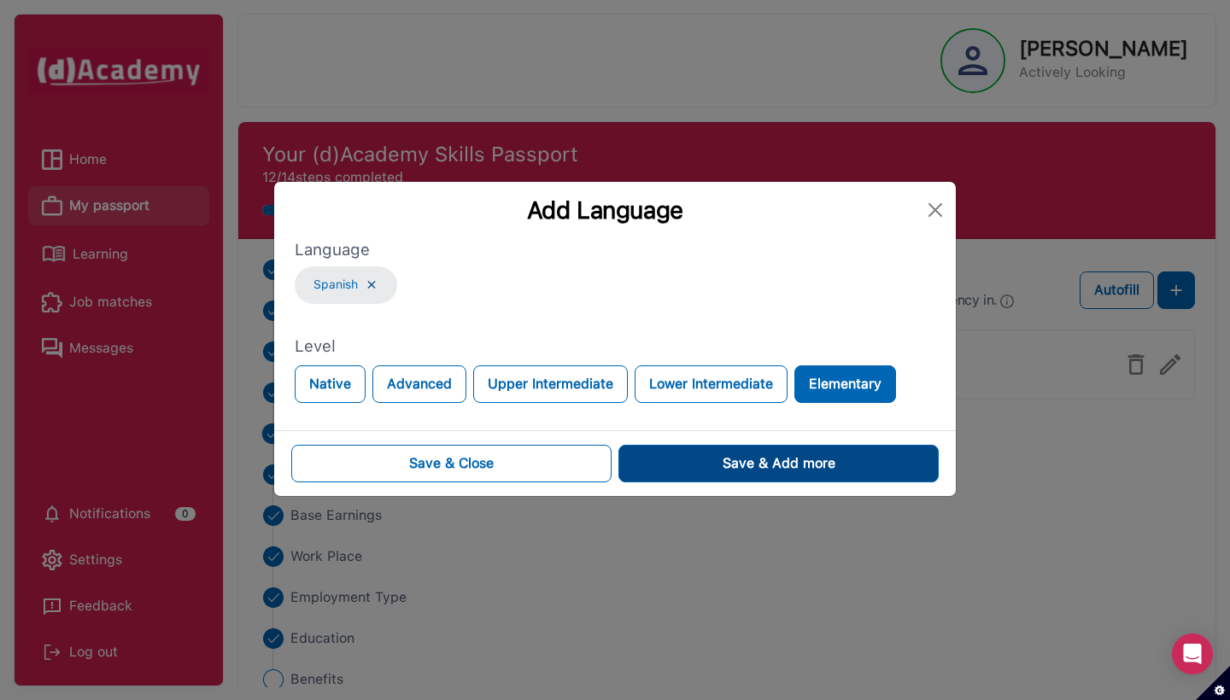
click at [753, 474] on div "Save & Add more" at bounding box center [779, 464] width 113 height 20
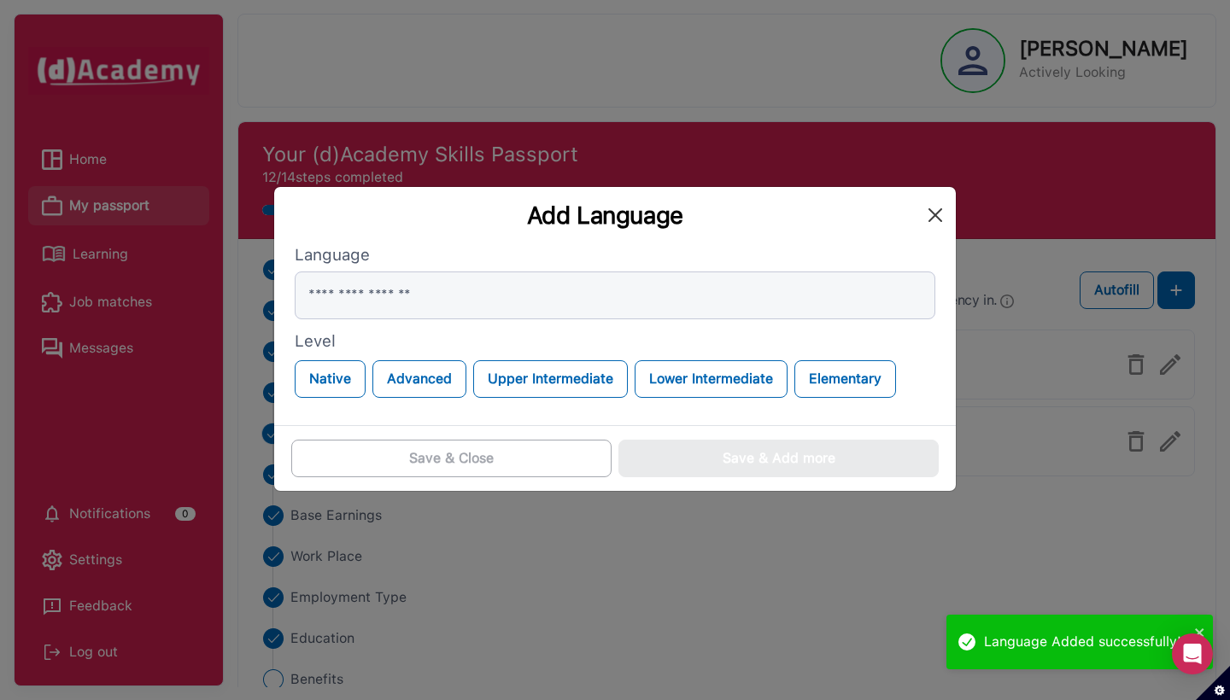
click at [933, 202] on button "Close" at bounding box center [935, 215] width 27 height 27
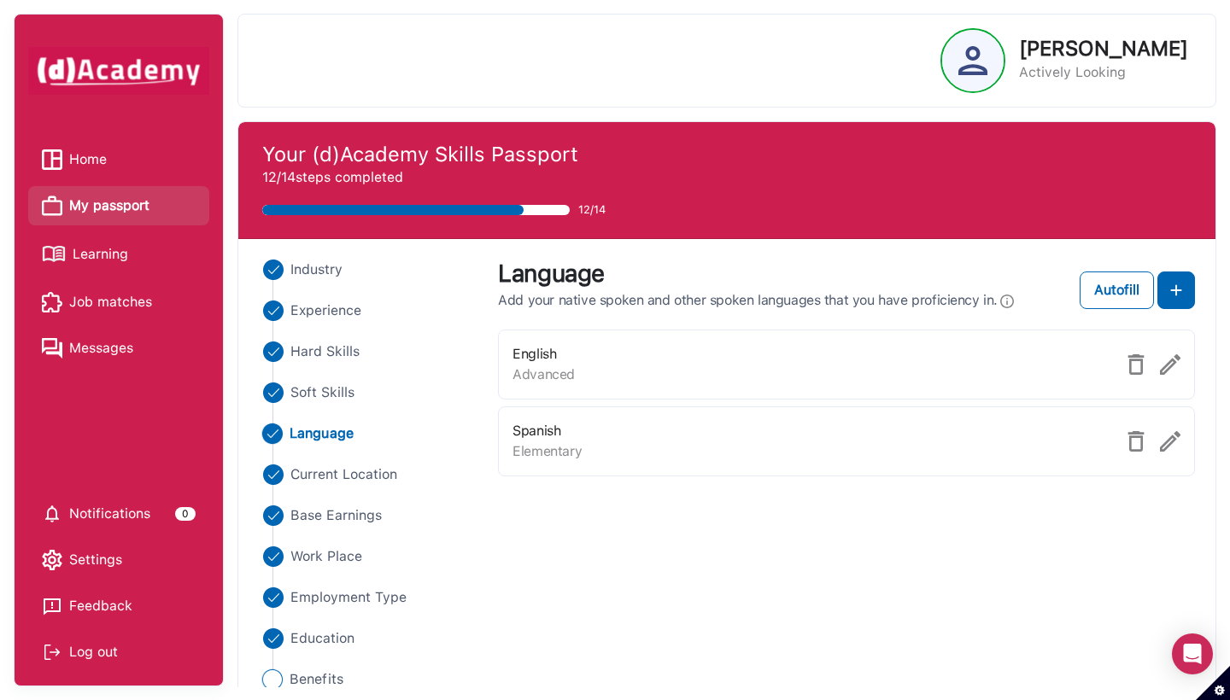
click at [312, 574] on span "Benefits" at bounding box center [317, 680] width 54 height 20
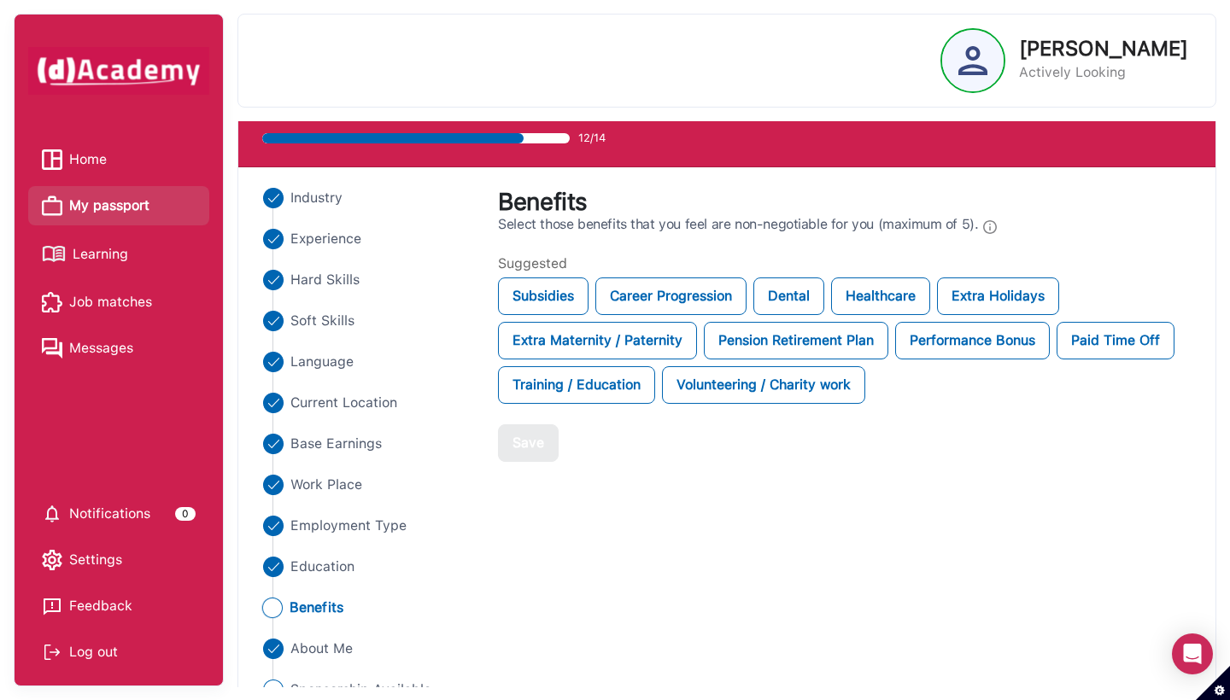
scroll to position [83, 0]
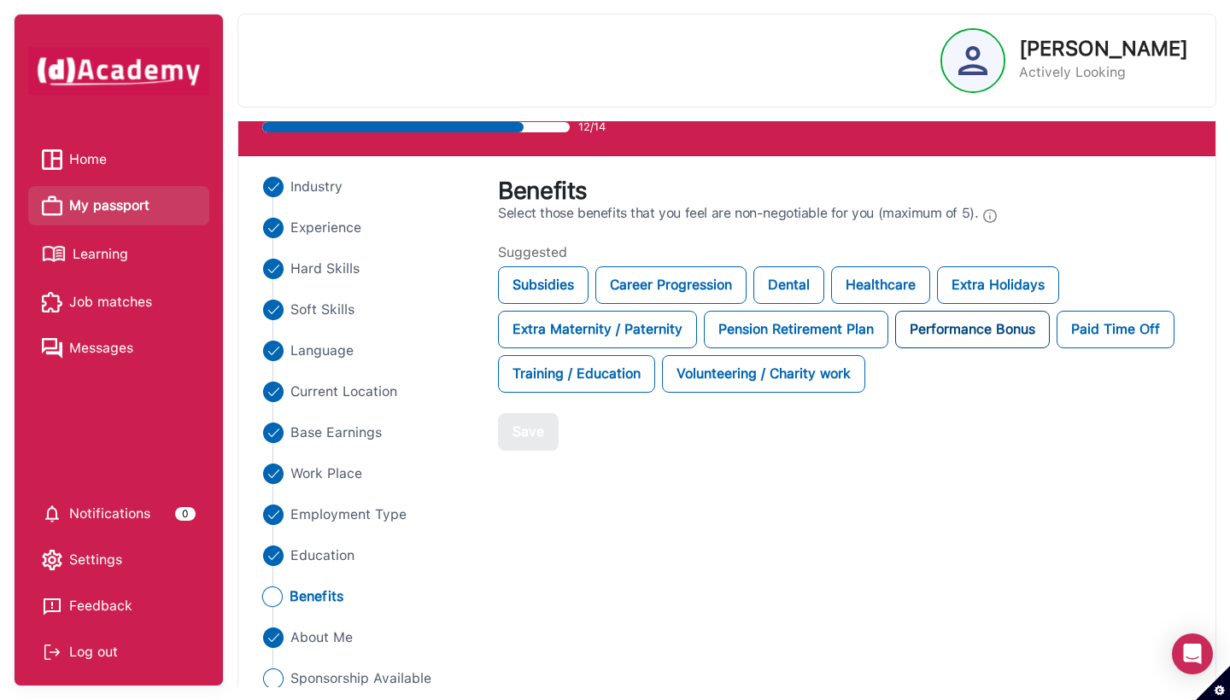
click at [953, 318] on div "Performance Bonus" at bounding box center [972, 330] width 155 height 38
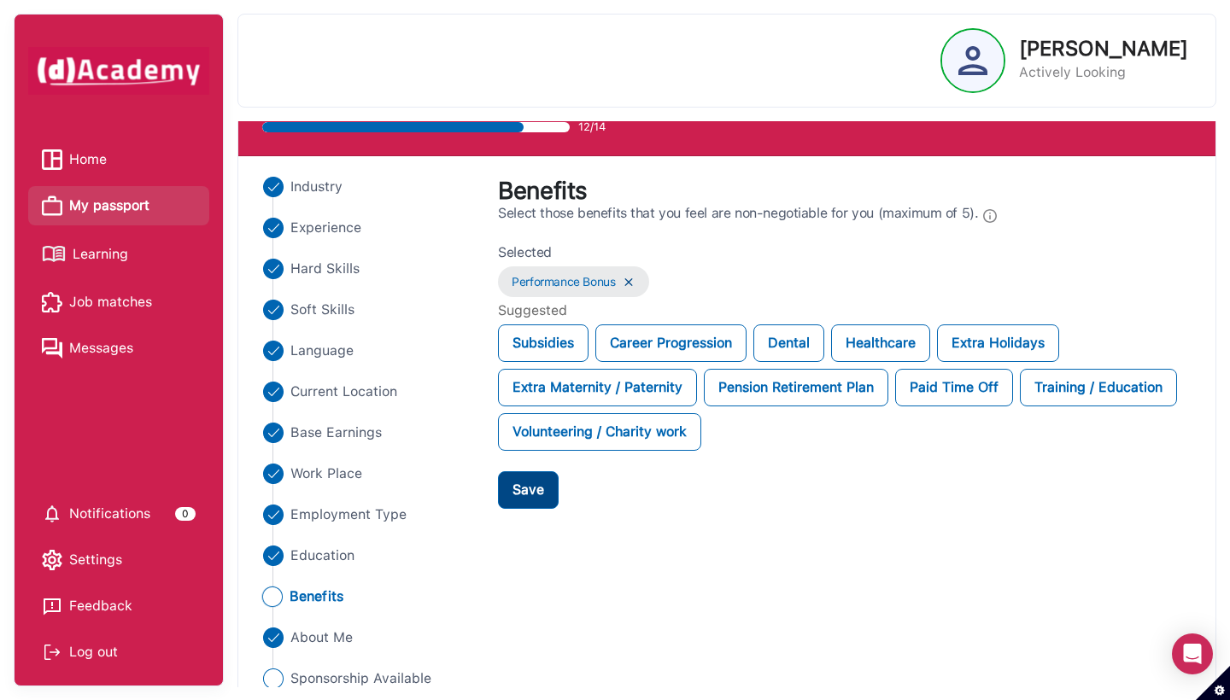
click at [527, 495] on div "Save" at bounding box center [528, 490] width 32 height 20
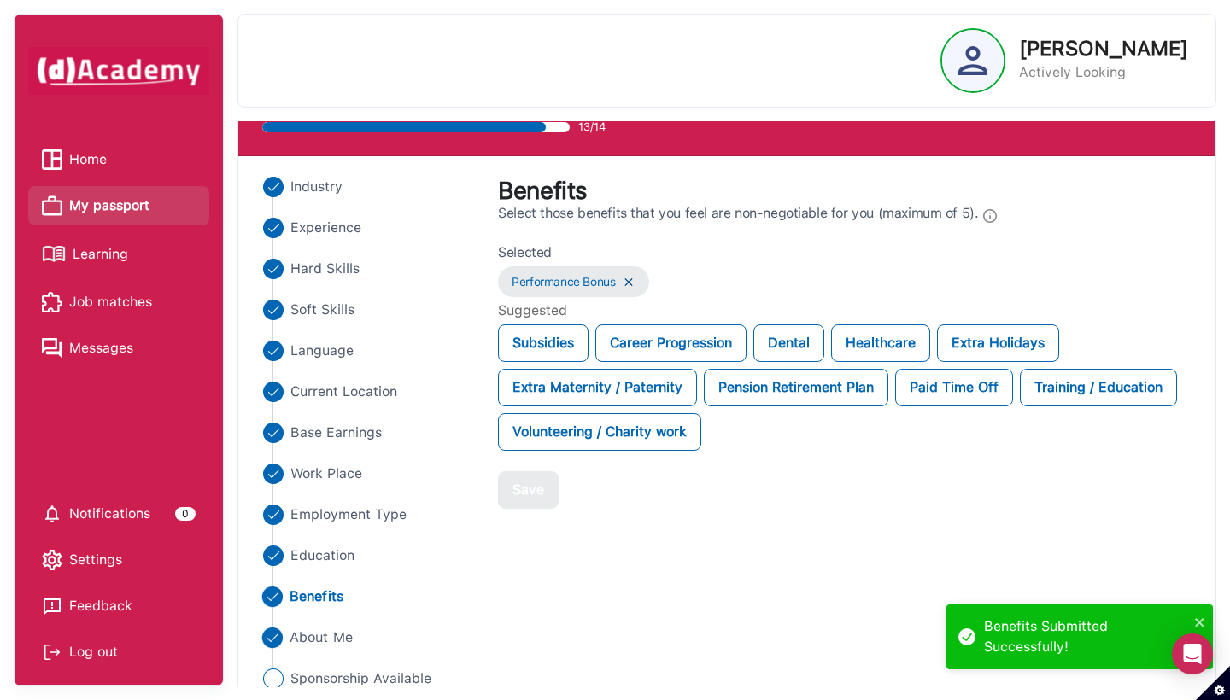
click at [333, 574] on span "About Me" at bounding box center [321, 638] width 63 height 20
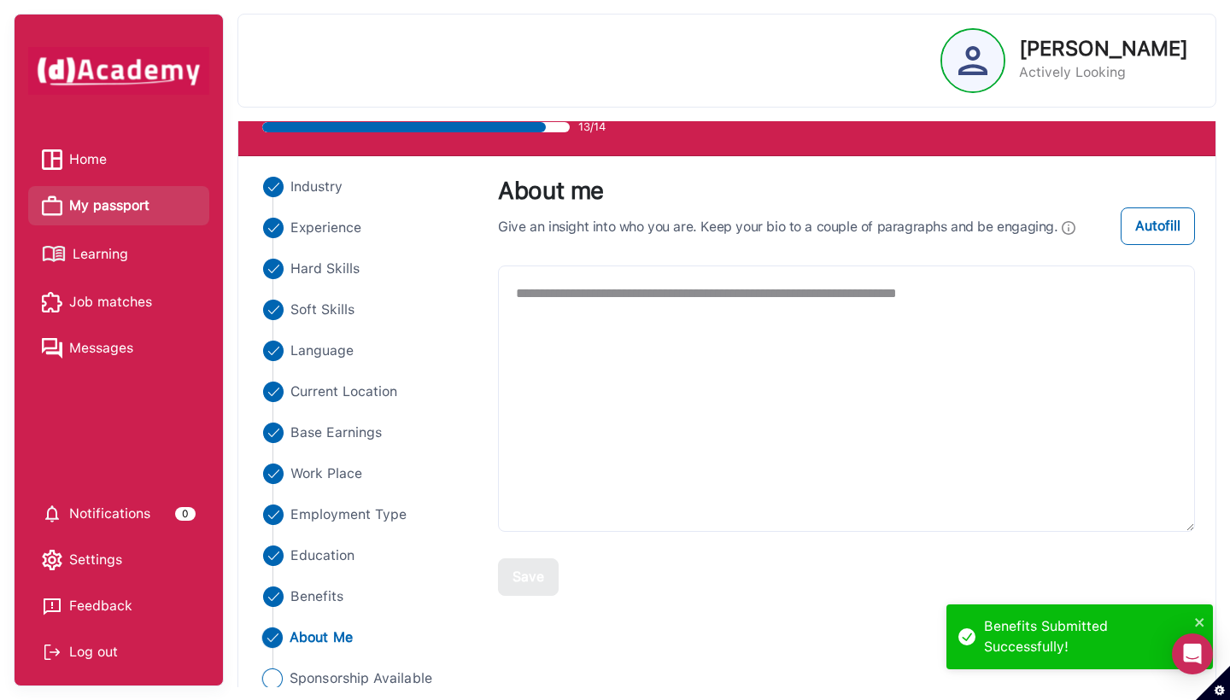
click at [328, 574] on span "Sponsorship Available" at bounding box center [361, 679] width 143 height 20
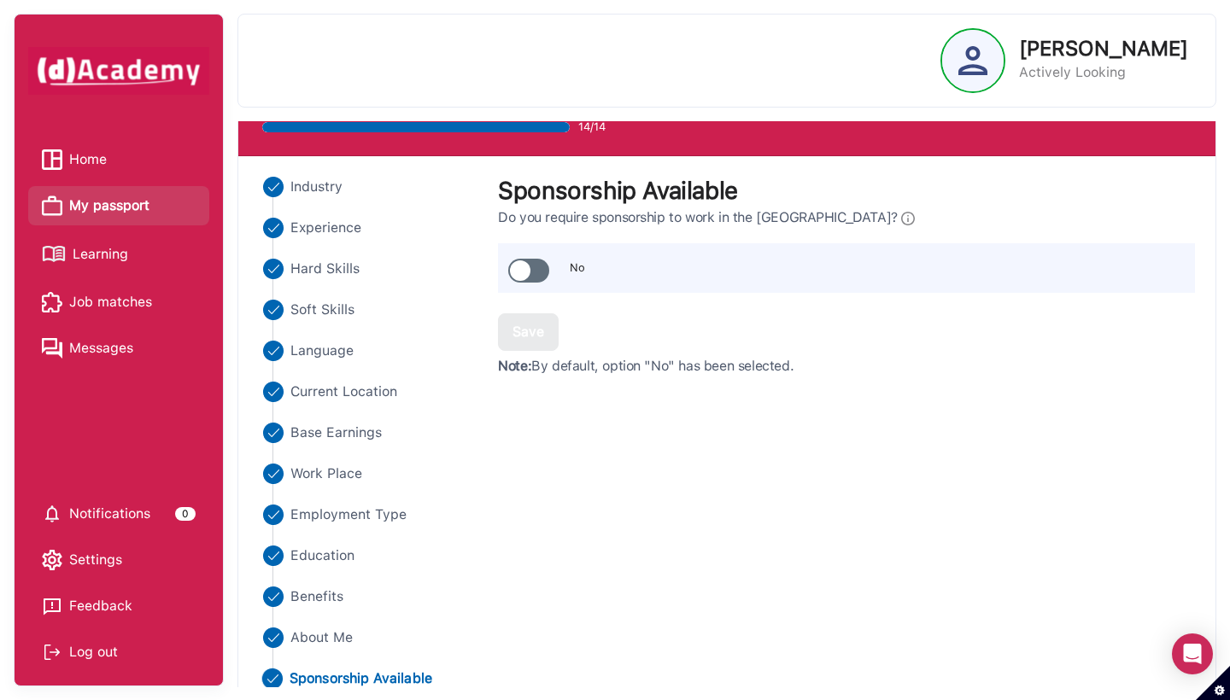
click at [542, 279] on span at bounding box center [528, 271] width 41 height 24
click at [528, 334] on div "Save" at bounding box center [528, 332] width 32 height 20
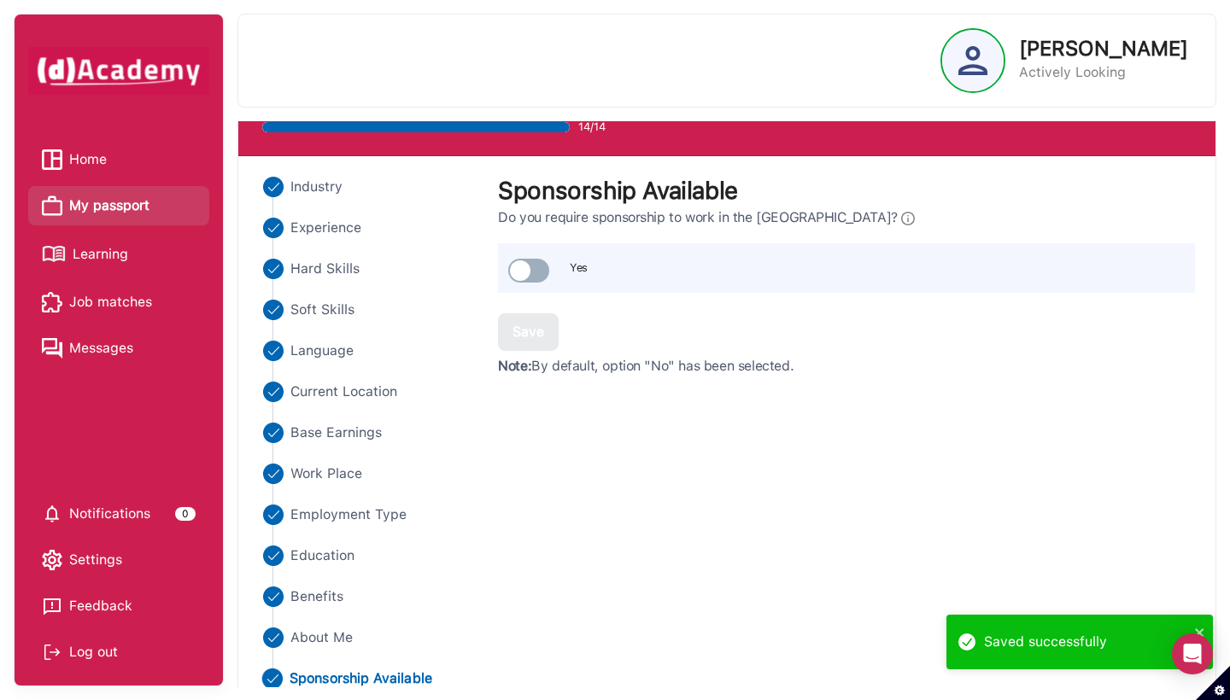
click at [600, 554] on div "Industry Experience Hard Skills Soft Skills Language Current Location Base Earn…" at bounding box center [727, 453] width 957 height 553
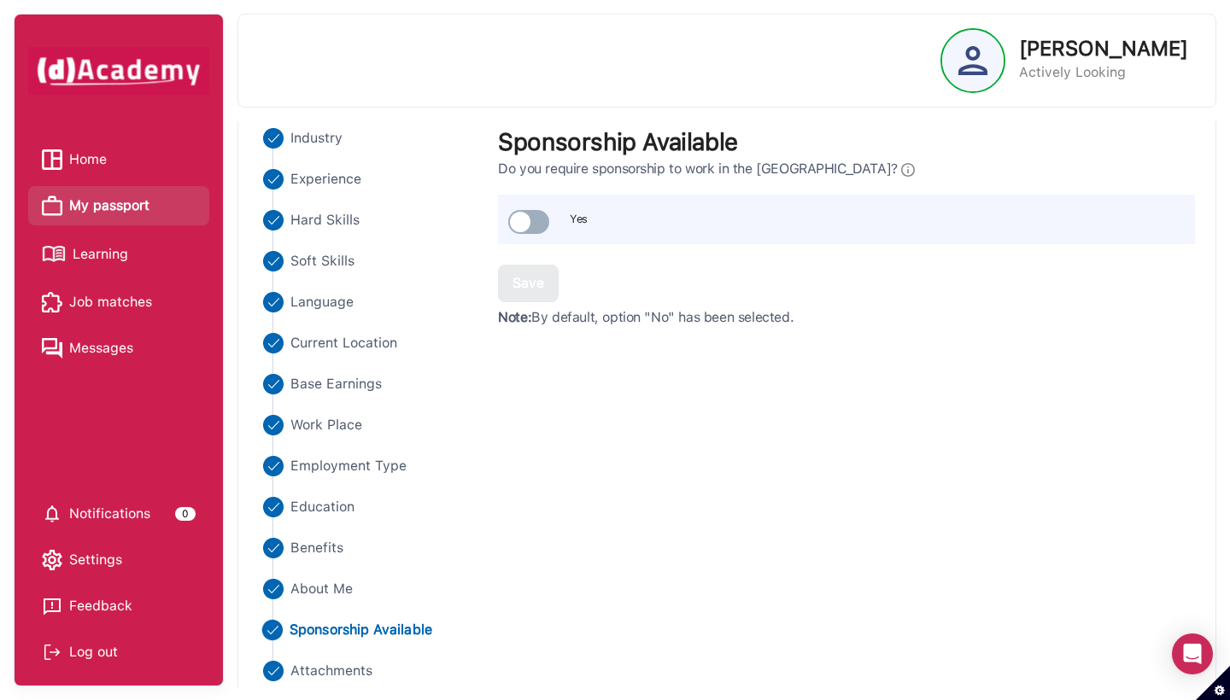
scroll to position [144, 0]
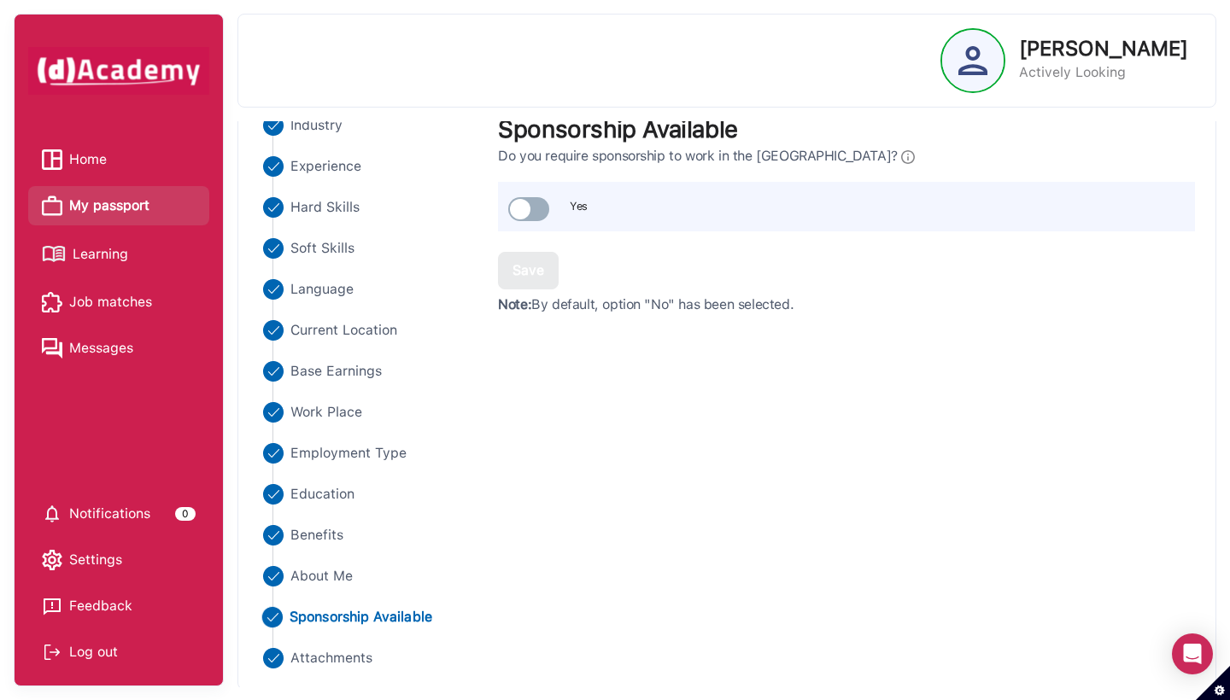
click at [91, 216] on span "My passport" at bounding box center [109, 206] width 80 height 26
click at [97, 161] on span "Home" at bounding box center [88, 160] width 38 height 26
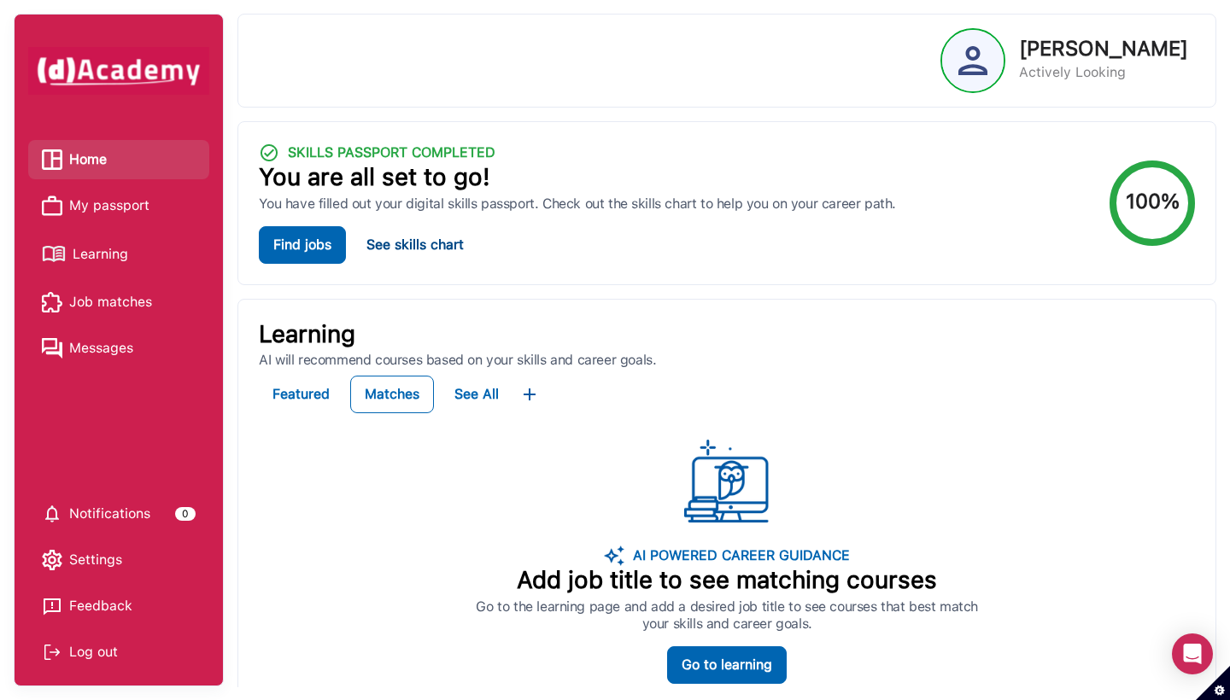
click at [425, 257] on button "See skills chart" at bounding box center [415, 245] width 125 height 38
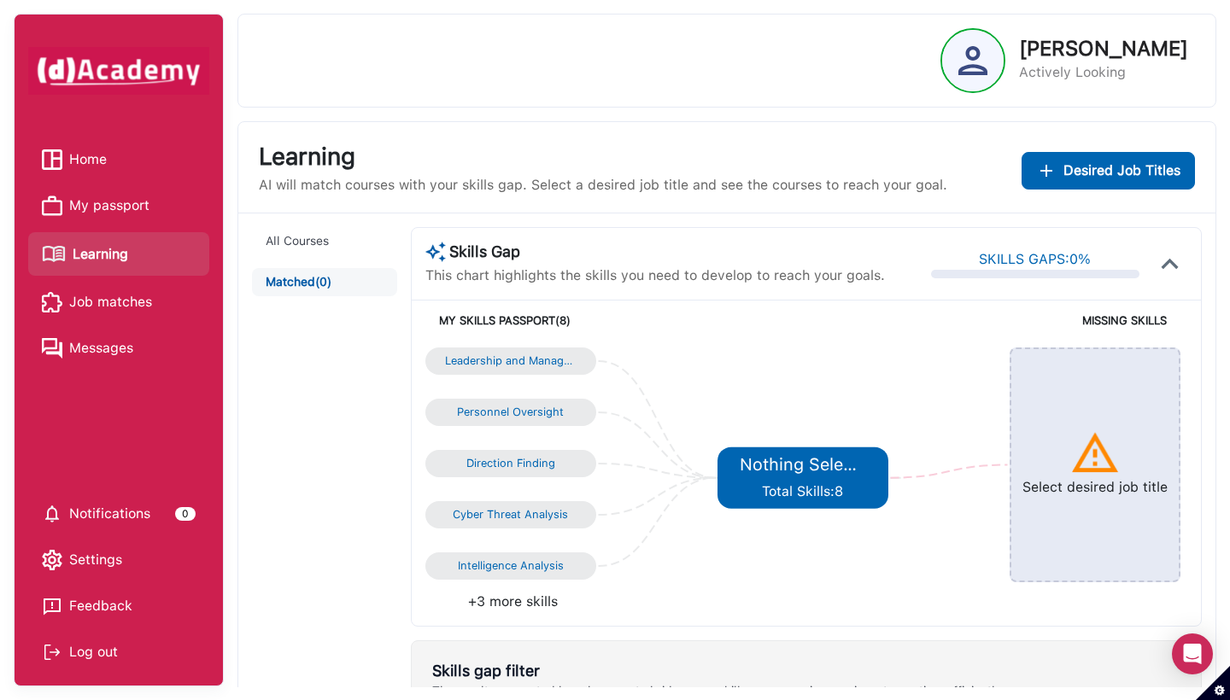
click at [356, 438] on div "All Courses Matched (0)" at bounding box center [331, 681] width 158 height 908
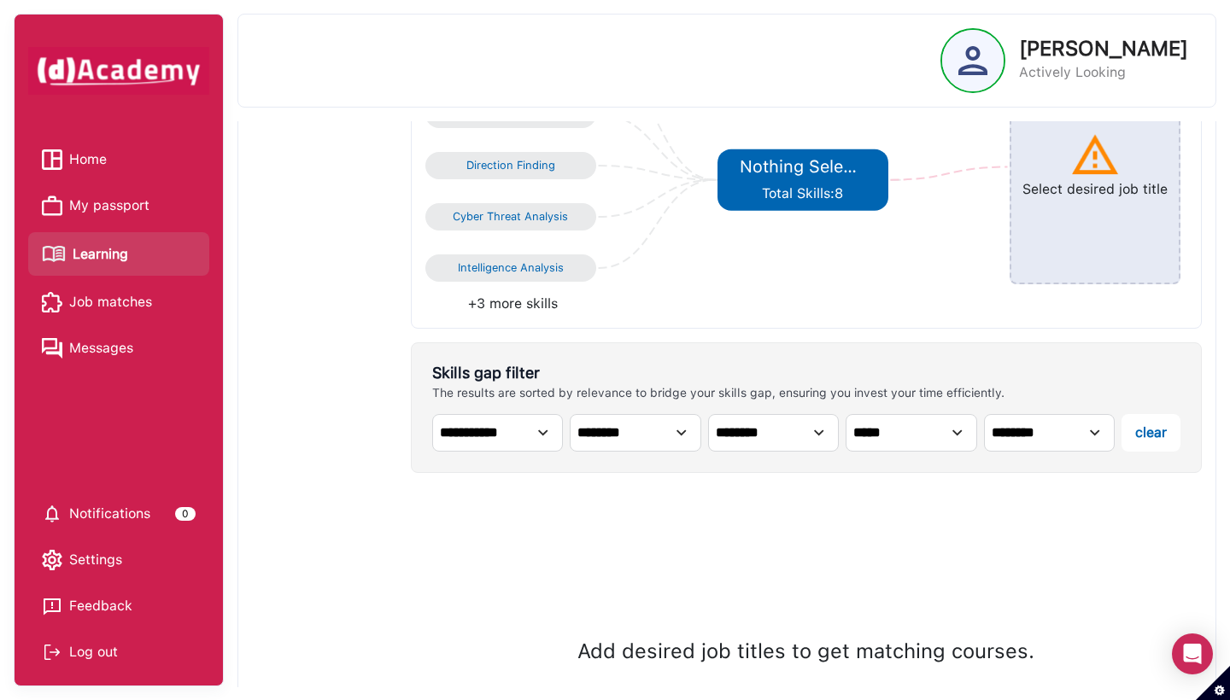
scroll to position [312, 0]
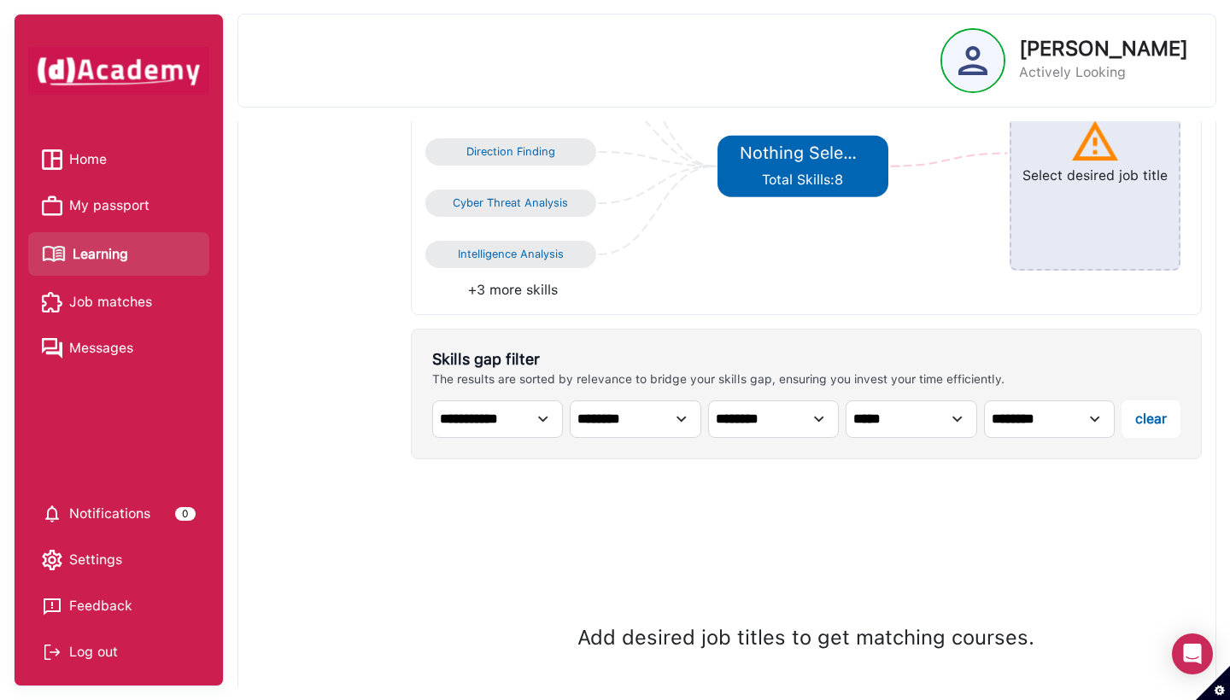
click at [953, 566] on div "Add desired job titles to get matching courses." at bounding box center [806, 648] width 791 height 350
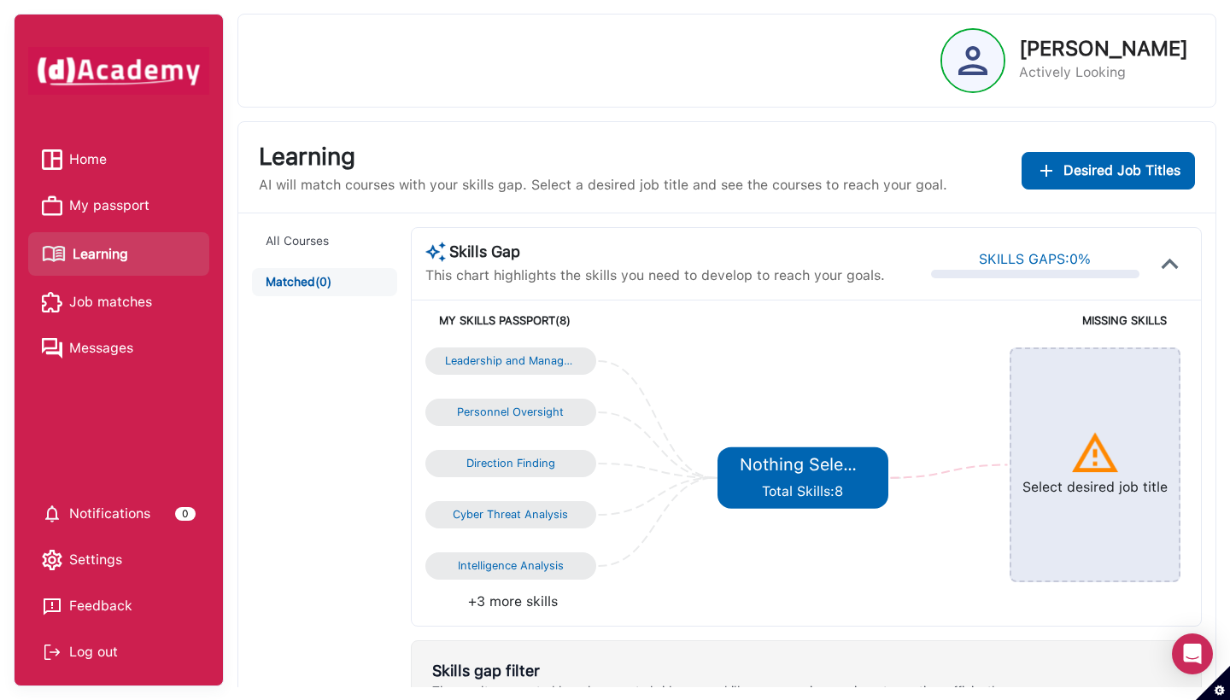
scroll to position [0, 0]
click at [505, 362] on div "Leadership and Management Skills" at bounding box center [511, 361] width 132 height 14
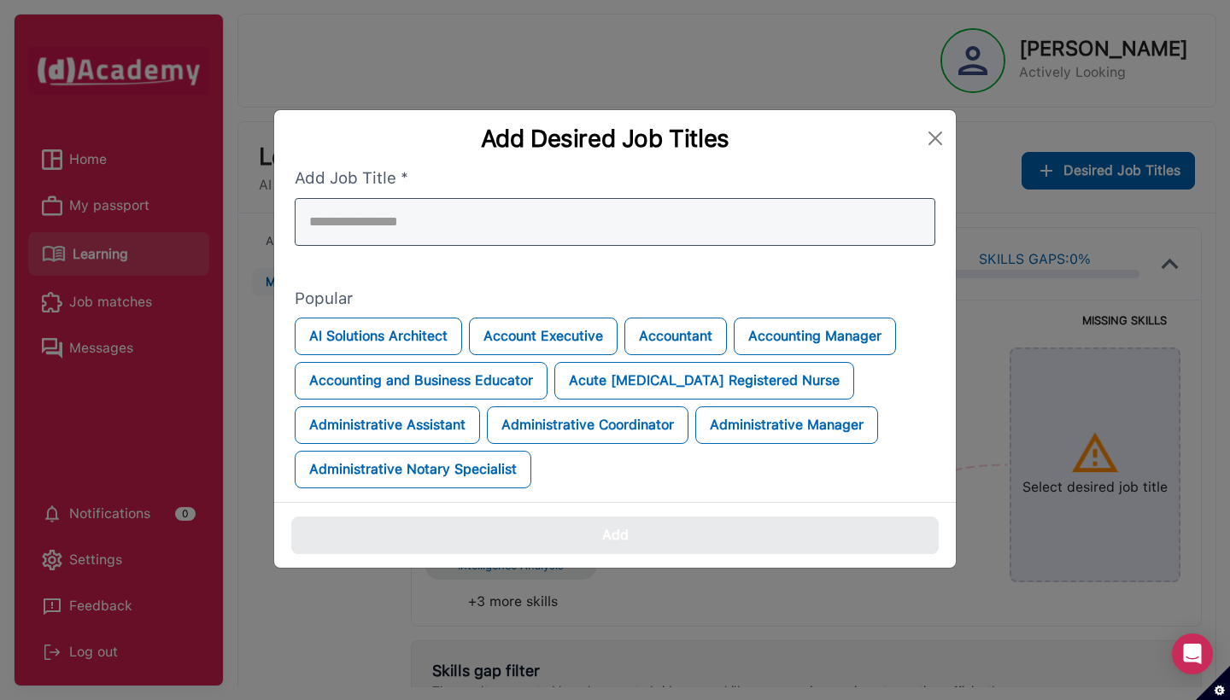
click at [638, 198] on div at bounding box center [615, 222] width 641 height 48
click at [620, 203] on input "search" at bounding box center [615, 222] width 641 height 48
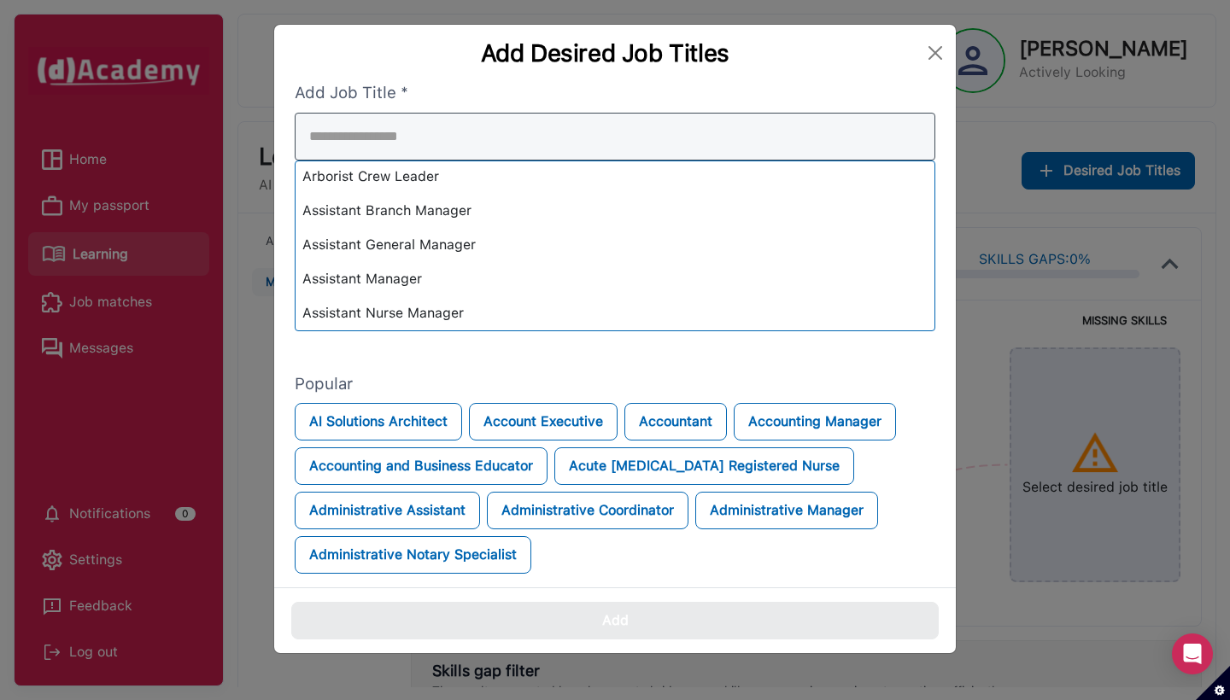
scroll to position [719, 0]
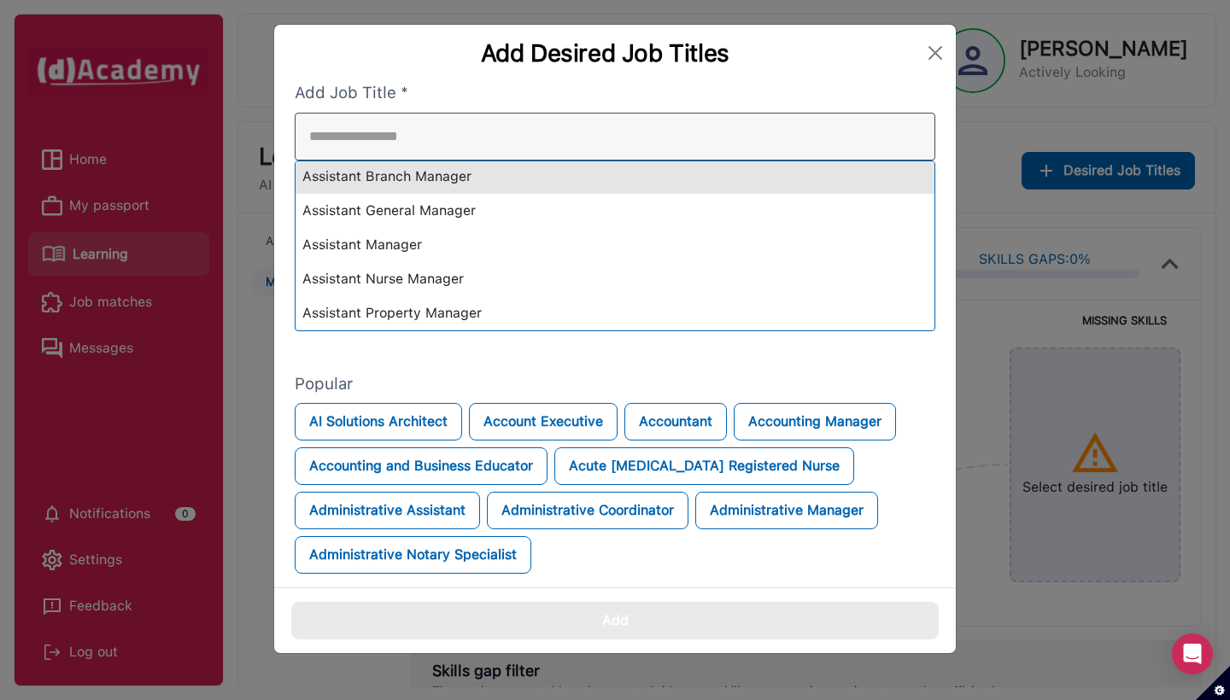
click at [496, 138] on div "Add Desired Job Titles Add Job Title * AI Solutions Architect Account Executive…" at bounding box center [614, 339] width 683 height 630
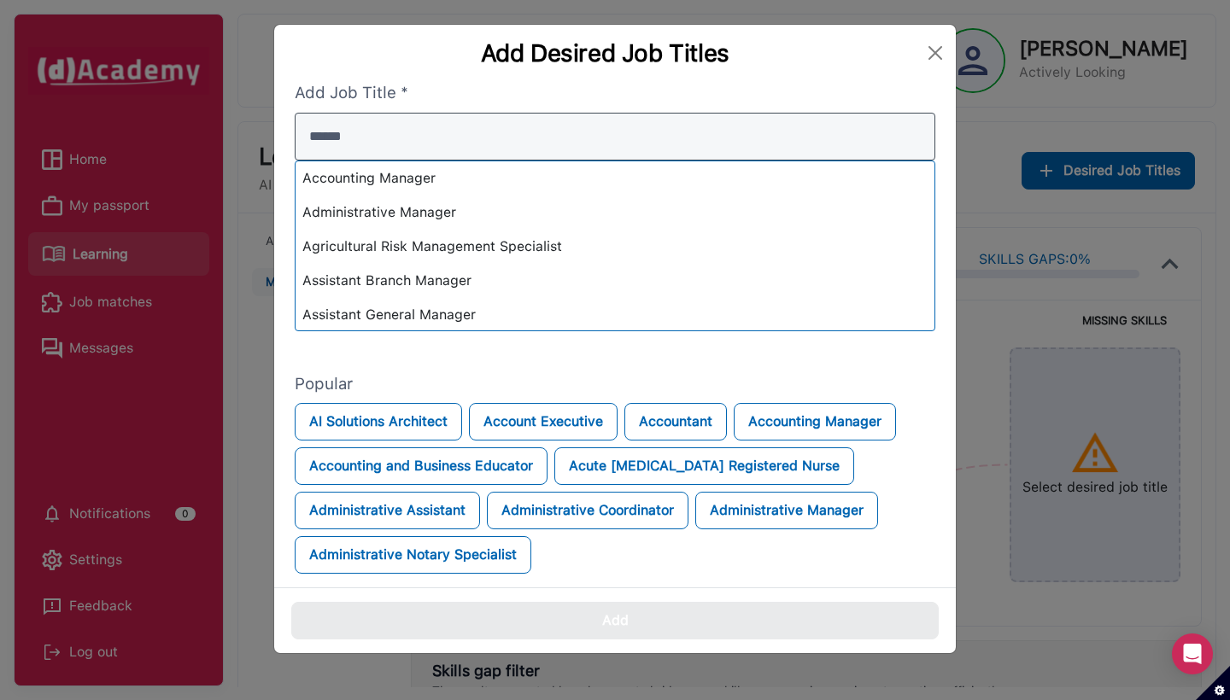
type input "*******"
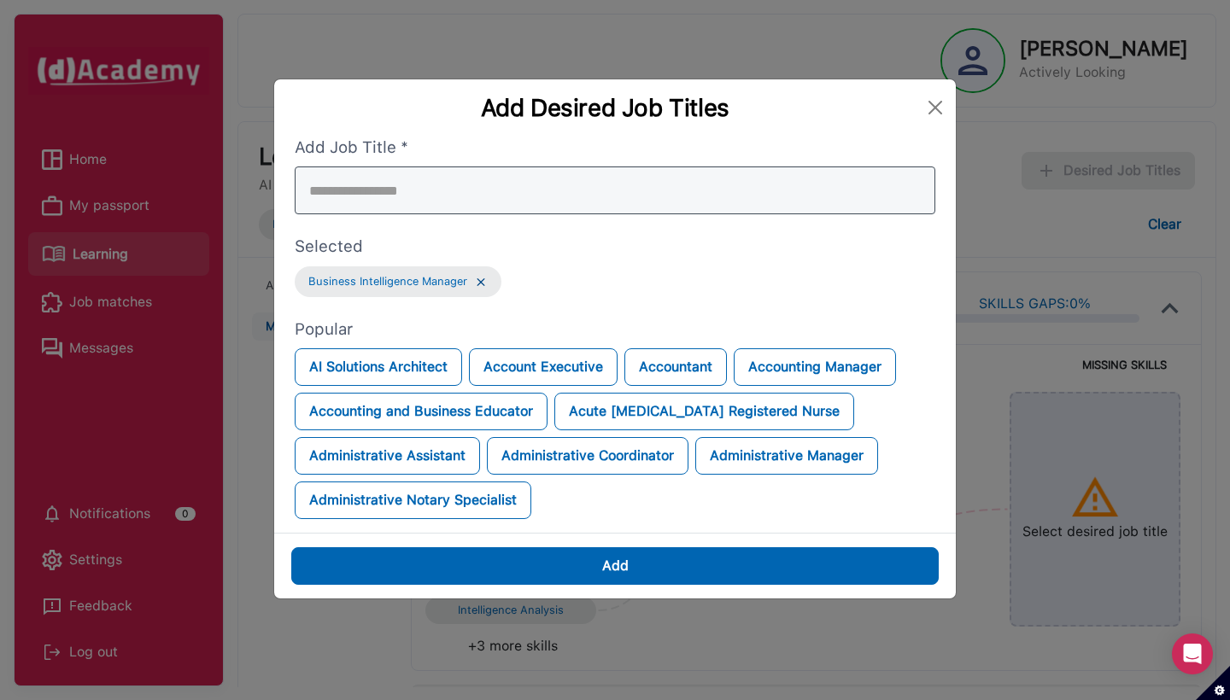
click at [423, 180] on input "search" at bounding box center [615, 191] width 641 height 48
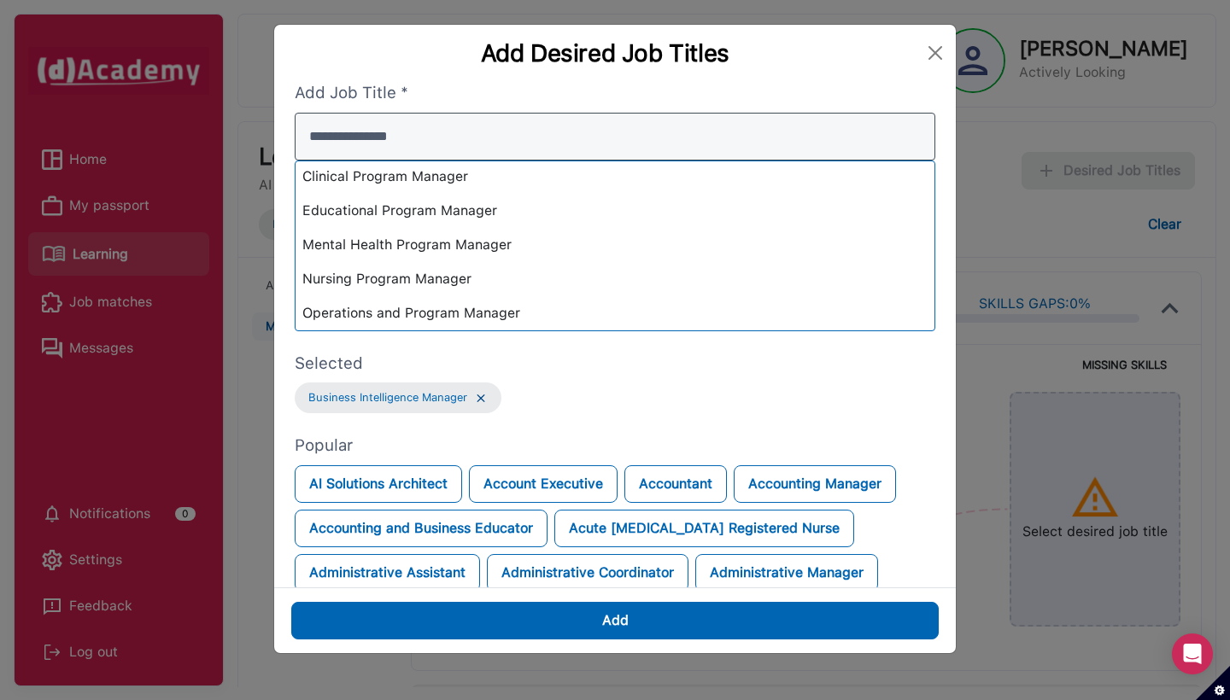
scroll to position [36, 0]
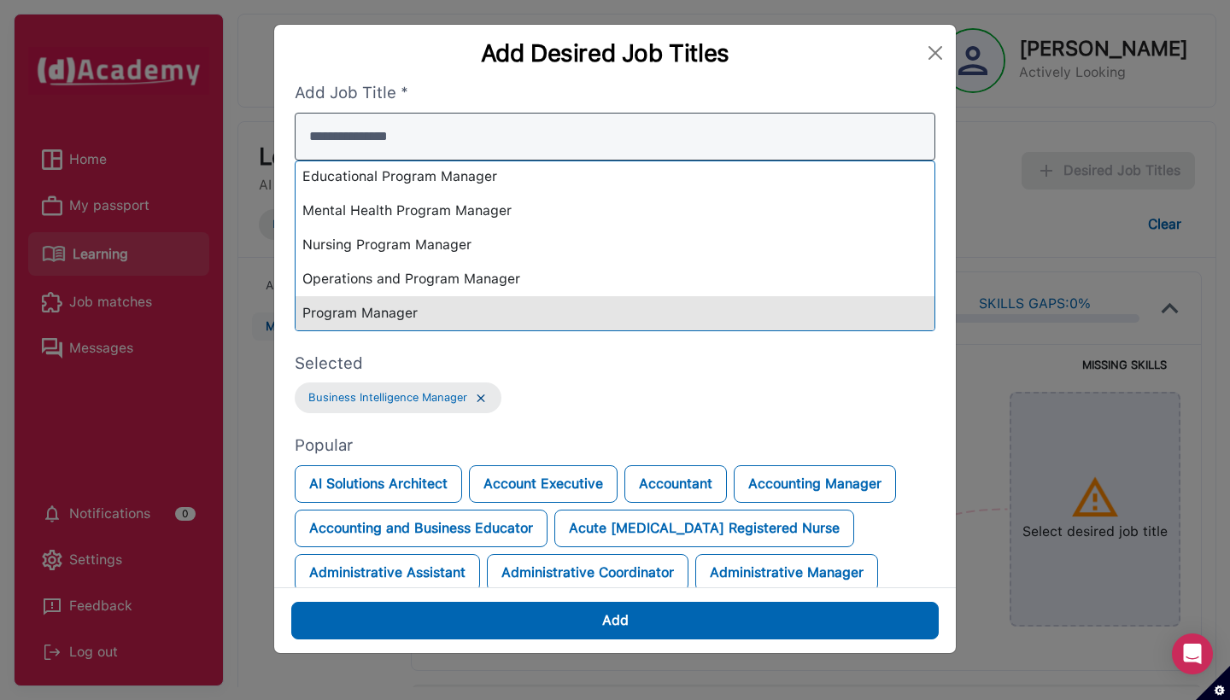
type input "**********"
click at [348, 302] on div "Program Manager" at bounding box center [615, 313] width 639 height 34
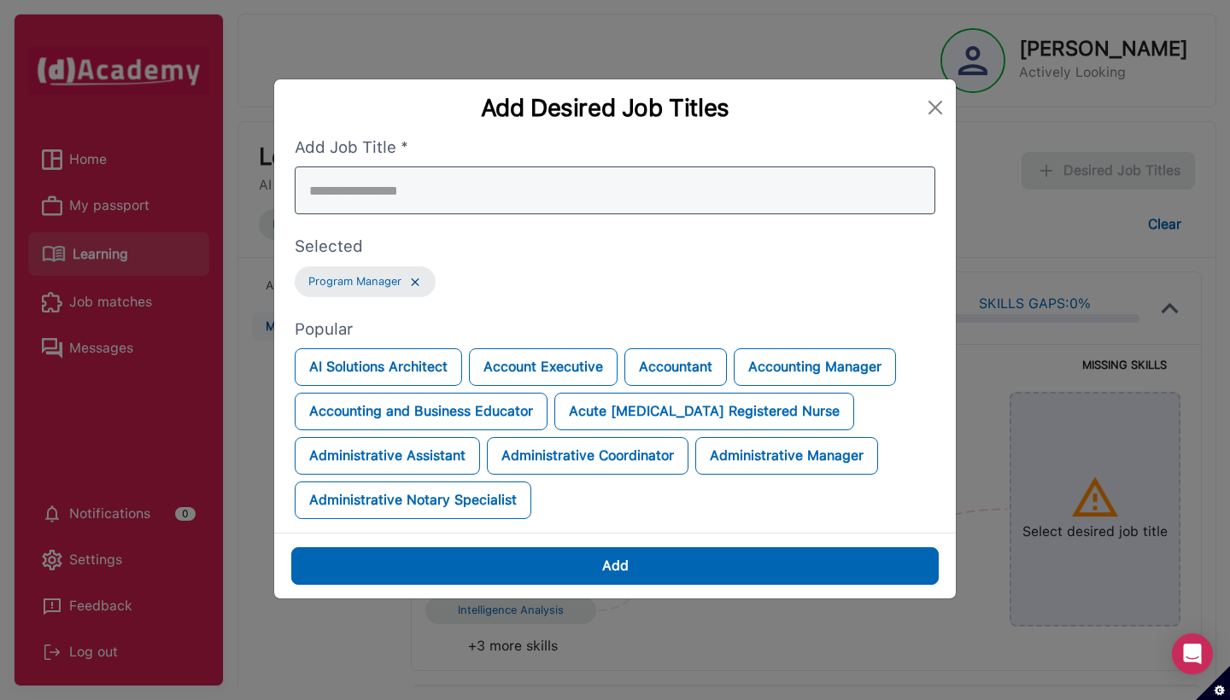
click at [460, 167] on div at bounding box center [615, 191] width 641 height 48
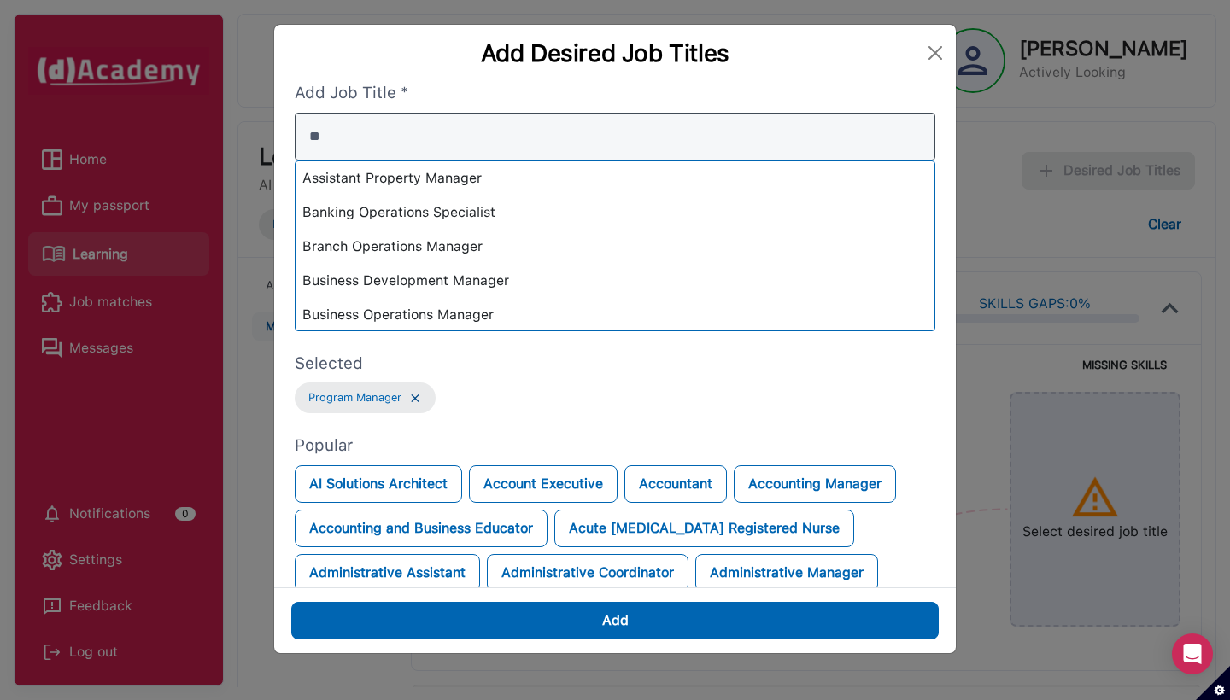
type input "*"
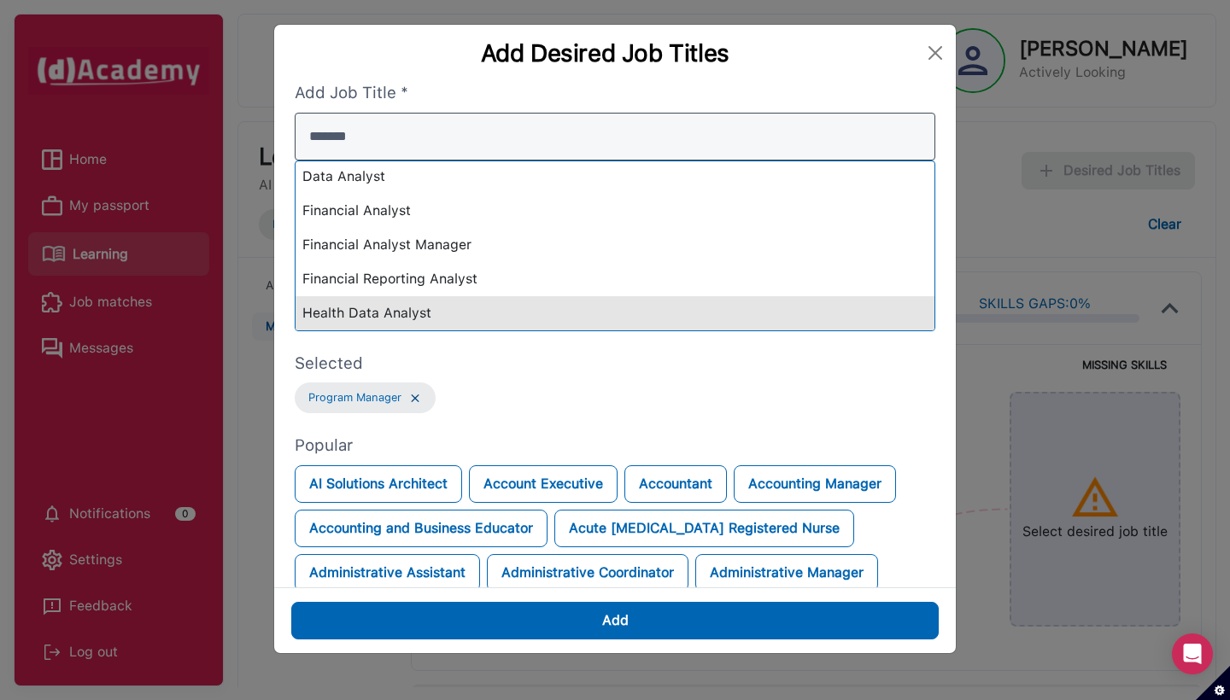
scroll to position [138, 0]
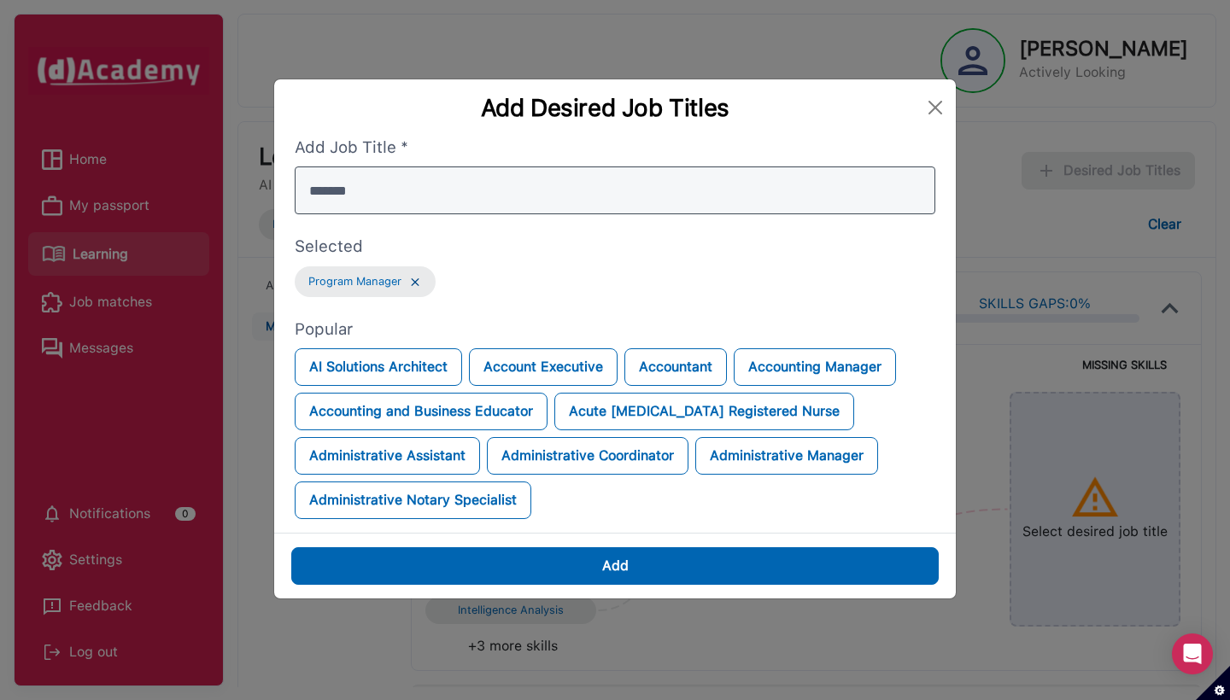
click at [315, 136] on div "Add Job Title * *******" at bounding box center [615, 175] width 641 height 79
click at [449, 167] on input "**********" at bounding box center [615, 191] width 641 height 48
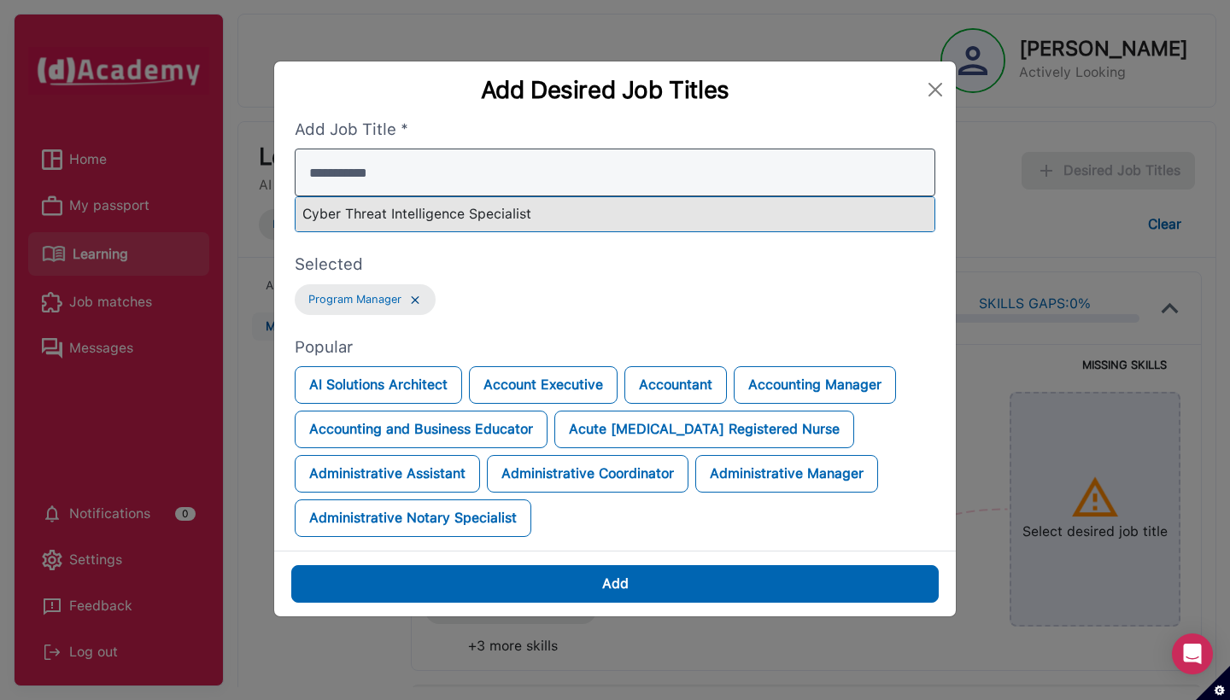
type input "**********"
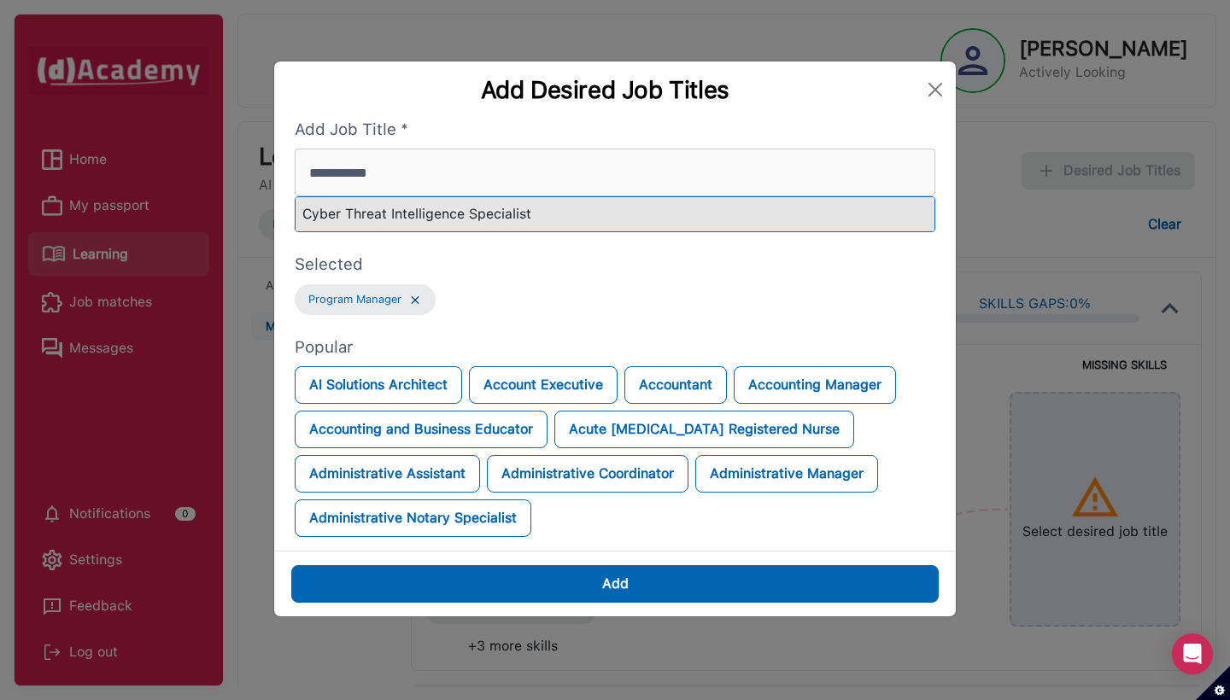
click at [454, 197] on div "Cyber Threat Intelligence Specialist" at bounding box center [615, 214] width 639 height 34
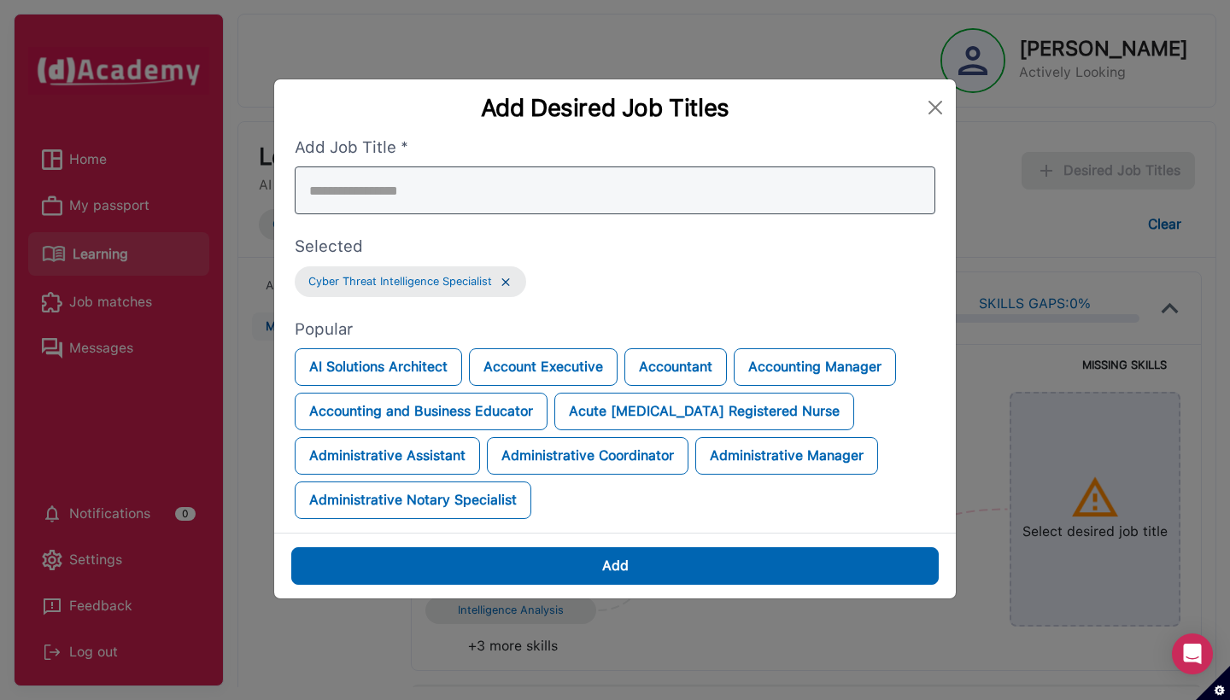
click at [414, 169] on div at bounding box center [615, 191] width 641 height 48
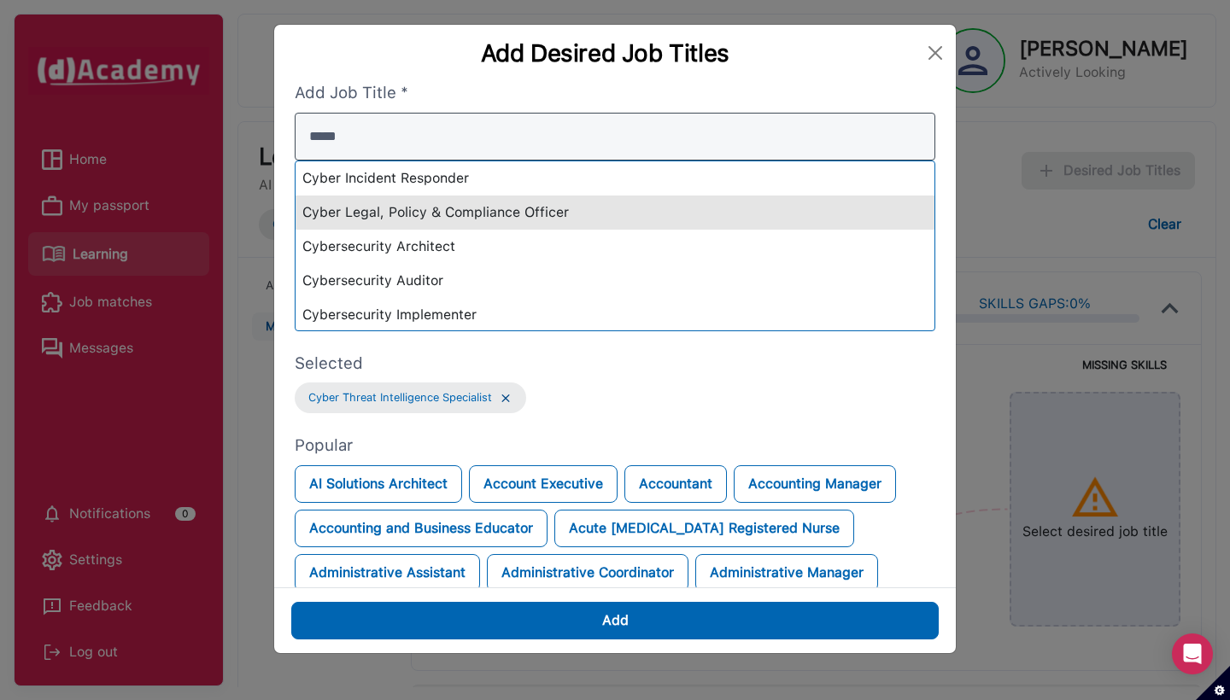
type input "*****"
click at [401, 212] on div "Cyber Legal, Policy & Compliance Officer" at bounding box center [615, 213] width 639 height 34
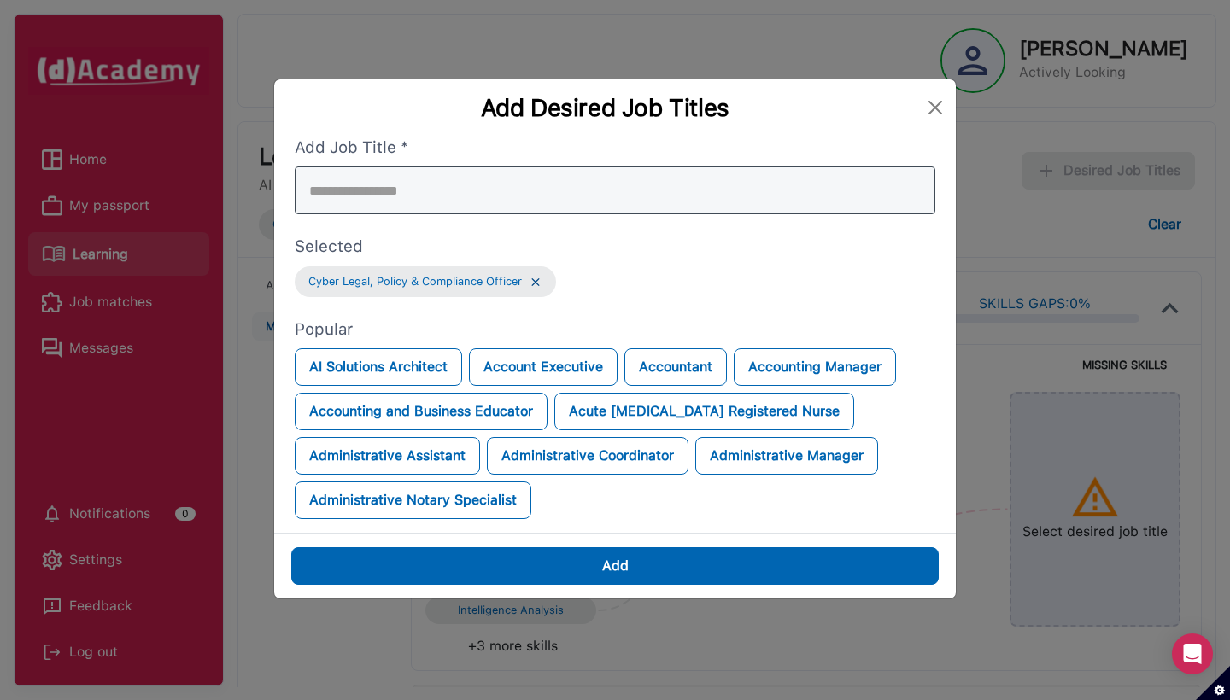
click at [392, 174] on div at bounding box center [615, 191] width 641 height 48
click at [536, 275] on img at bounding box center [536, 282] width 14 height 15
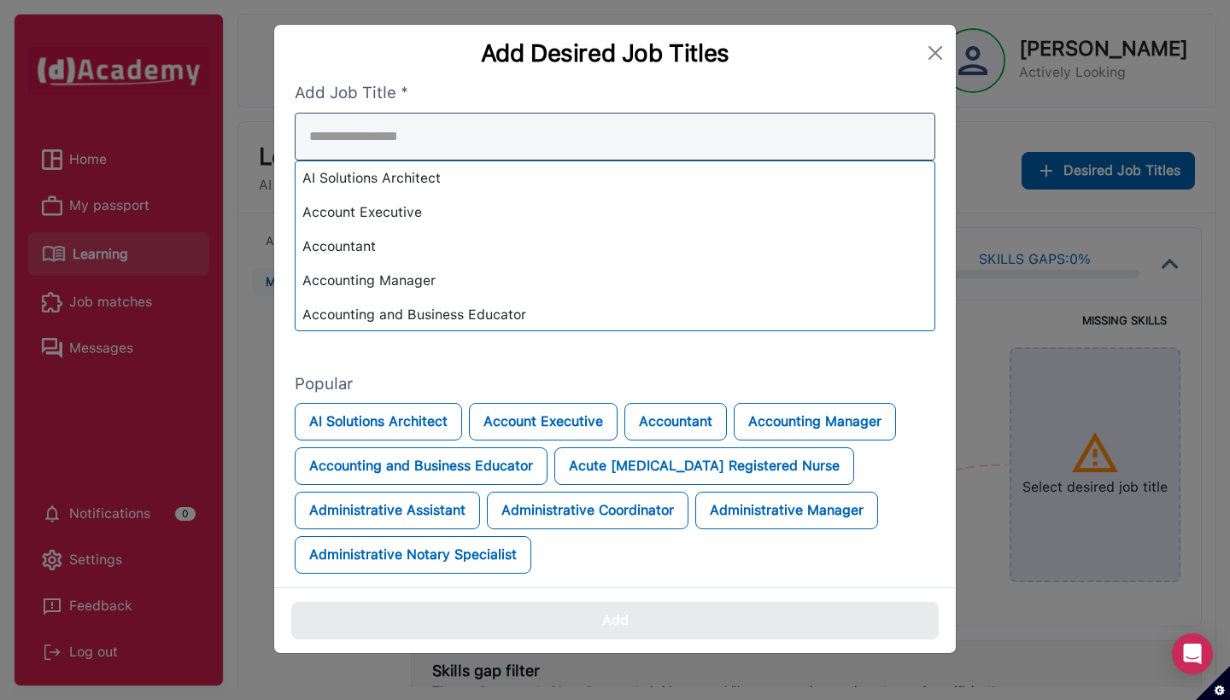
click at [443, 197] on div "AI Solutions Architect Account Executive Accountant Accounting Manager Accounti…" at bounding box center [615, 222] width 641 height 219
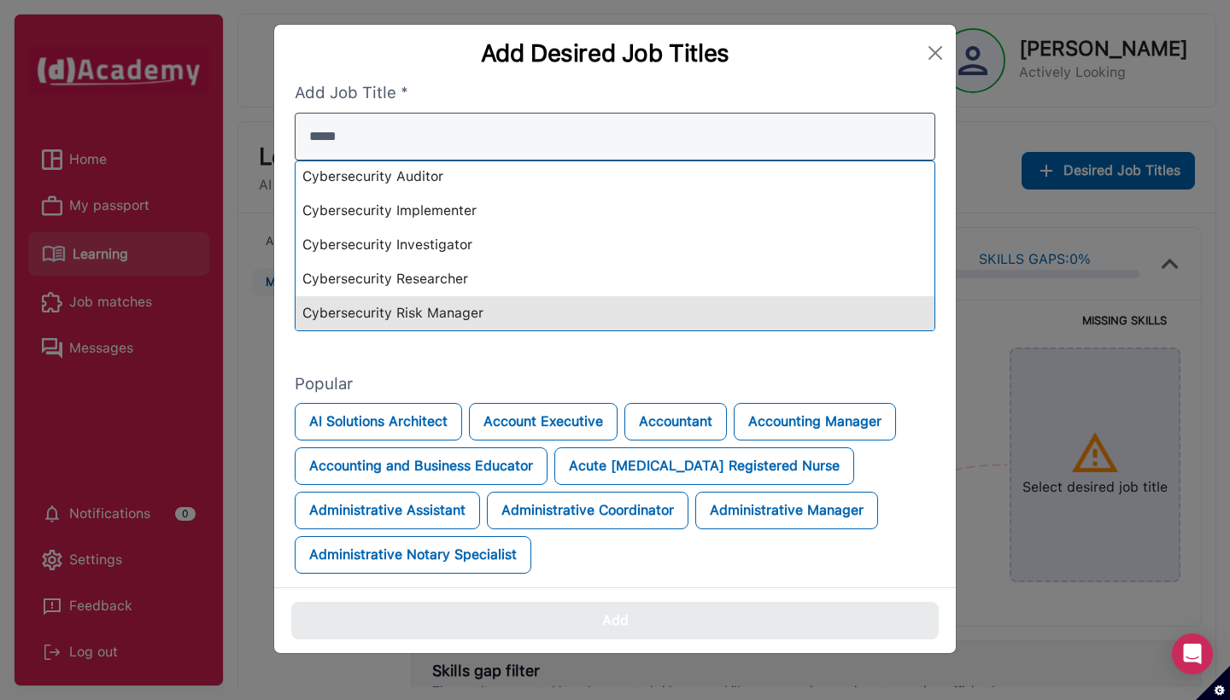
type input "*****"
click at [404, 308] on div "Cybersecurity Risk Manager" at bounding box center [615, 313] width 639 height 34
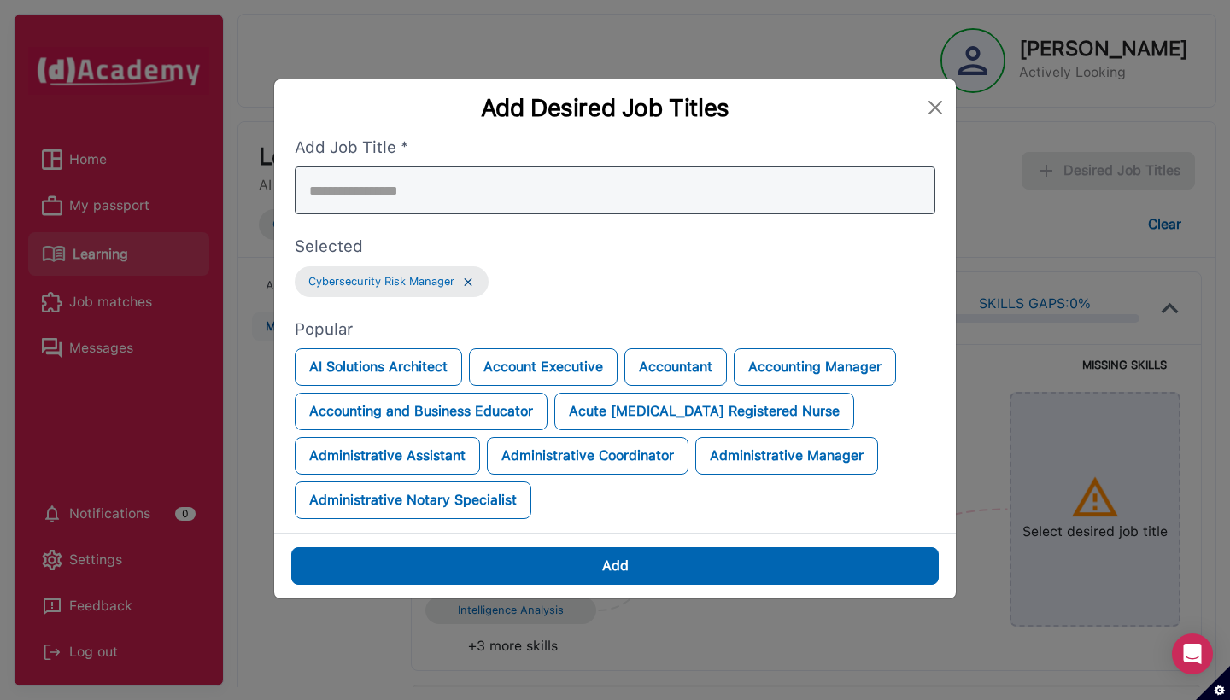
click at [403, 168] on div at bounding box center [615, 191] width 641 height 48
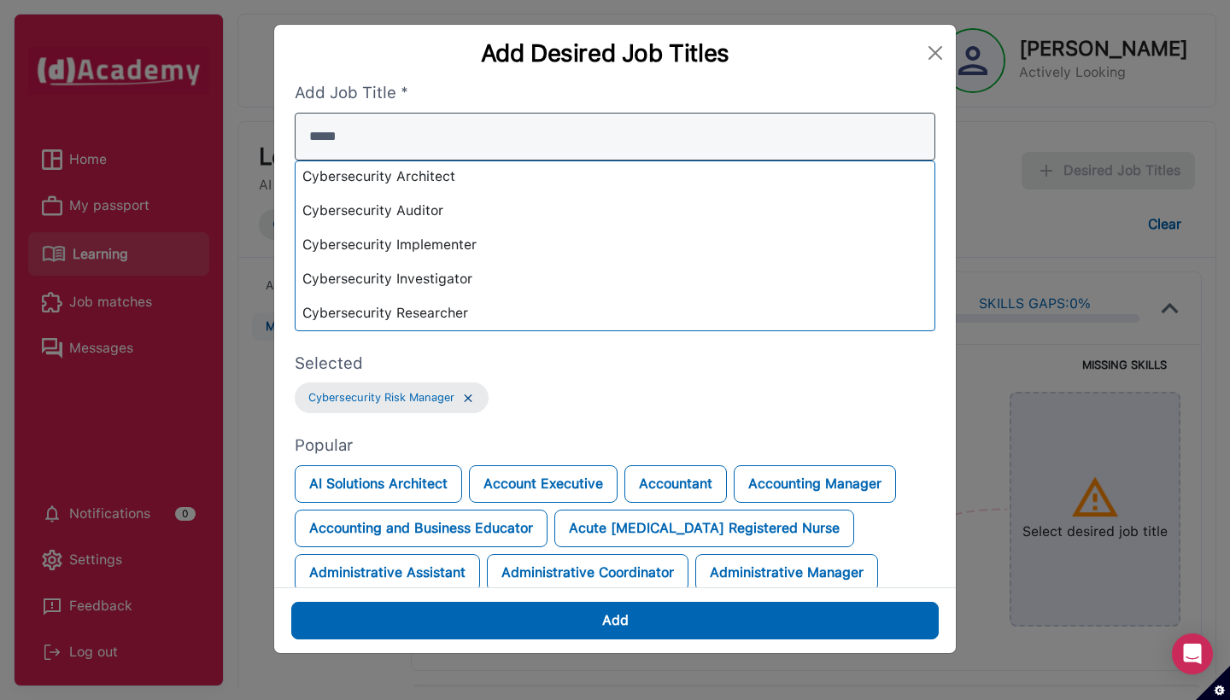
scroll to position [0, 0]
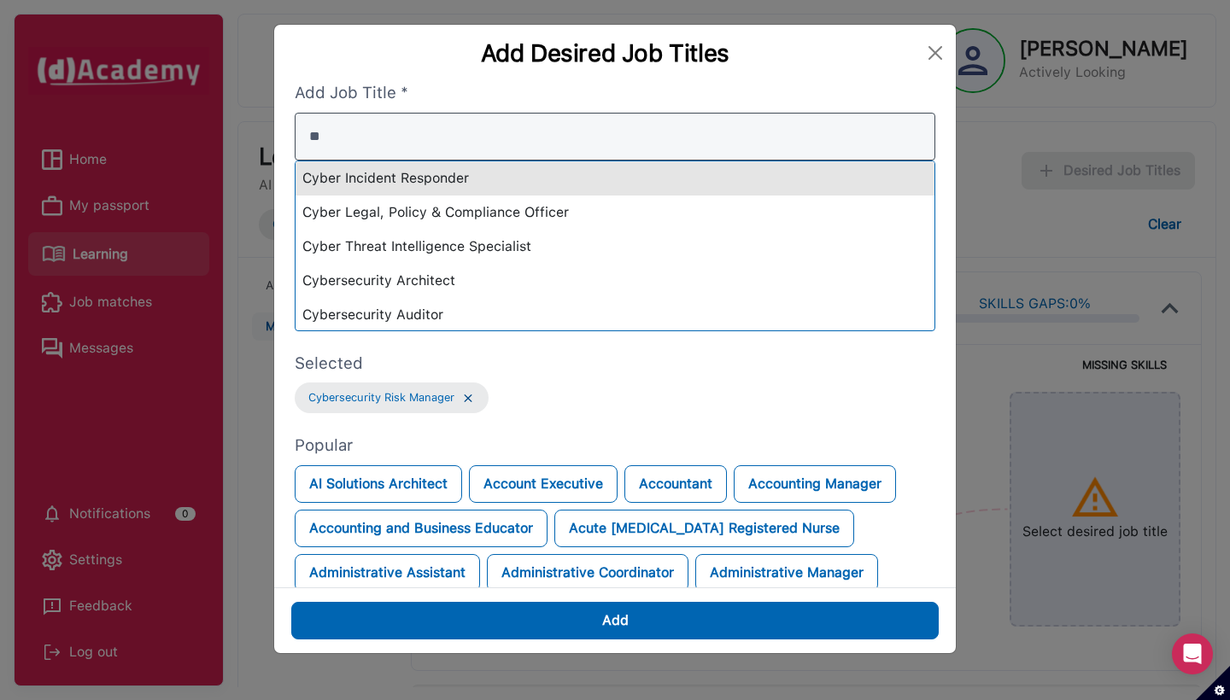
type input "*"
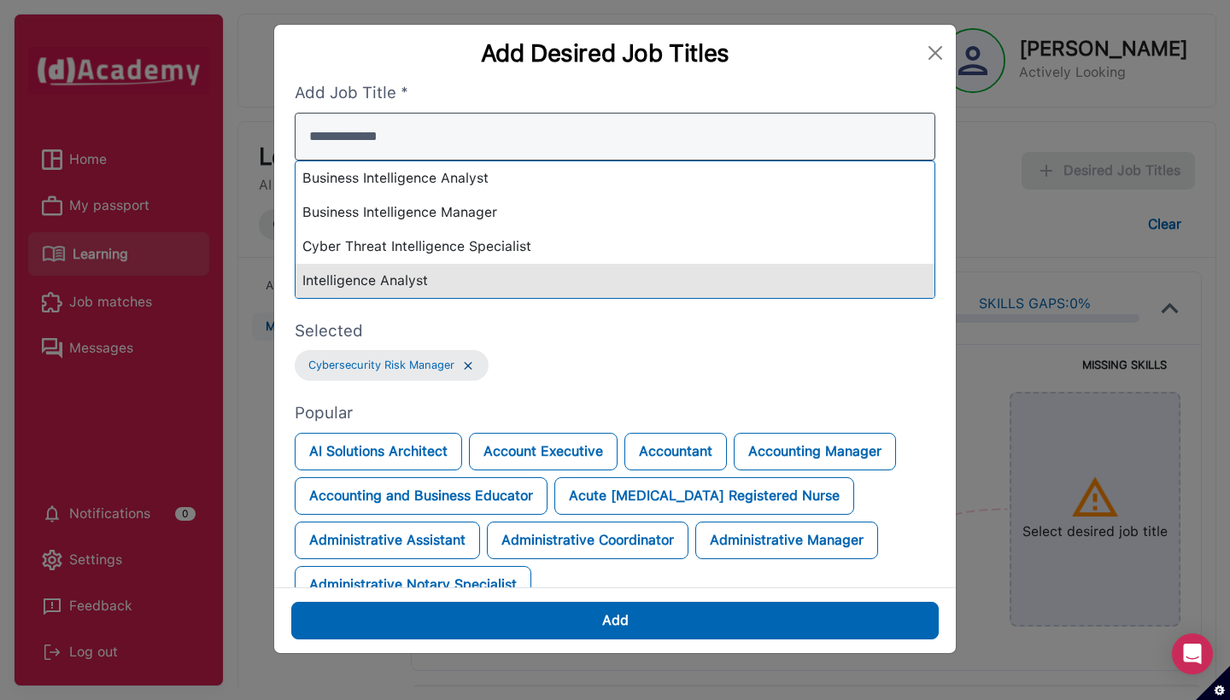
type input "**********"
click at [404, 271] on div "Intelligence Analyst" at bounding box center [615, 281] width 639 height 34
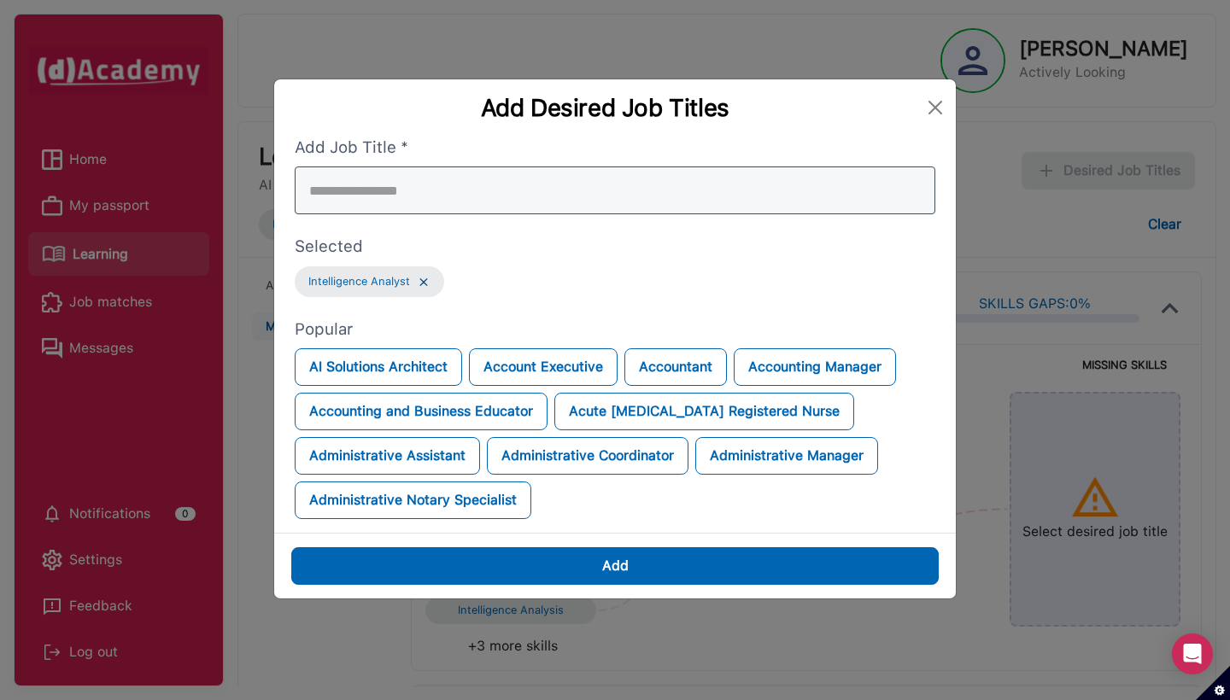
click at [414, 175] on div at bounding box center [615, 191] width 641 height 48
click at [935, 94] on button "Close" at bounding box center [935, 107] width 27 height 27
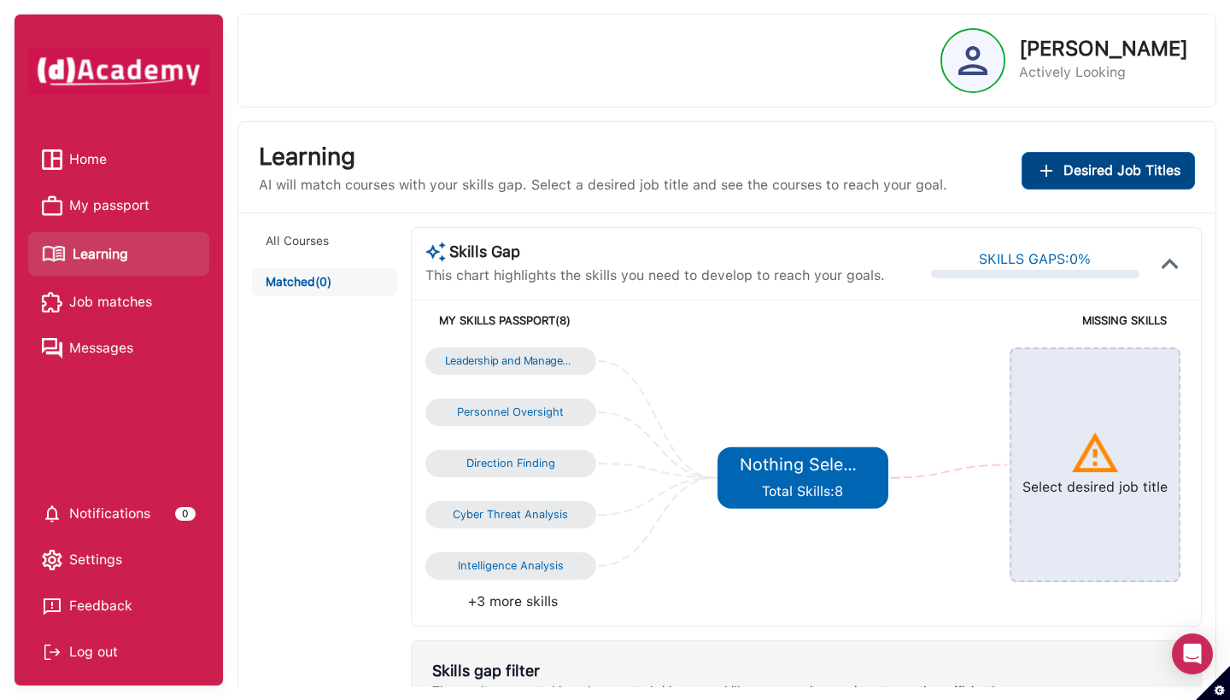
click at [953, 180] on span "Desired Job Titles" at bounding box center [1121, 171] width 117 height 20
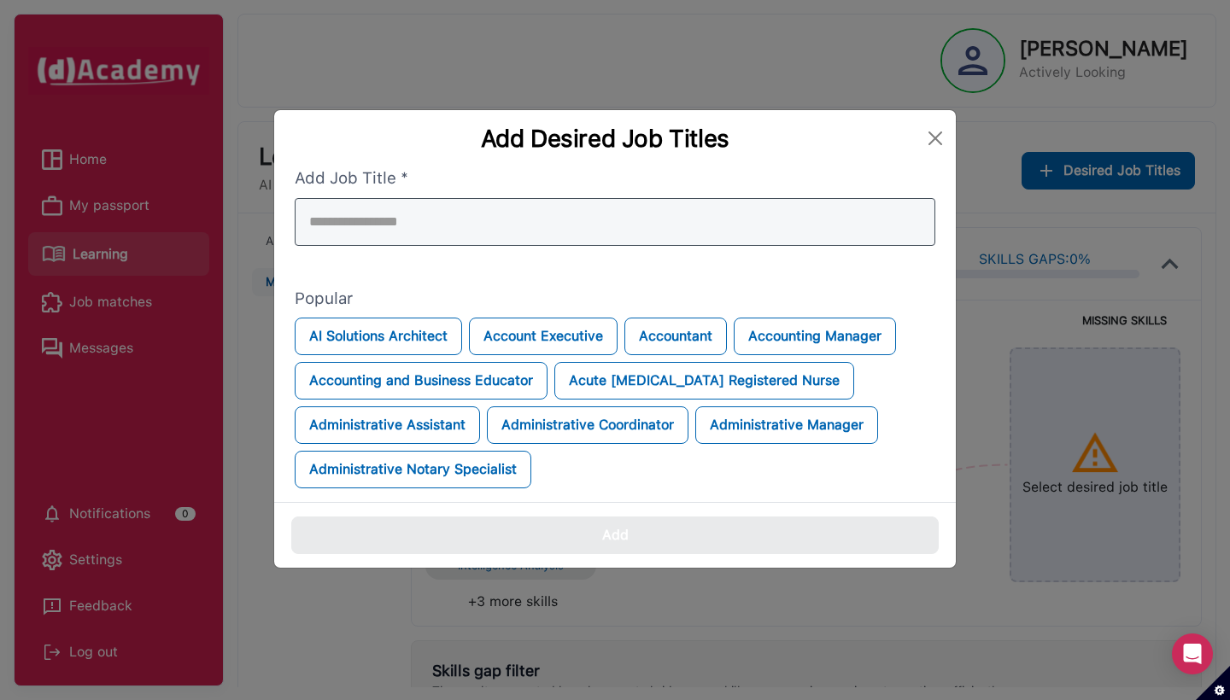
click at [553, 222] on div at bounding box center [615, 222] width 641 height 48
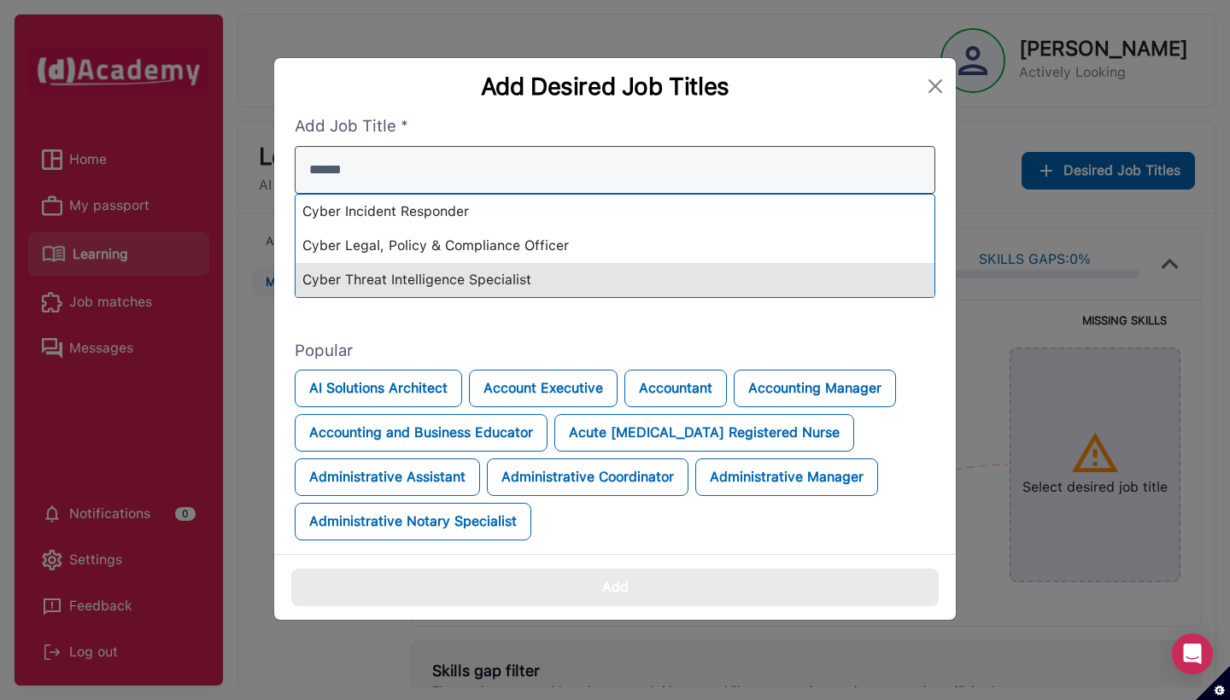
type input "*****"
click at [477, 263] on div "Cyber Threat Intelligence Specialist" at bounding box center [615, 280] width 639 height 34
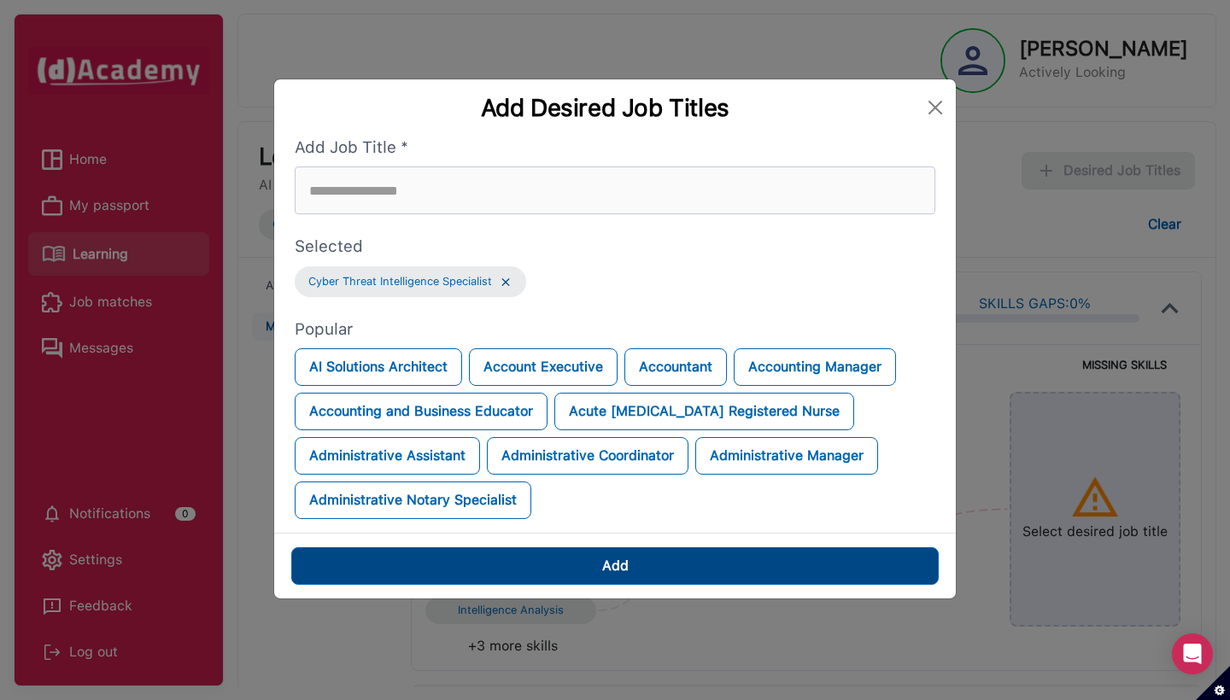
click at [514, 574] on button "Add" at bounding box center [614, 566] width 647 height 38
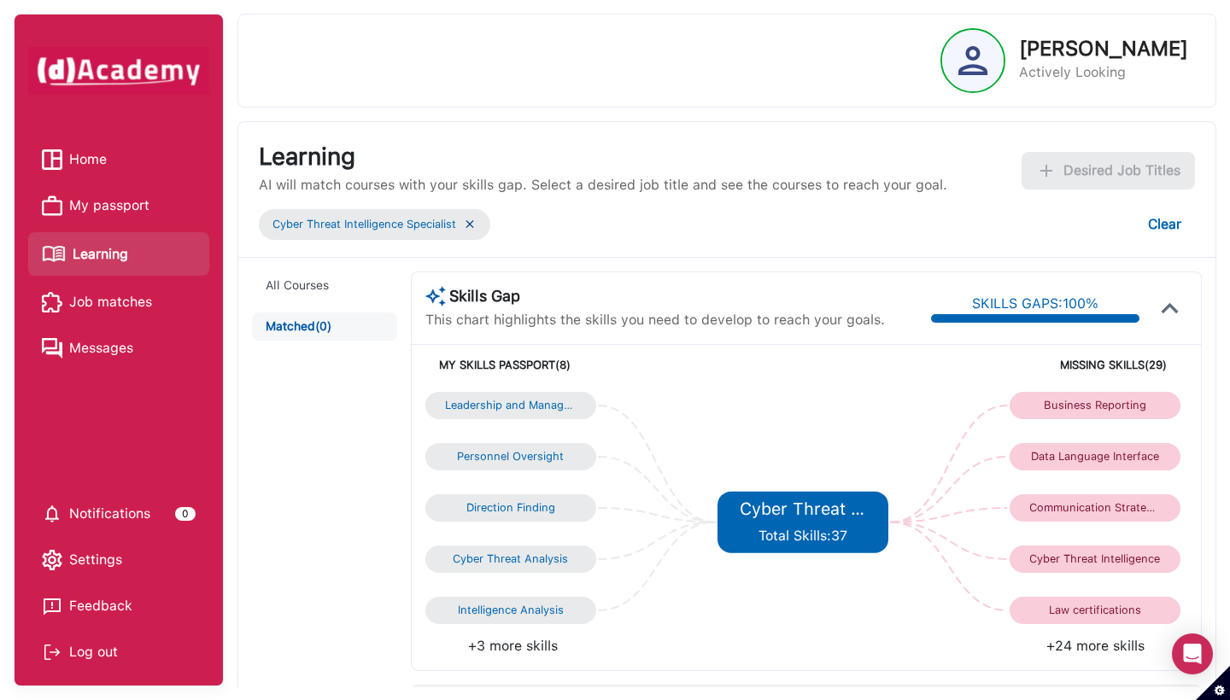
click at [953, 220] on button "Clear" at bounding box center [1164, 225] width 61 height 38
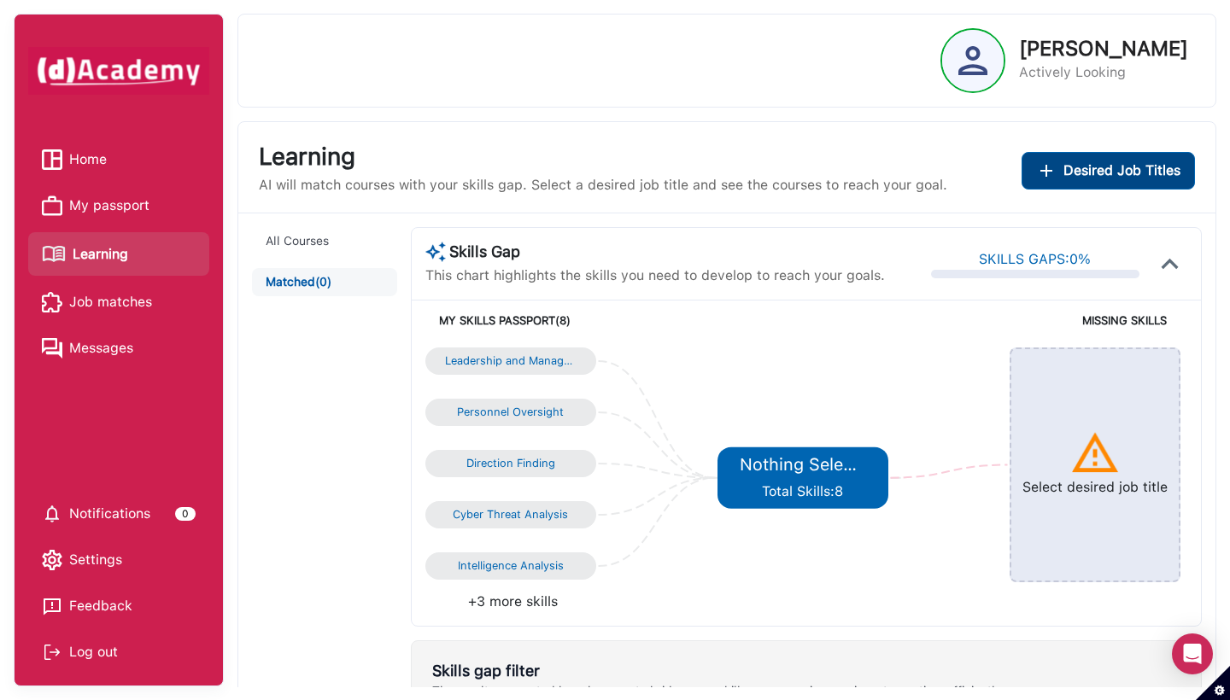
click at [953, 181] on button "Desired Job Titles" at bounding box center [1108, 171] width 173 height 38
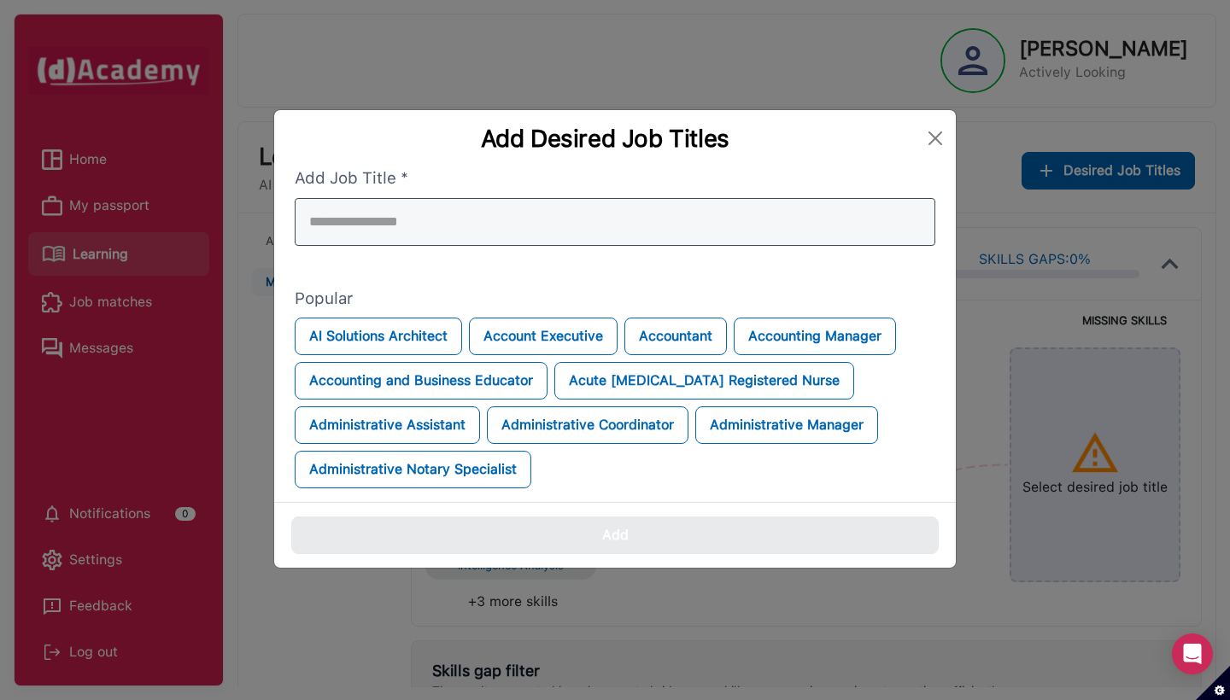
click at [535, 210] on div at bounding box center [615, 222] width 641 height 48
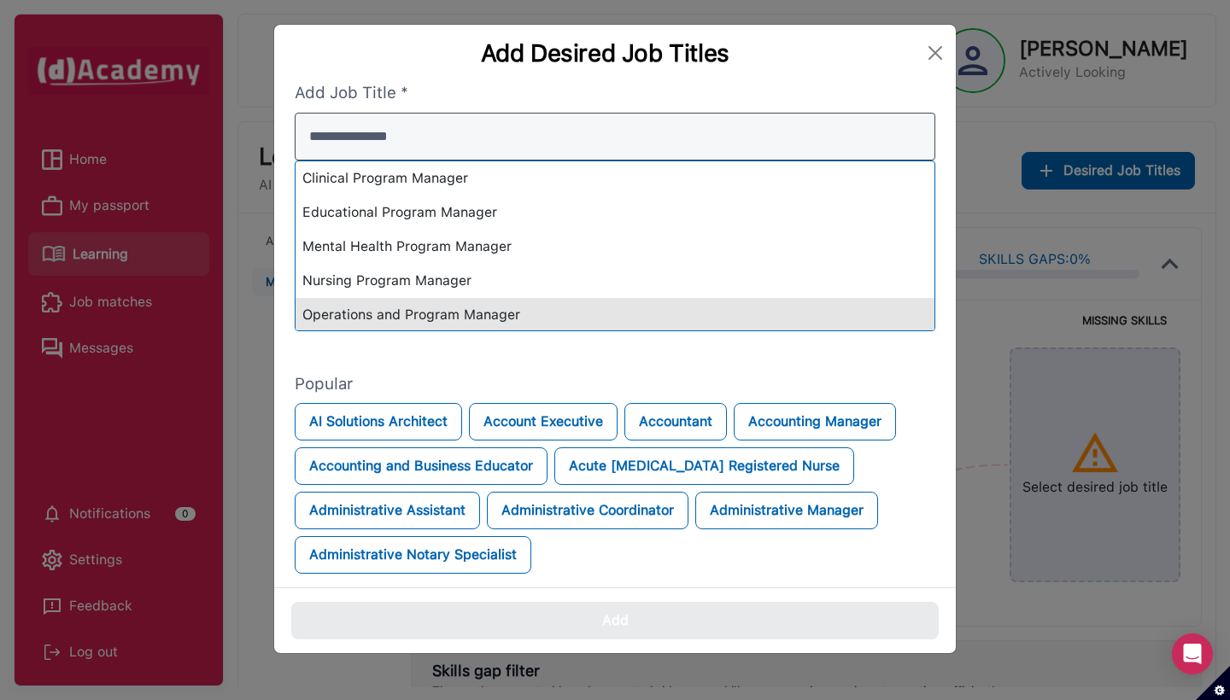
type input "**********"
click at [518, 310] on div "Operations and Program Manager" at bounding box center [615, 315] width 639 height 34
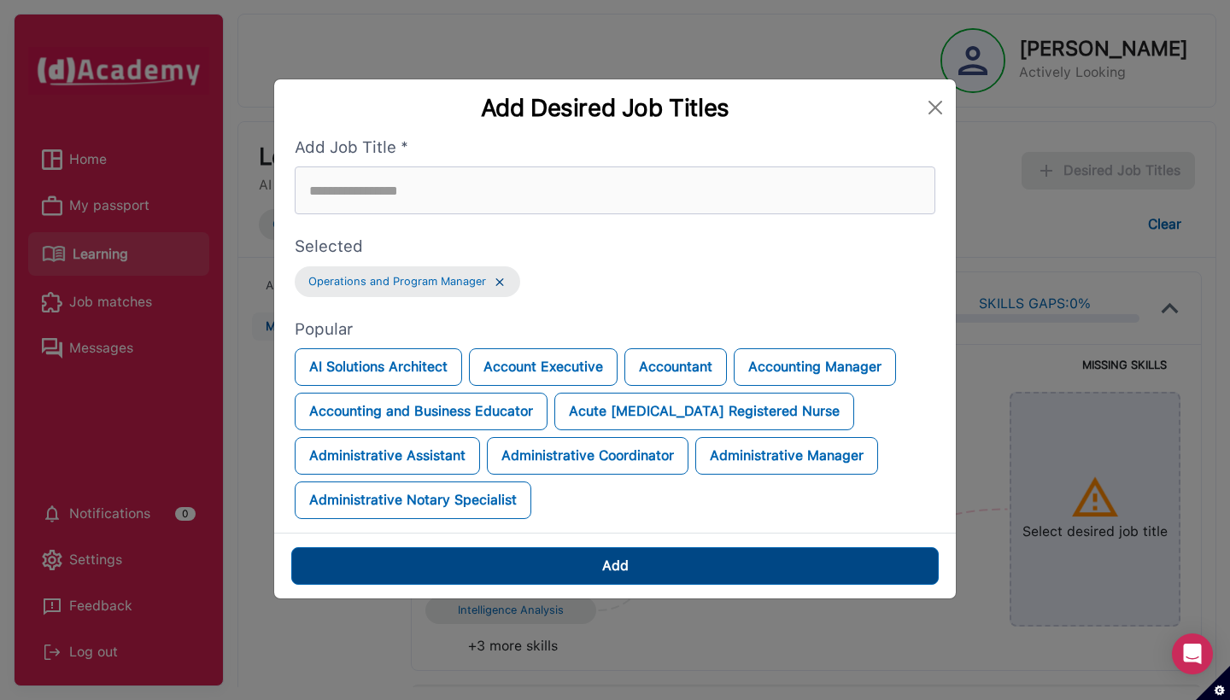
click at [577, 574] on button "Add" at bounding box center [614, 566] width 647 height 38
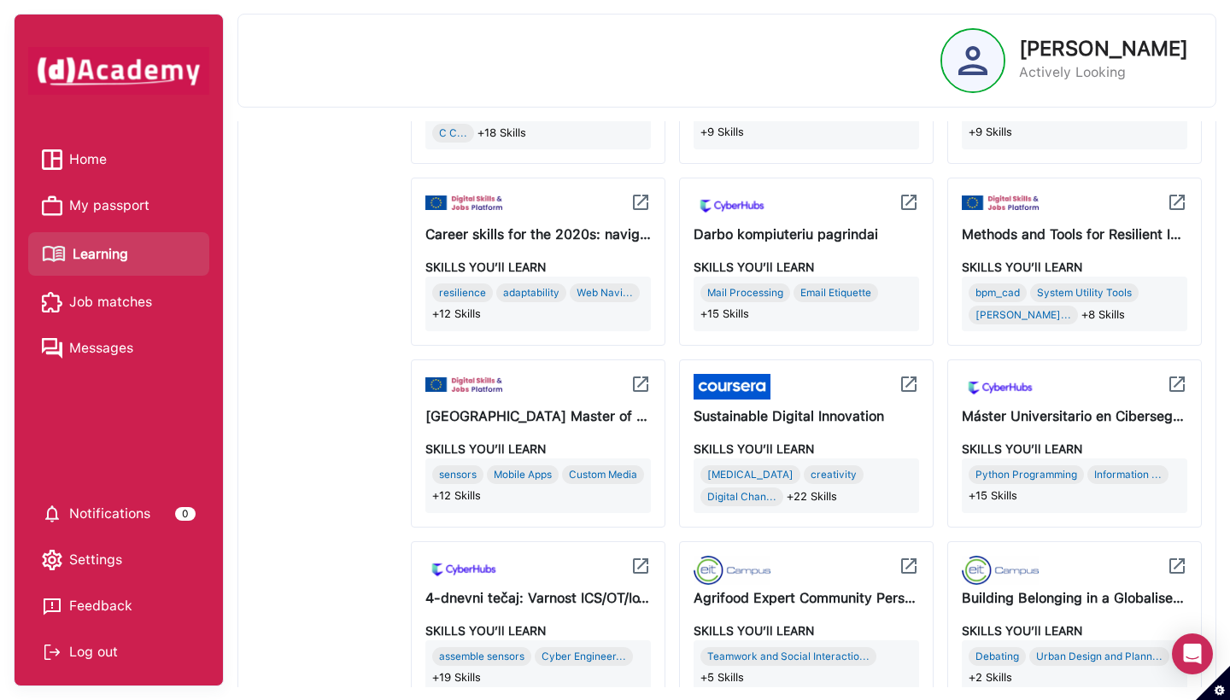
scroll to position [1398, 0]
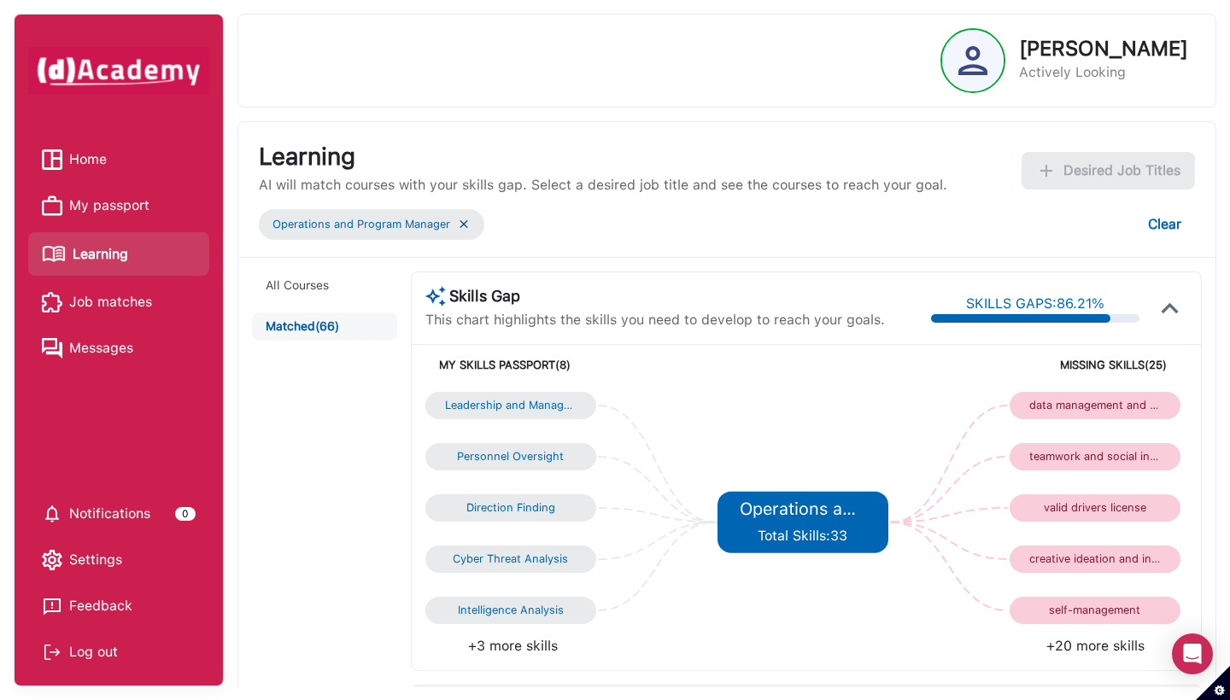
scroll to position [0, 0]
click at [953, 231] on button "Clear" at bounding box center [1164, 225] width 61 height 38
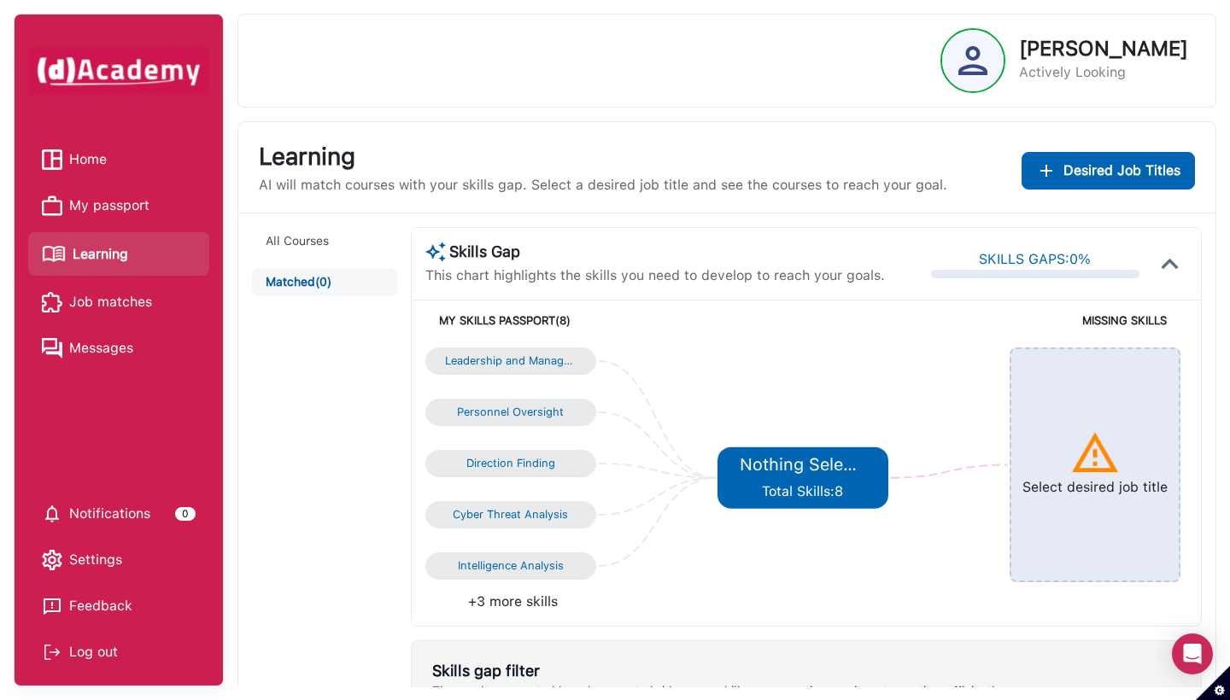
click at [953, 216] on div "**********" at bounding box center [726, 681] width 977 height 935
click at [953, 178] on span "Desired Job Titles" at bounding box center [1121, 171] width 117 height 20
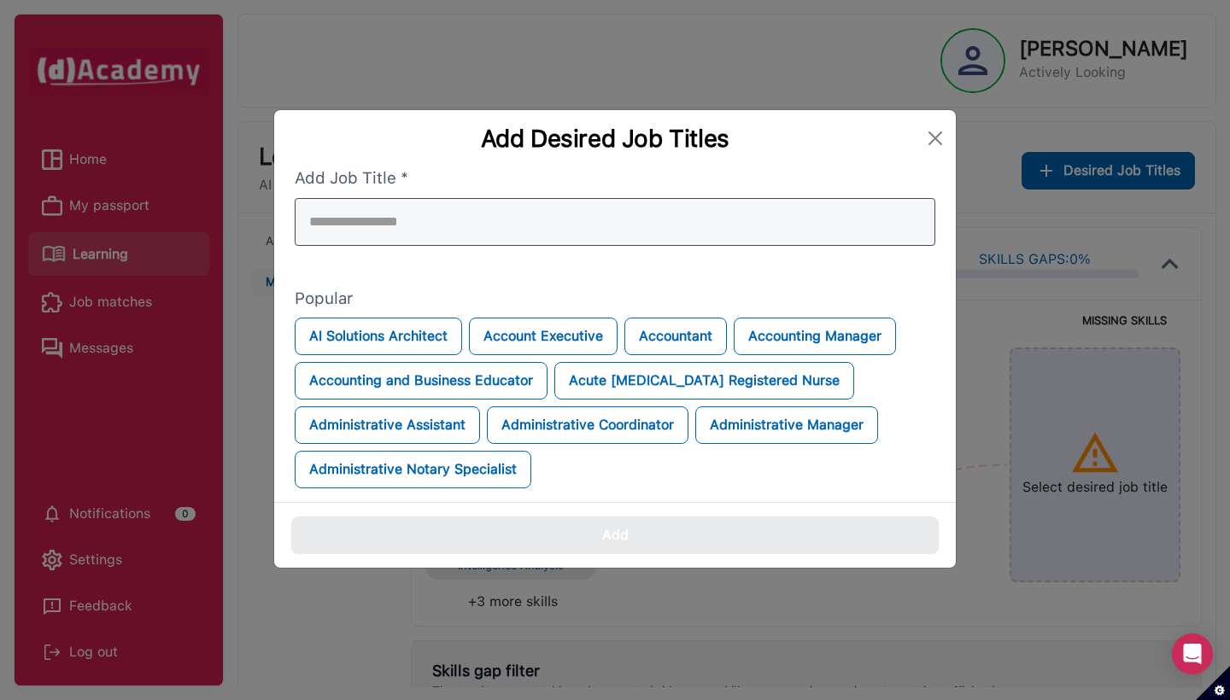
click at [593, 214] on div at bounding box center [615, 222] width 641 height 48
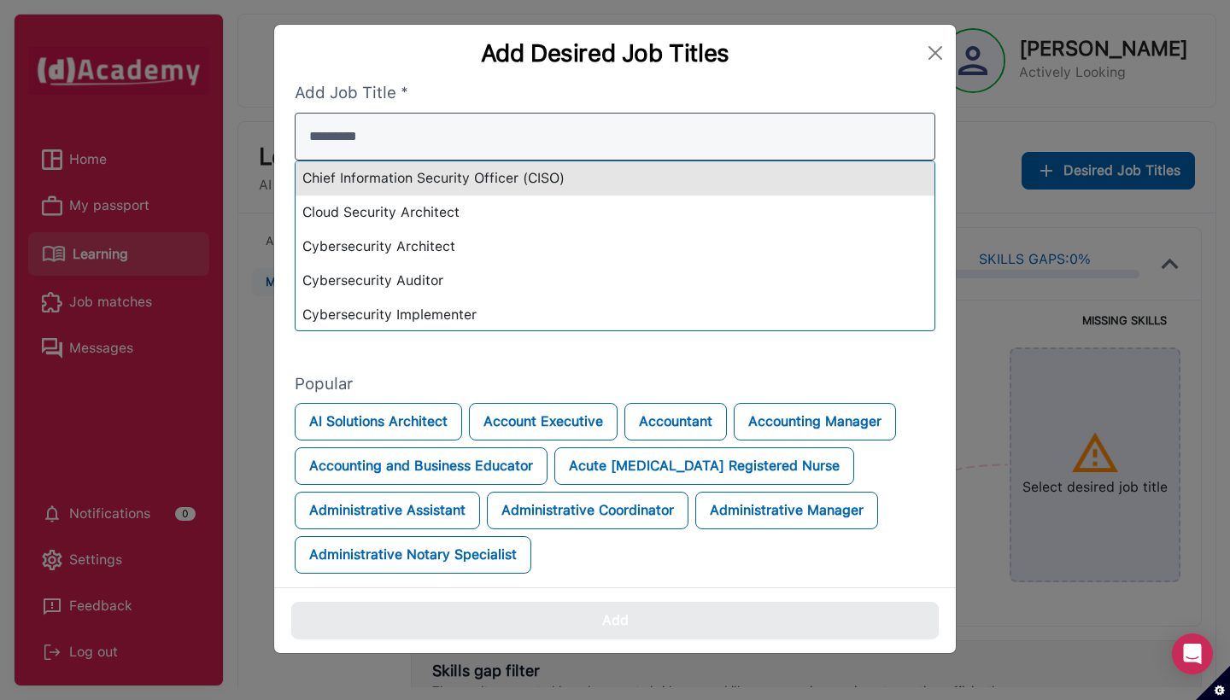
type input "********"
click at [488, 187] on div "Chief Information Security Officer (CISO)" at bounding box center [615, 178] width 639 height 34
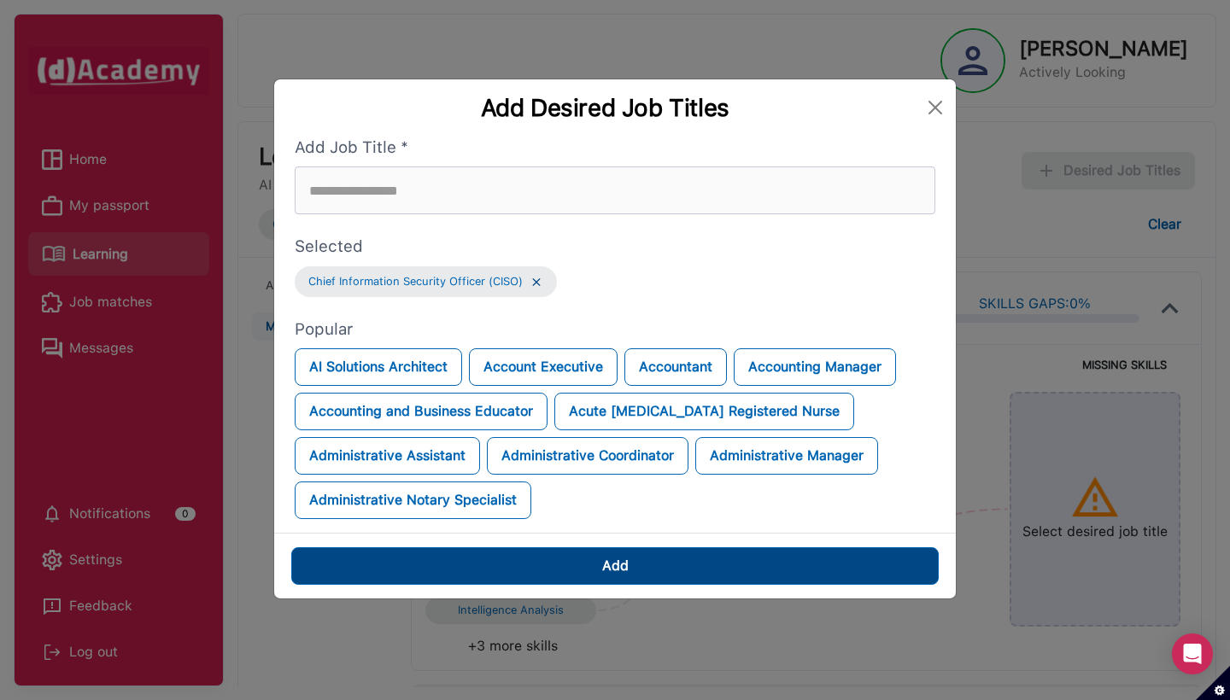
click at [558, 574] on button "Add" at bounding box center [614, 566] width 647 height 38
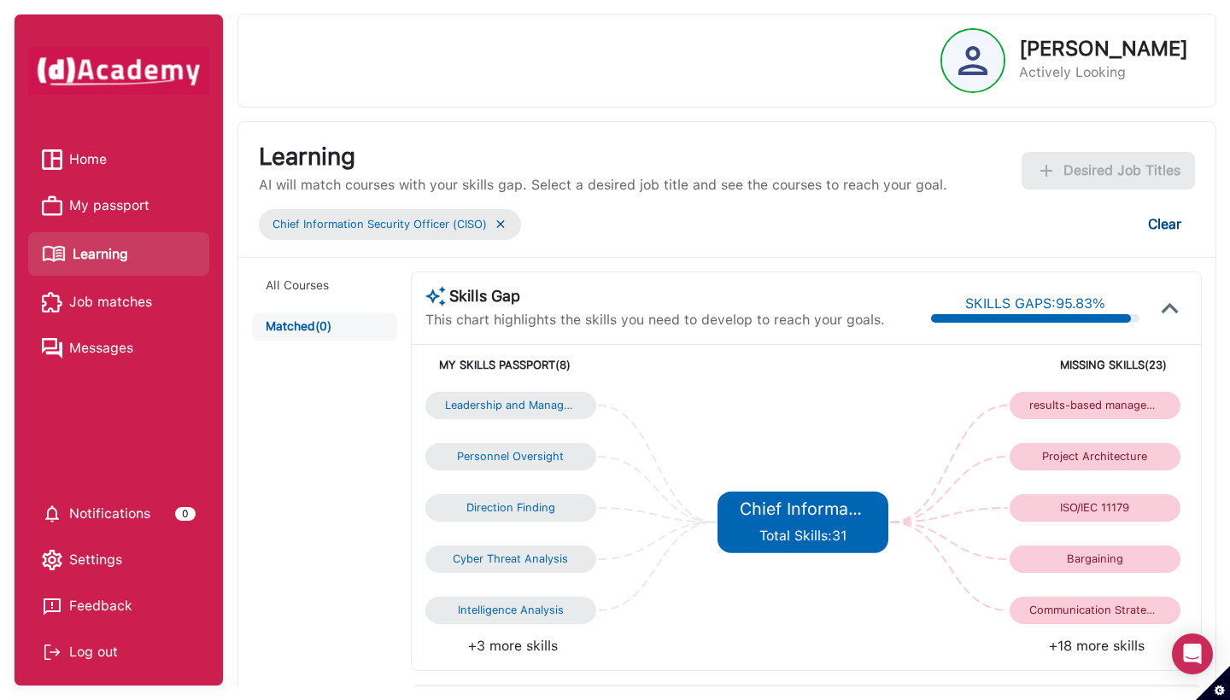
click at [953, 224] on button "Clear" at bounding box center [1164, 225] width 61 height 38
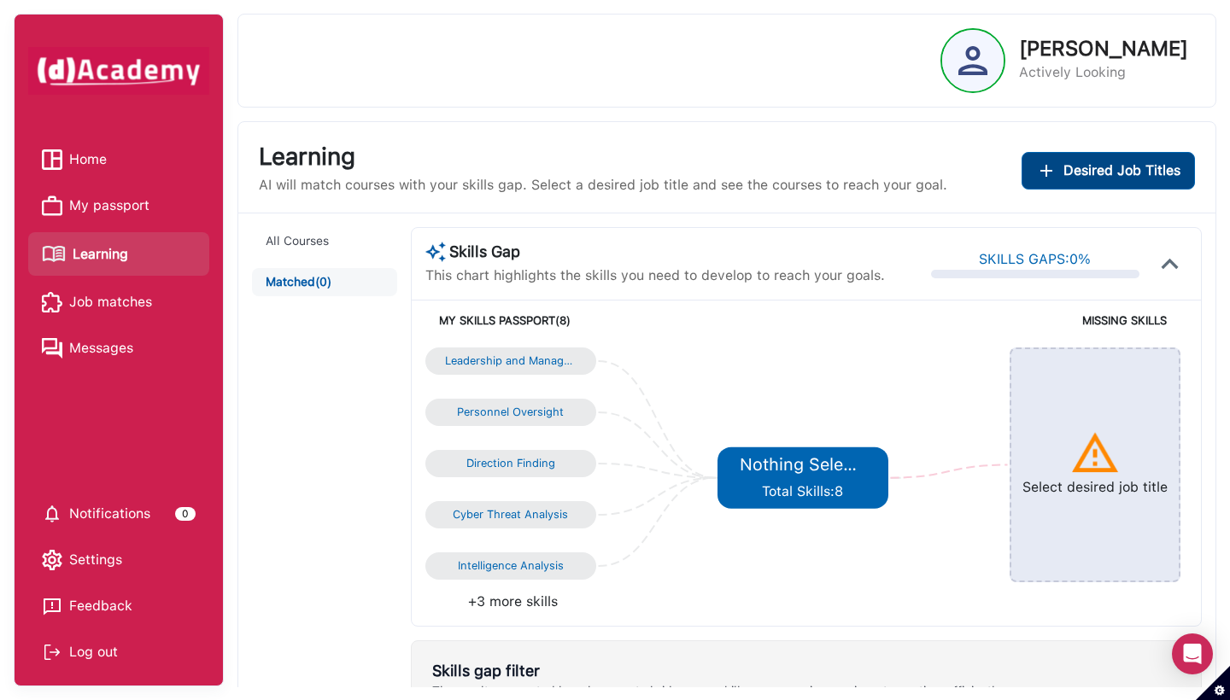
click at [953, 165] on span "Desired Job Titles" at bounding box center [1121, 171] width 117 height 20
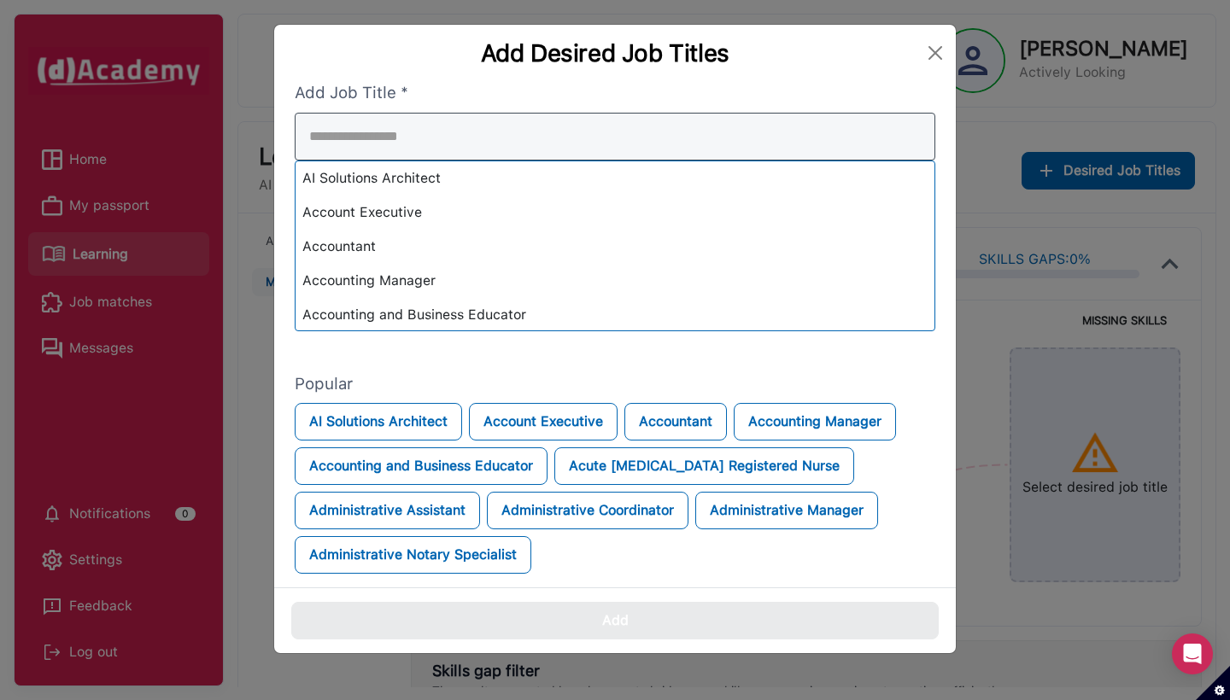
click at [555, 189] on div "AI Solutions Architect Account Executive Accountant Accounting Manager Accounti…" at bounding box center [615, 222] width 641 height 219
type input "*"
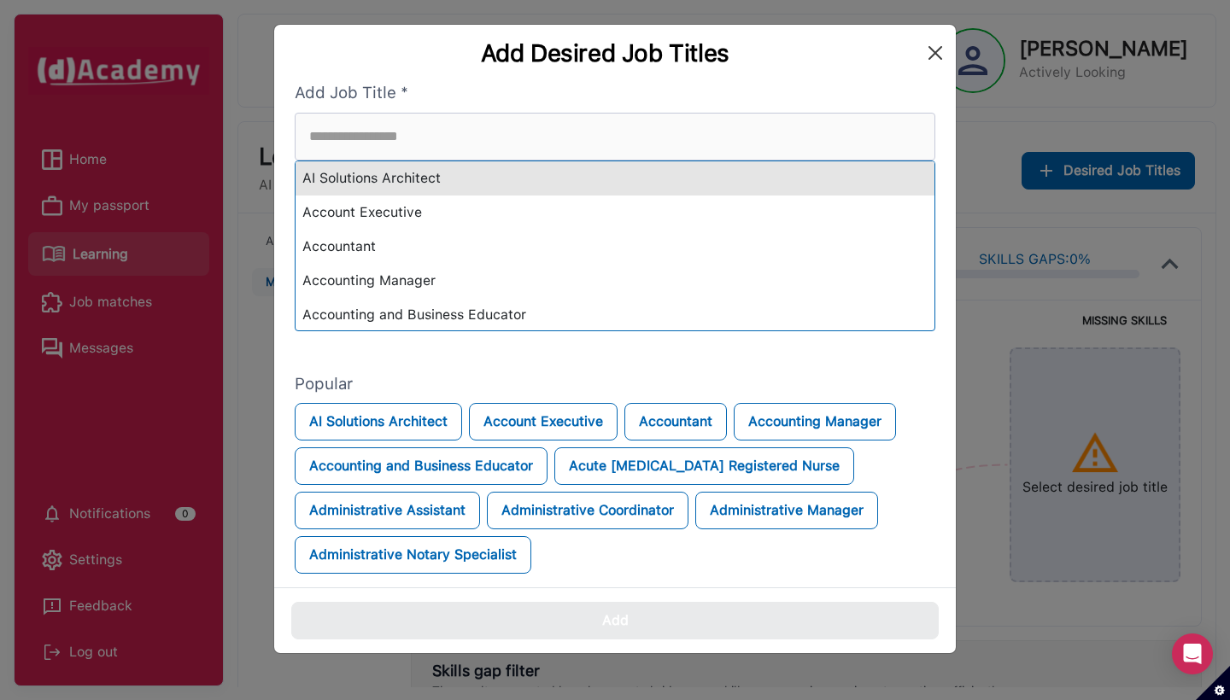
click at [935, 56] on div "Add Desired Job Titles Add Job Title * AI Solutions Architect Account Executive…" at bounding box center [615, 350] width 1230 height 700
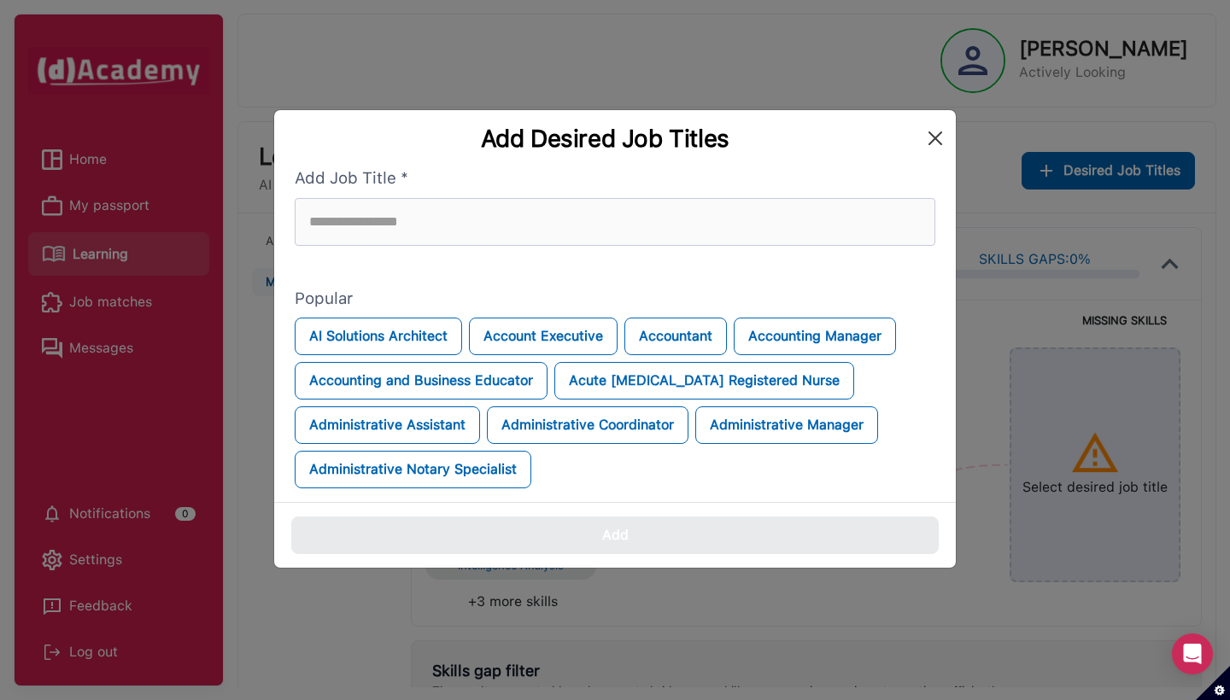
click at [922, 125] on button "Close" at bounding box center [935, 138] width 27 height 27
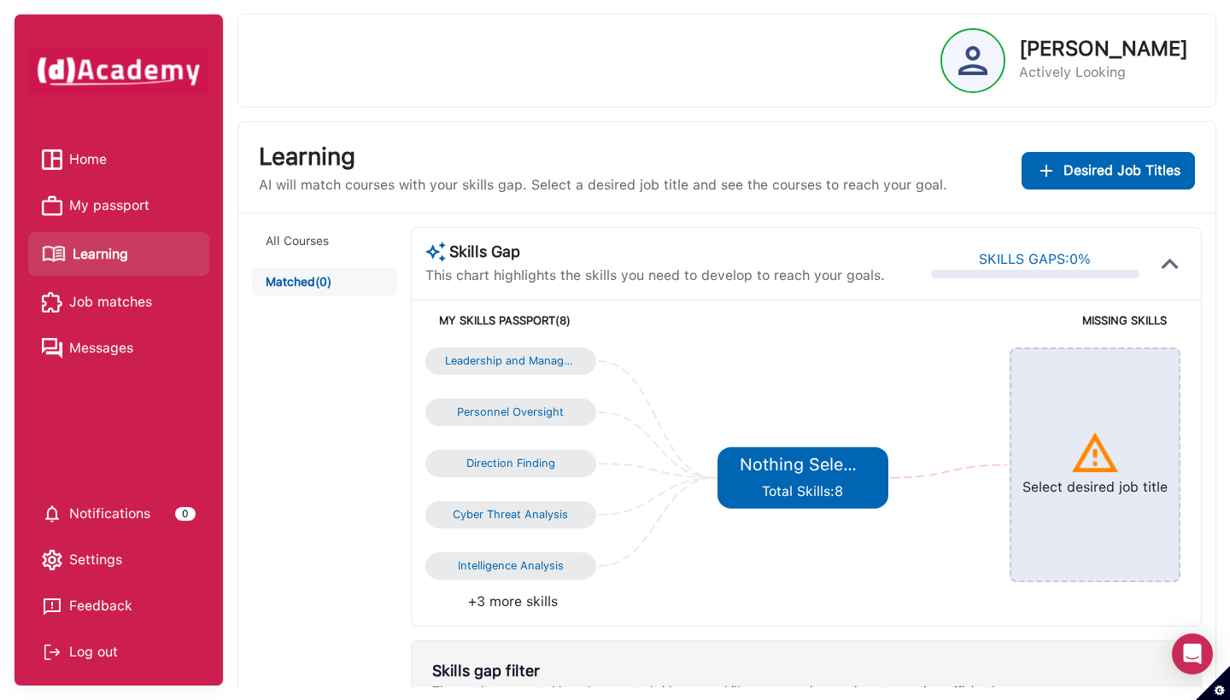
click at [108, 296] on span "Job matches" at bounding box center [110, 303] width 83 height 26
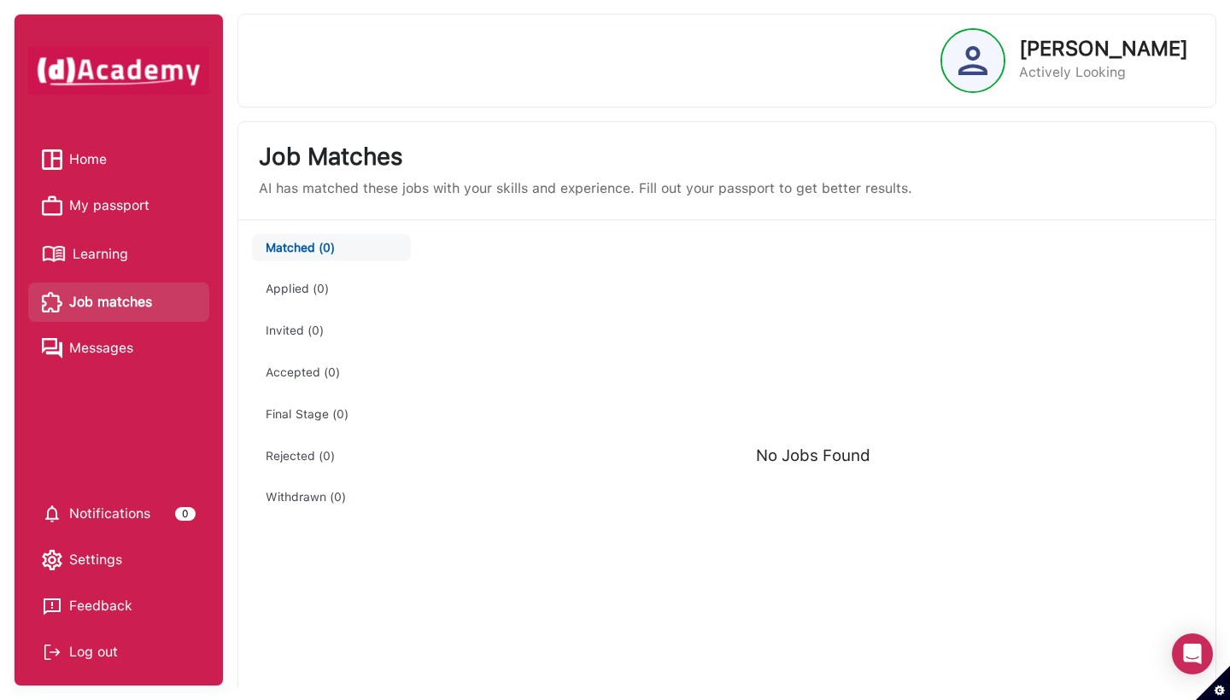
click at [101, 173] on li "Home" at bounding box center [118, 159] width 181 height 39
click at [89, 155] on span "Home" at bounding box center [88, 160] width 38 height 26
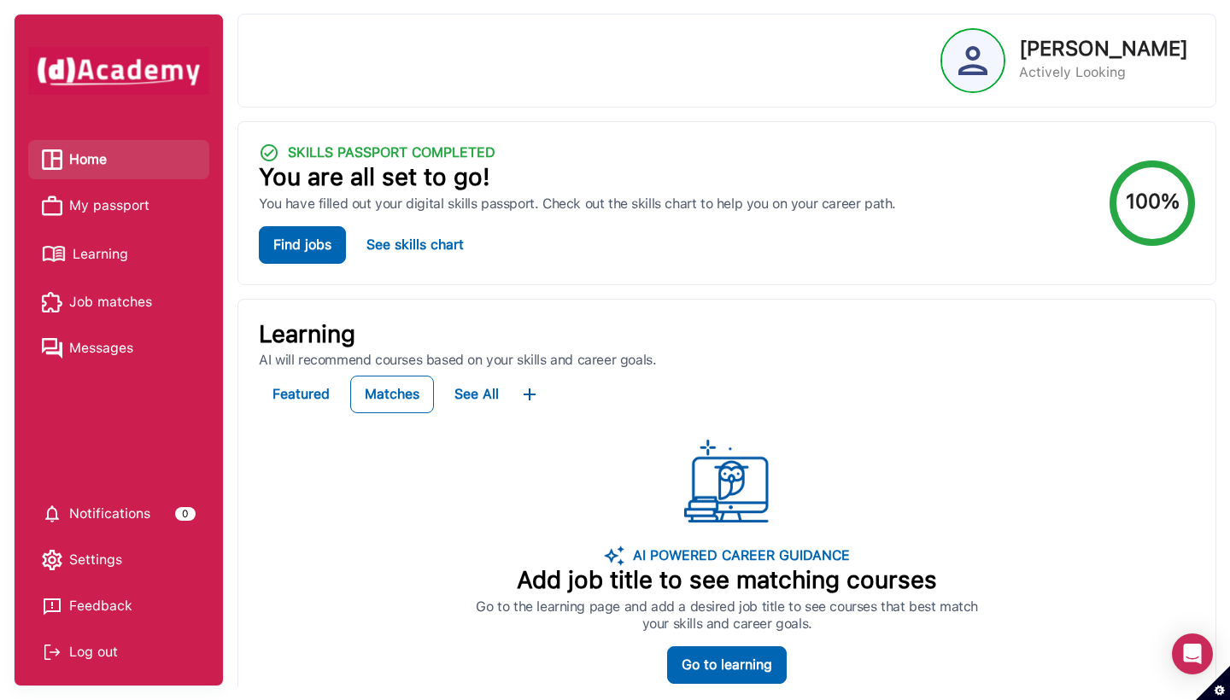
click at [953, 434] on div "AI POWERED CAREER GUIDANCE Add job title to see matching courses Go to the lear…" at bounding box center [727, 562] width 936 height 256
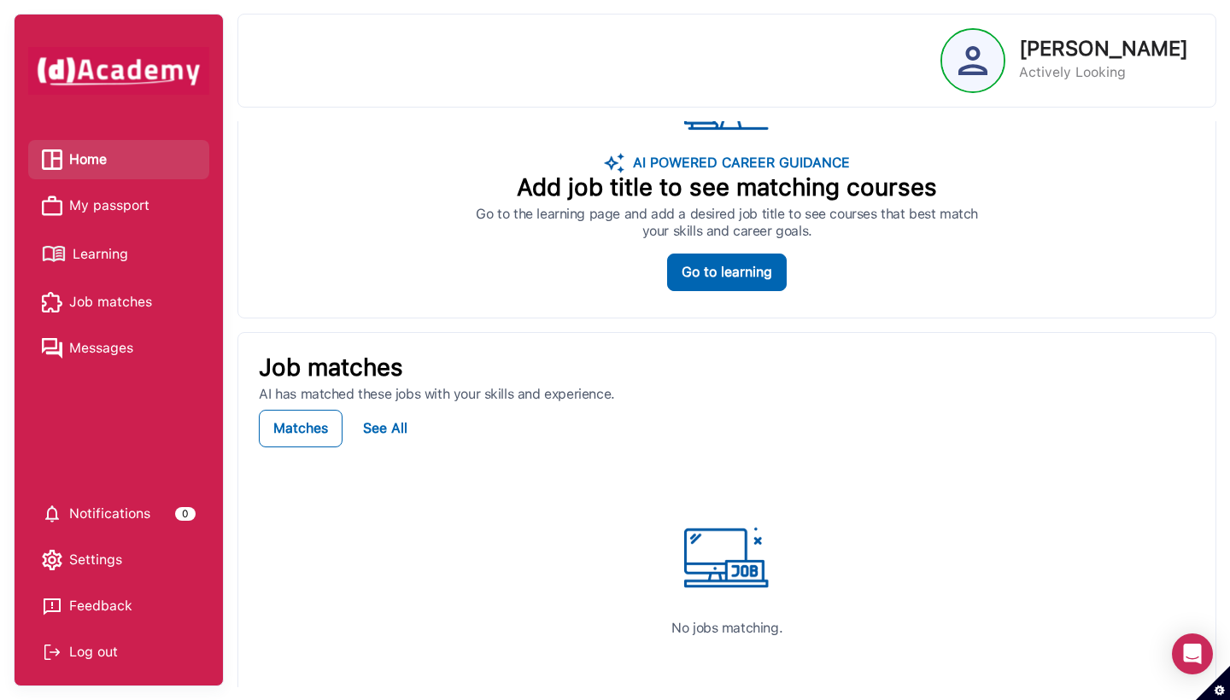
scroll to position [323, 0]
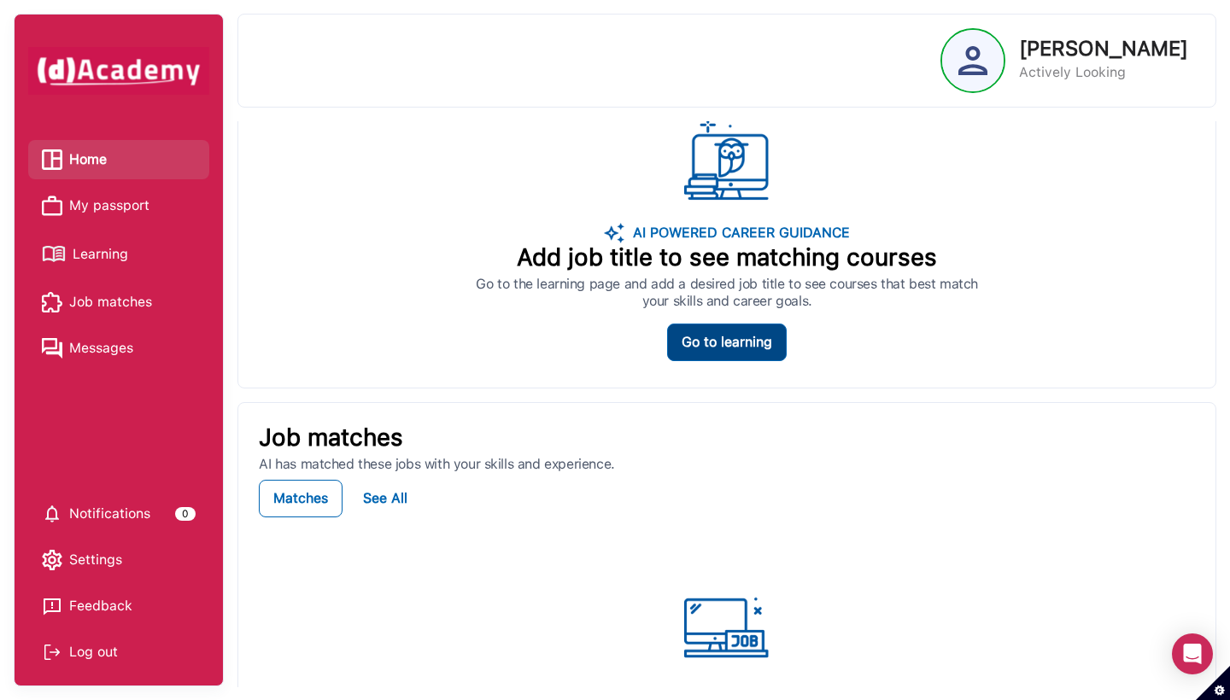
click at [701, 336] on div "Go to learning" at bounding box center [727, 342] width 91 height 20
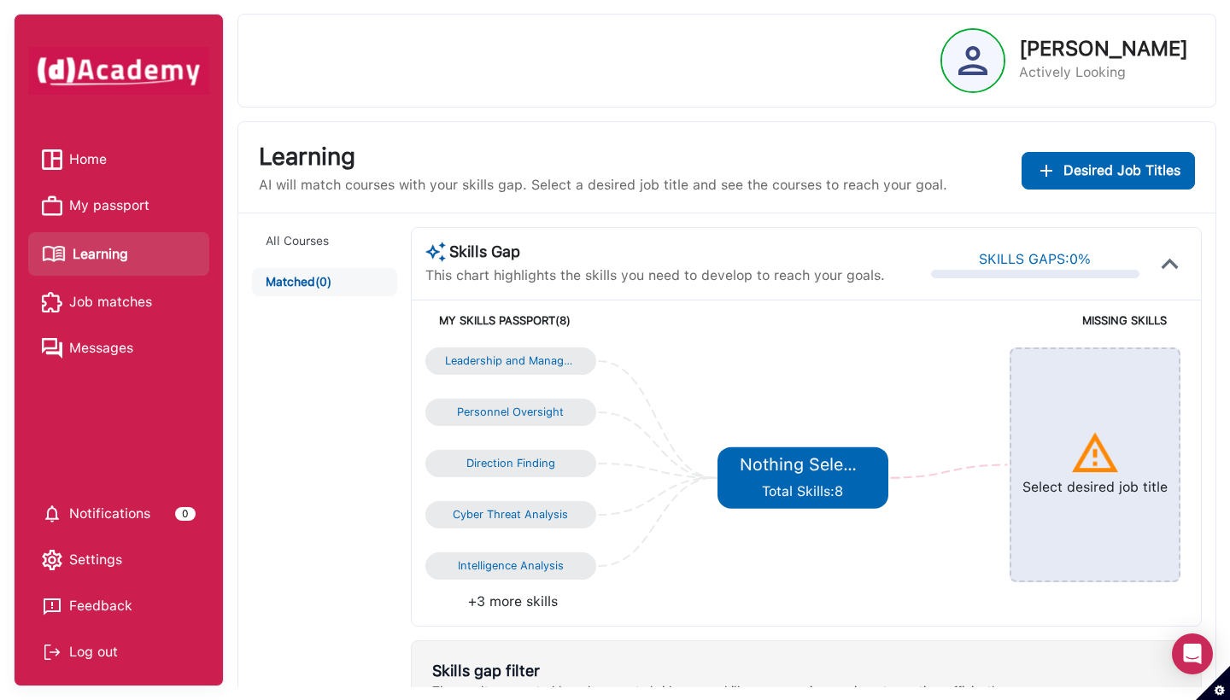
click at [94, 304] on span "Job matches" at bounding box center [110, 303] width 83 height 26
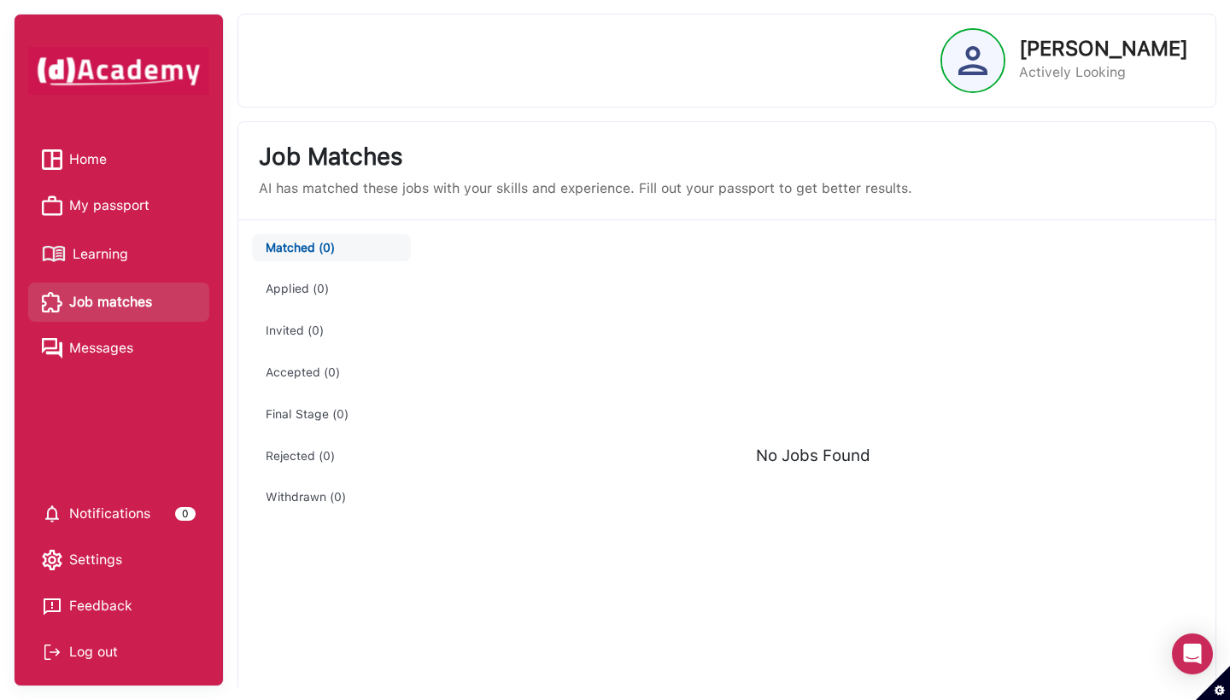
click at [121, 307] on span "Job matches" at bounding box center [110, 303] width 83 height 26
click at [102, 156] on span "Home" at bounding box center [88, 160] width 38 height 26
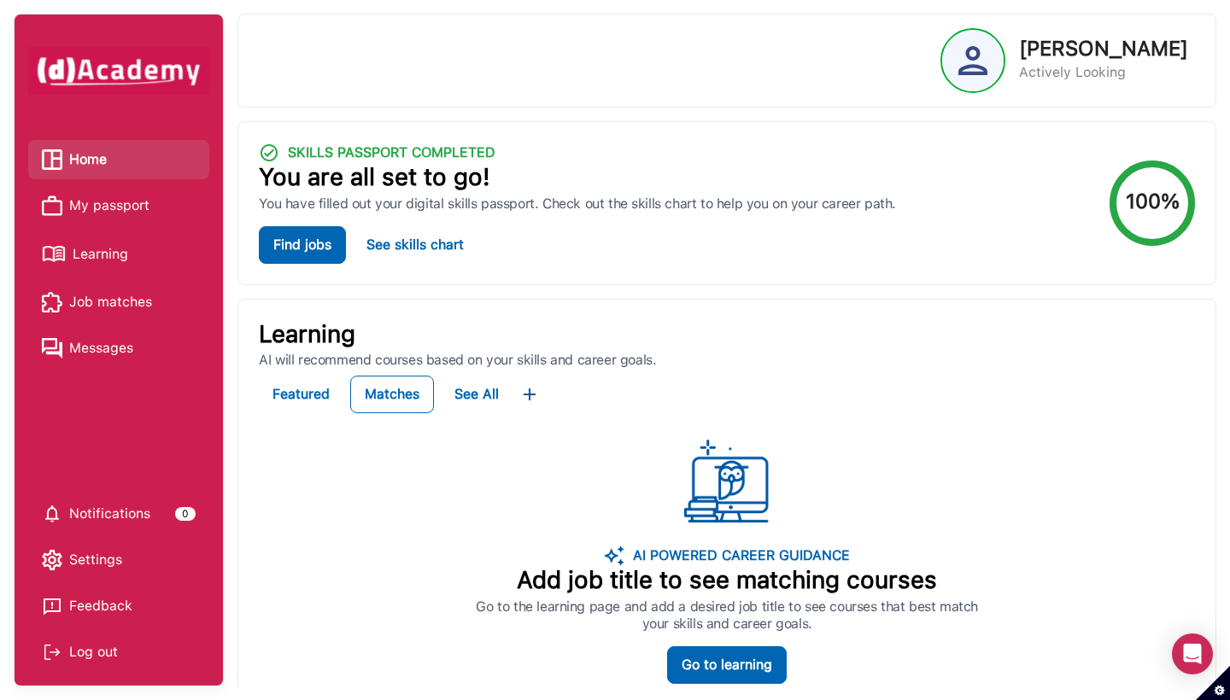
click at [400, 508] on div "AI POWERED CAREER GUIDANCE Add job title to see matching courses Go to the lear…" at bounding box center [727, 562] width 936 height 256
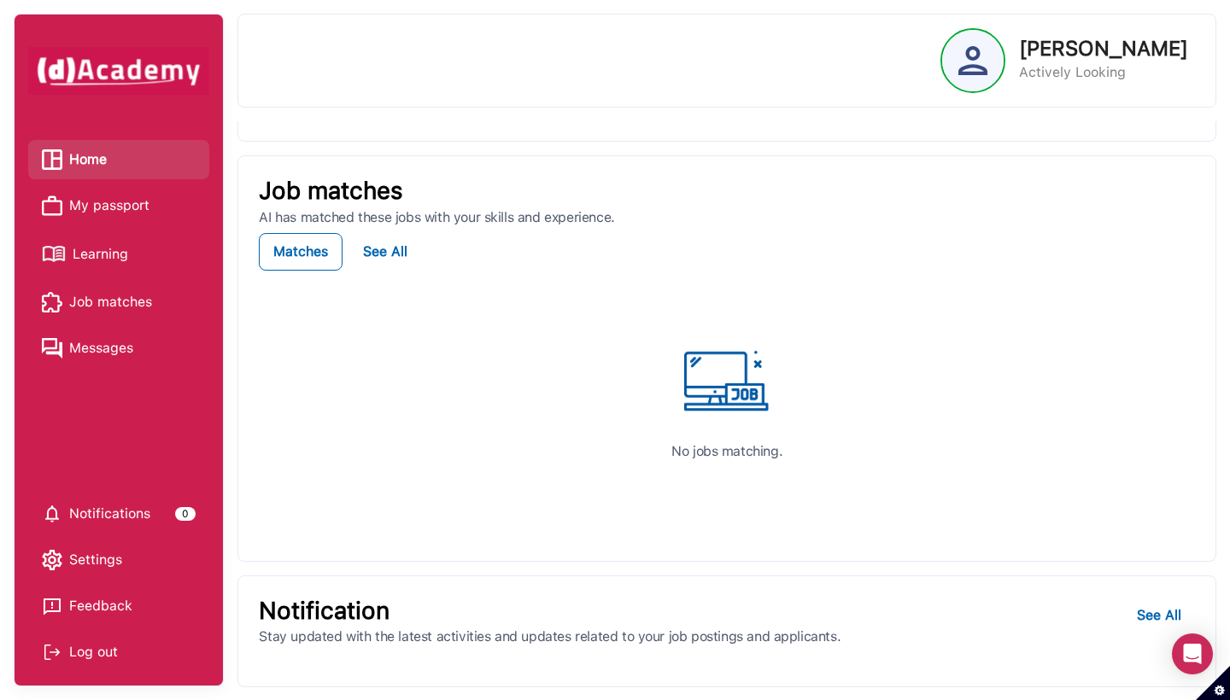
scroll to position [568, 0]
click at [393, 255] on div "See All" at bounding box center [385, 253] width 44 height 20
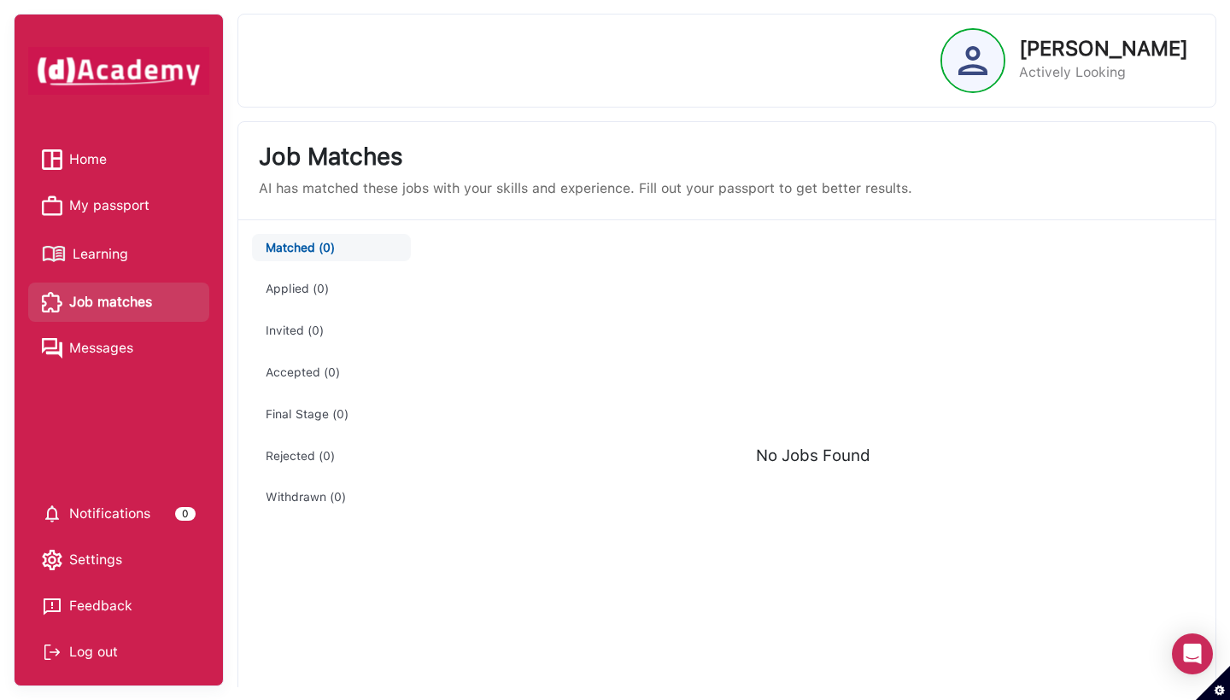
click at [85, 159] on span "Home" at bounding box center [88, 160] width 38 height 26
